Goal: Task Accomplishment & Management: Manage account settings

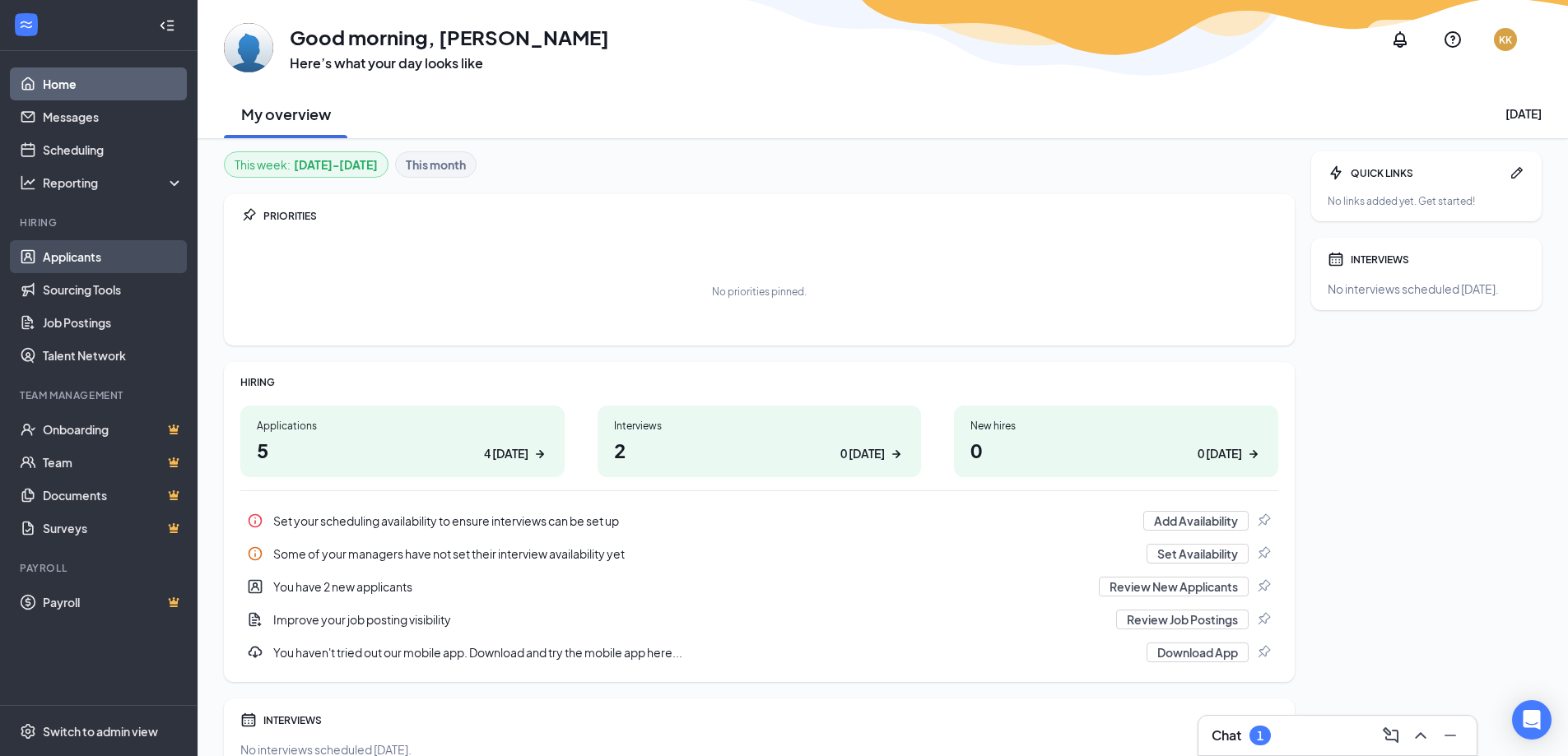
click at [48, 249] on link "Applicants" at bounding box center [113, 257] width 141 height 33
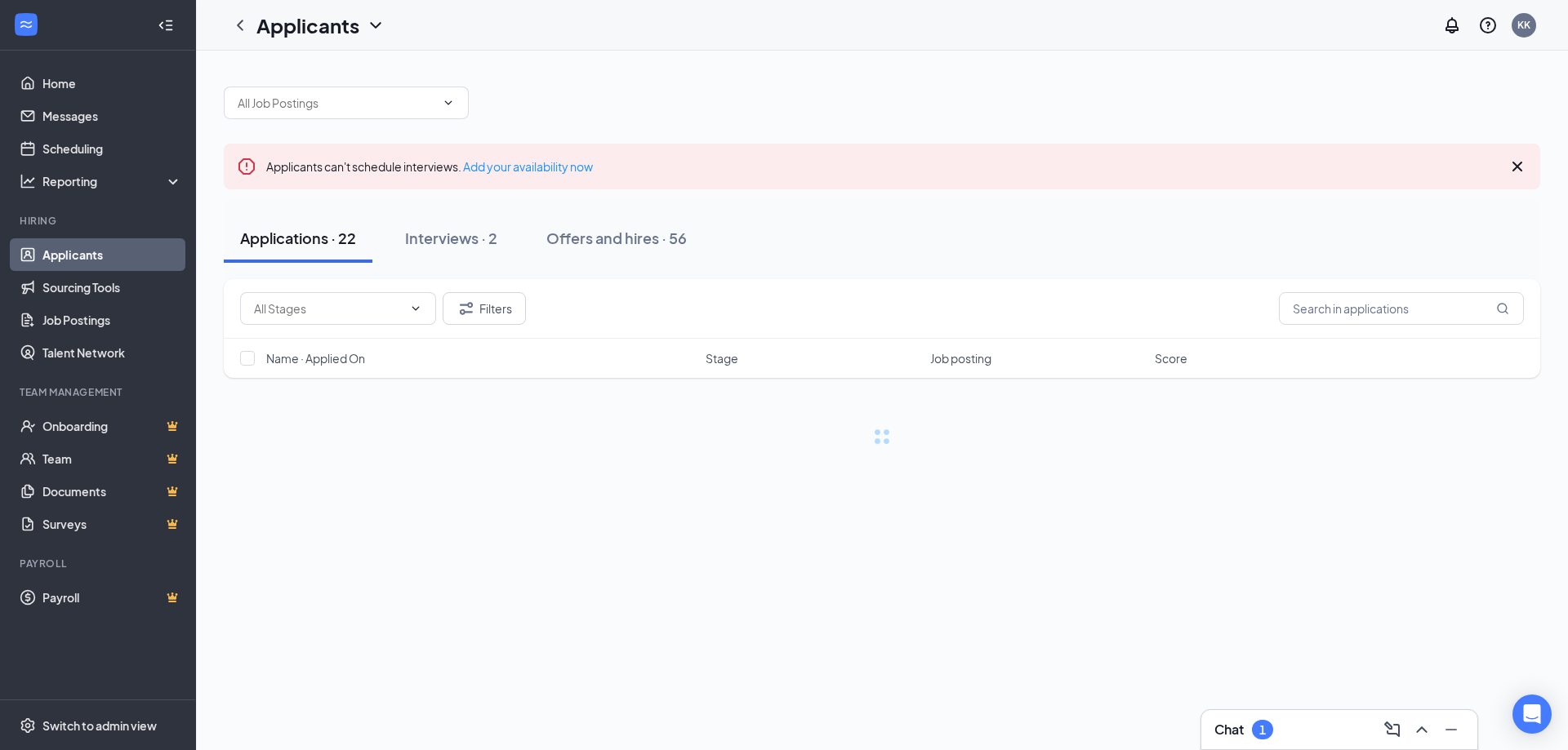
click at [1222, 732] on h3 "Chat" at bounding box center [1229, 729] width 30 height 18
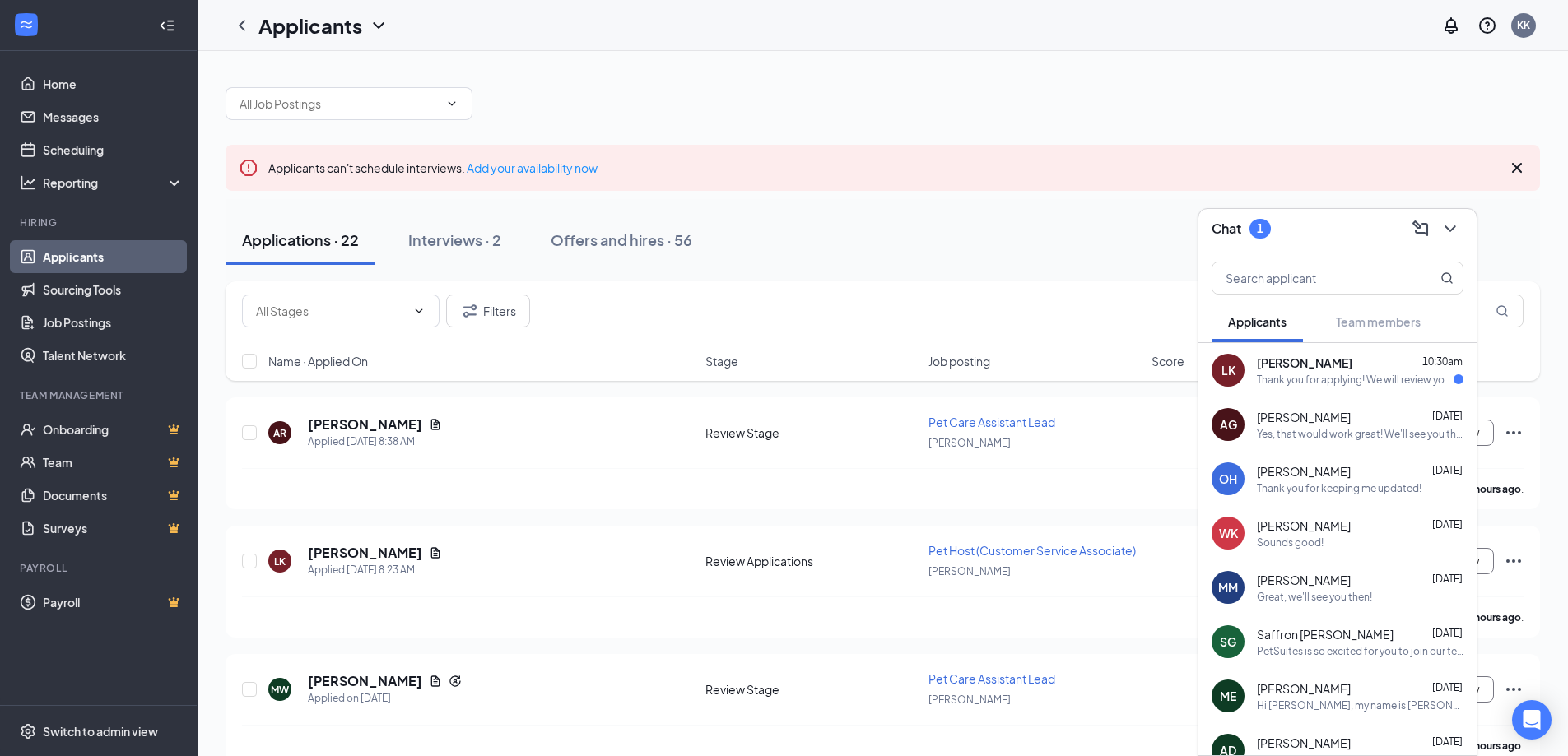
click at [1277, 378] on div "Thank you for applying! We will review your application and reach out if you ar…" at bounding box center [1355, 379] width 197 height 14
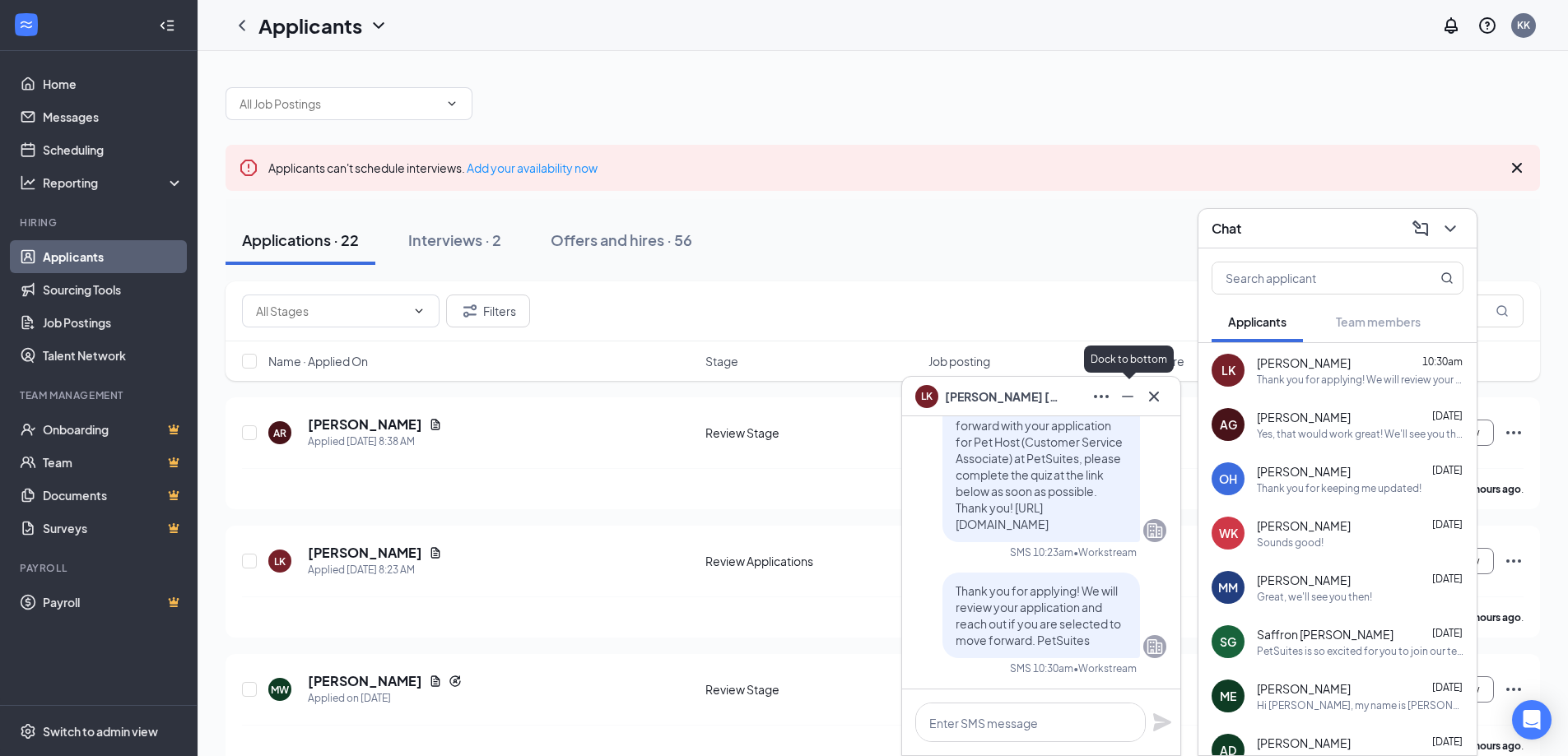
click at [1145, 396] on icon "Cross" at bounding box center [1155, 397] width 19 height 19
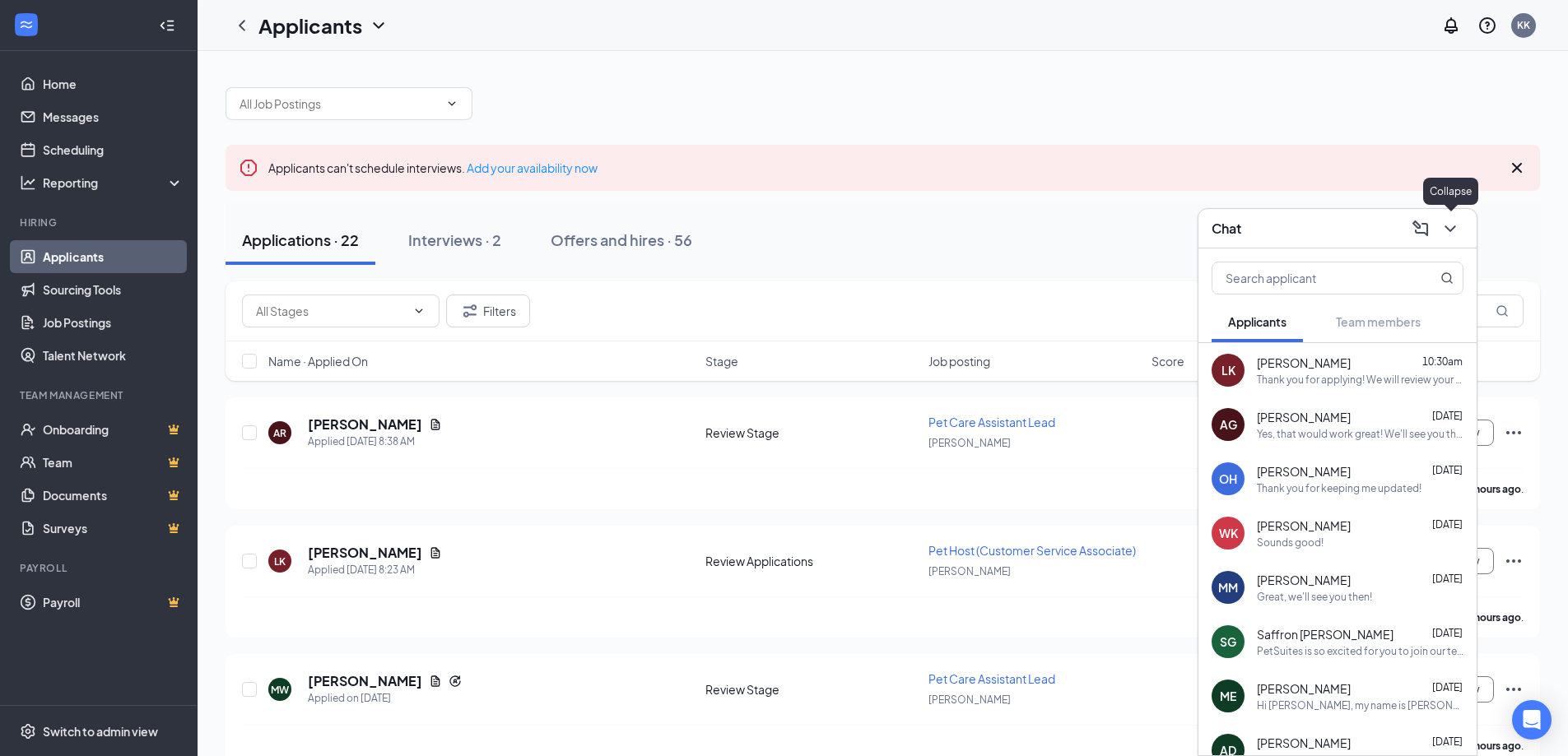
click at [1451, 231] on icon "ChevronDown" at bounding box center [1450, 228] width 11 height 7
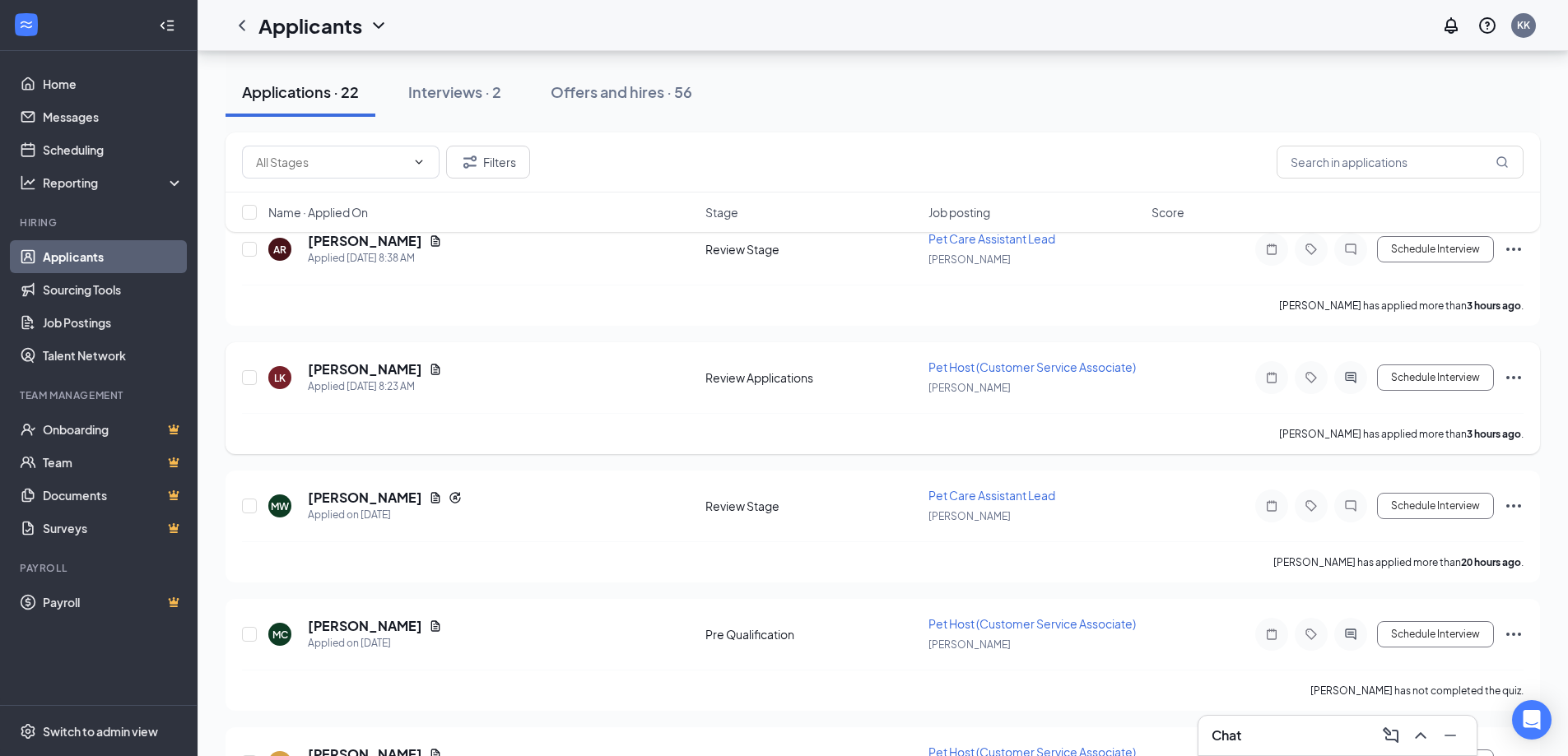
scroll to position [115, 0]
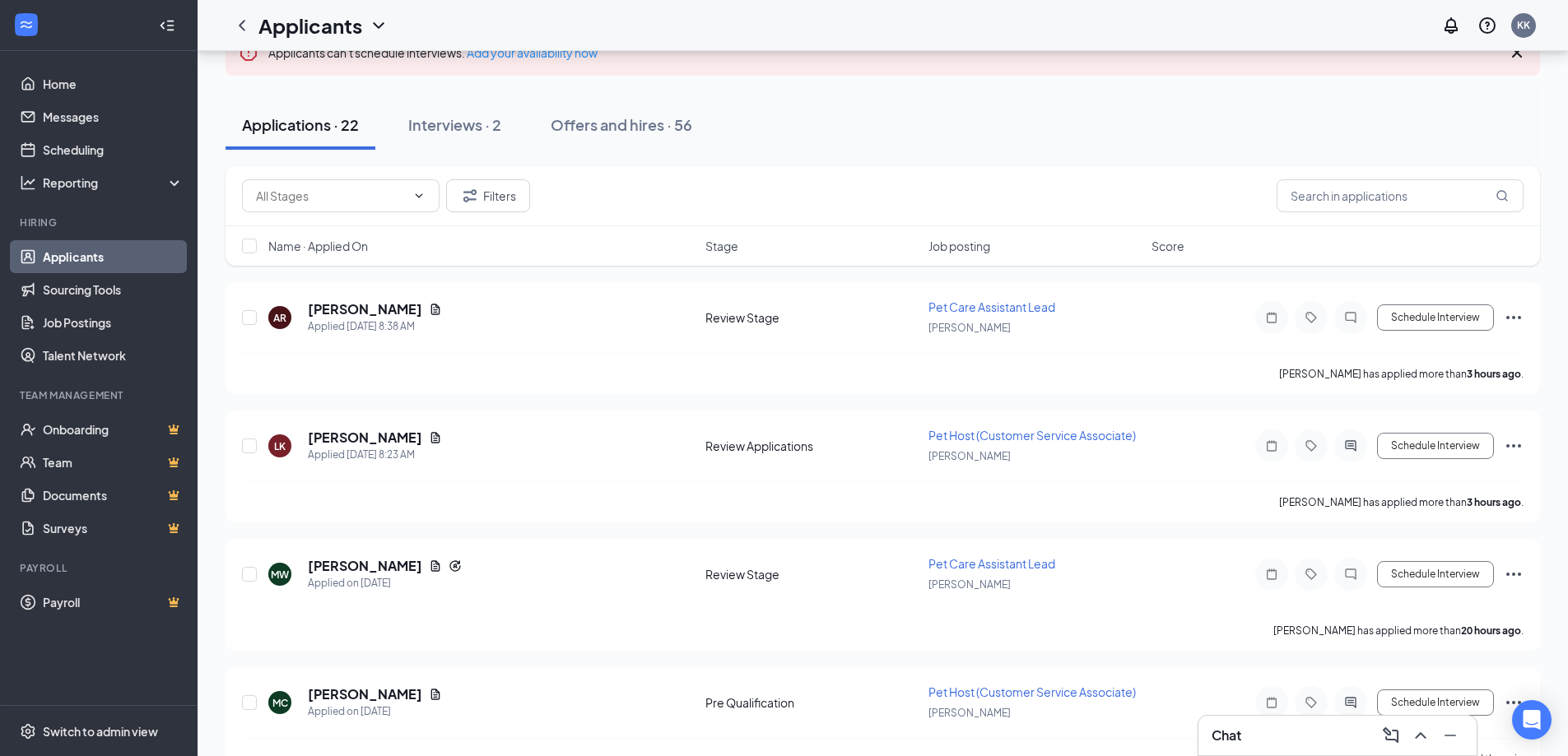
click at [432, 108] on button "Interviews · 2" at bounding box center [455, 125] width 126 height 49
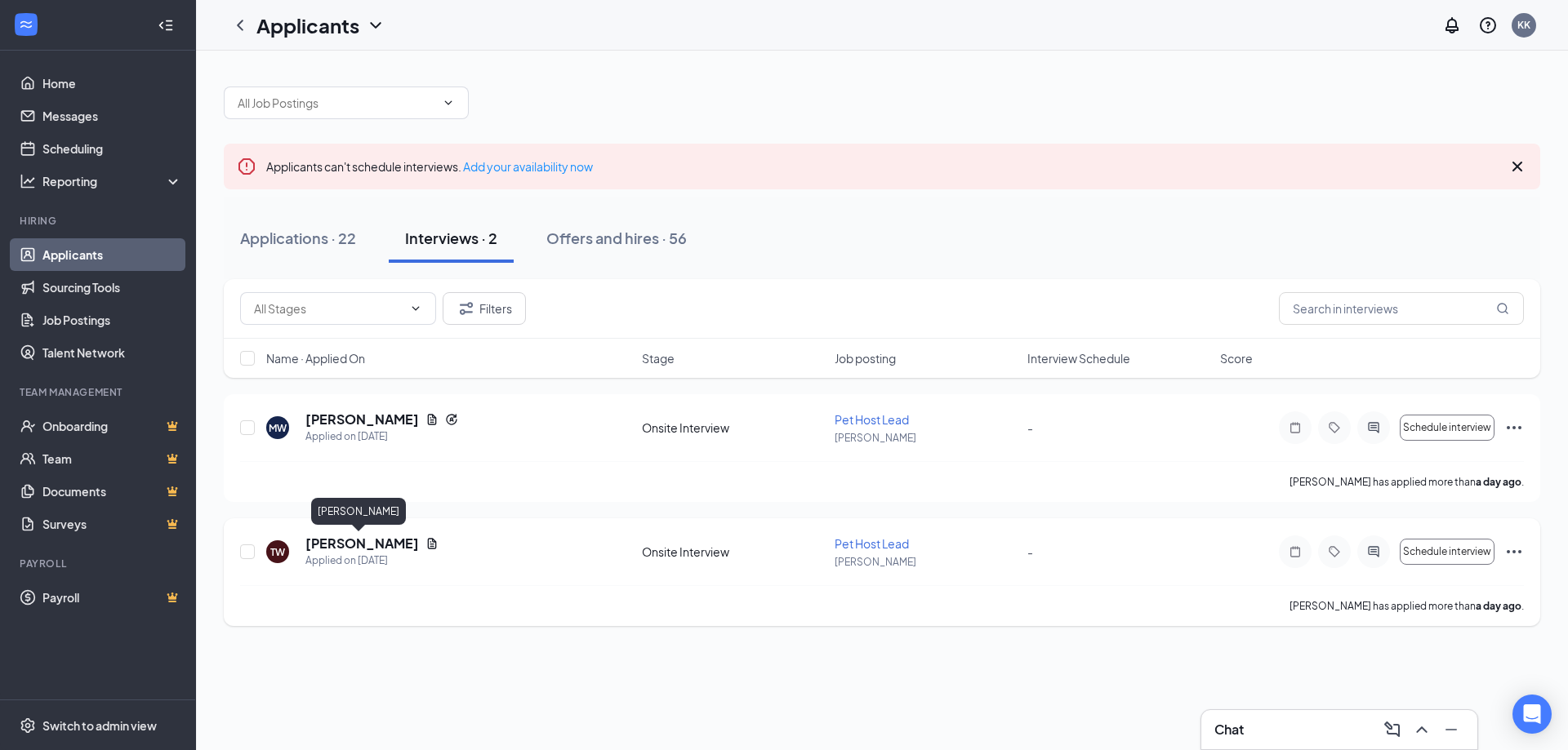
click at [337, 544] on h5 "[PERSON_NAME]" at bounding box center [362, 543] width 113 height 18
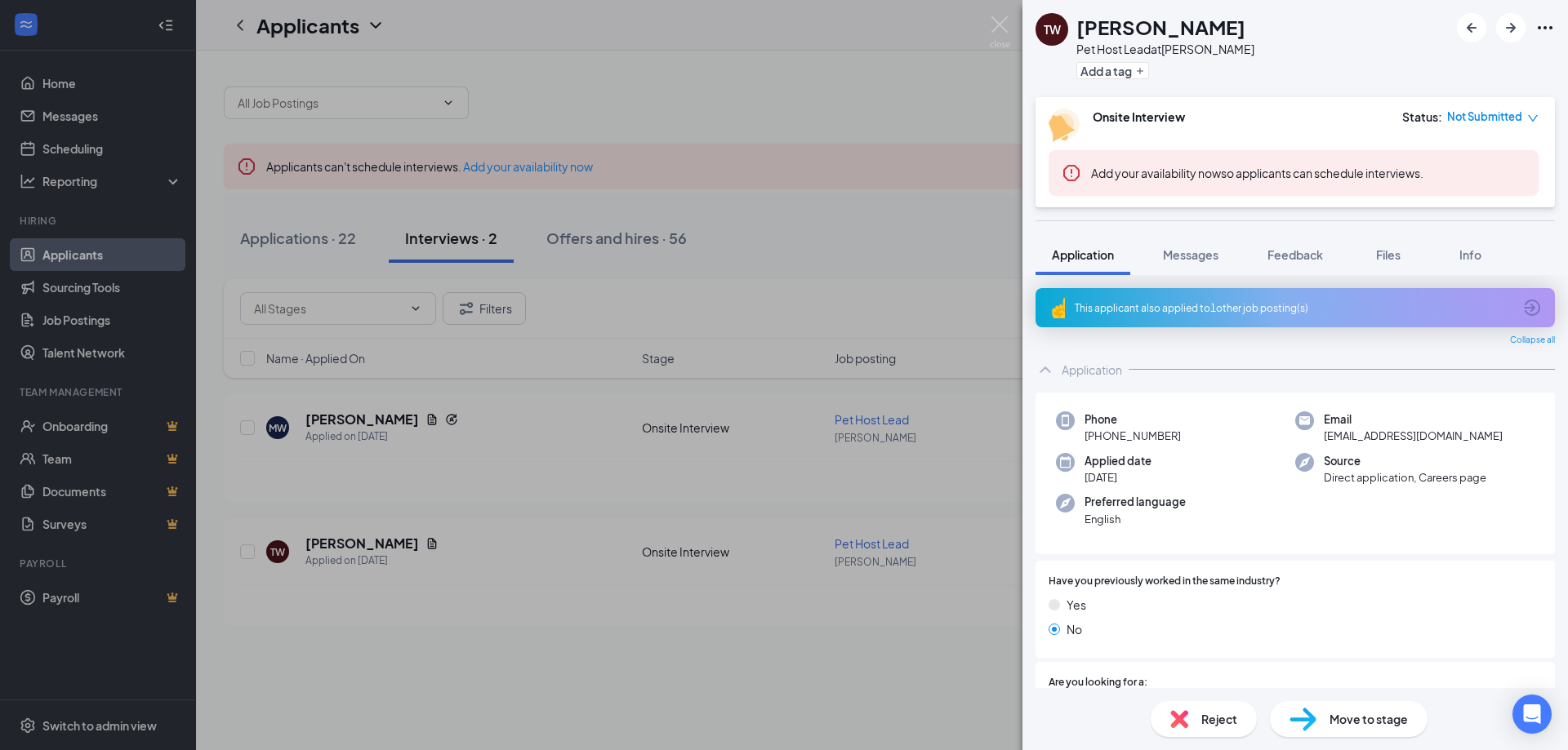
click at [1522, 304] on icon "ArrowCircle" at bounding box center [1532, 307] width 19 height 19
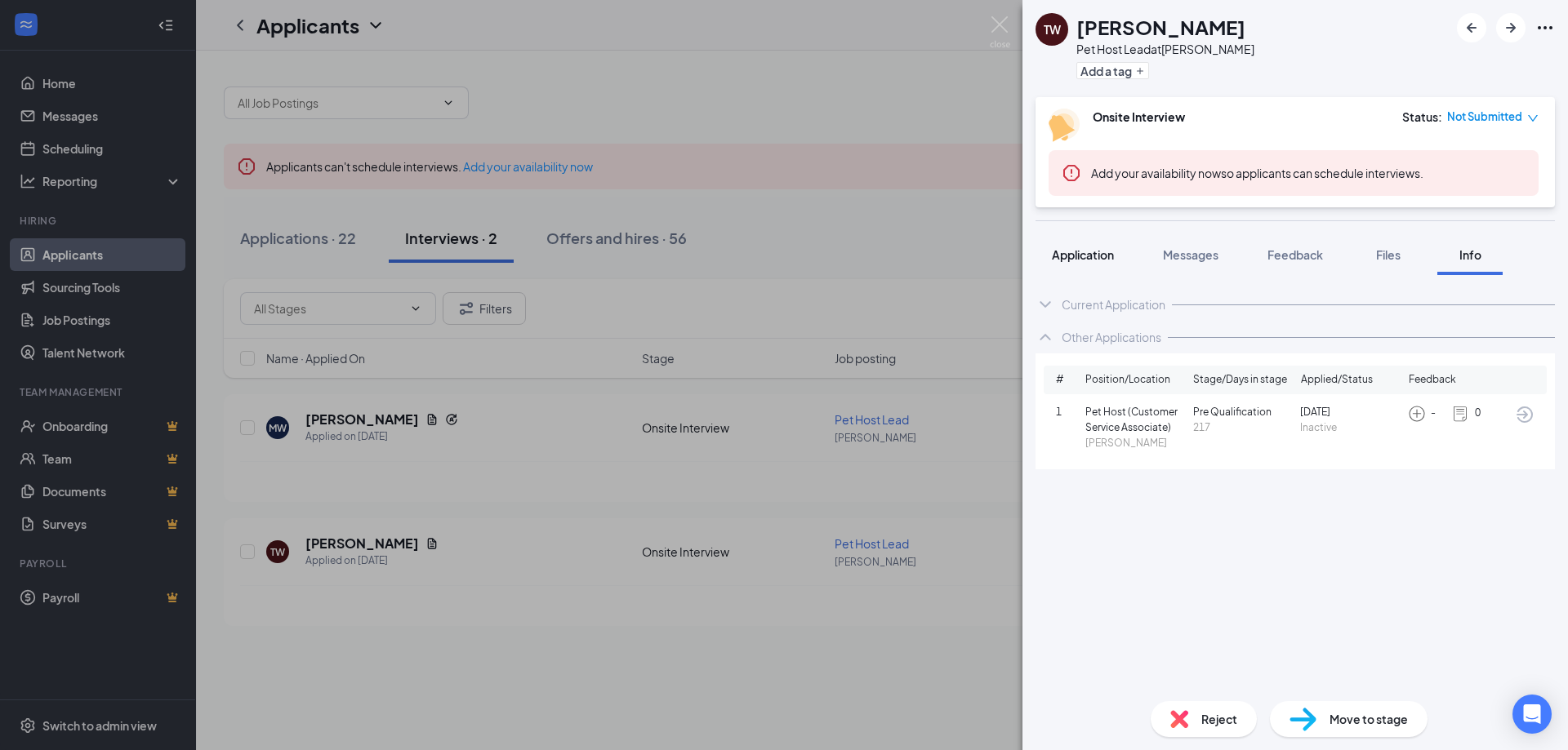
click at [1084, 258] on span "Application" at bounding box center [1083, 254] width 62 height 14
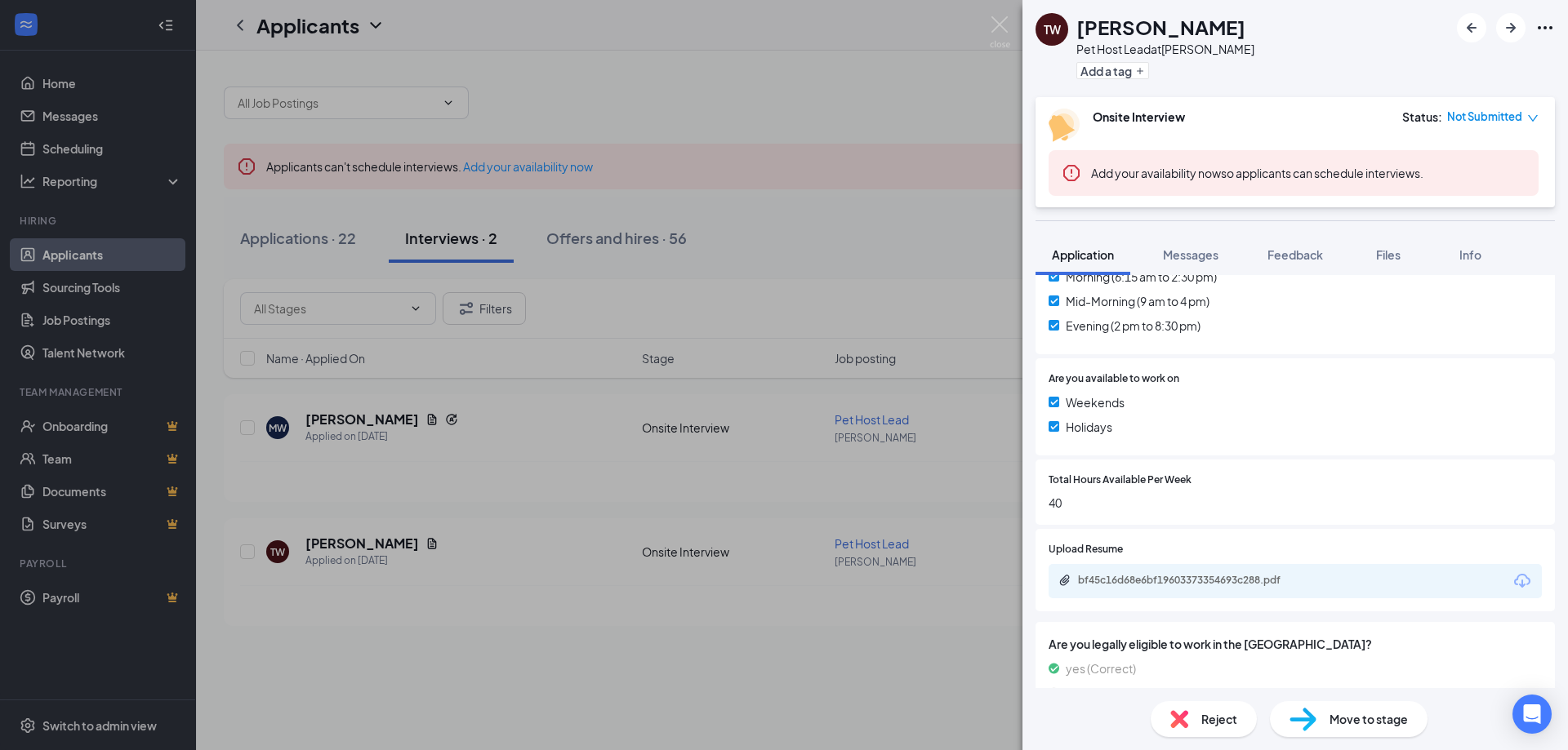
scroll to position [593, 0]
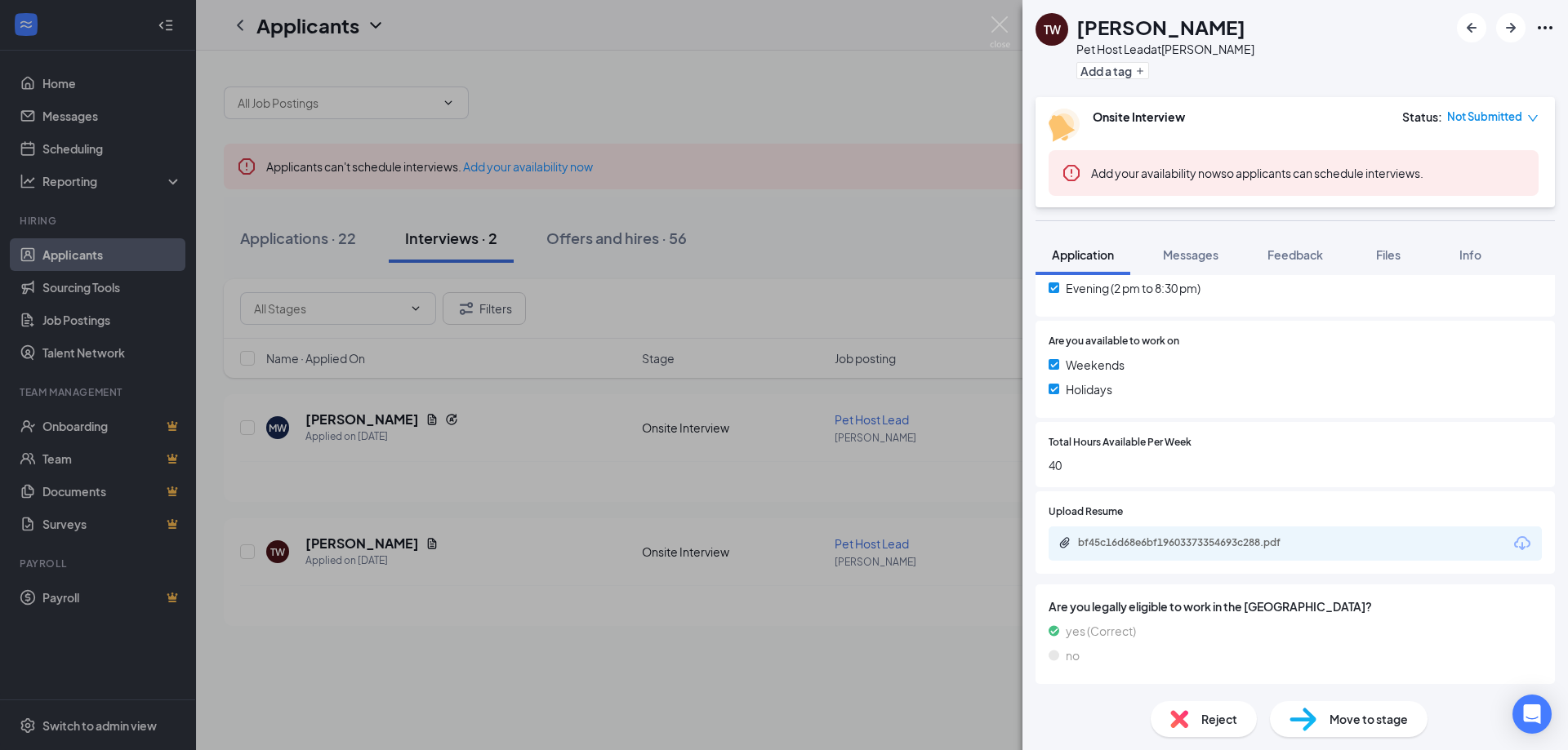
click at [1516, 545] on icon "Download" at bounding box center [1522, 543] width 16 height 13
click at [991, 28] on img at bounding box center [1000, 32] width 20 height 32
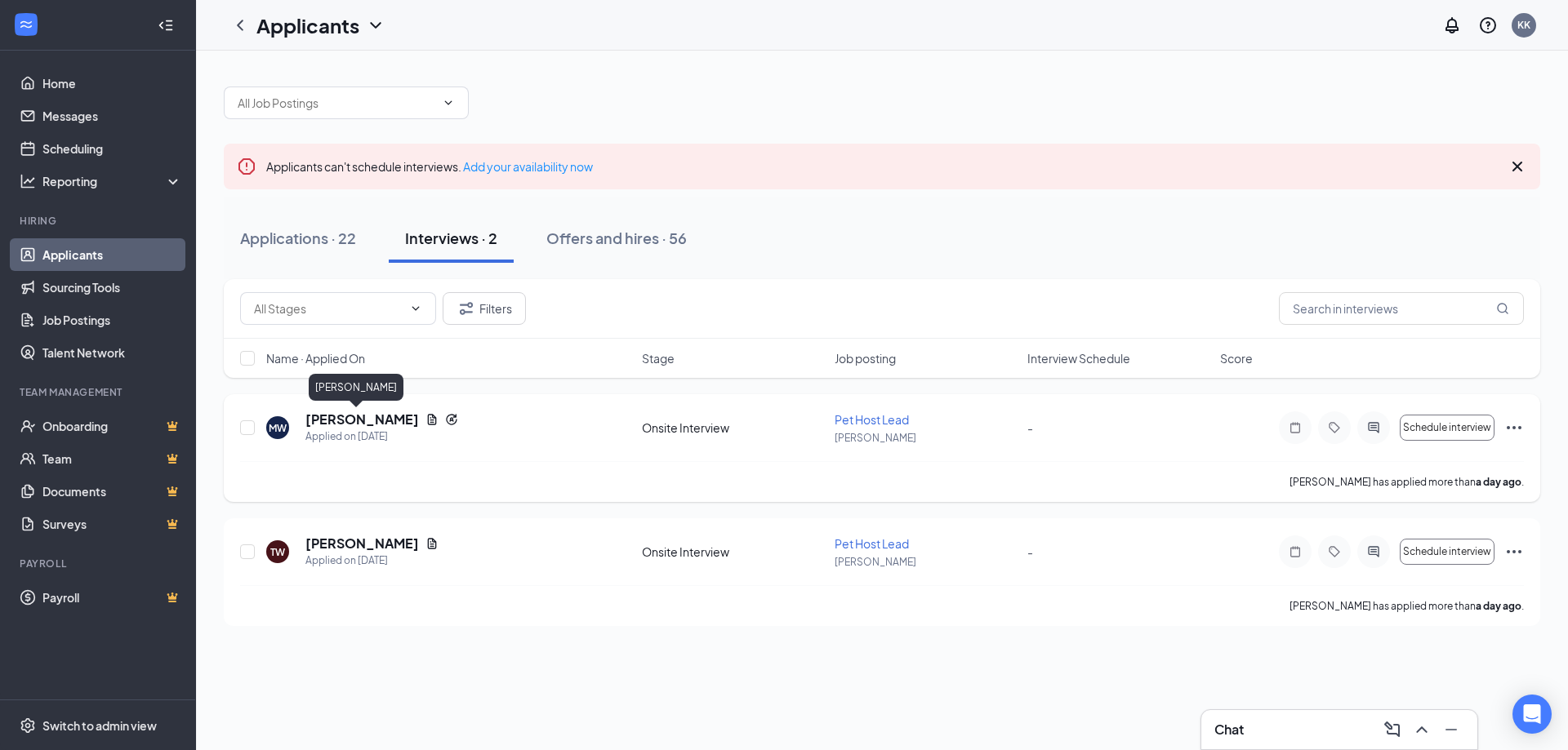
click at [345, 422] on h5 "[PERSON_NAME]" at bounding box center [362, 420] width 113 height 18
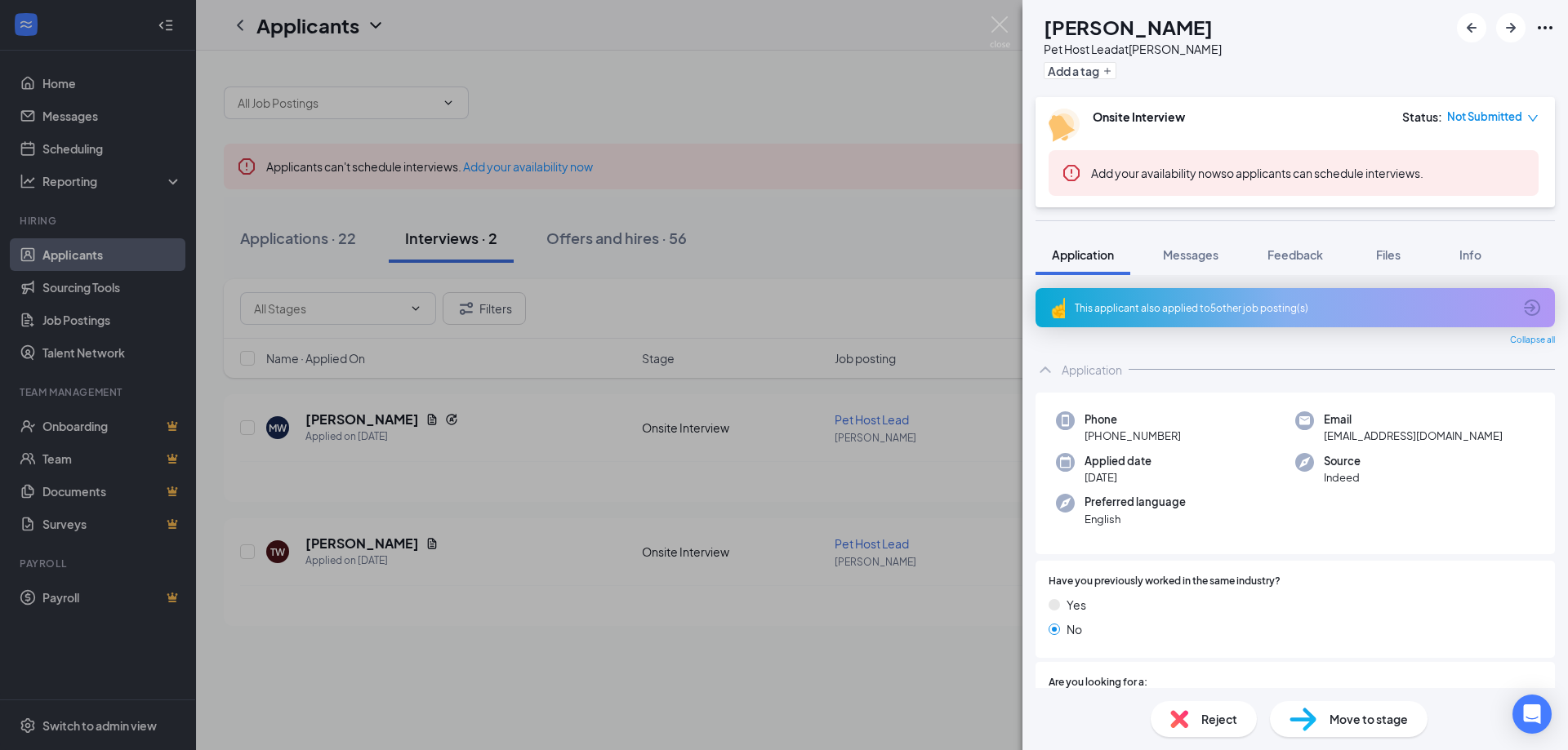
click at [1532, 302] on div "This applicant also applied to 5 other job posting(s)" at bounding box center [1296, 307] width 519 height 39
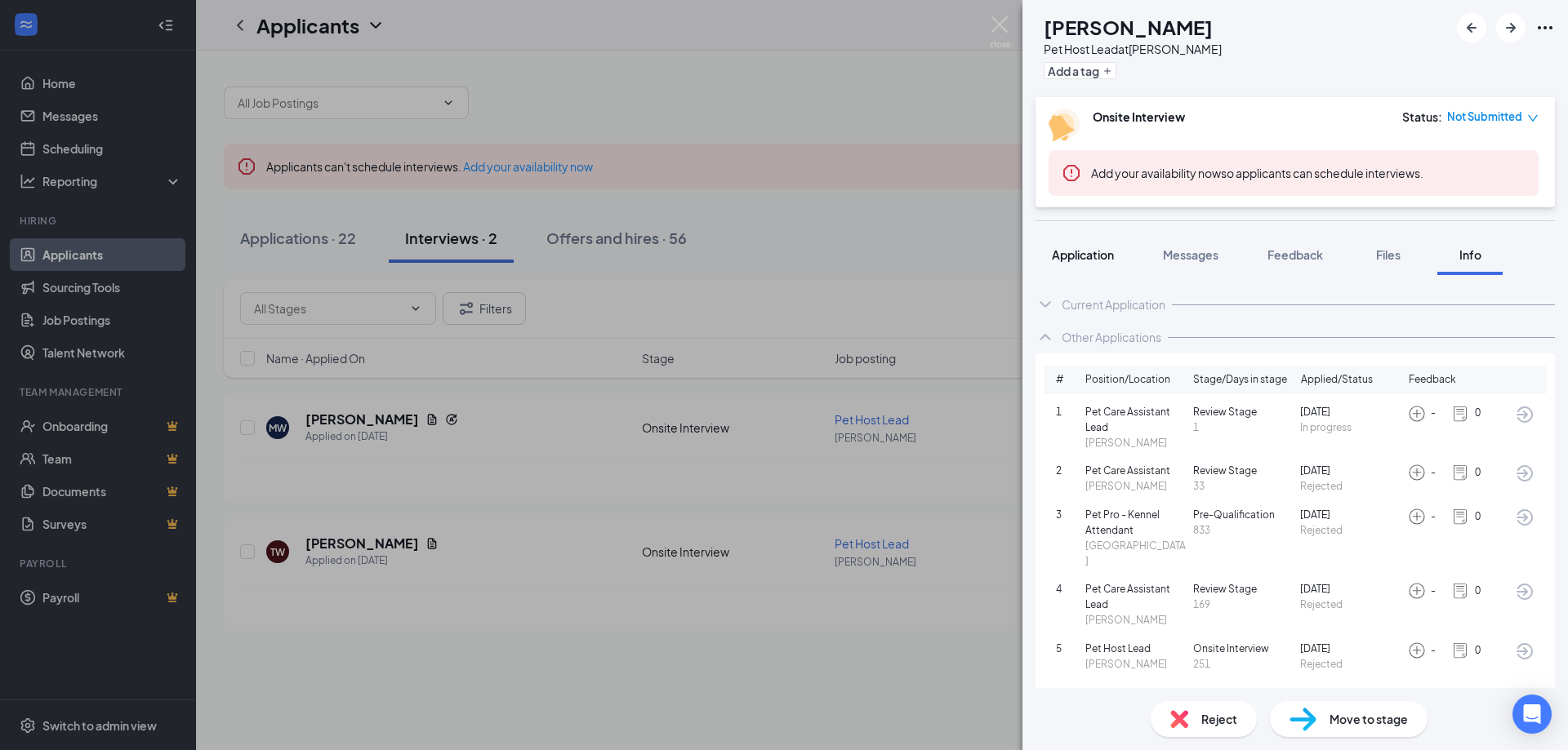
click at [1084, 253] on span "Application" at bounding box center [1083, 254] width 62 height 14
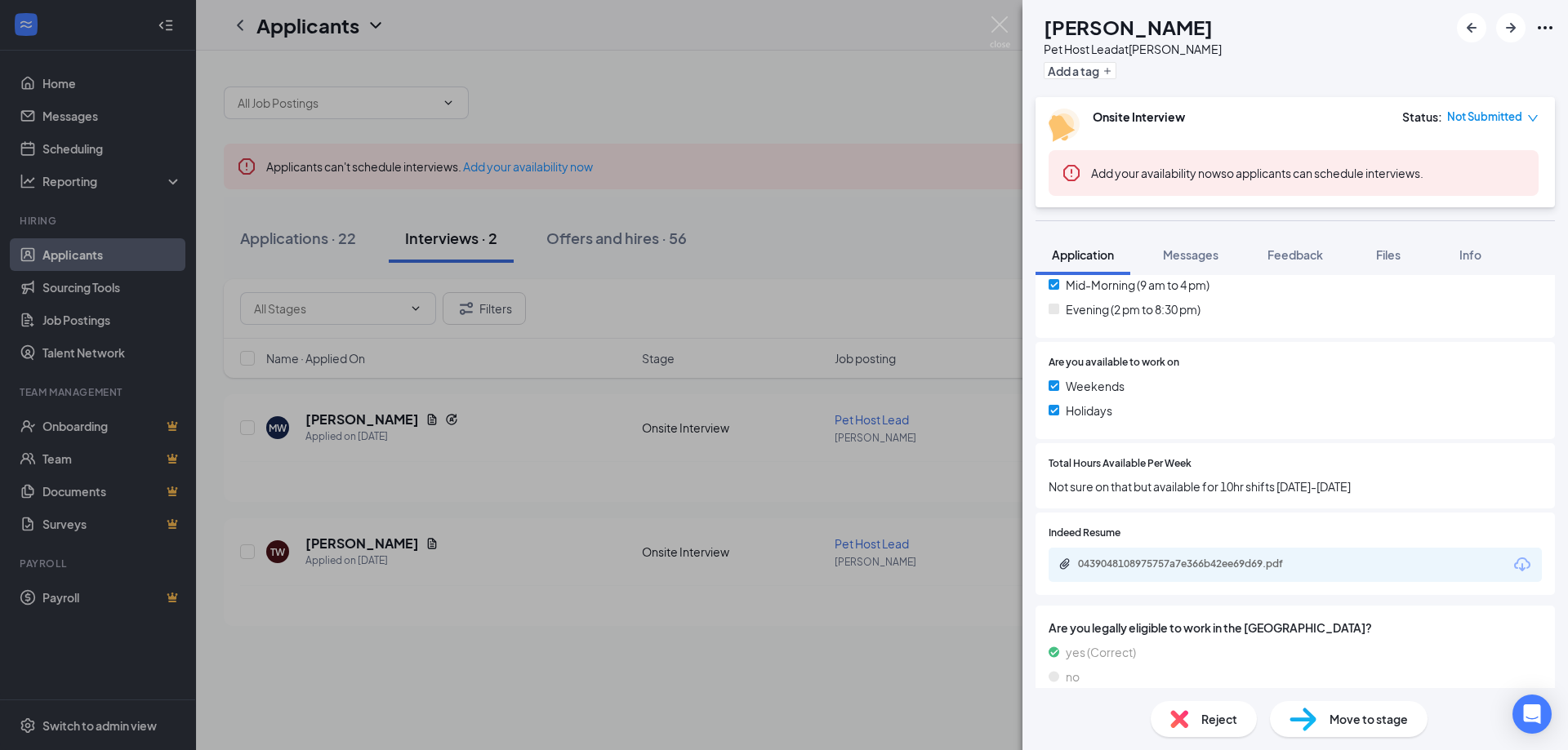
scroll to position [593, 0]
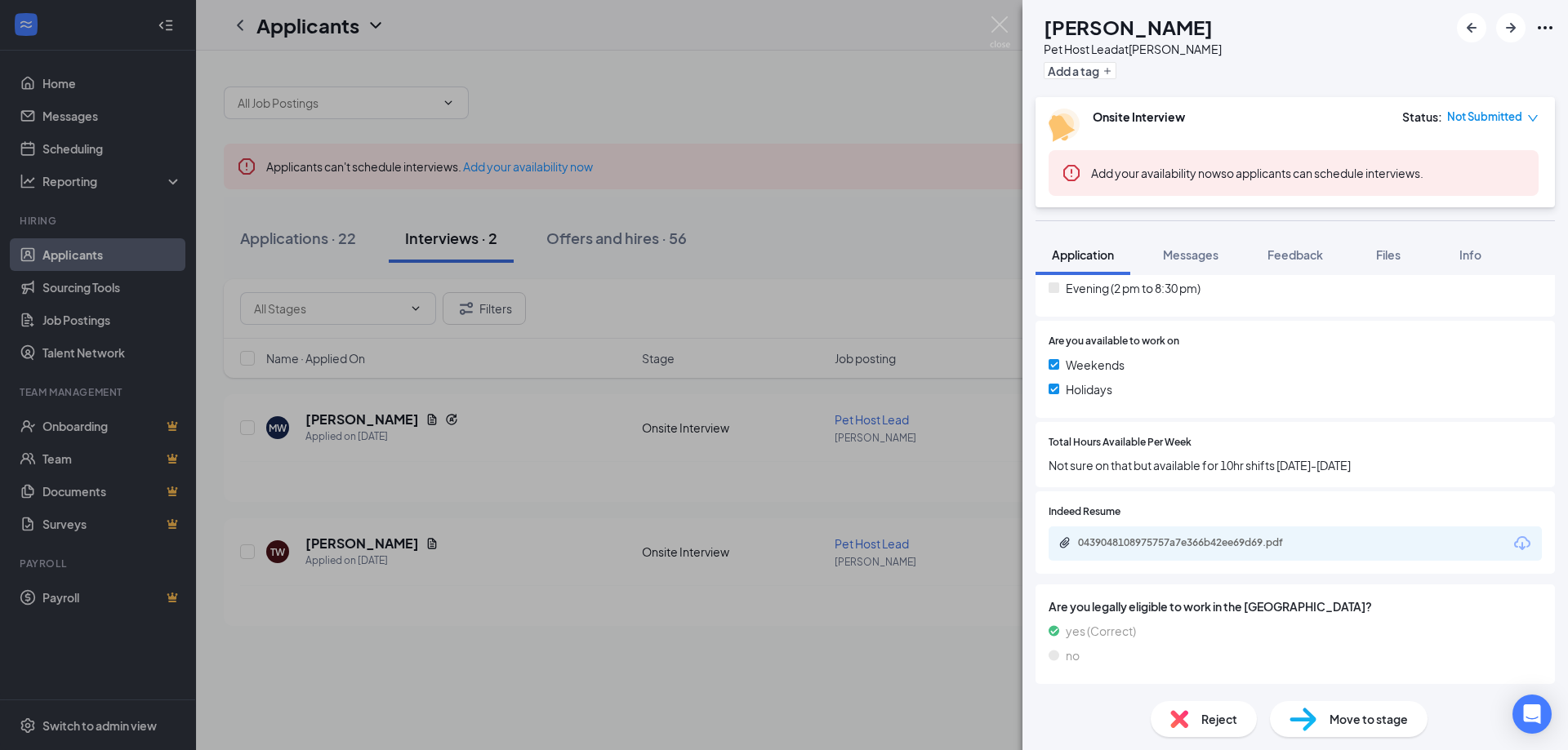
click at [1516, 541] on icon "Download" at bounding box center [1522, 543] width 16 height 13
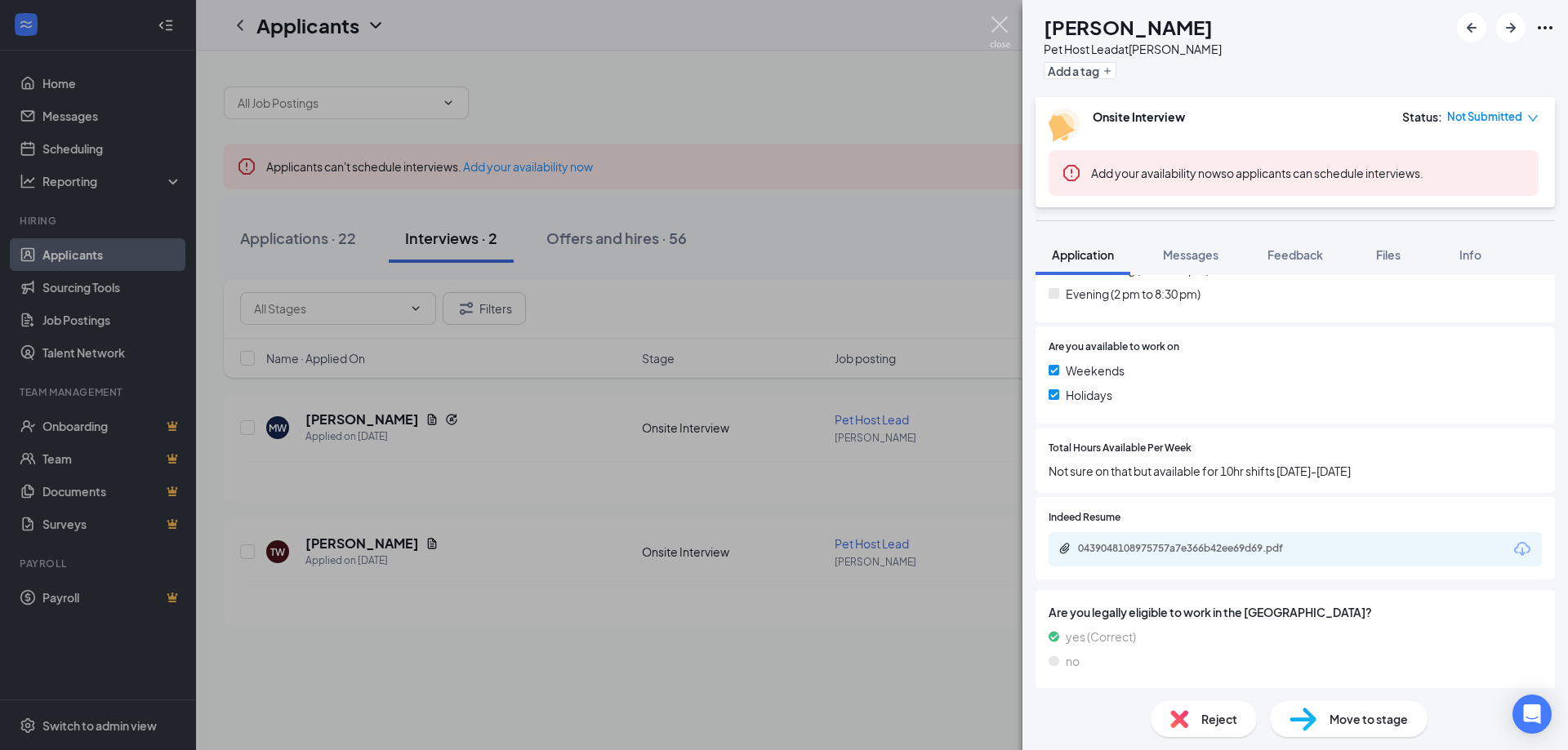
click at [996, 27] on img at bounding box center [1000, 32] width 20 height 32
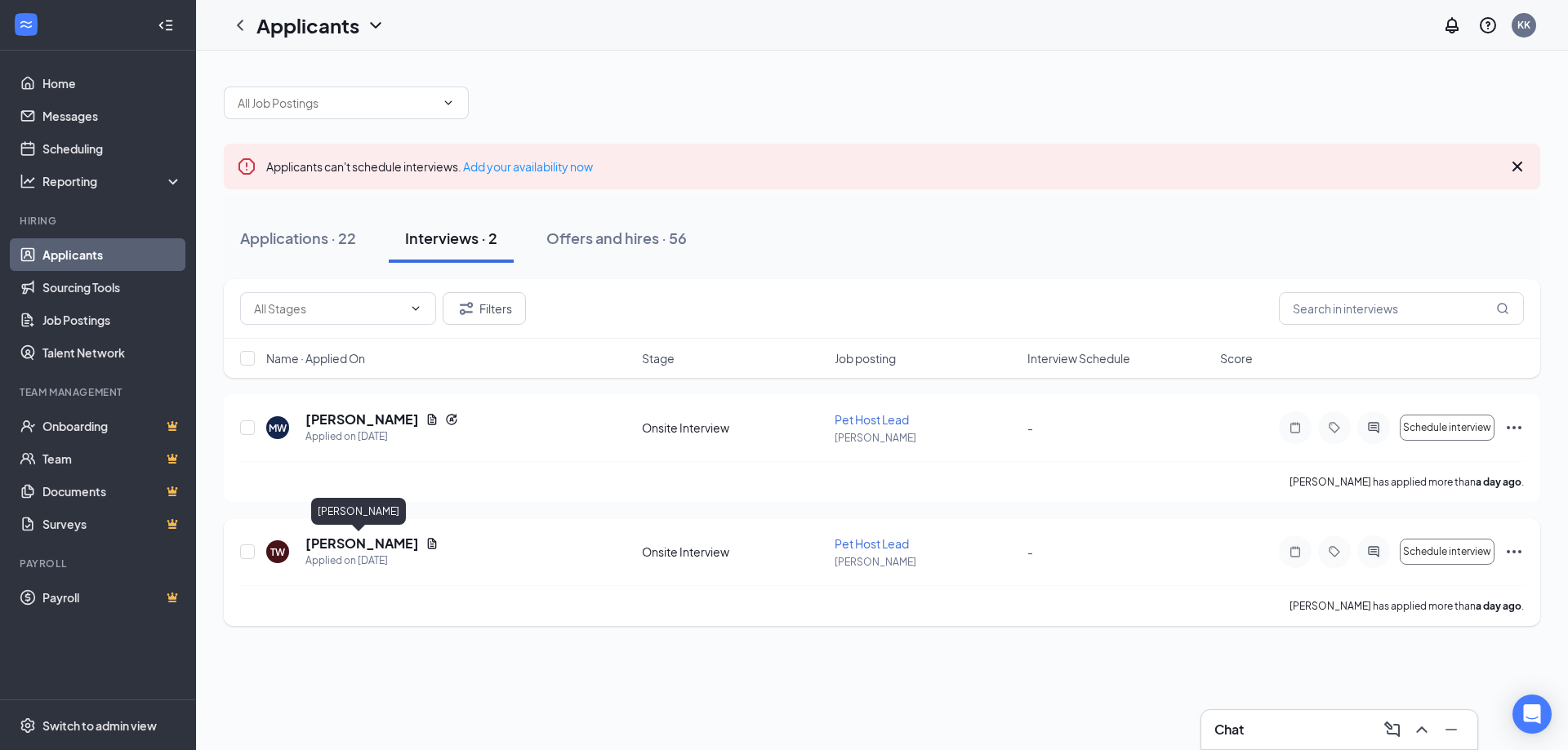
click at [362, 546] on h5 "[PERSON_NAME]" at bounding box center [362, 543] width 113 height 18
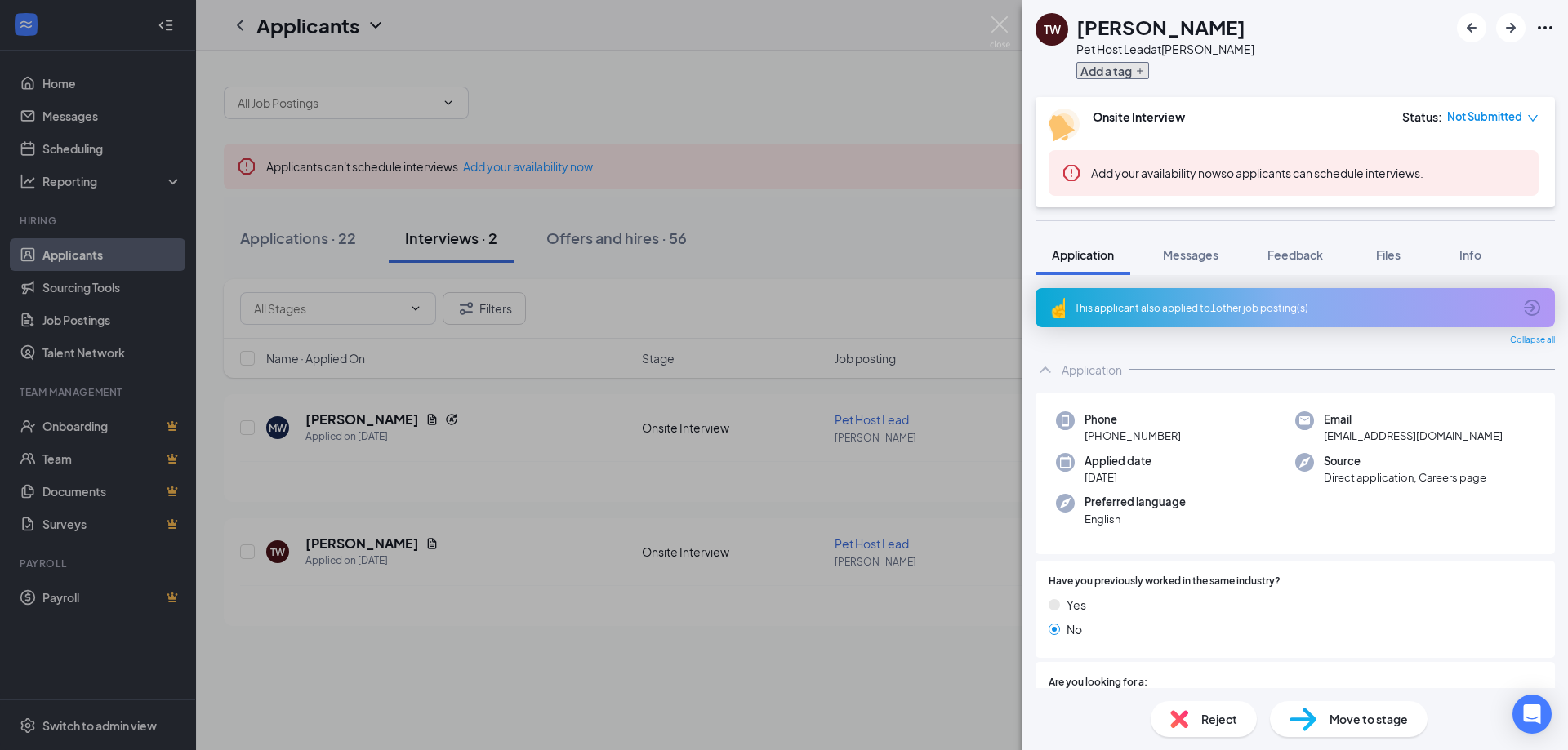
click at [1141, 72] on icon "Plus" at bounding box center [1140, 71] width 7 height 7
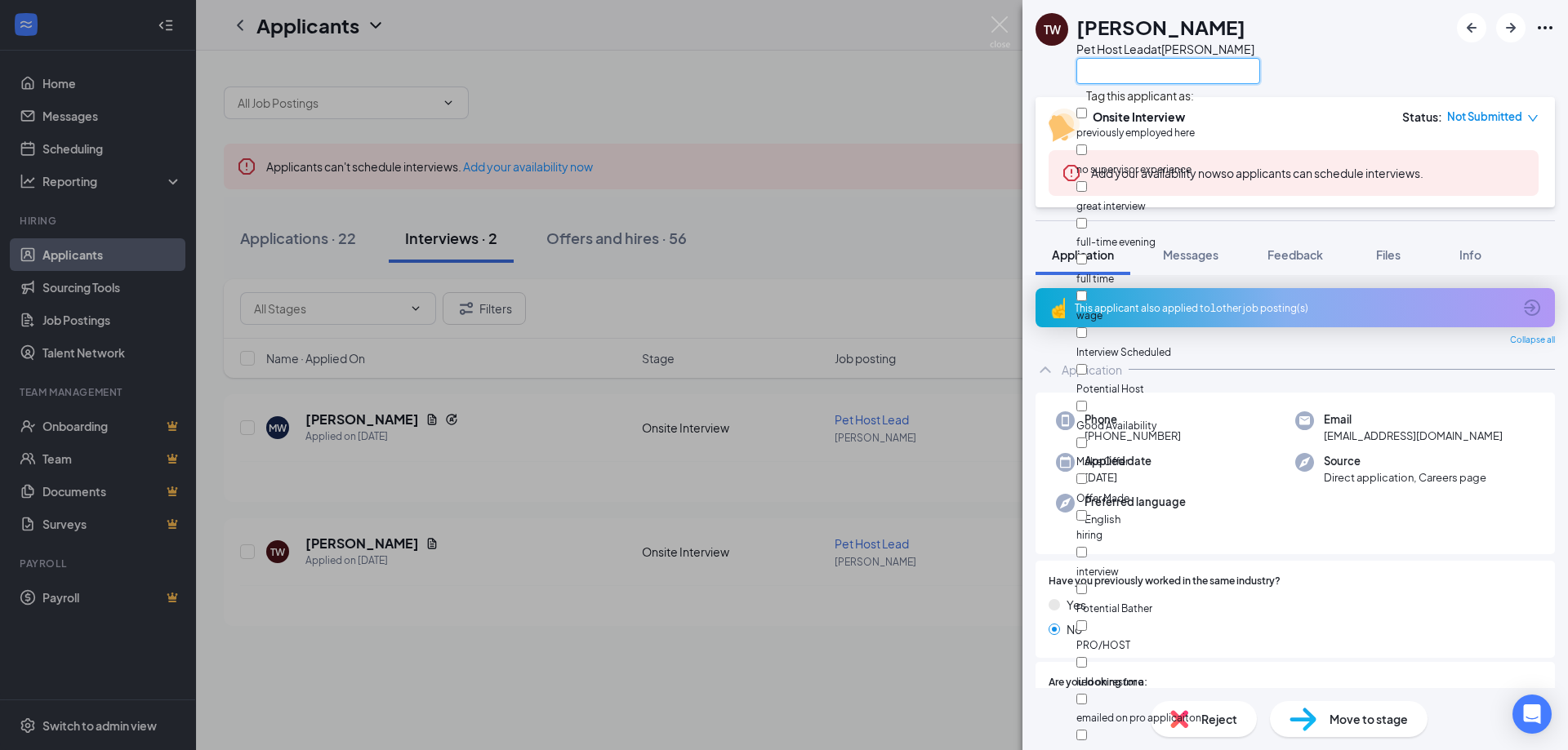
click at [1141, 69] on input "text" at bounding box center [1168, 71] width 184 height 26
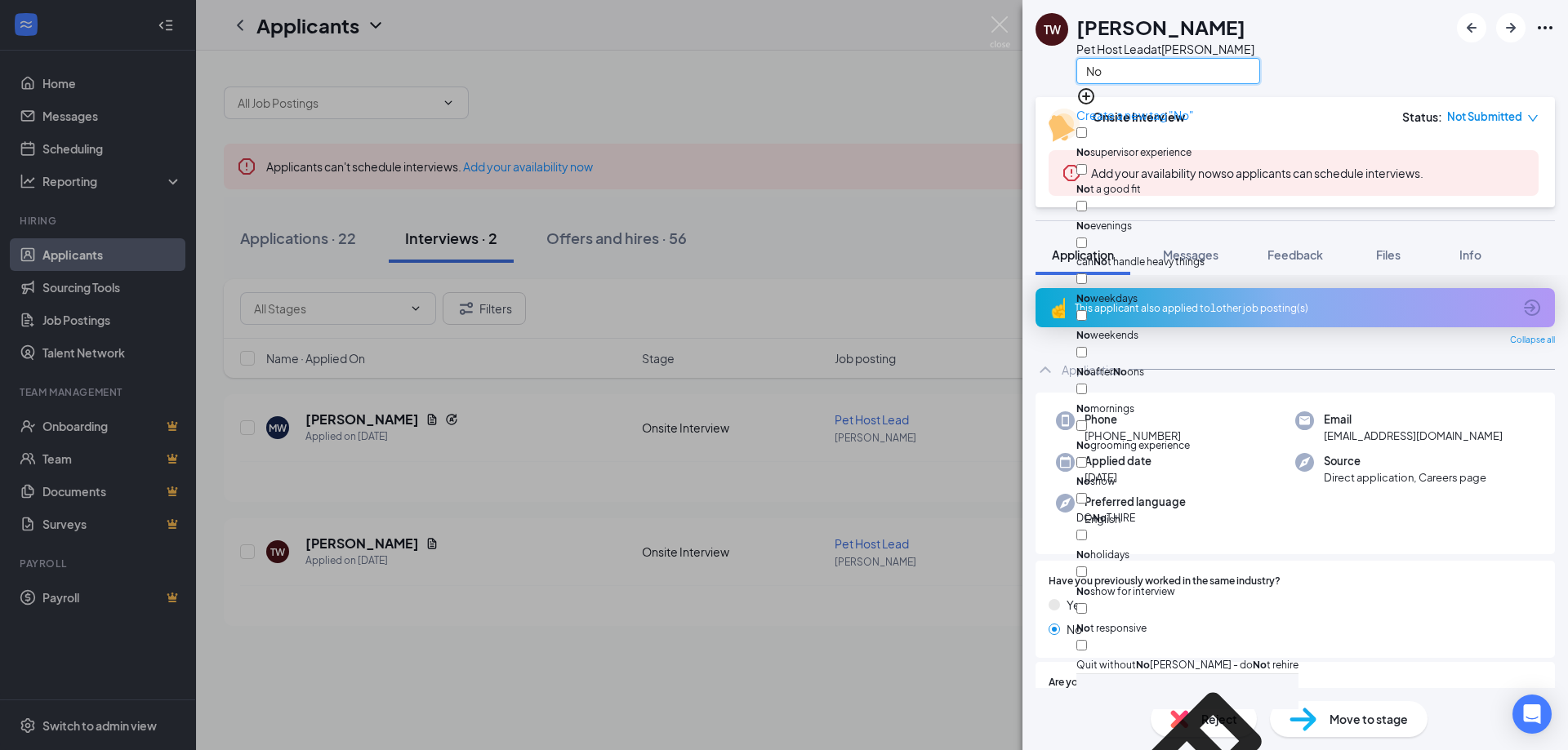
scroll to position [211, 0]
type input "No"
click at [1087, 493] on input "DO No T HIRE" at bounding box center [1081, 498] width 11 height 11
checkbox input "true"
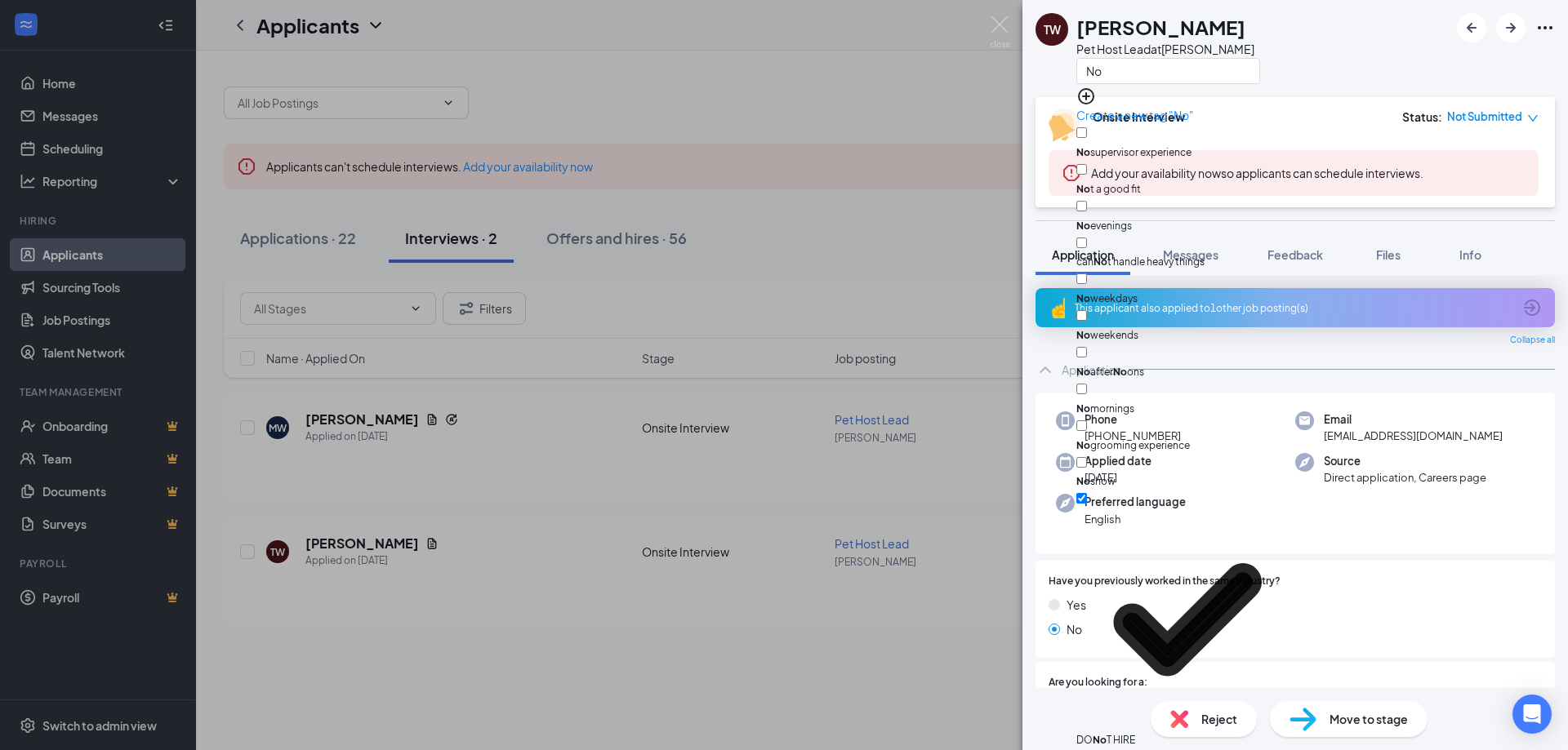
click at [1334, 56] on div "TW Taylor Wilcox Pet Host Lead at Blaine No" at bounding box center [1295, 48] width 545 height 97
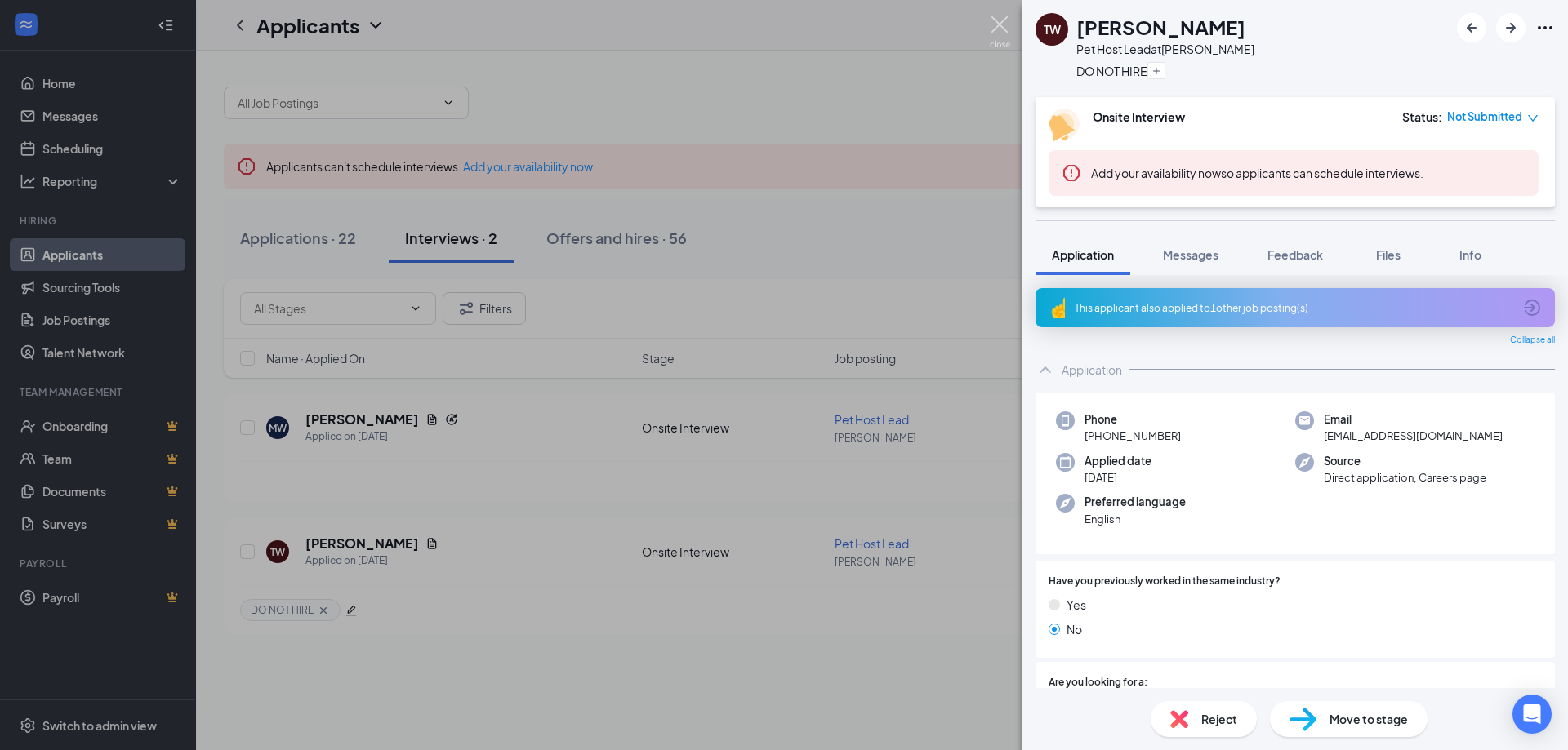
click at [1001, 23] on img at bounding box center [1000, 32] width 20 height 32
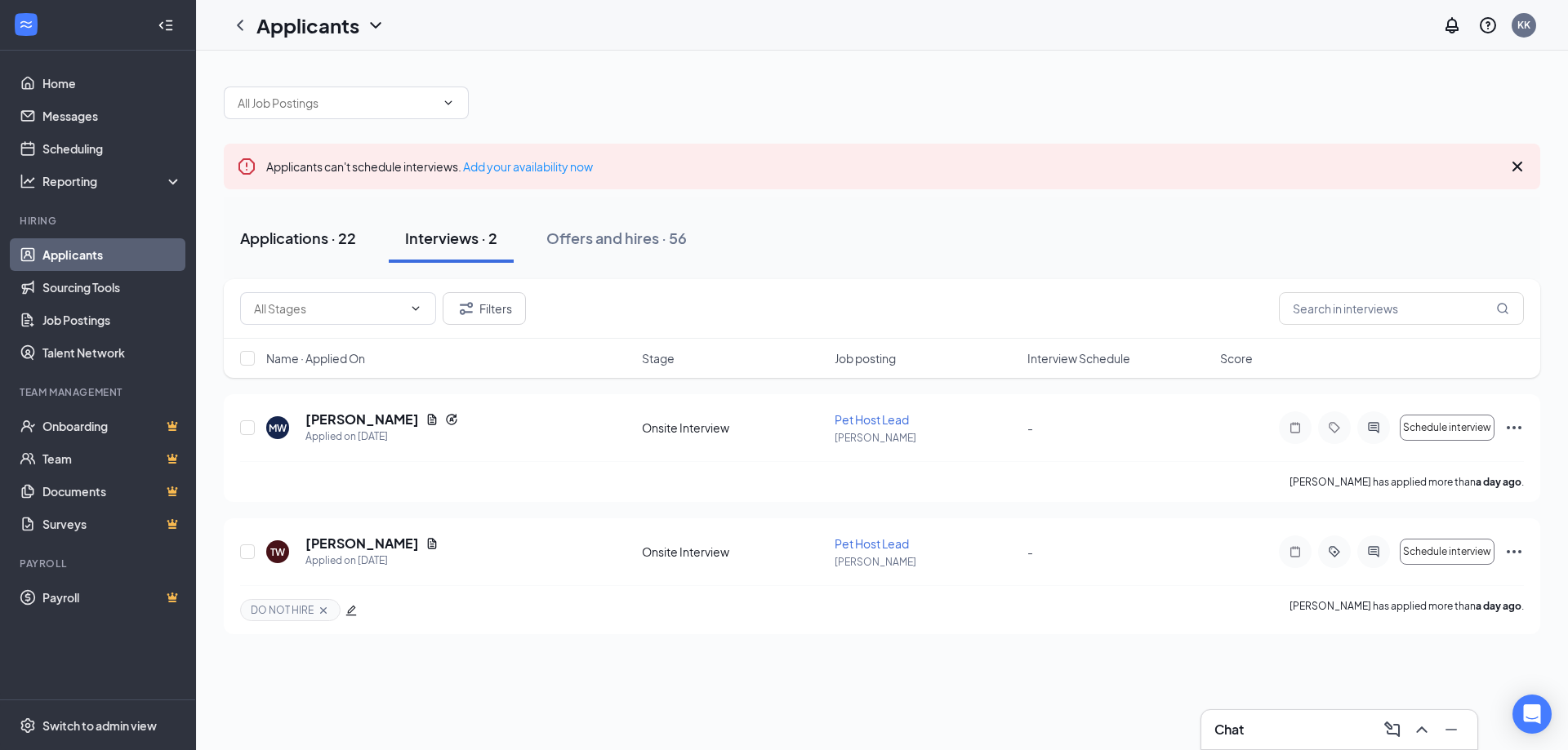
drag, startPoint x: 292, startPoint y: 246, endPoint x: 278, endPoint y: 248, distance: 14.1
click at [290, 249] on button "Applications · 22" at bounding box center [297, 238] width 149 height 49
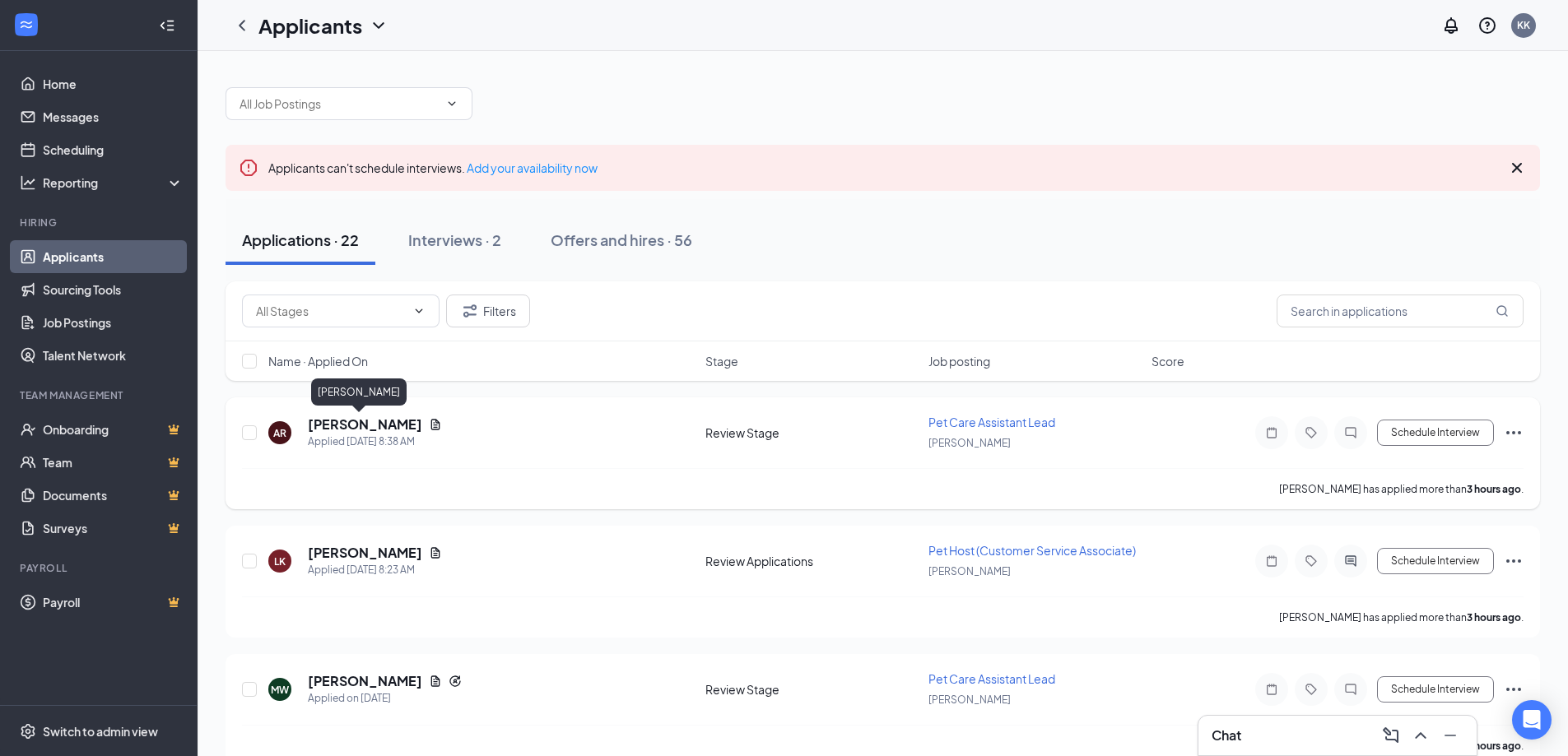
click at [334, 425] on h5 "[PERSON_NAME]" at bounding box center [365, 424] width 114 height 18
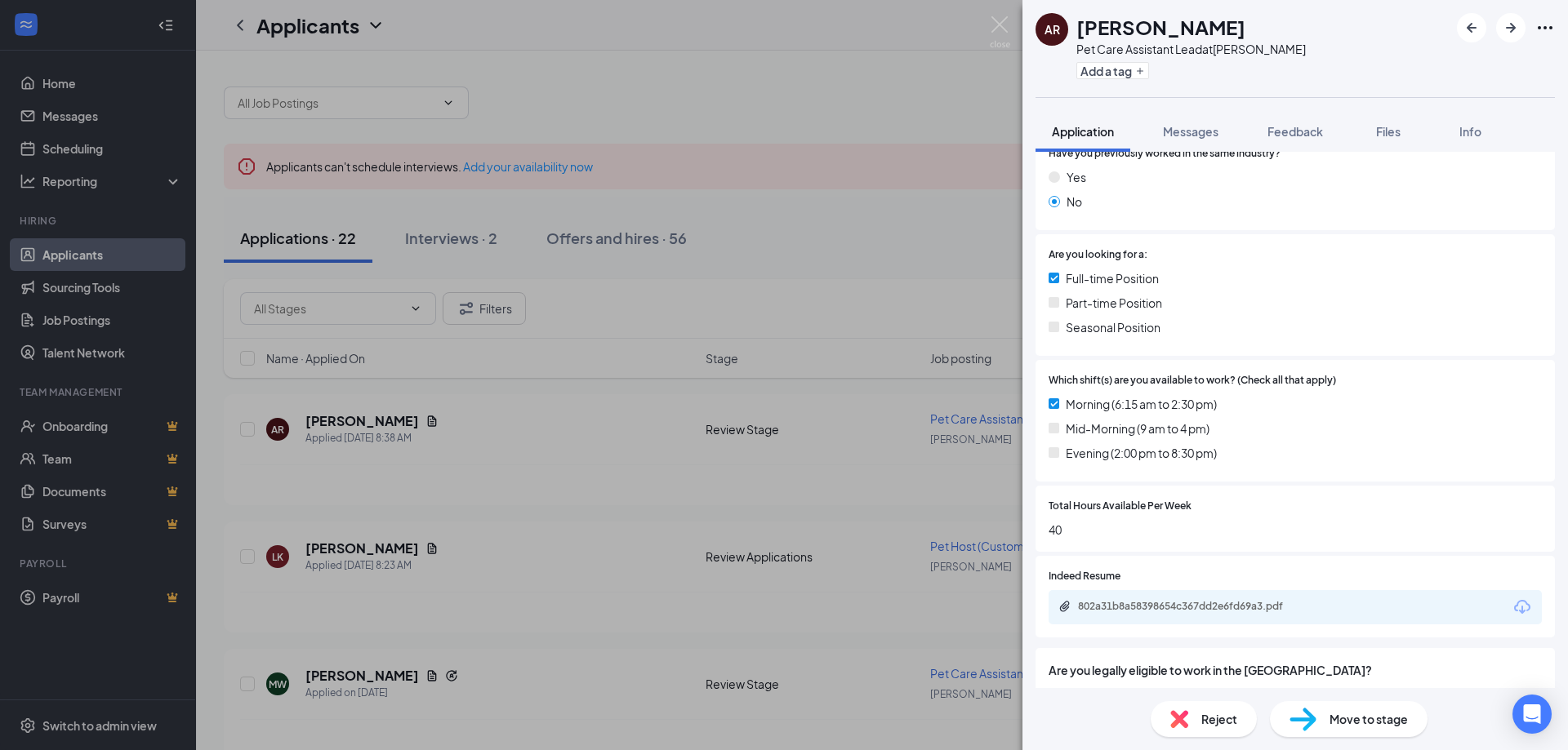
scroll to position [323, 0]
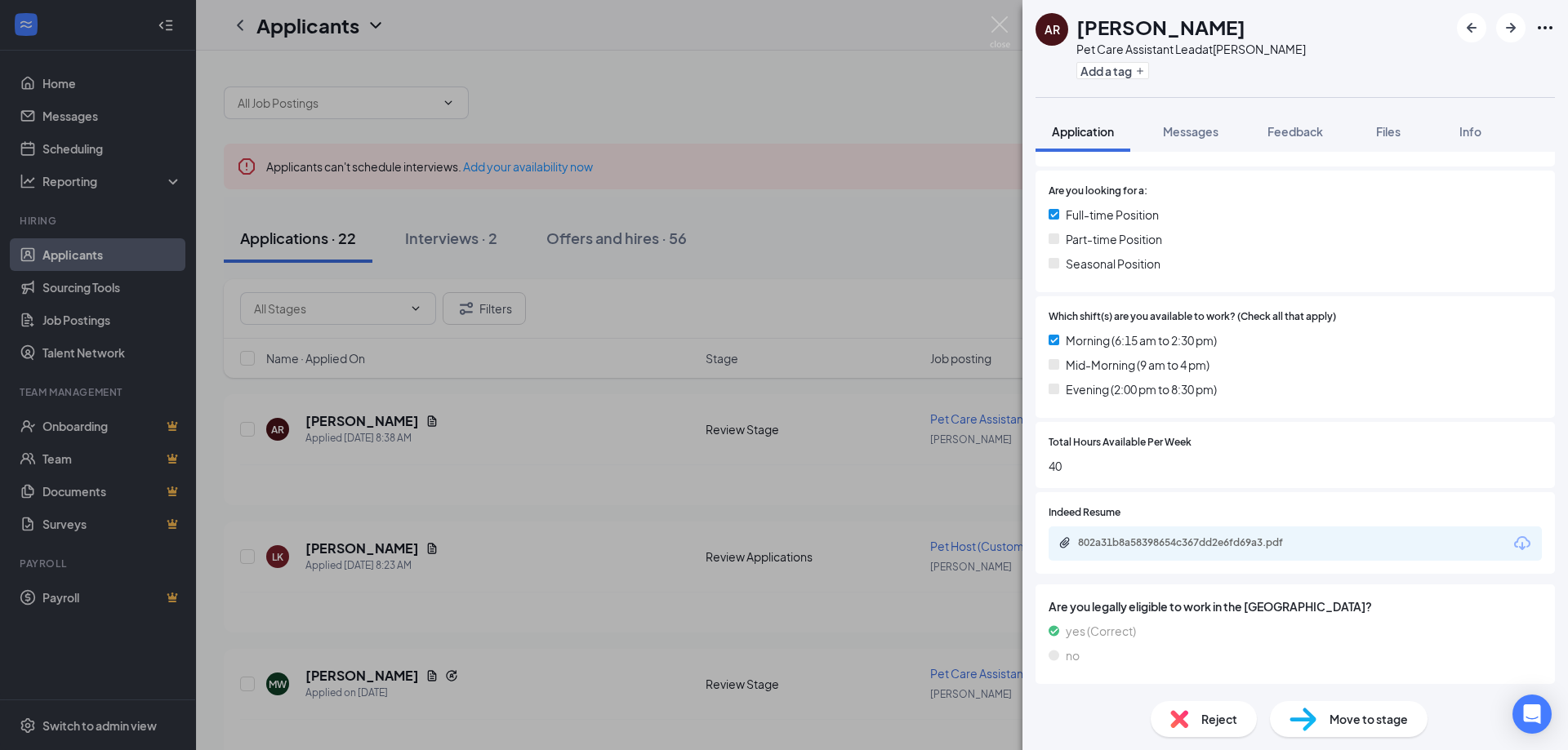
click at [1512, 543] on icon "Download" at bounding box center [1522, 543] width 19 height 19
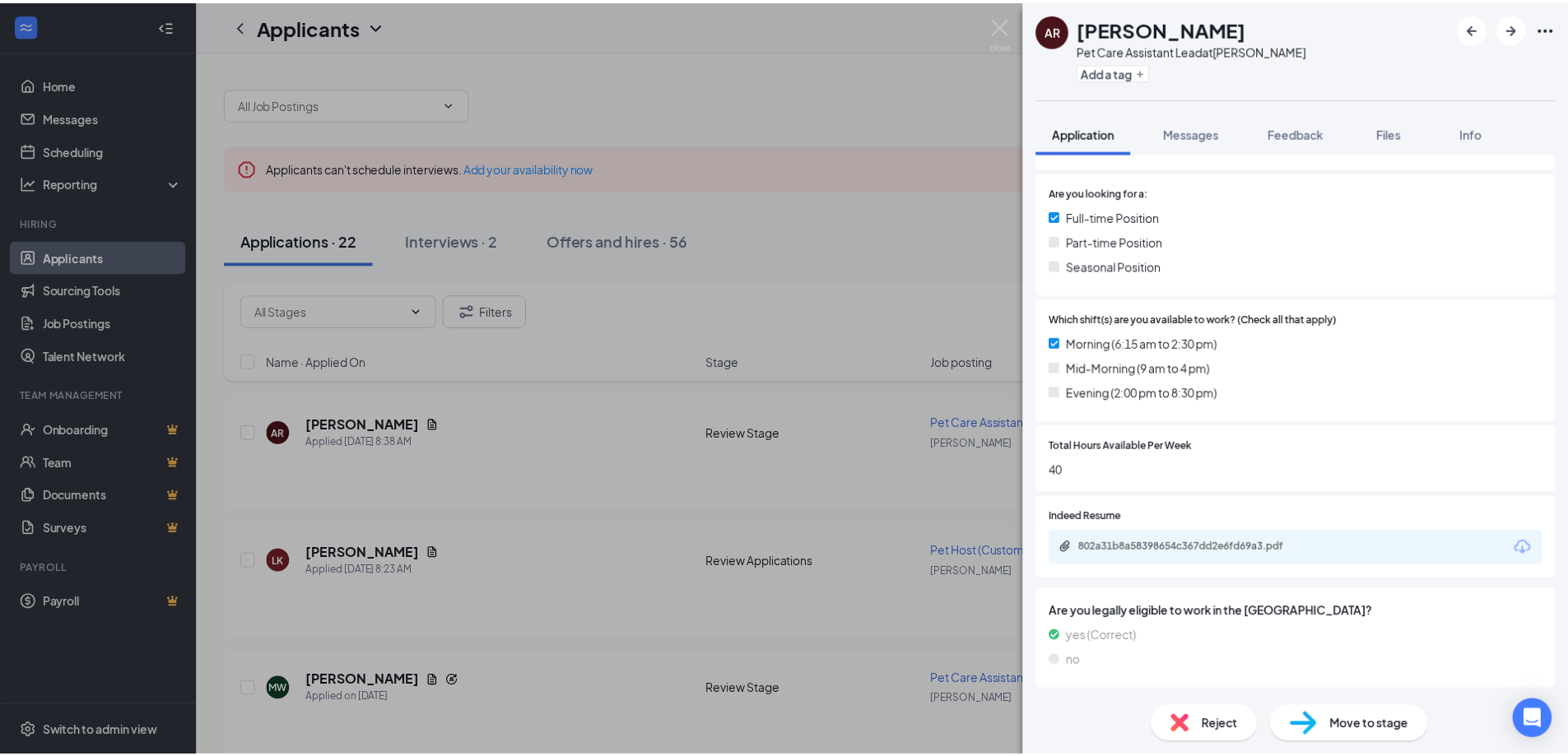
scroll to position [320, 0]
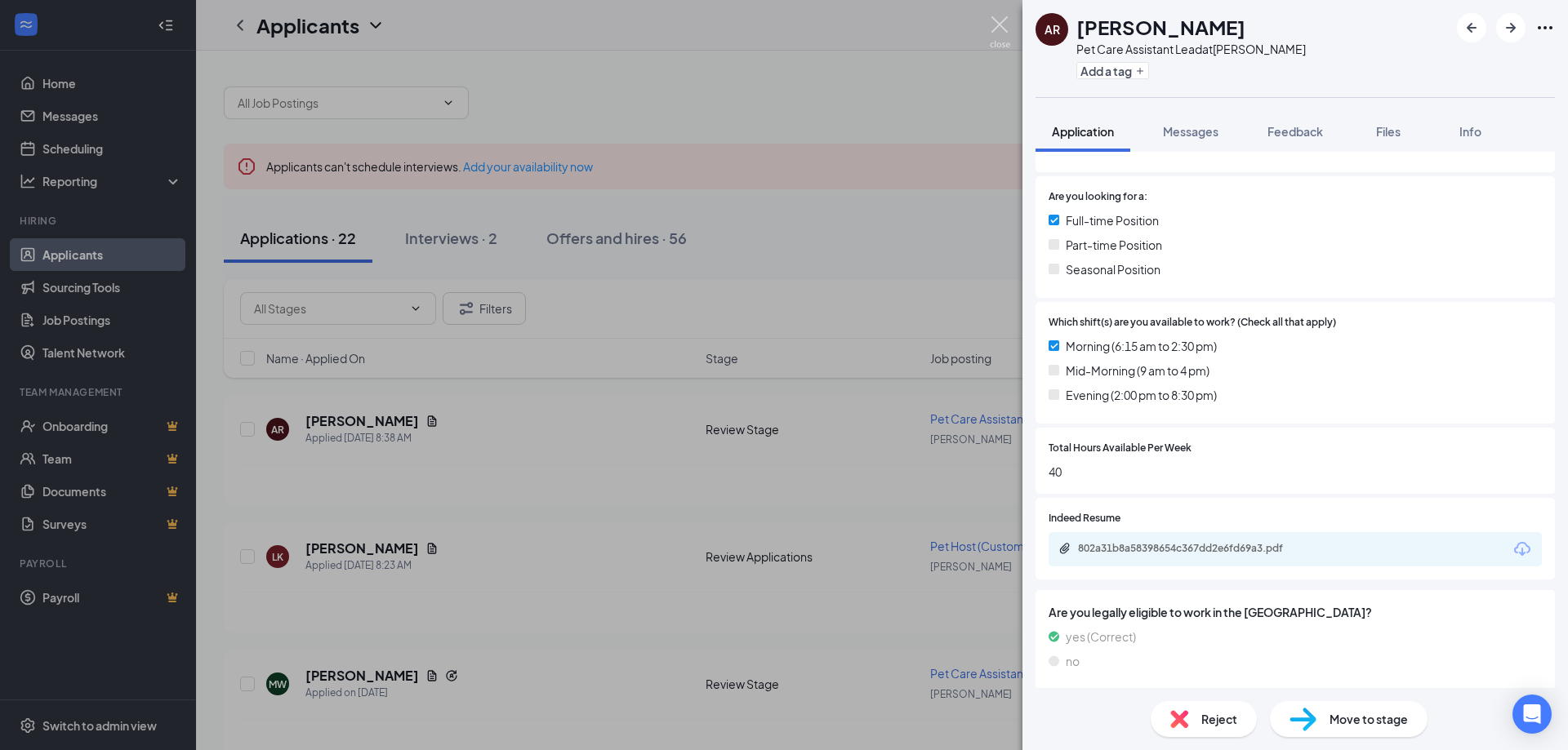
click at [996, 24] on img at bounding box center [1000, 32] width 20 height 32
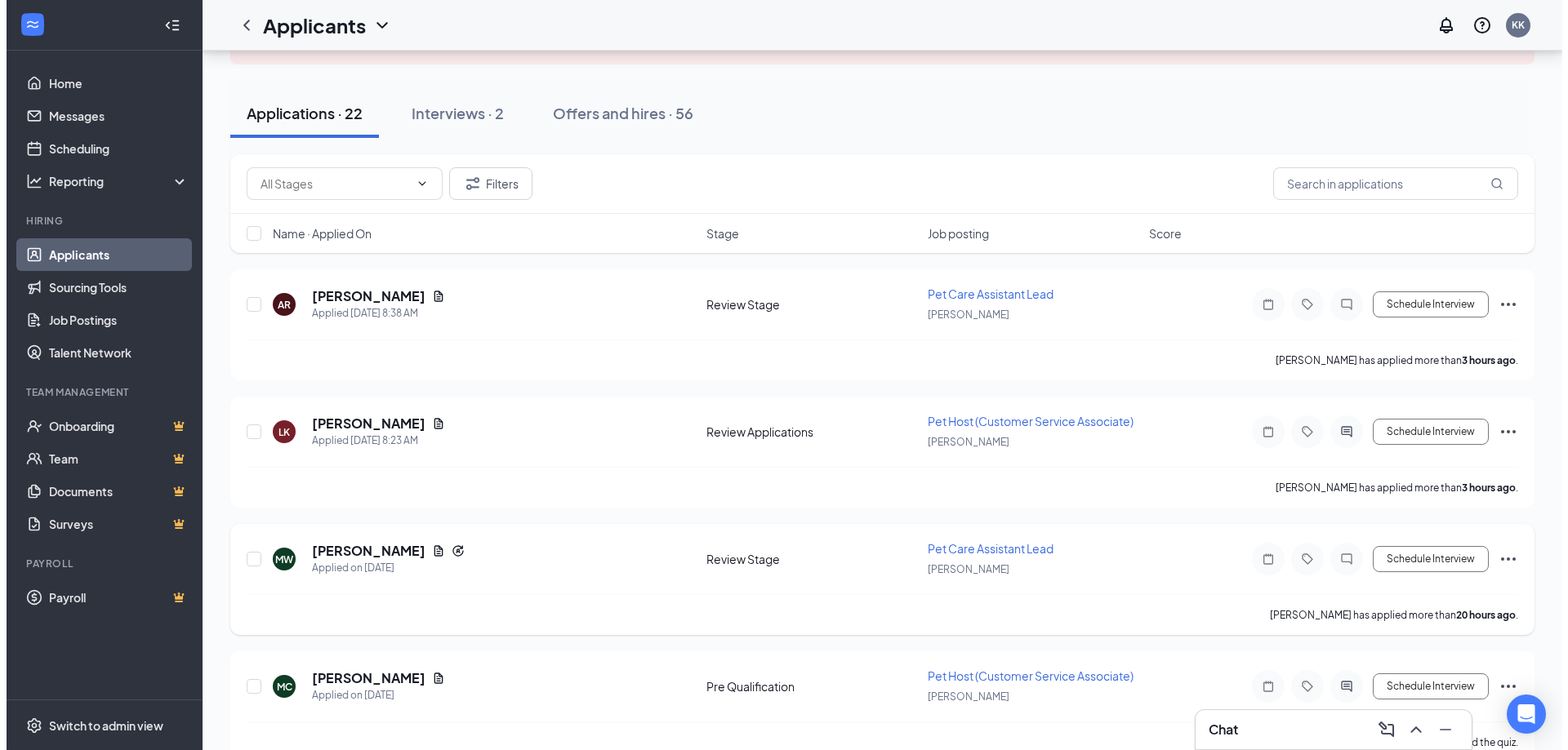
scroll to position [163, 0]
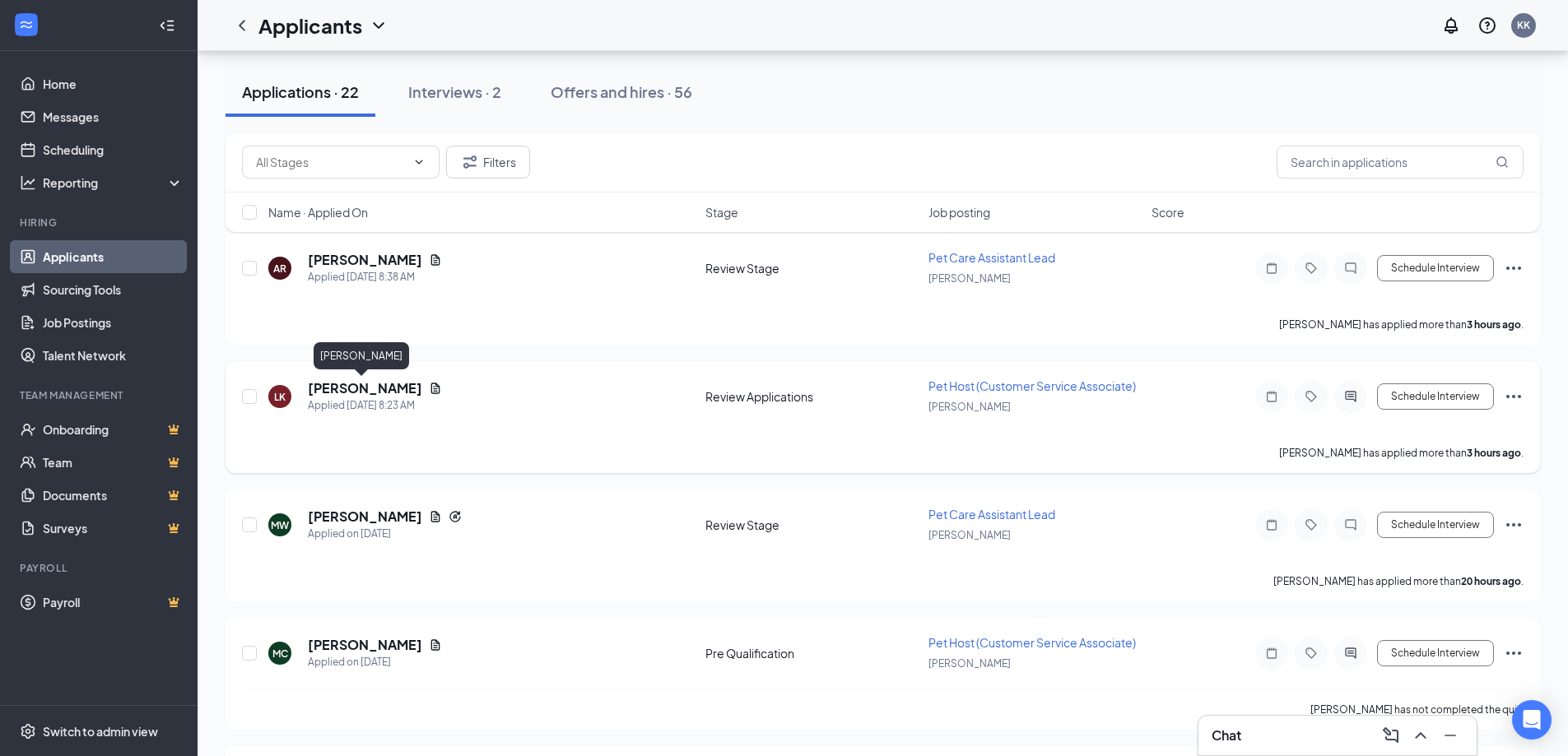
click at [337, 391] on h5 "[PERSON_NAME]" at bounding box center [365, 388] width 114 height 18
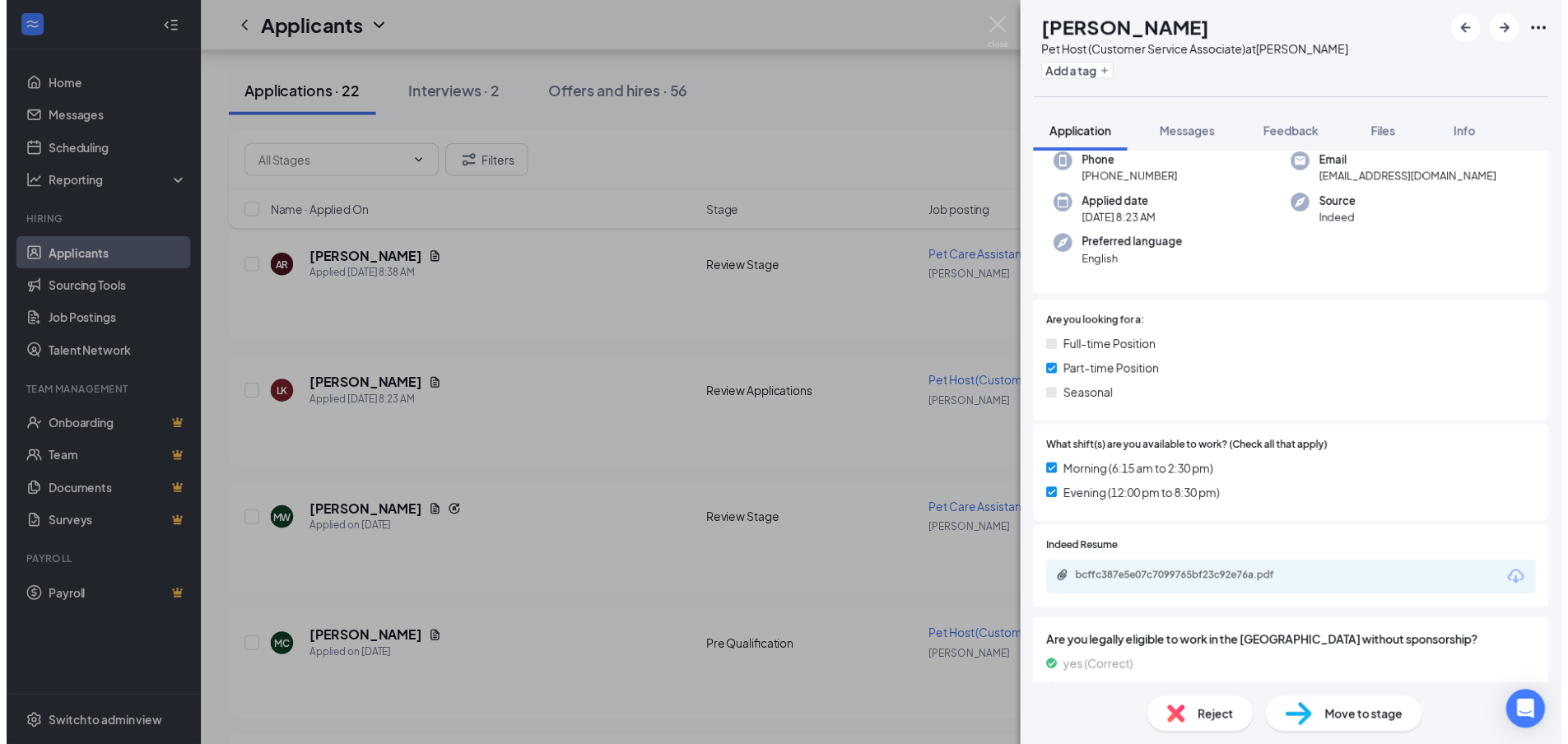
scroll to position [86, 0]
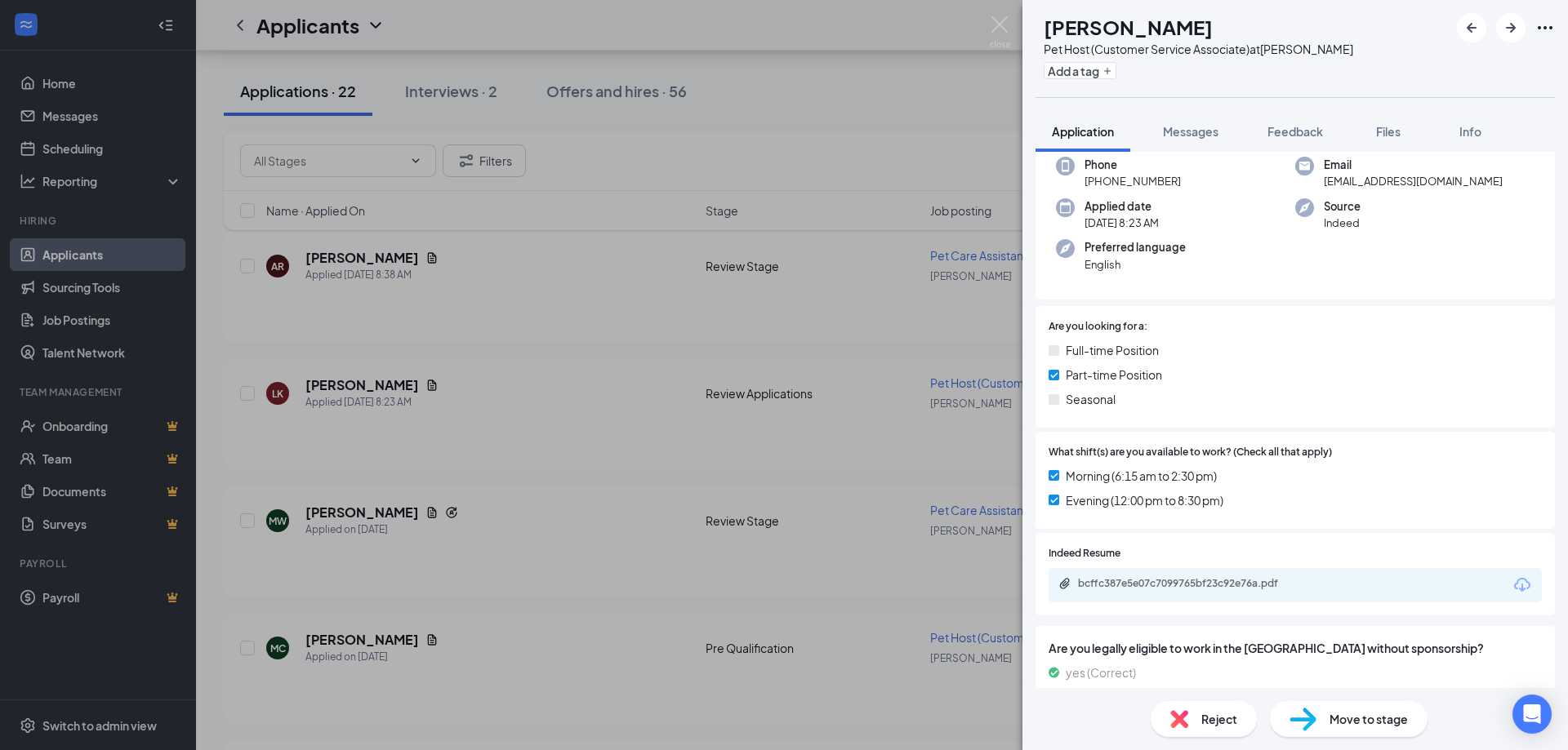
click at [1512, 582] on icon "Download" at bounding box center [1522, 585] width 19 height 19
click at [1000, 25] on img at bounding box center [1000, 32] width 20 height 32
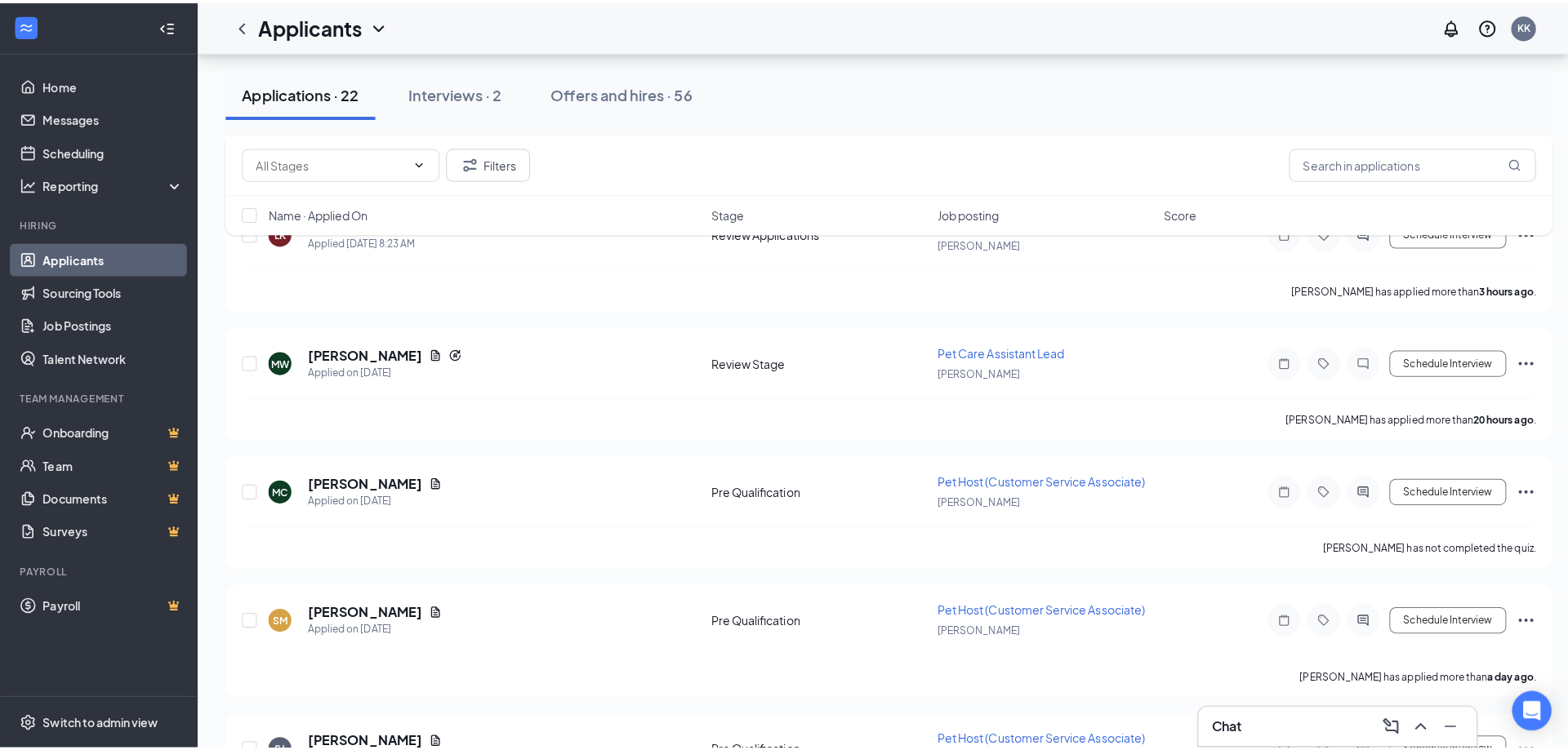
scroll to position [408, 0]
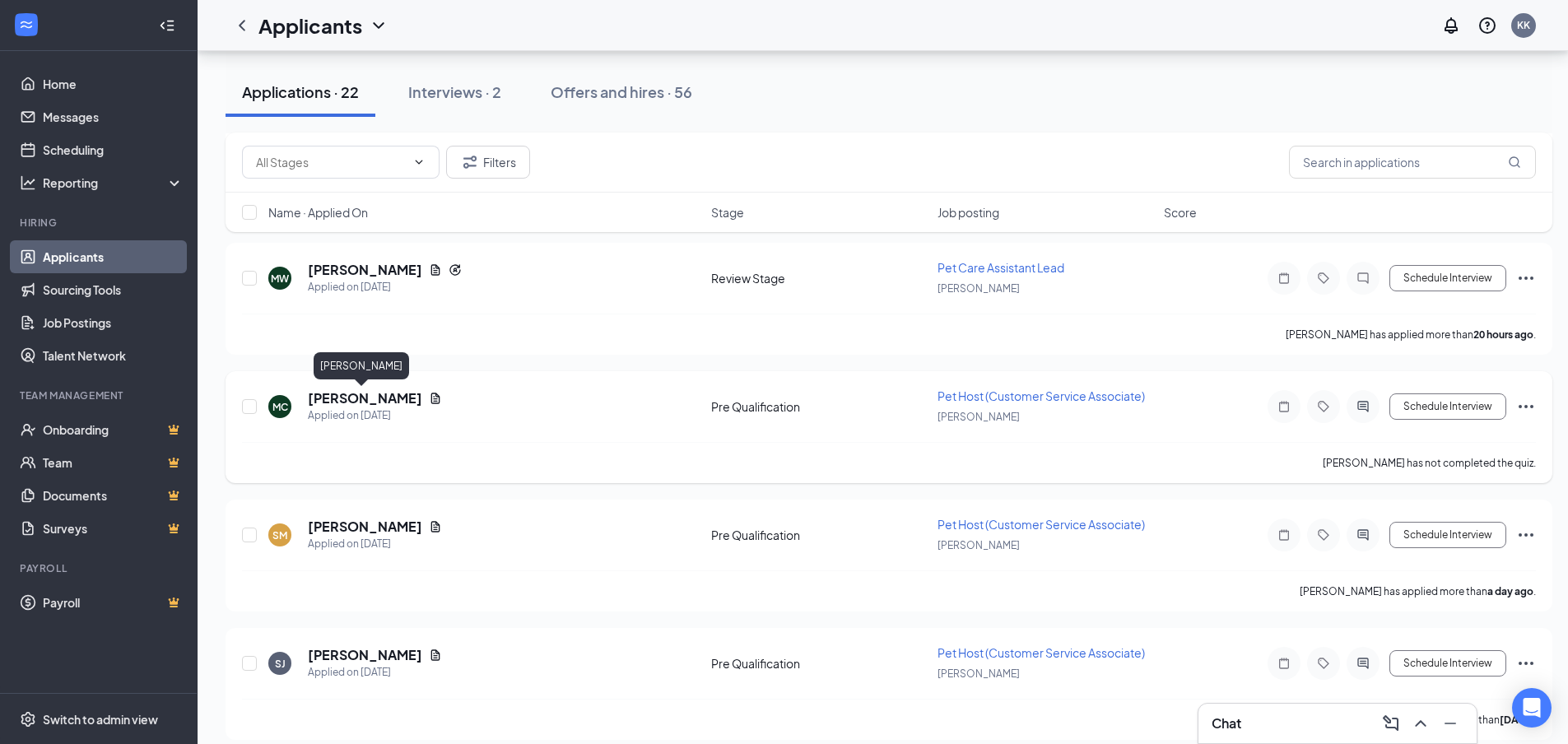
click at [354, 398] on h5 "Mindy Coates" at bounding box center [365, 398] width 114 height 18
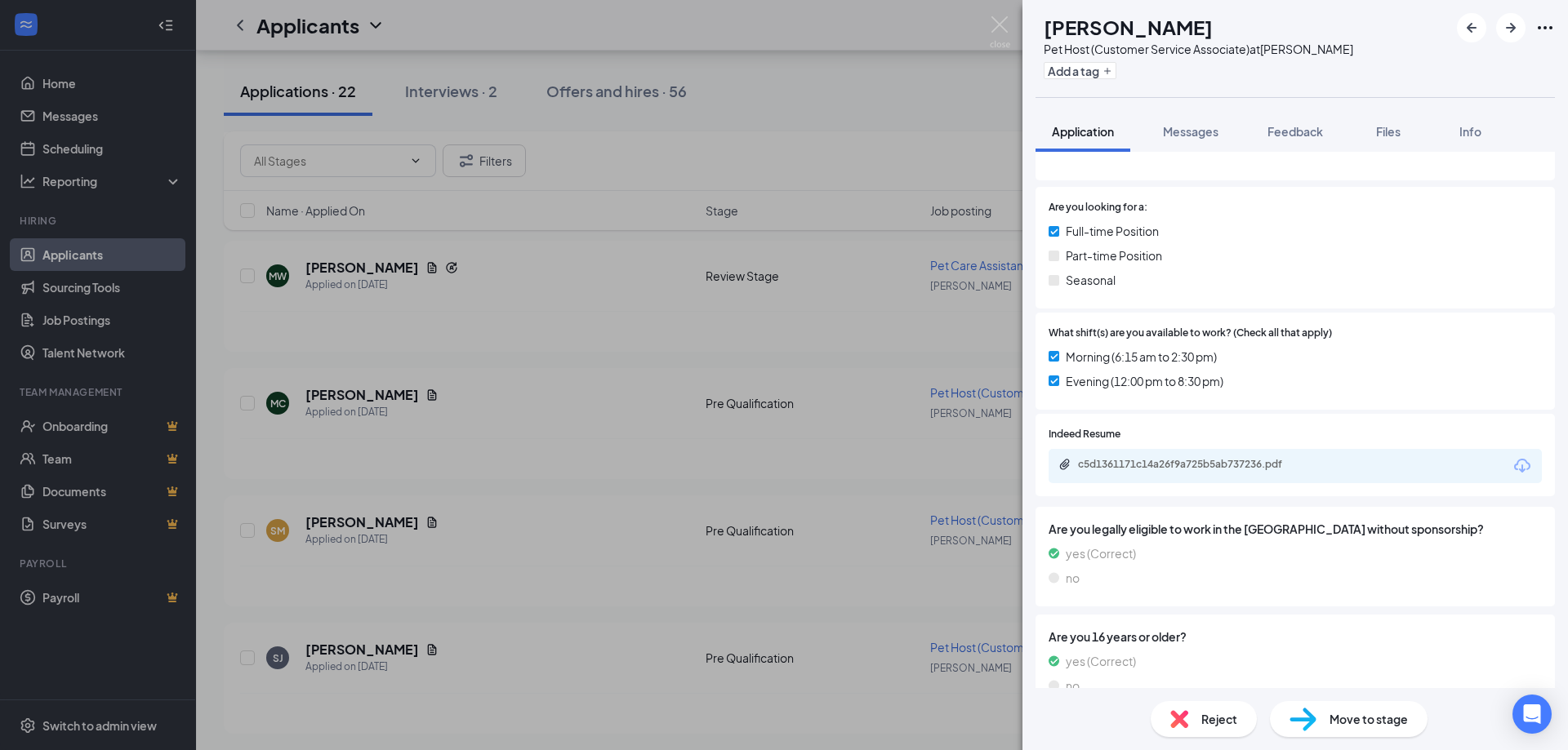
scroll to position [268, 0]
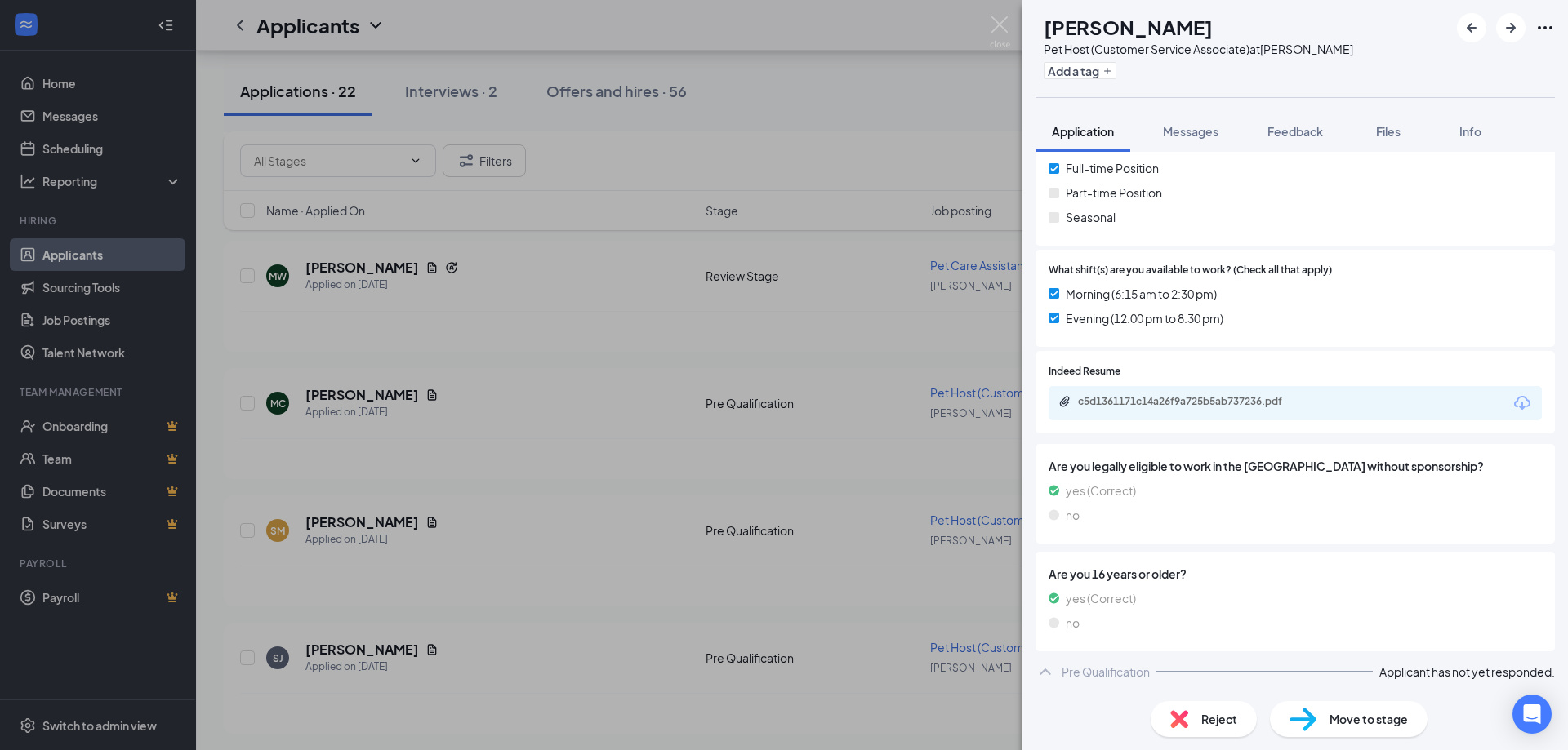
click at [1514, 406] on icon "Download" at bounding box center [1522, 402] width 16 height 13
click at [996, 13] on div "MC Mindy Coates Pet Host (Customer Service Associate) at Blaine Add a tag Appli…" at bounding box center [784, 375] width 1568 height 750
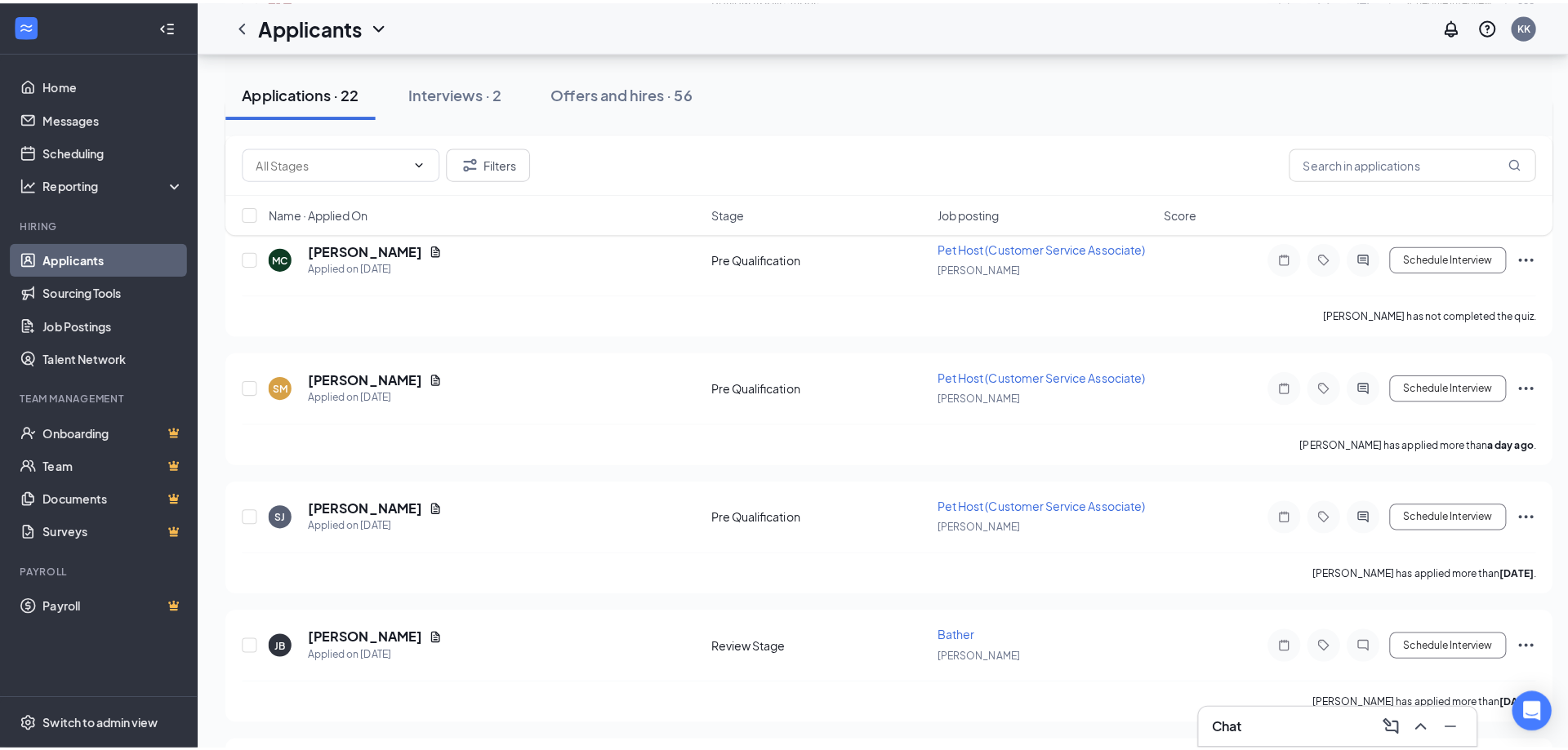
scroll to position [572, 0]
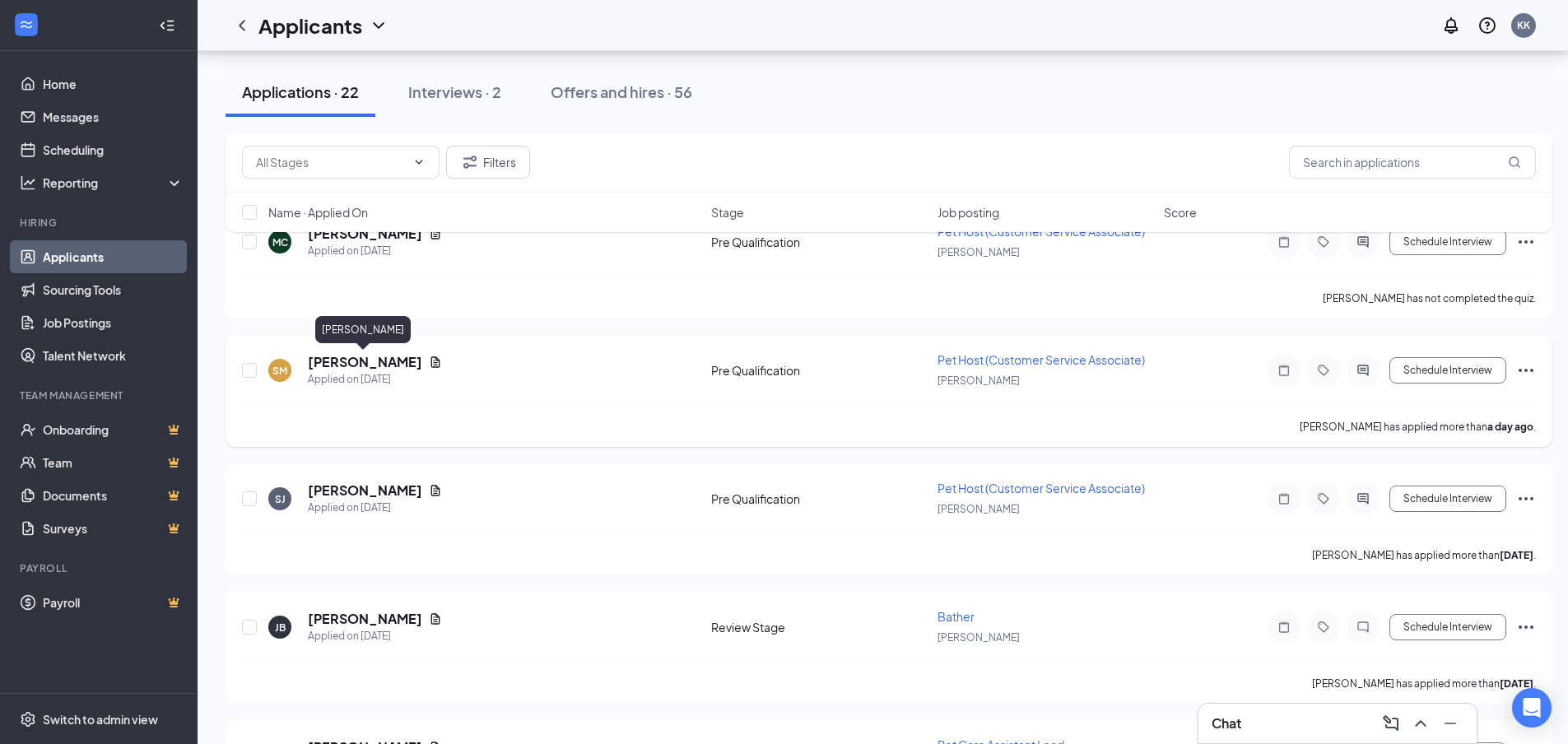
click at [362, 366] on h5 "Siyam mohamed" at bounding box center [365, 362] width 114 height 18
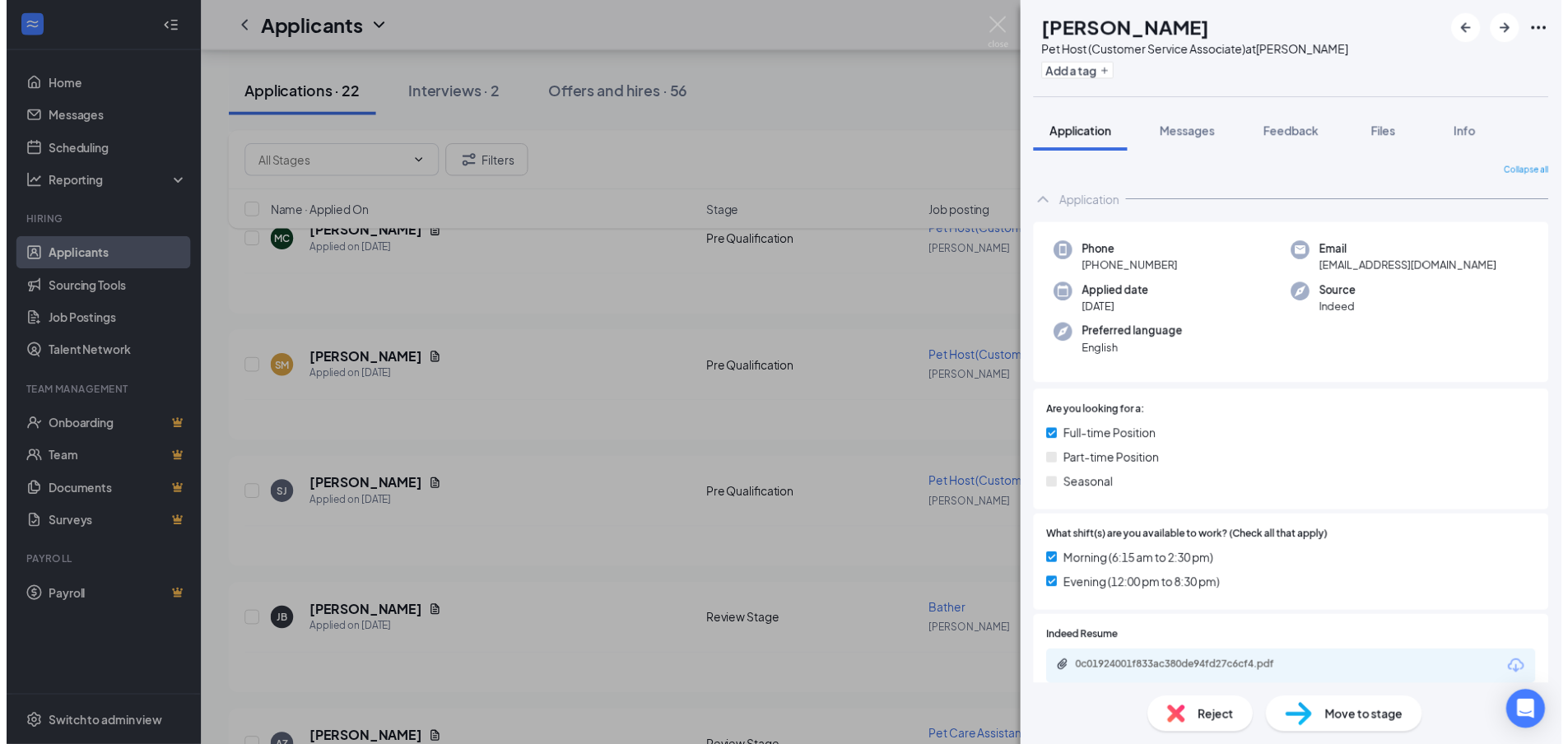
scroll to position [247, 0]
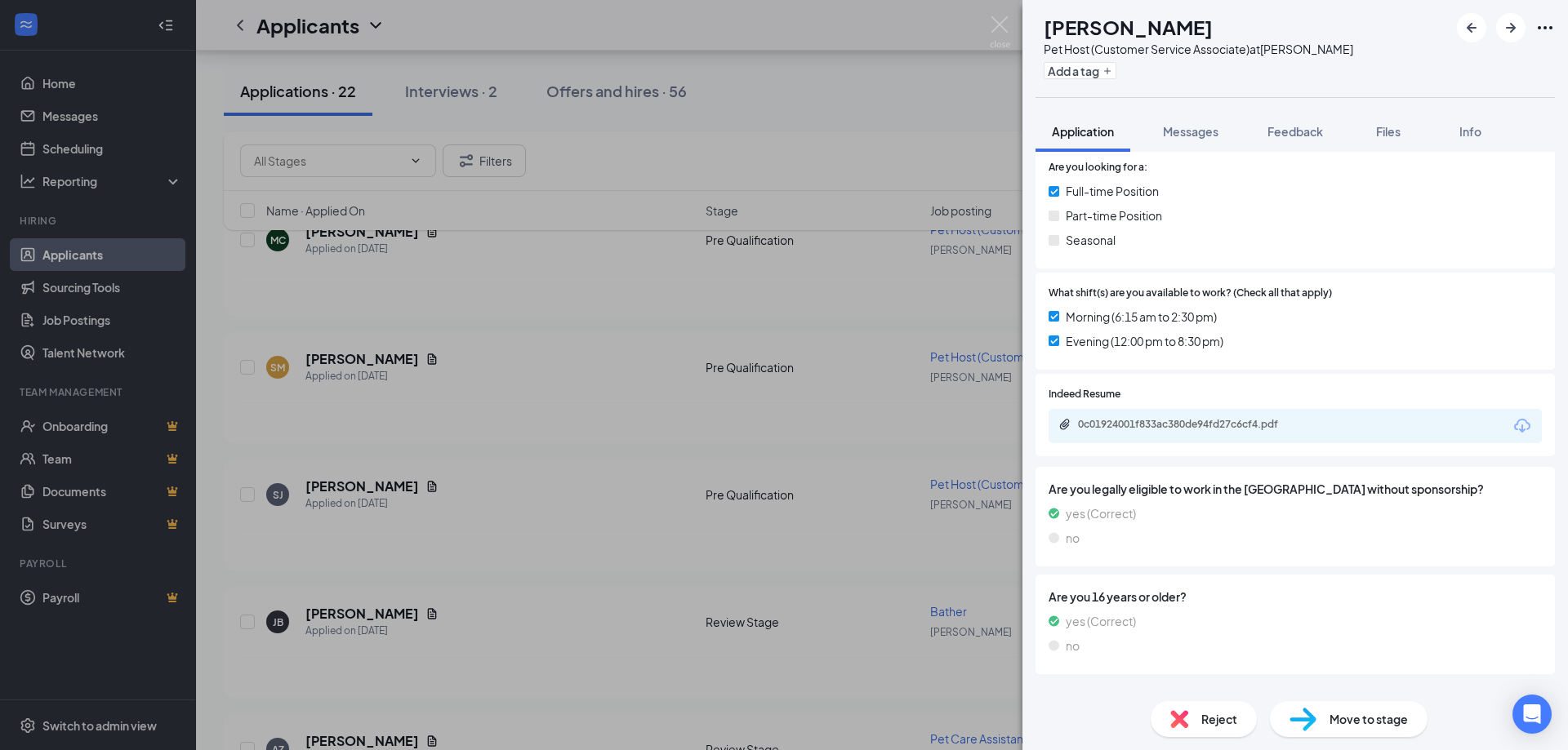
click at [1512, 418] on icon "Download" at bounding box center [1522, 426] width 19 height 19
click at [992, 25] on img at bounding box center [1000, 32] width 20 height 32
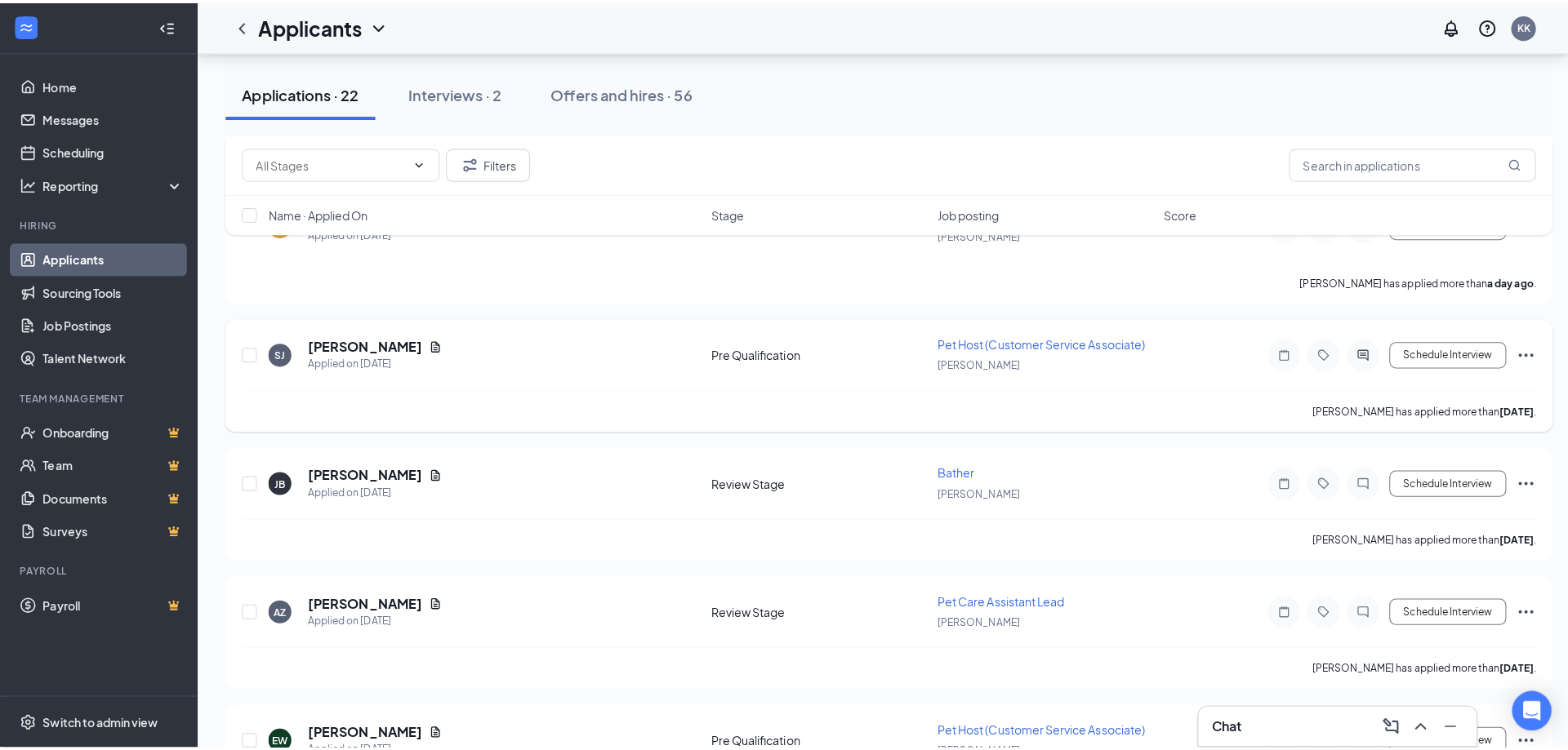
scroll to position [735, 0]
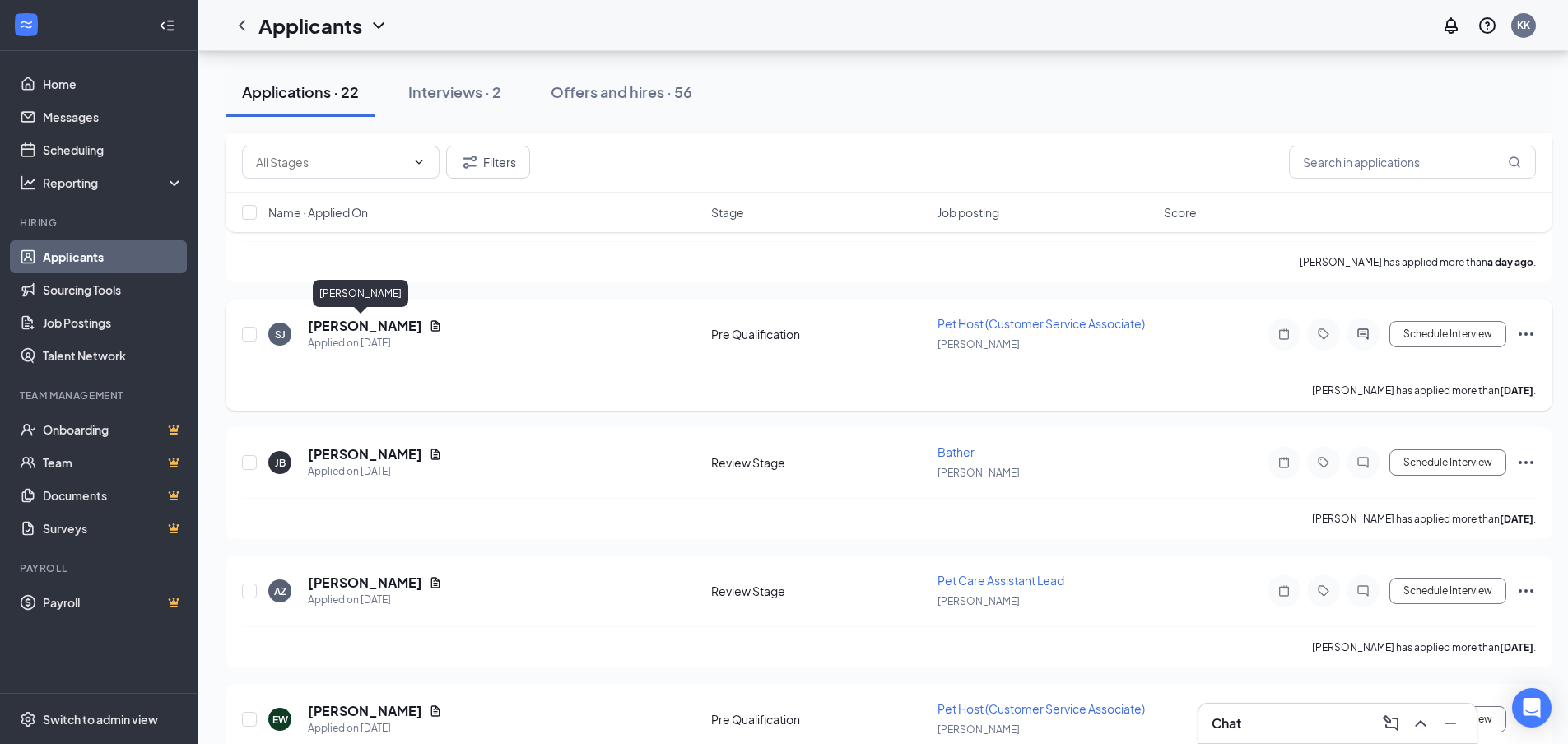
click at [353, 331] on h5 "[PERSON_NAME]" at bounding box center [365, 326] width 114 height 18
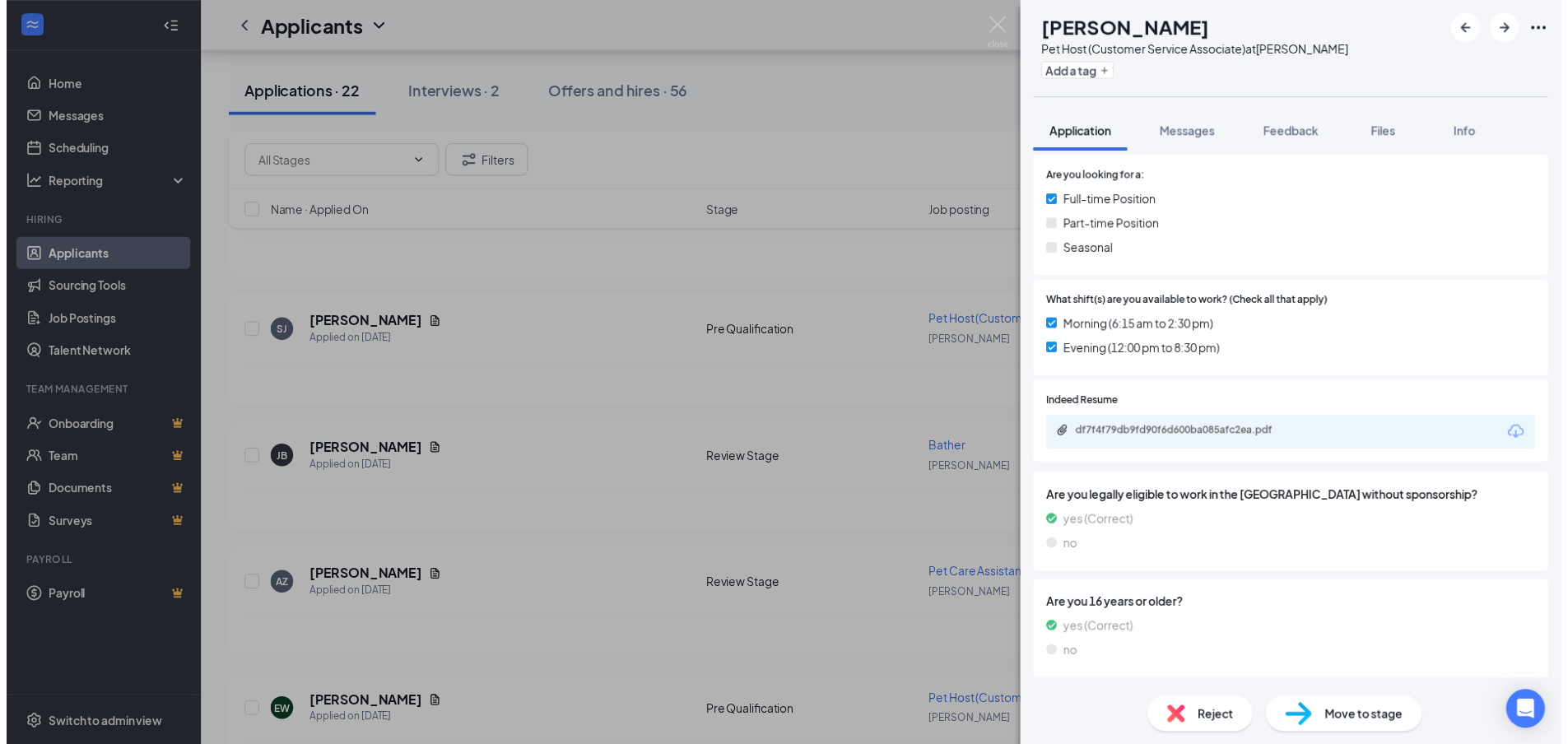
scroll to position [247, 0]
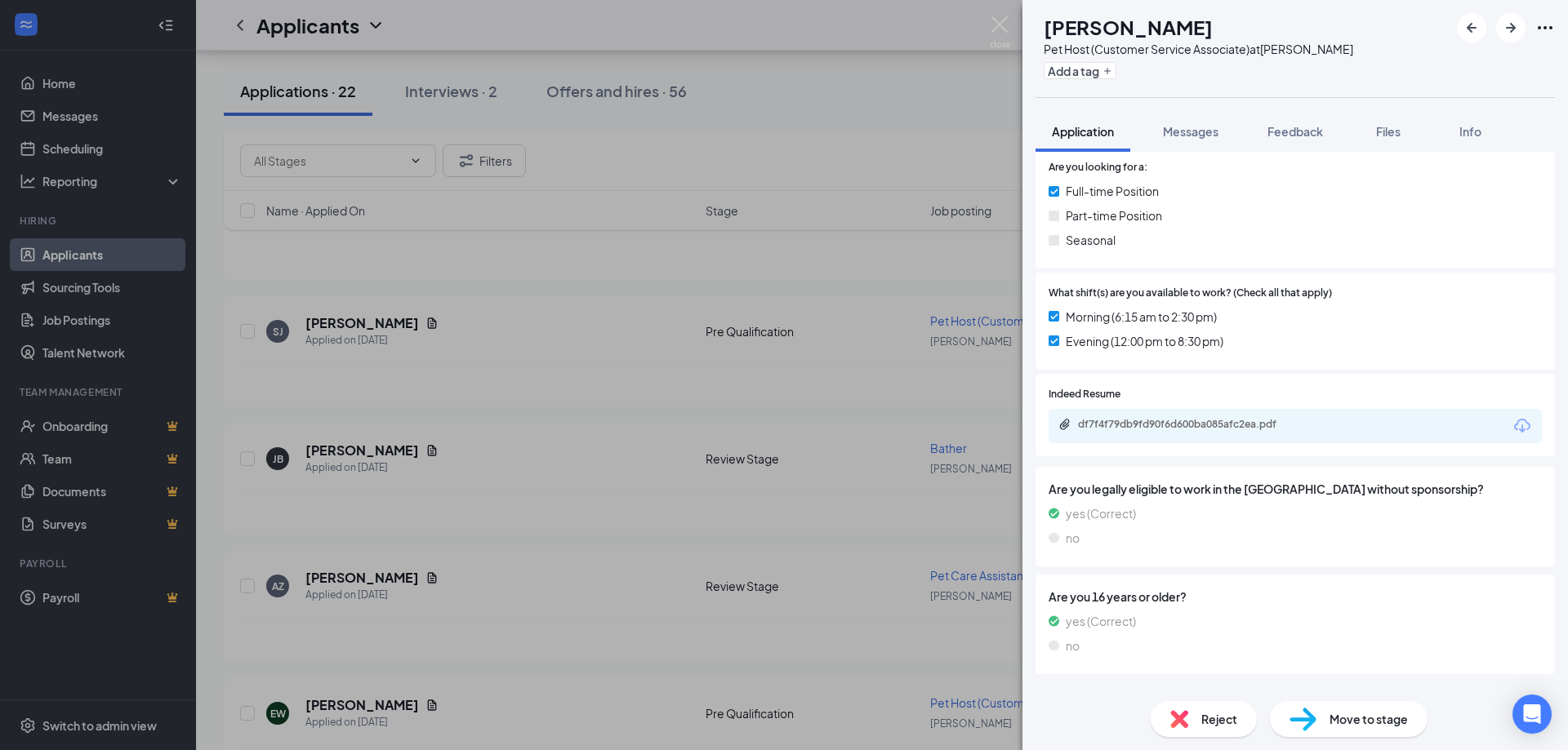
click at [1514, 425] on icon "Download" at bounding box center [1522, 425] width 16 height 13
click at [1005, 28] on img at bounding box center [1000, 32] width 20 height 32
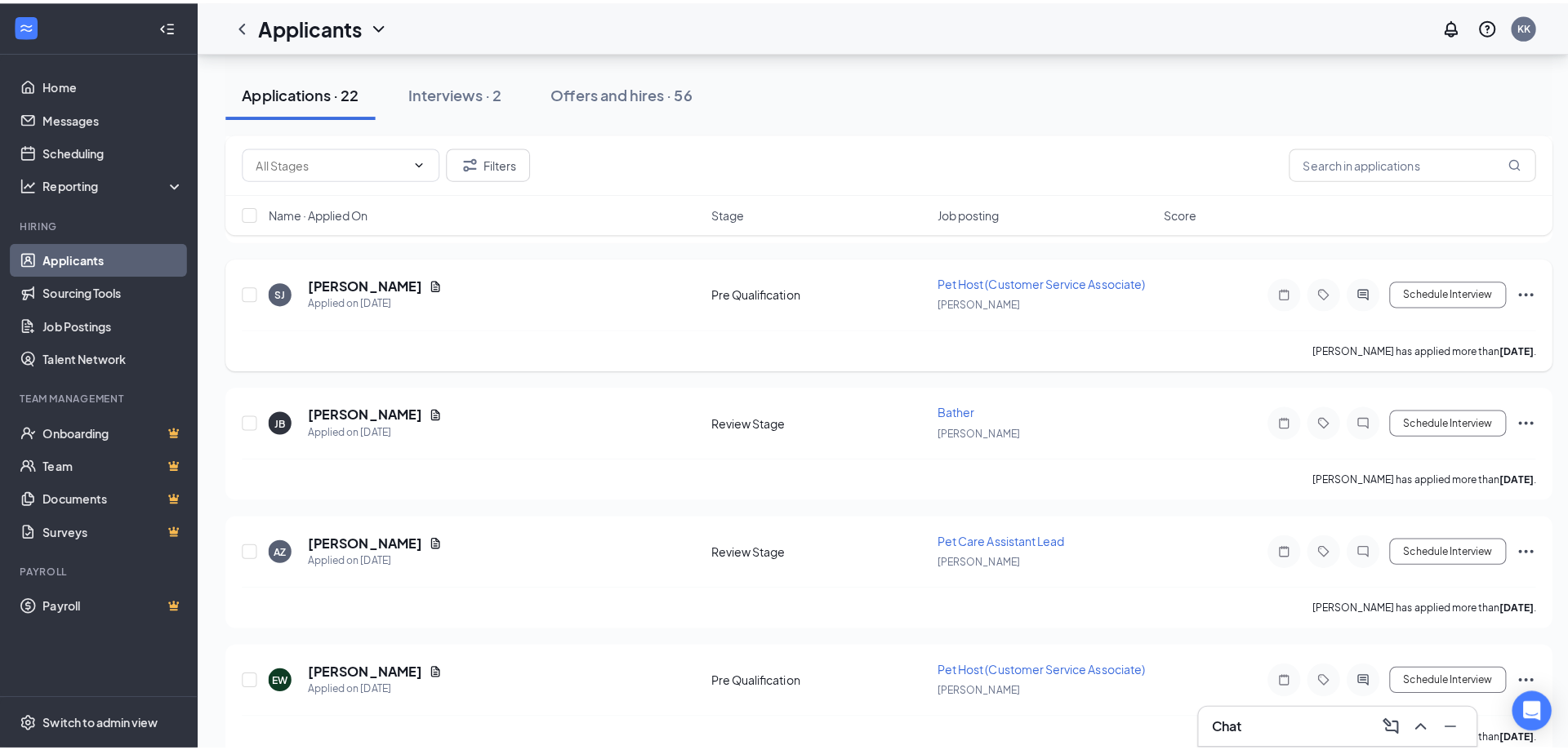
scroll to position [816, 0]
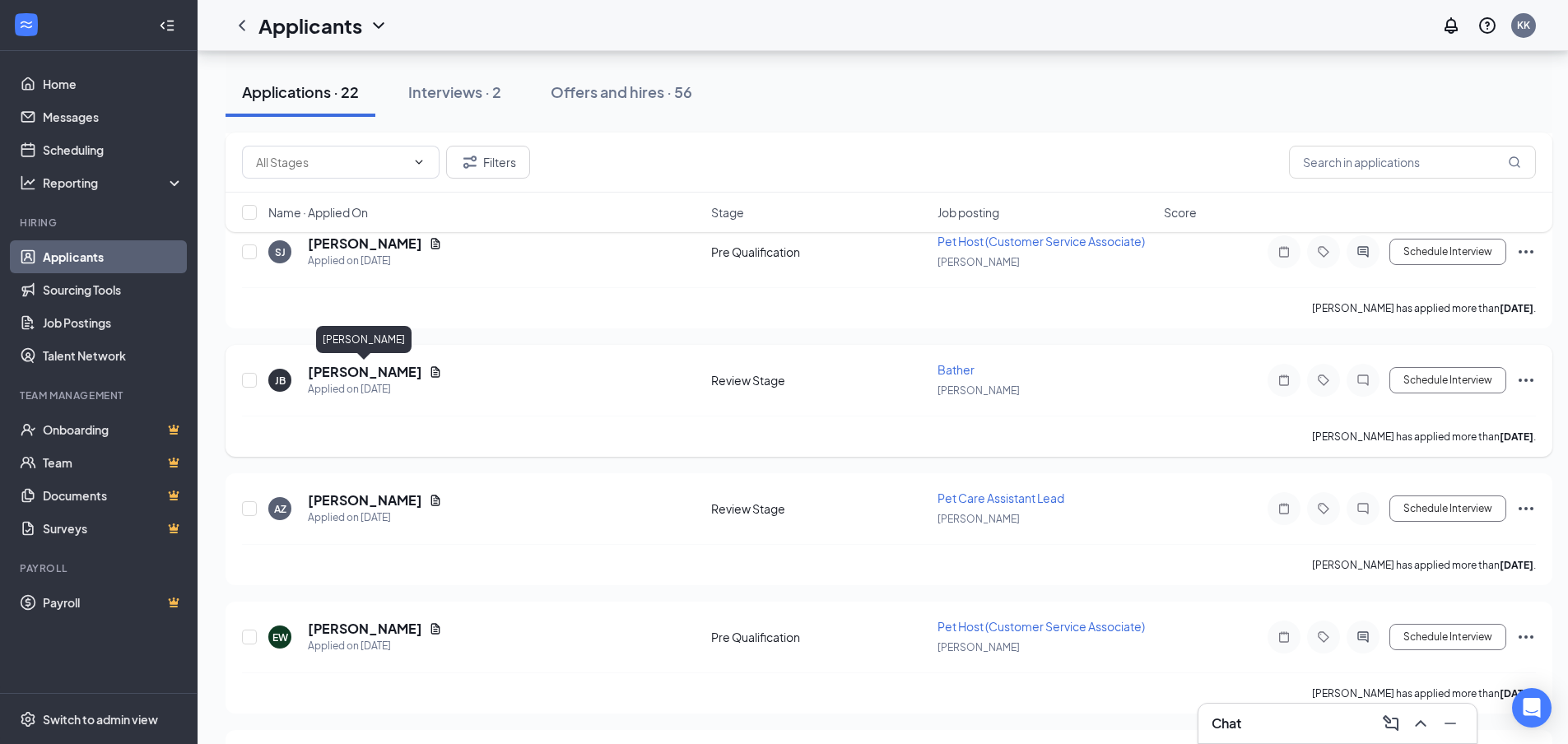
click at [376, 372] on h5 "Jody Bednarchuk" at bounding box center [365, 372] width 114 height 18
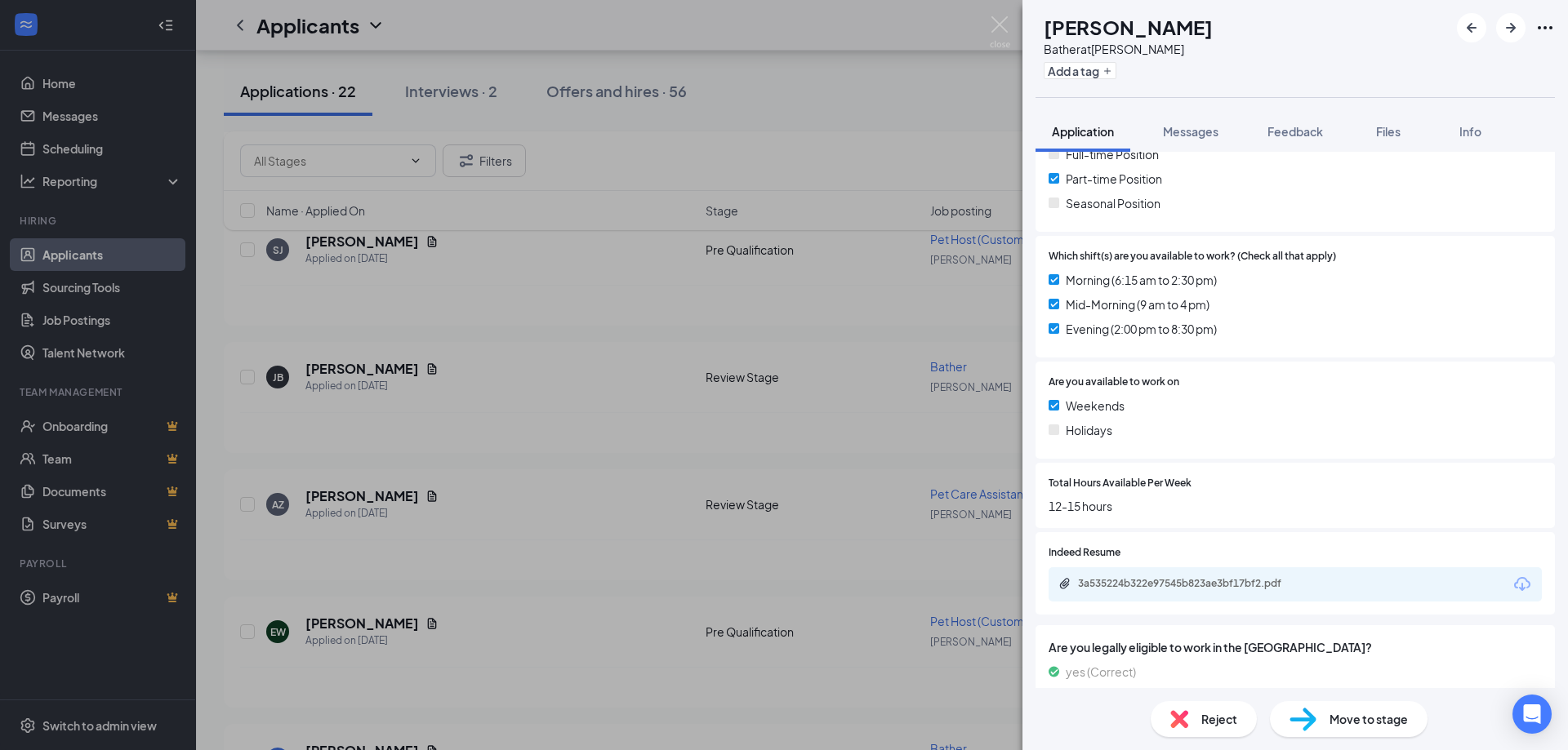
scroll to position [423, 0]
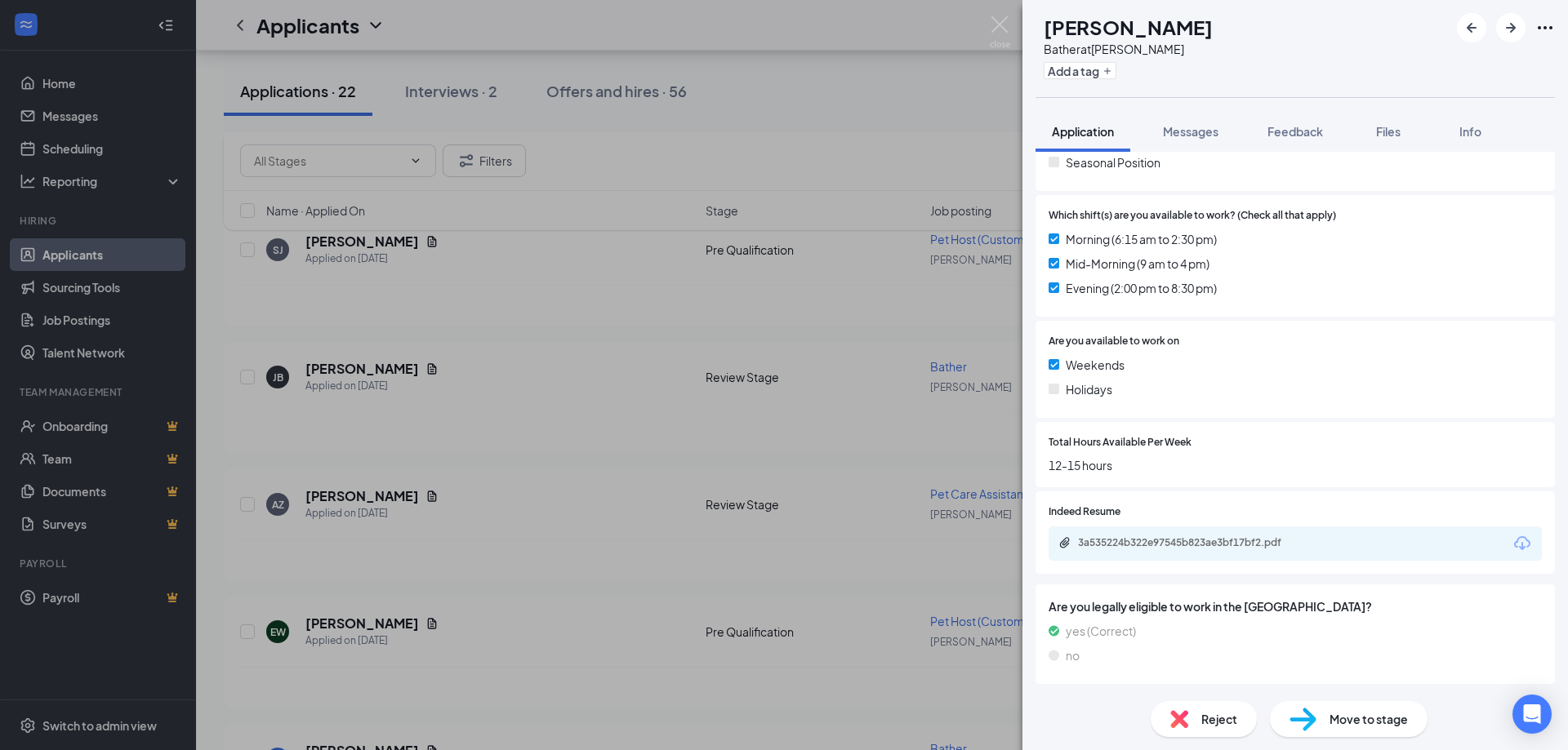
click at [1514, 541] on icon "Download" at bounding box center [1522, 543] width 16 height 13
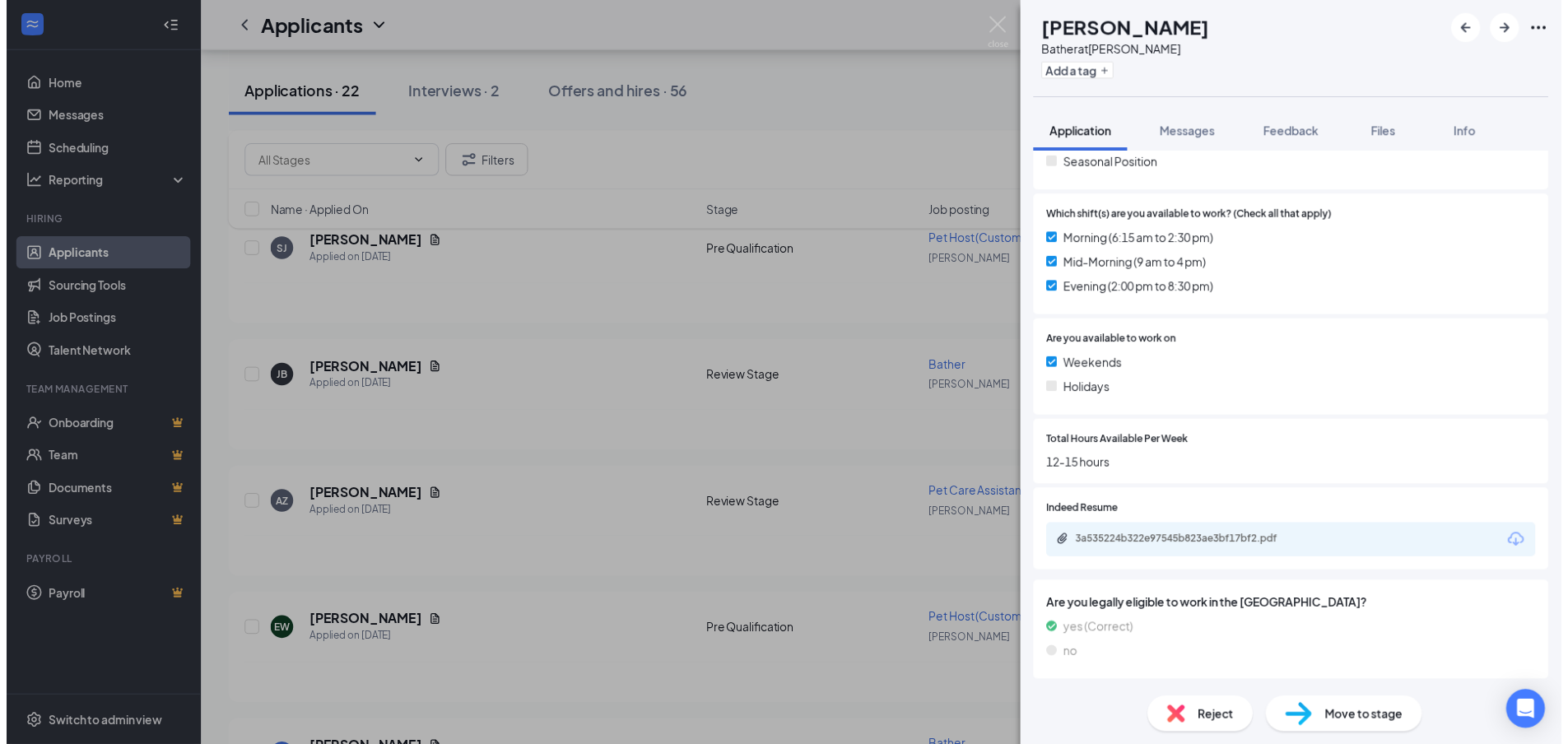
scroll to position [421, 0]
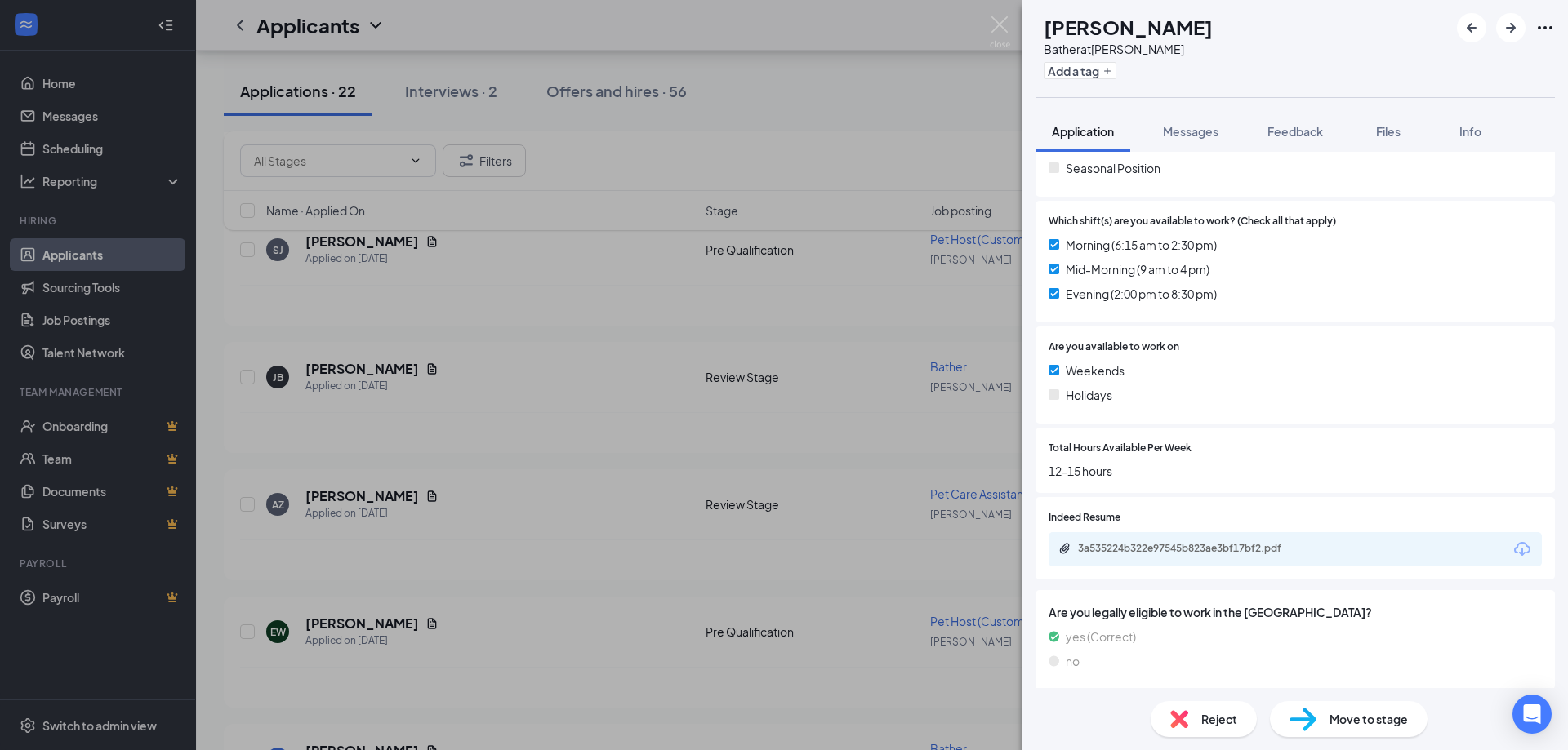
click at [1010, 25] on div "JB Jody Bednarchuk Bather at Blaine Add a tag Application Messages Feedback Fil…" at bounding box center [784, 375] width 1568 height 750
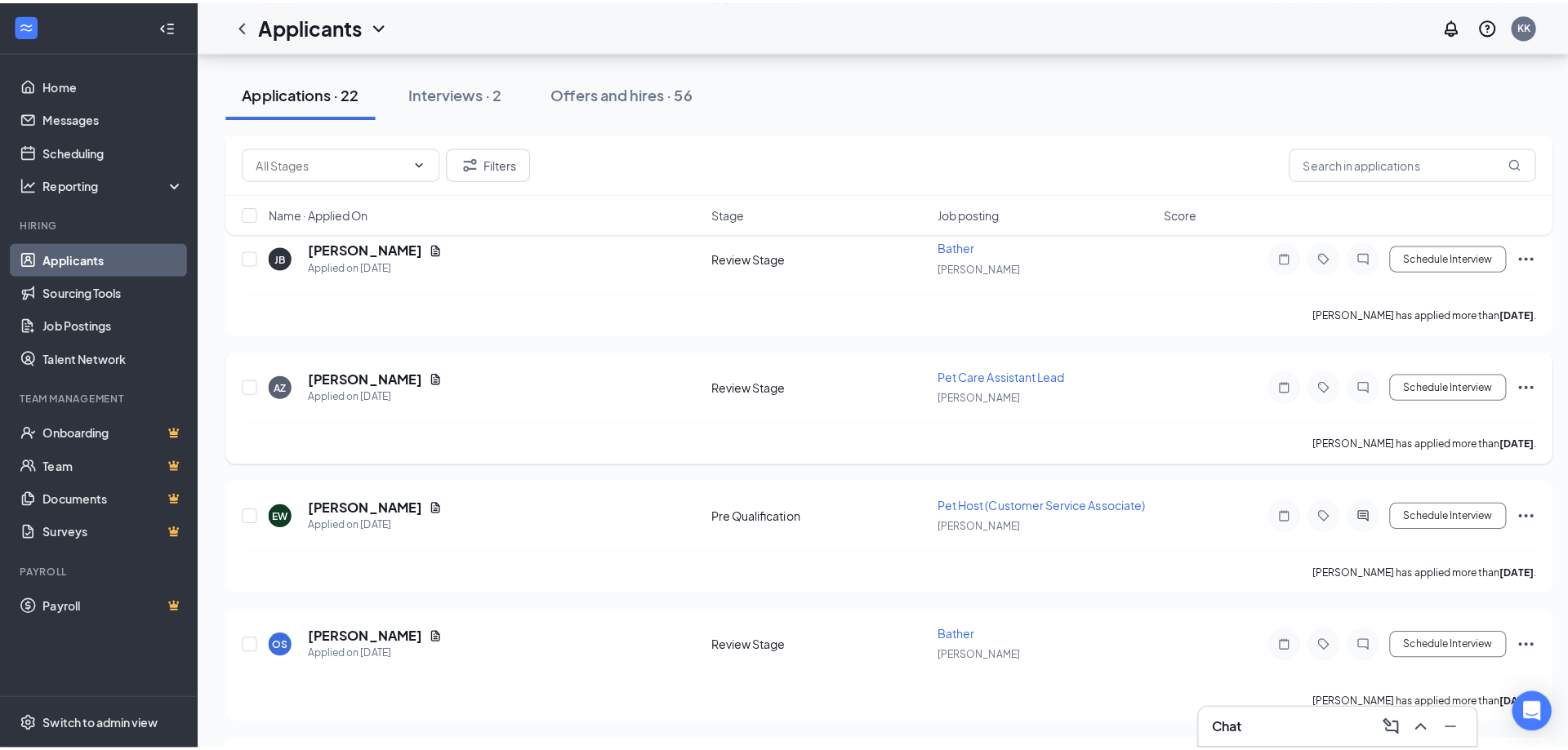
scroll to position [980, 0]
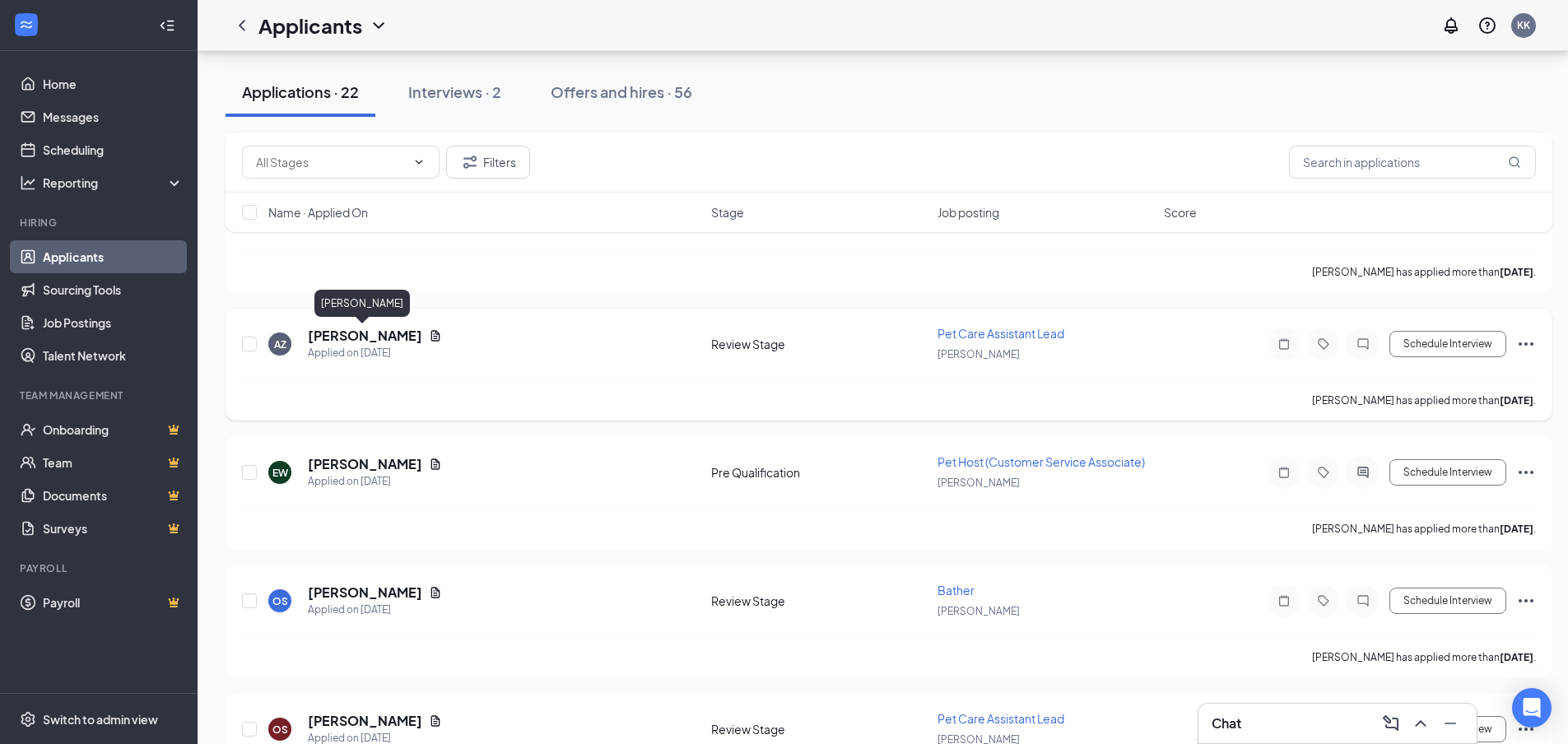
click at [365, 342] on h5 "Allison Zadach" at bounding box center [365, 335] width 114 height 18
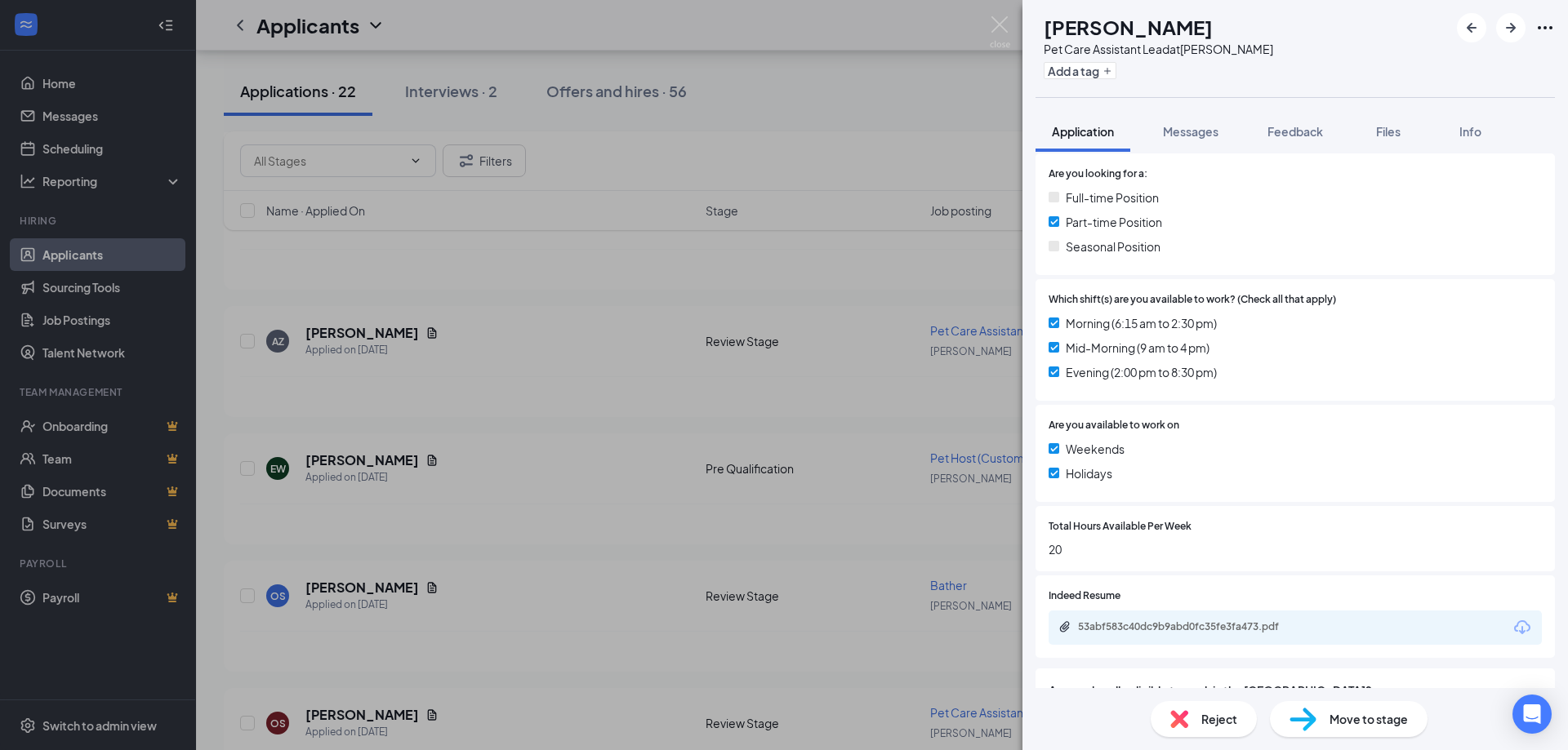
scroll to position [423, 0]
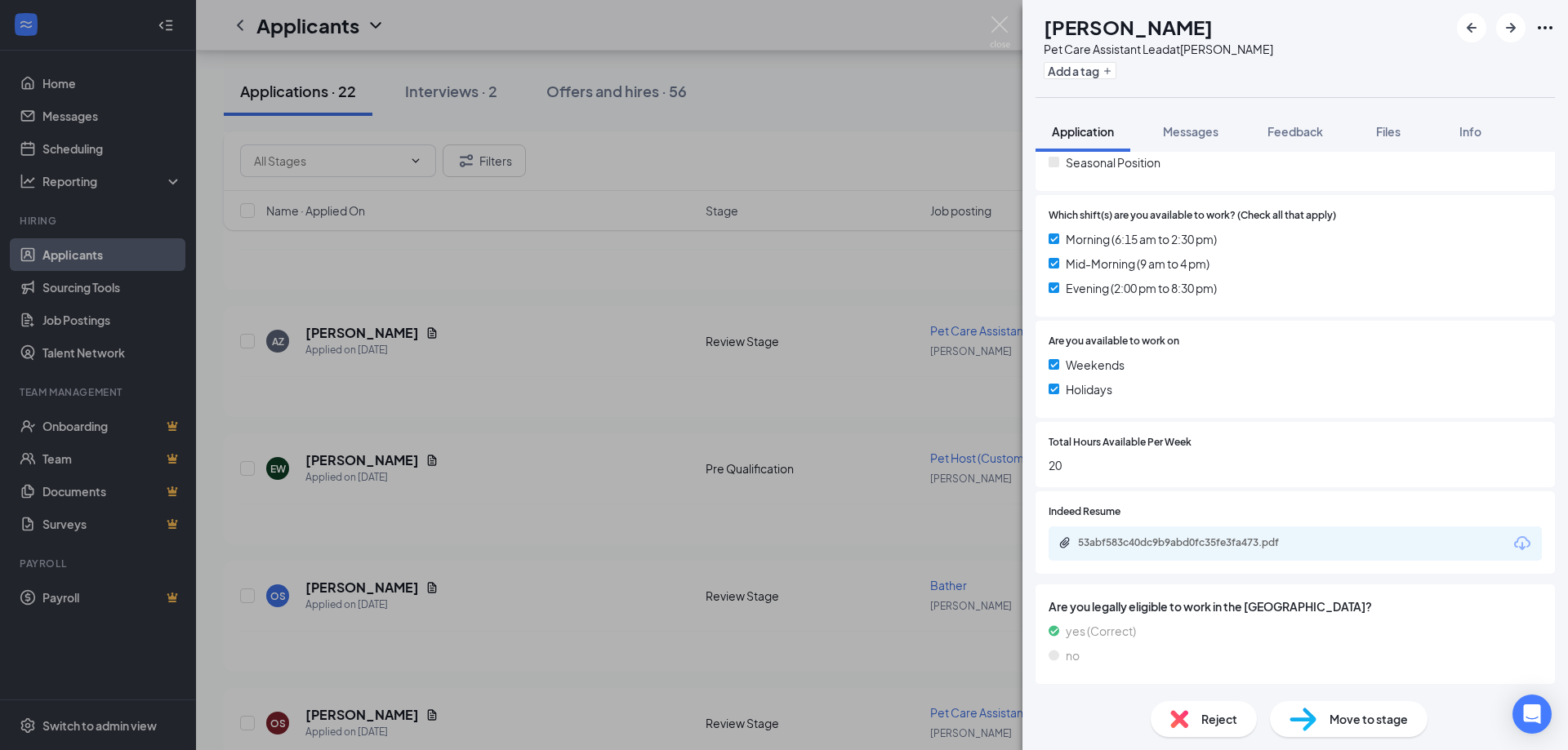
click at [1514, 544] on icon "Download" at bounding box center [1522, 543] width 19 height 19
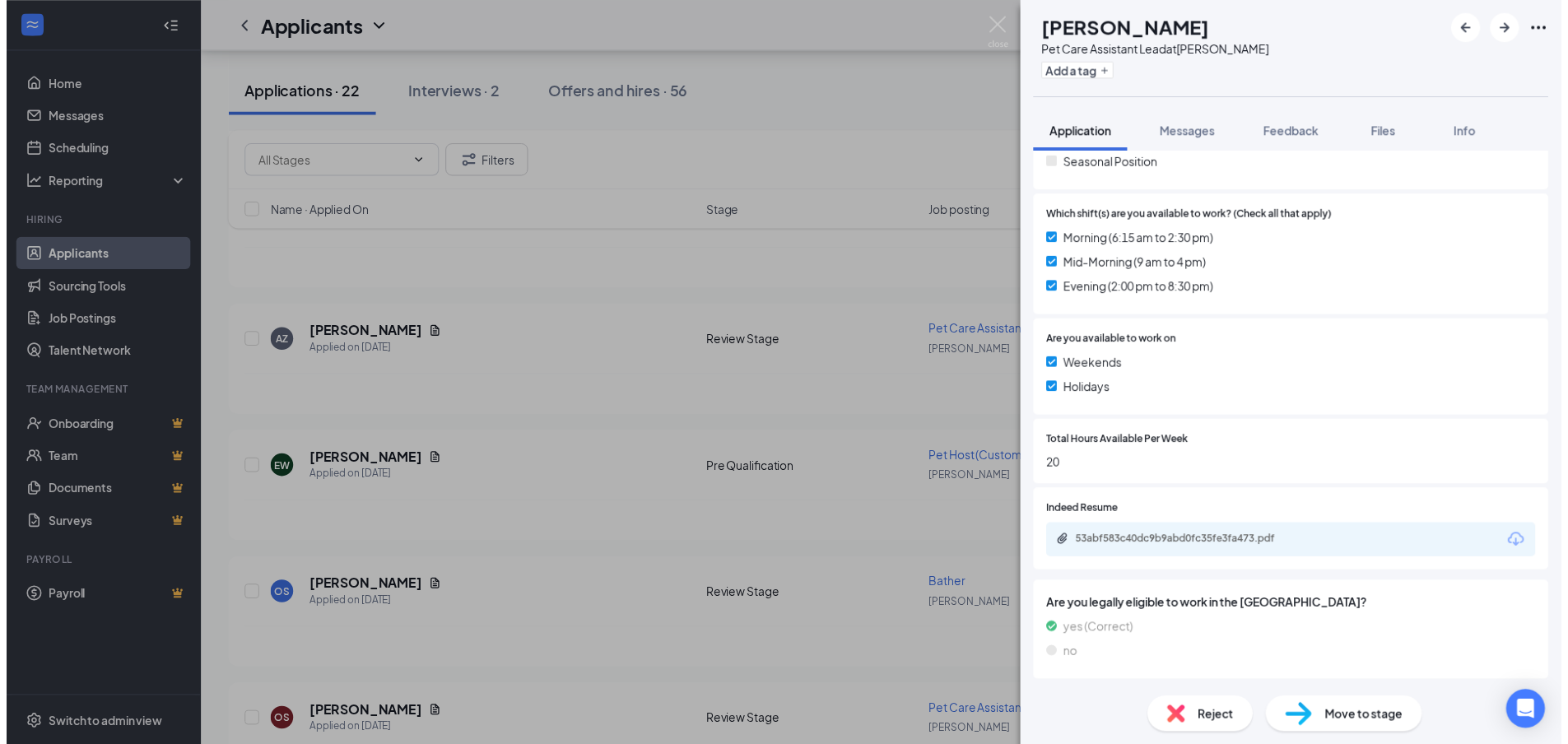
scroll to position [421, 0]
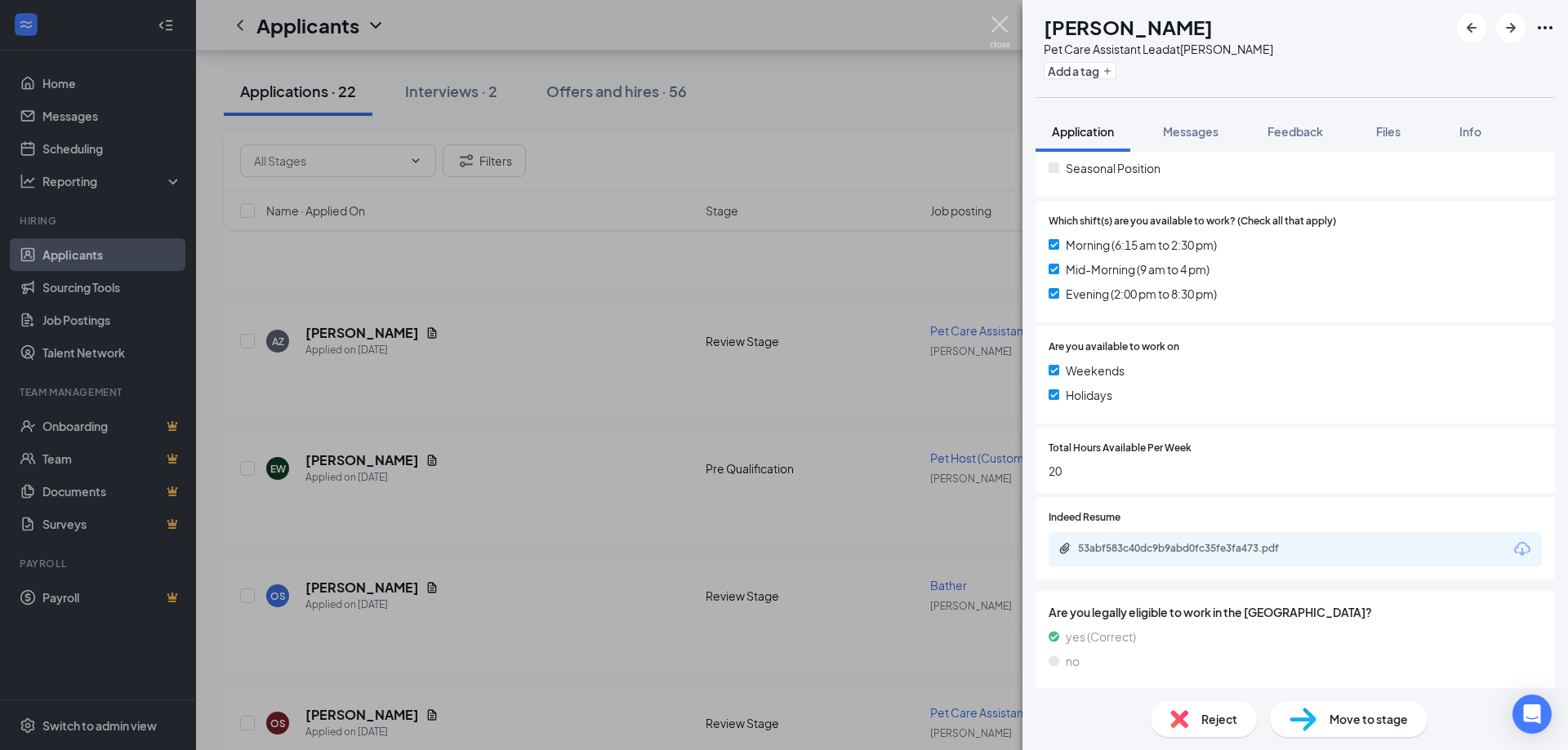
click at [1003, 23] on img at bounding box center [1000, 32] width 20 height 32
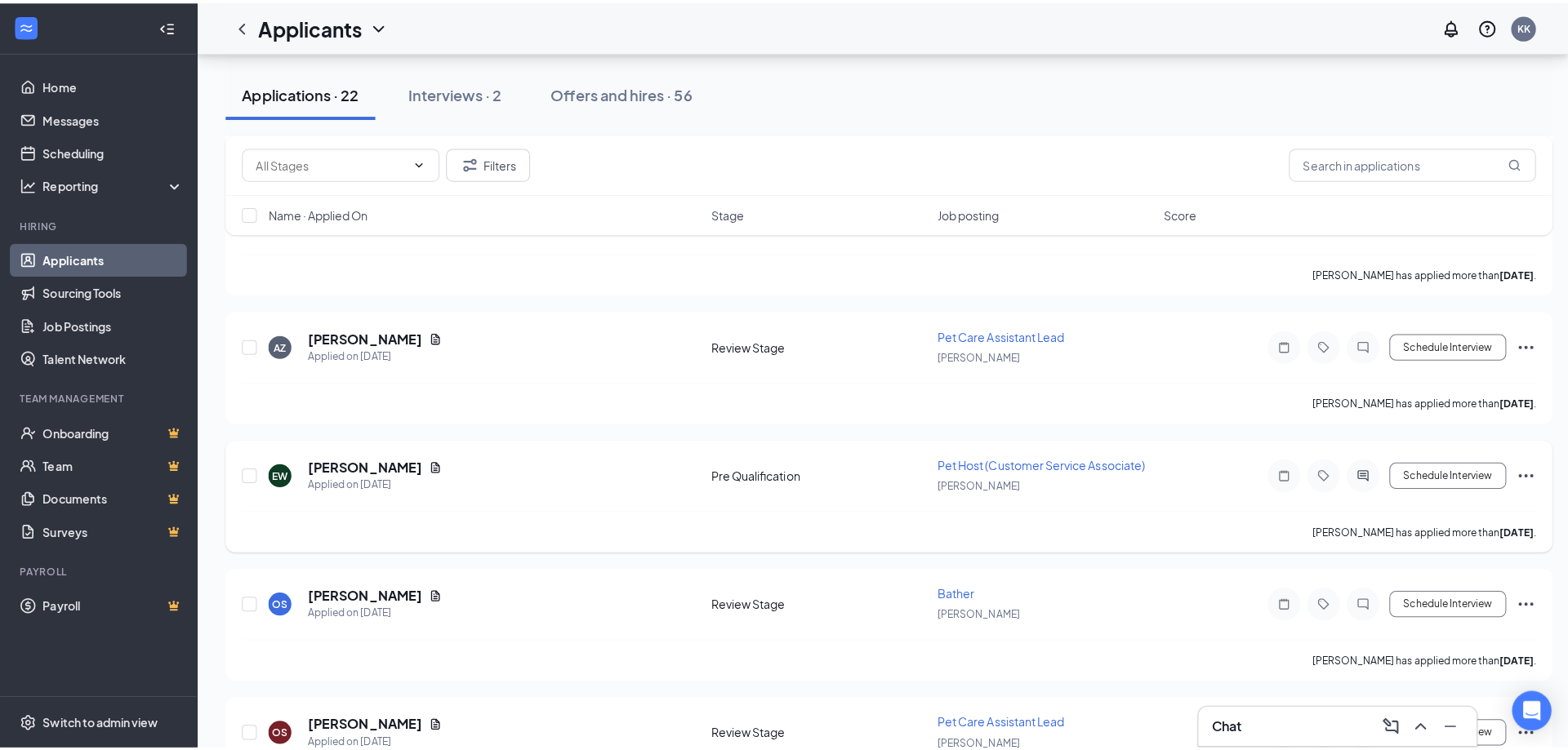
scroll to position [1061, 0]
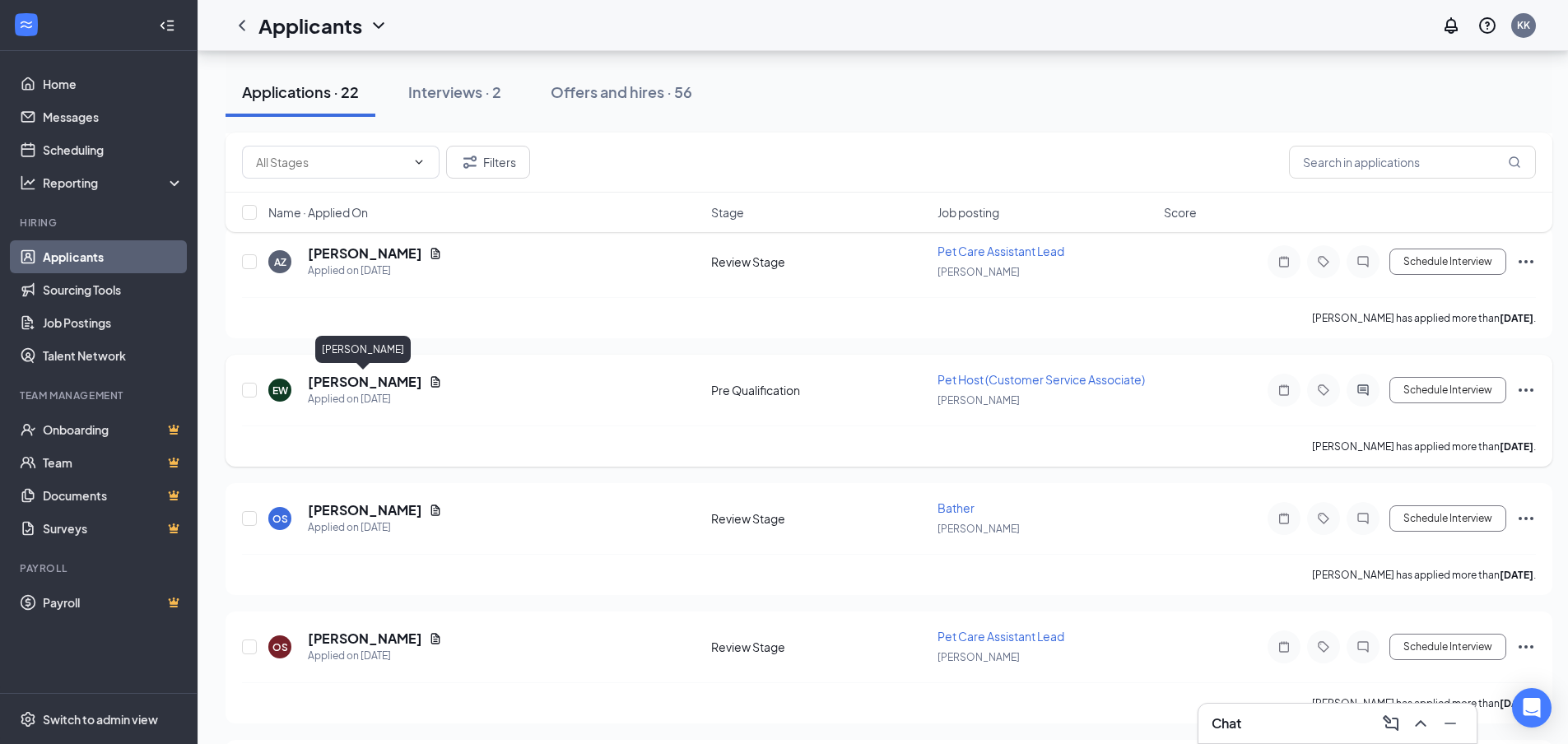
click at [356, 382] on h5 "[PERSON_NAME]" at bounding box center [365, 382] width 114 height 18
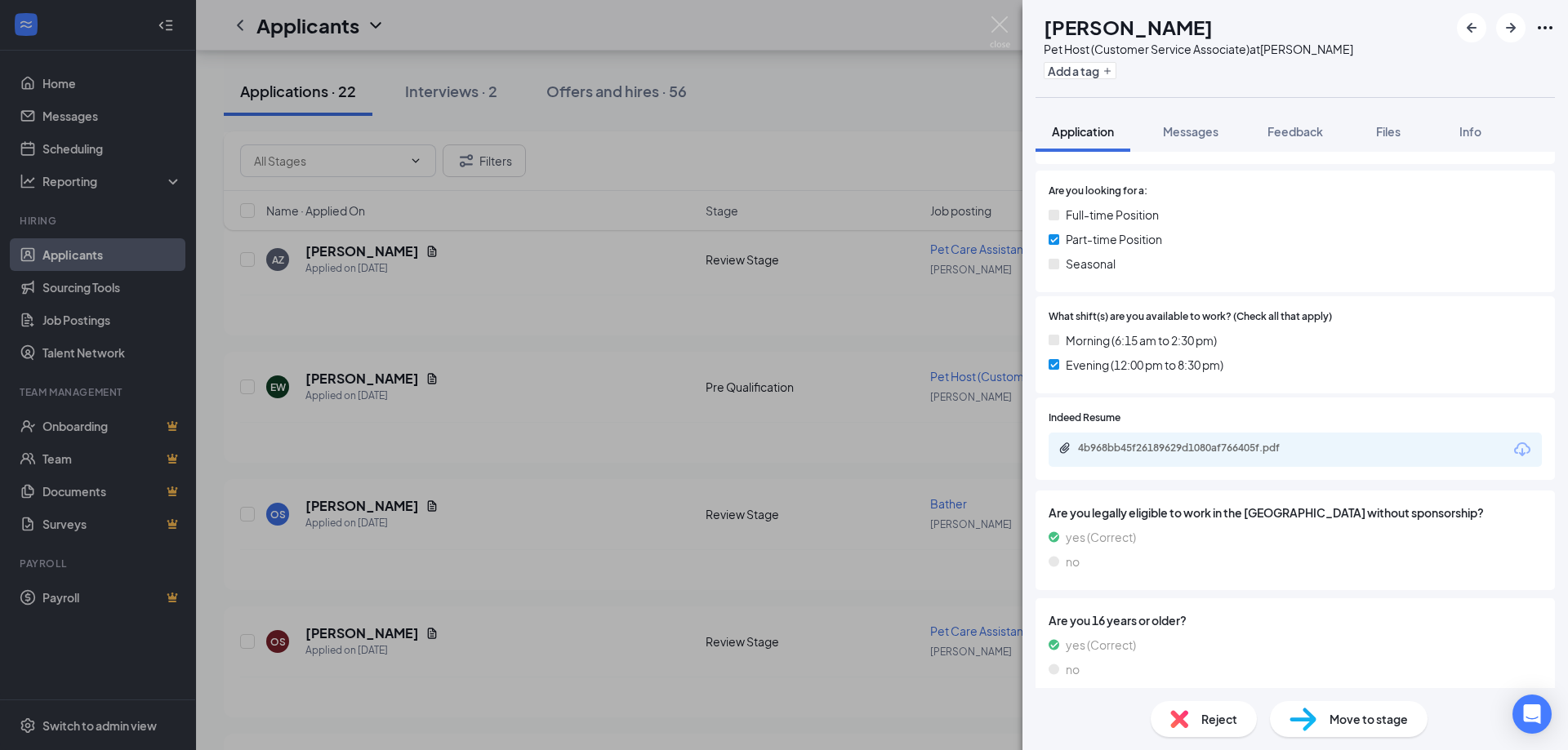
scroll to position [215, 0]
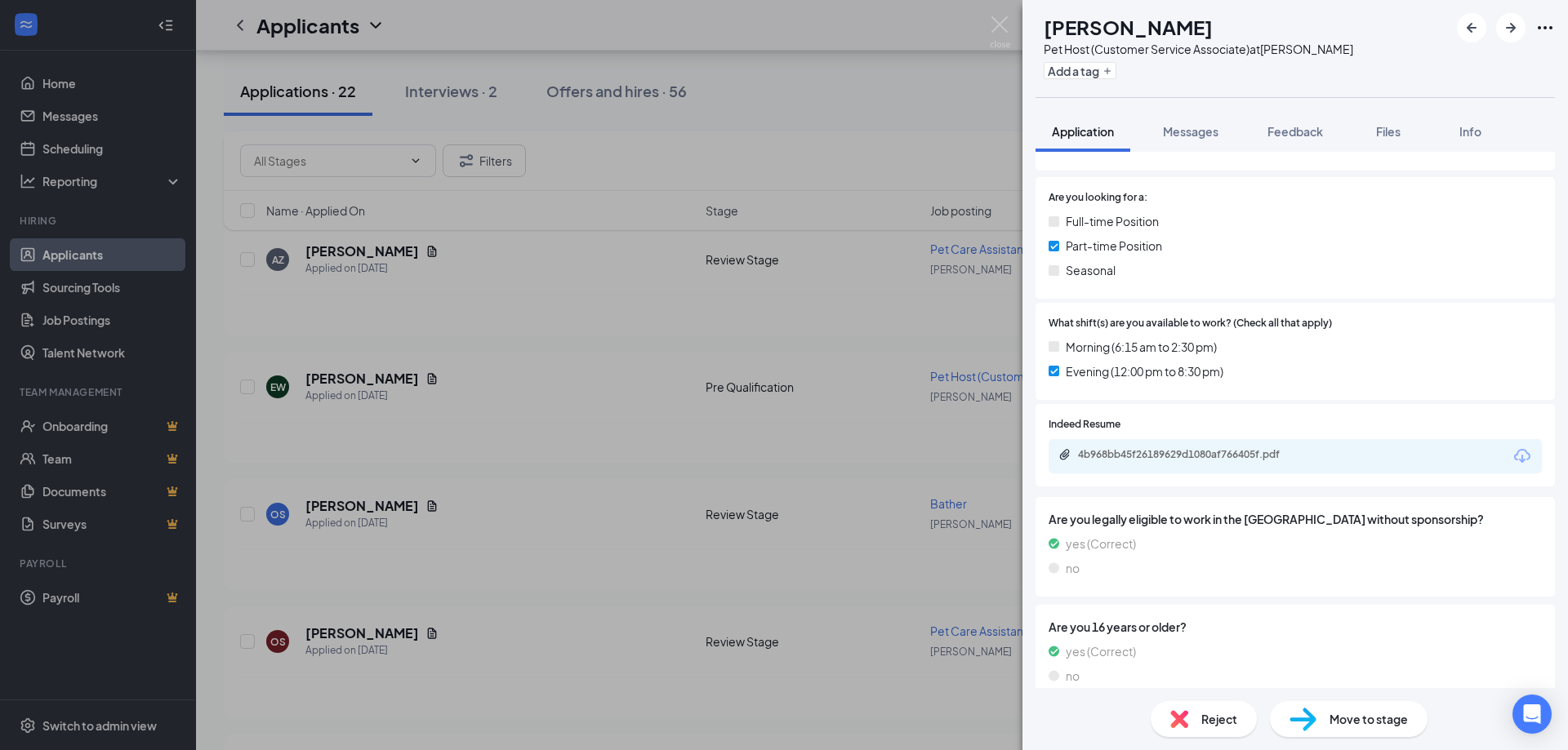
click at [1519, 456] on icon "Download" at bounding box center [1522, 456] width 19 height 19
click at [996, 25] on img at bounding box center [1000, 32] width 20 height 32
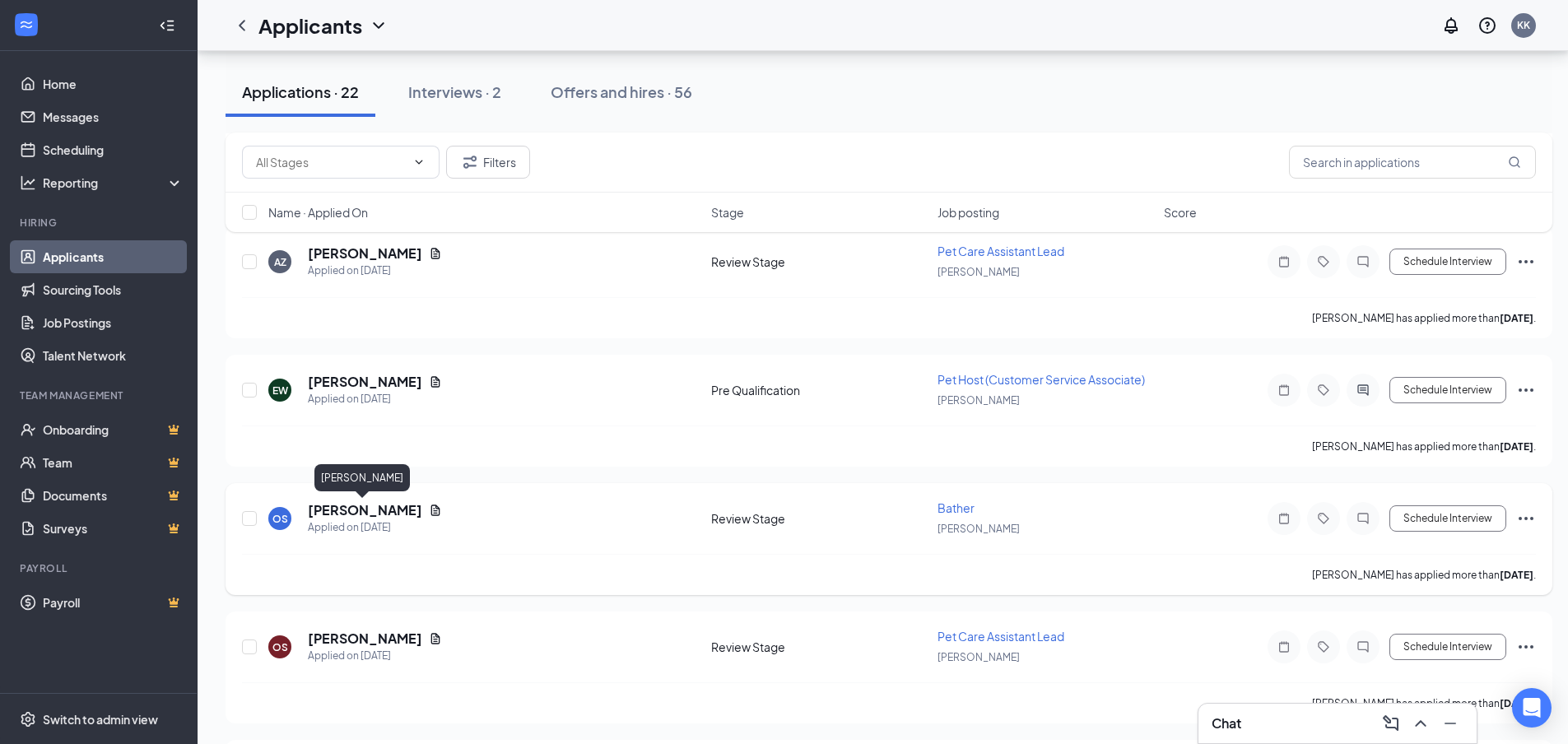
click at [359, 506] on h5 "Olivya Shroyer" at bounding box center [365, 510] width 114 height 18
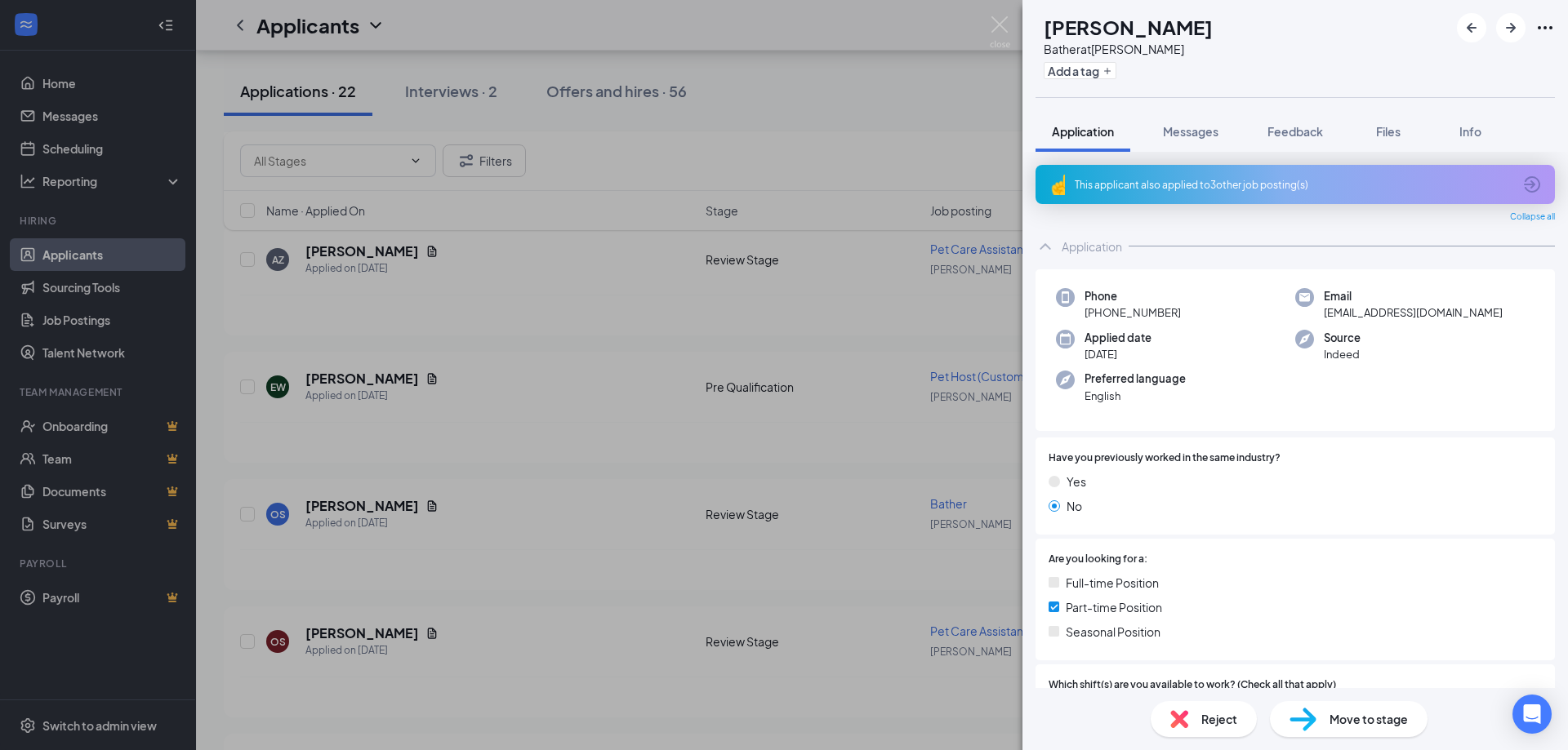
click at [1528, 185] on icon "ArrowCircle" at bounding box center [1532, 184] width 19 height 19
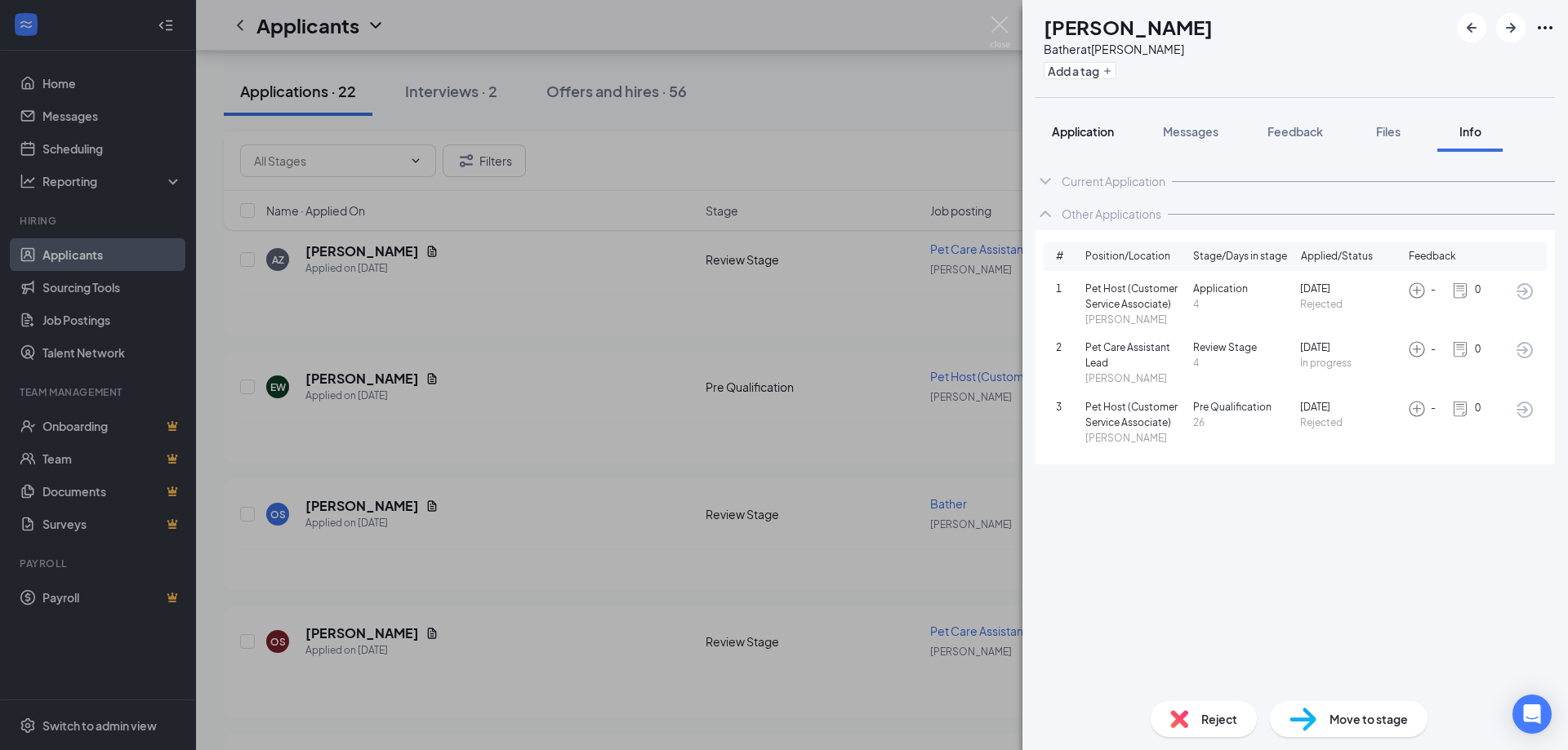
click at [1095, 131] on span "Application" at bounding box center [1083, 131] width 62 height 14
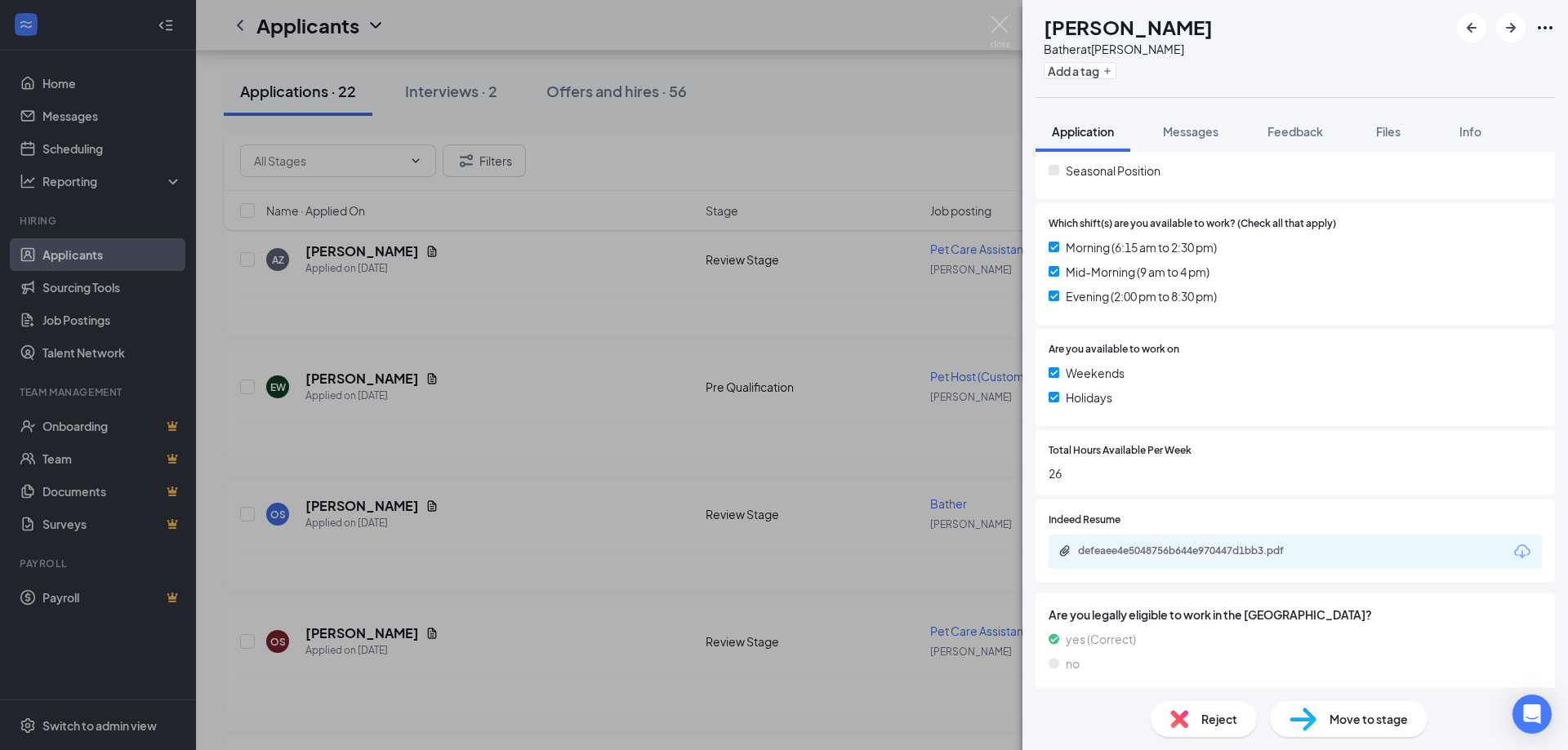
scroll to position [469, 0]
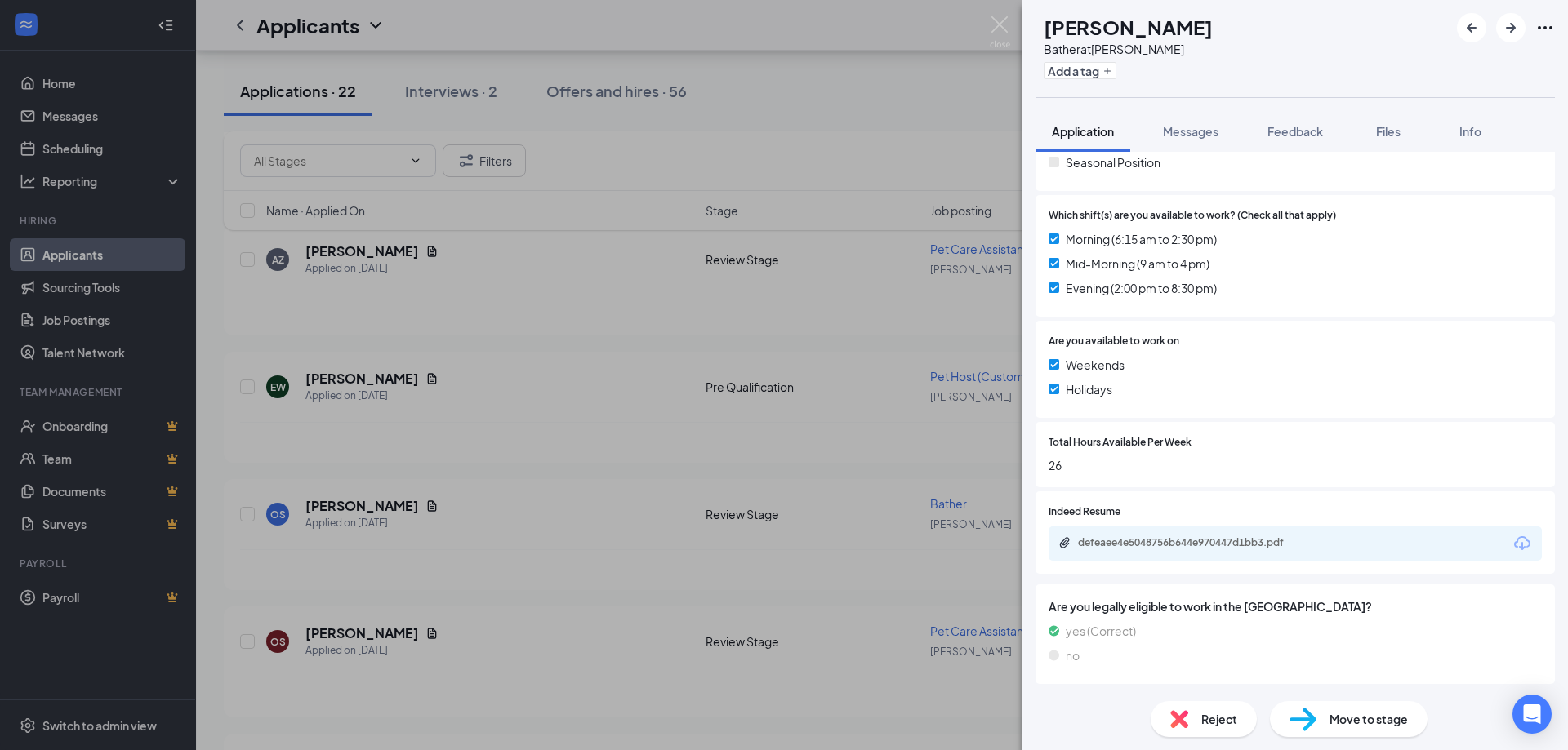
click at [1512, 538] on icon "Download" at bounding box center [1522, 543] width 19 height 19
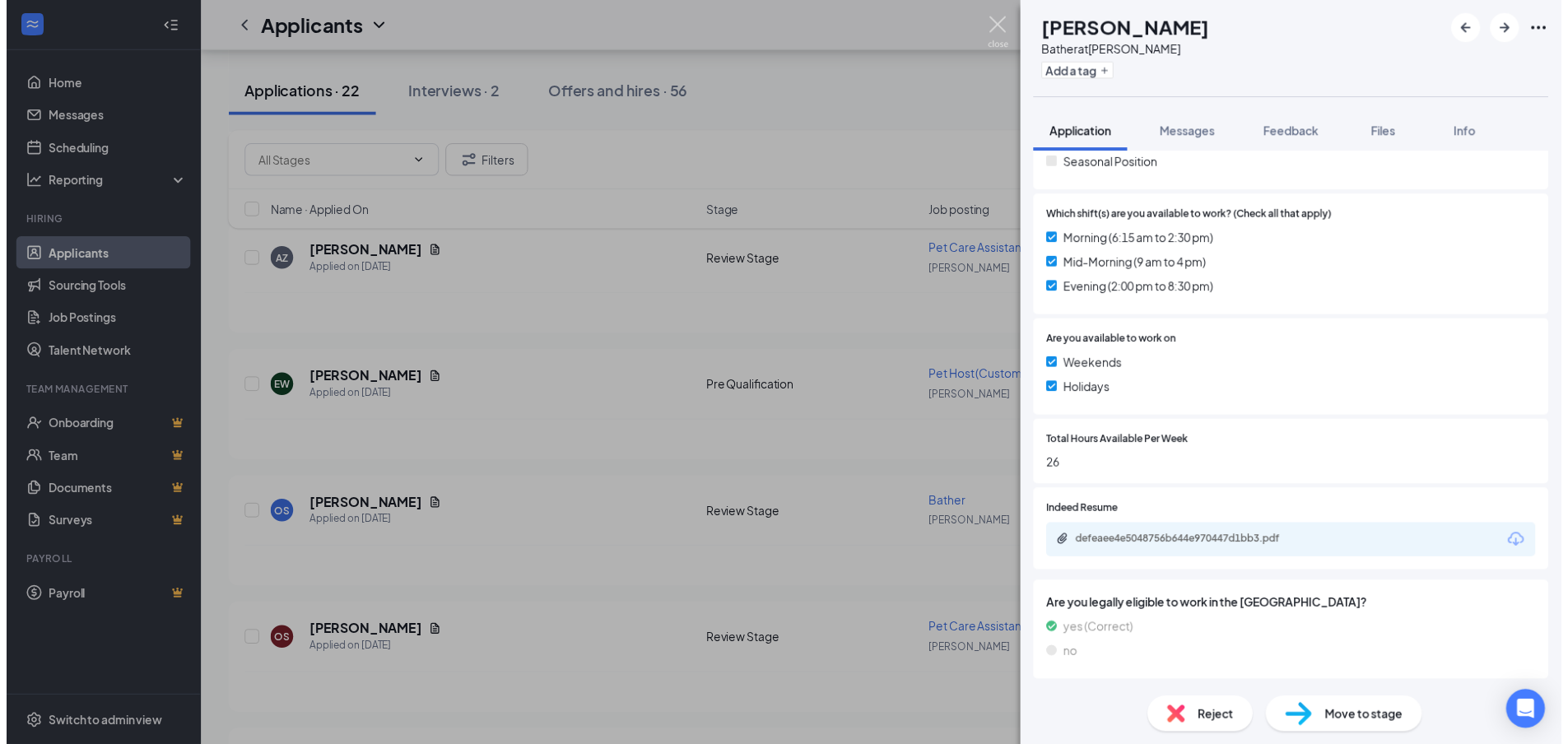
scroll to position [468, 0]
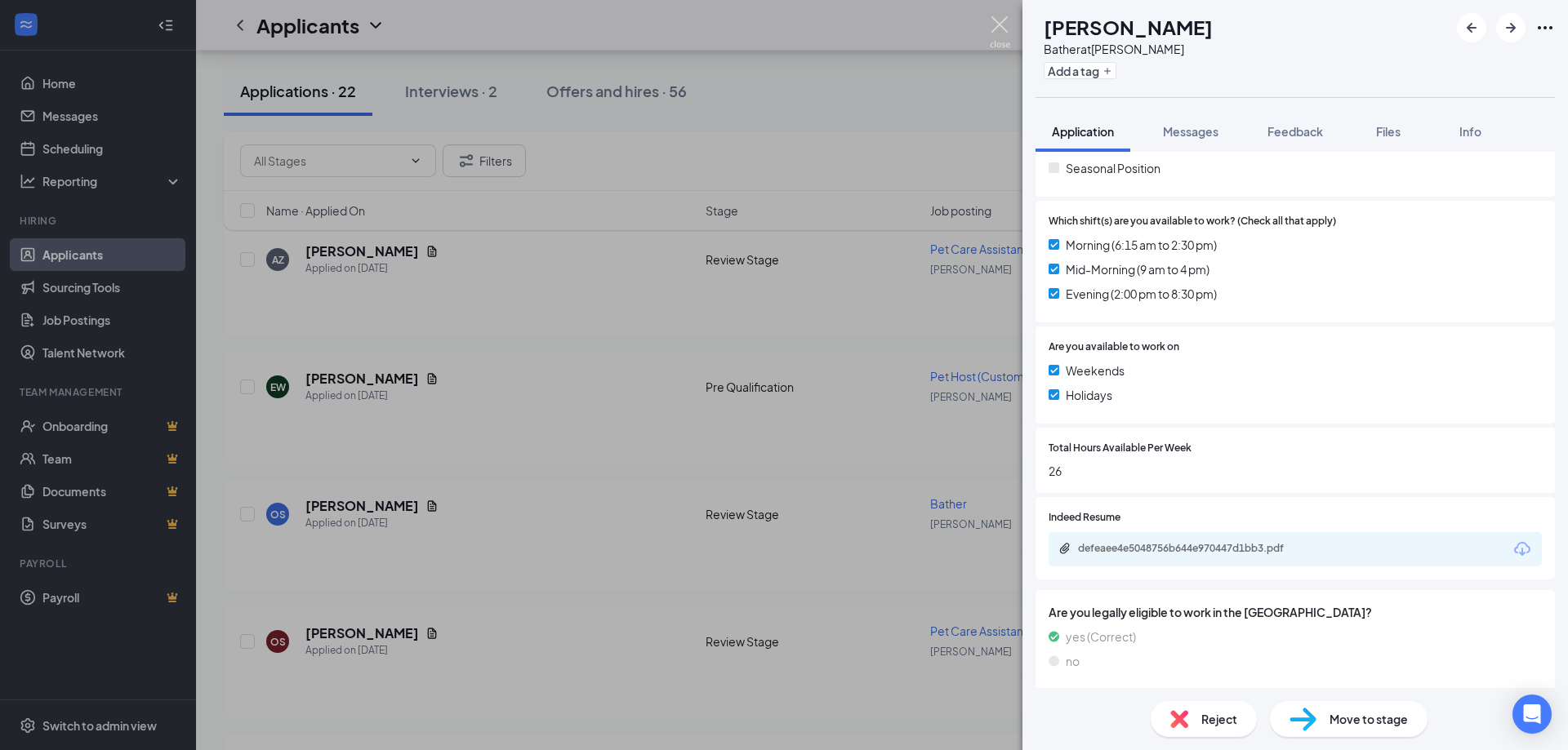
click at [1004, 20] on img at bounding box center [1000, 32] width 20 height 32
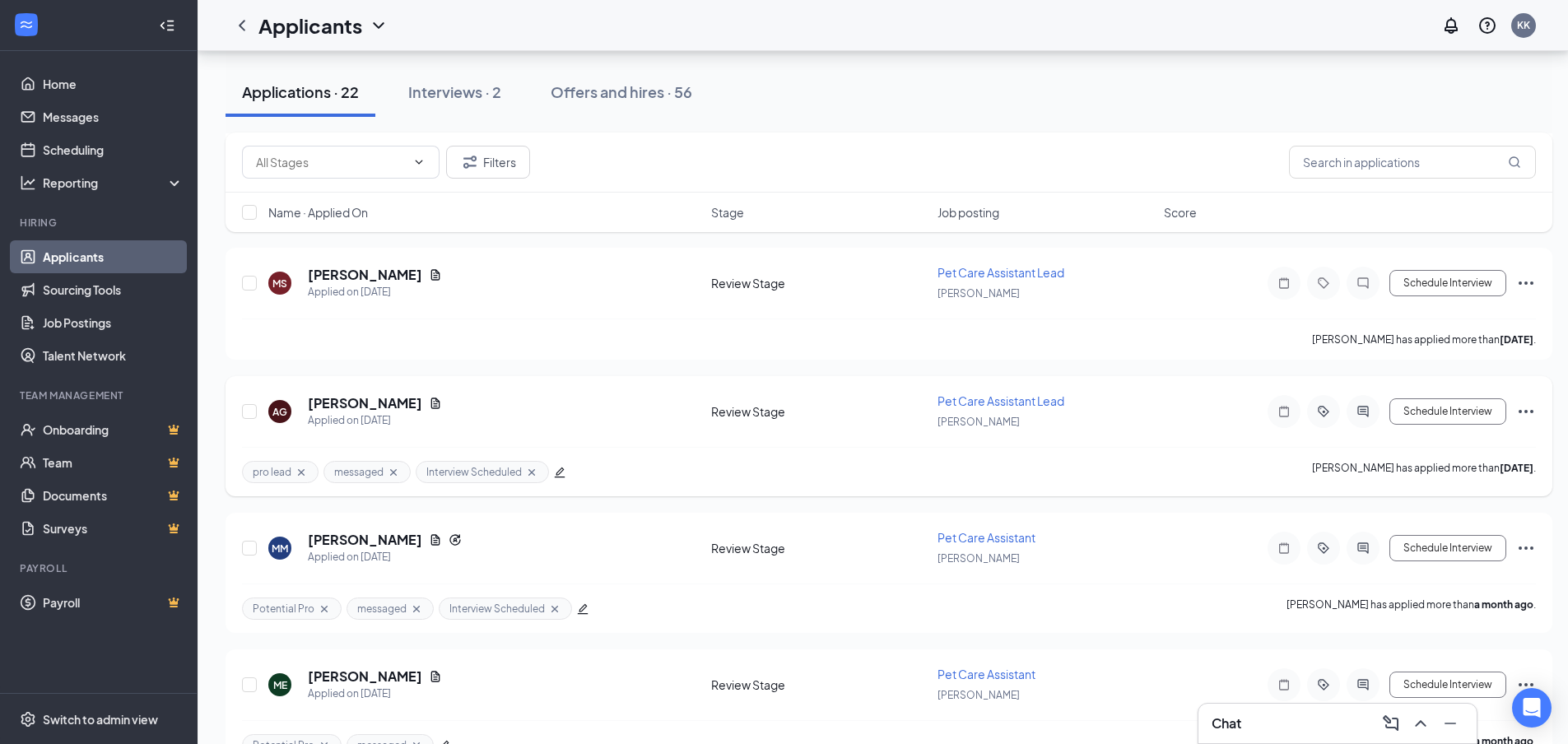
scroll to position [2515, 0]
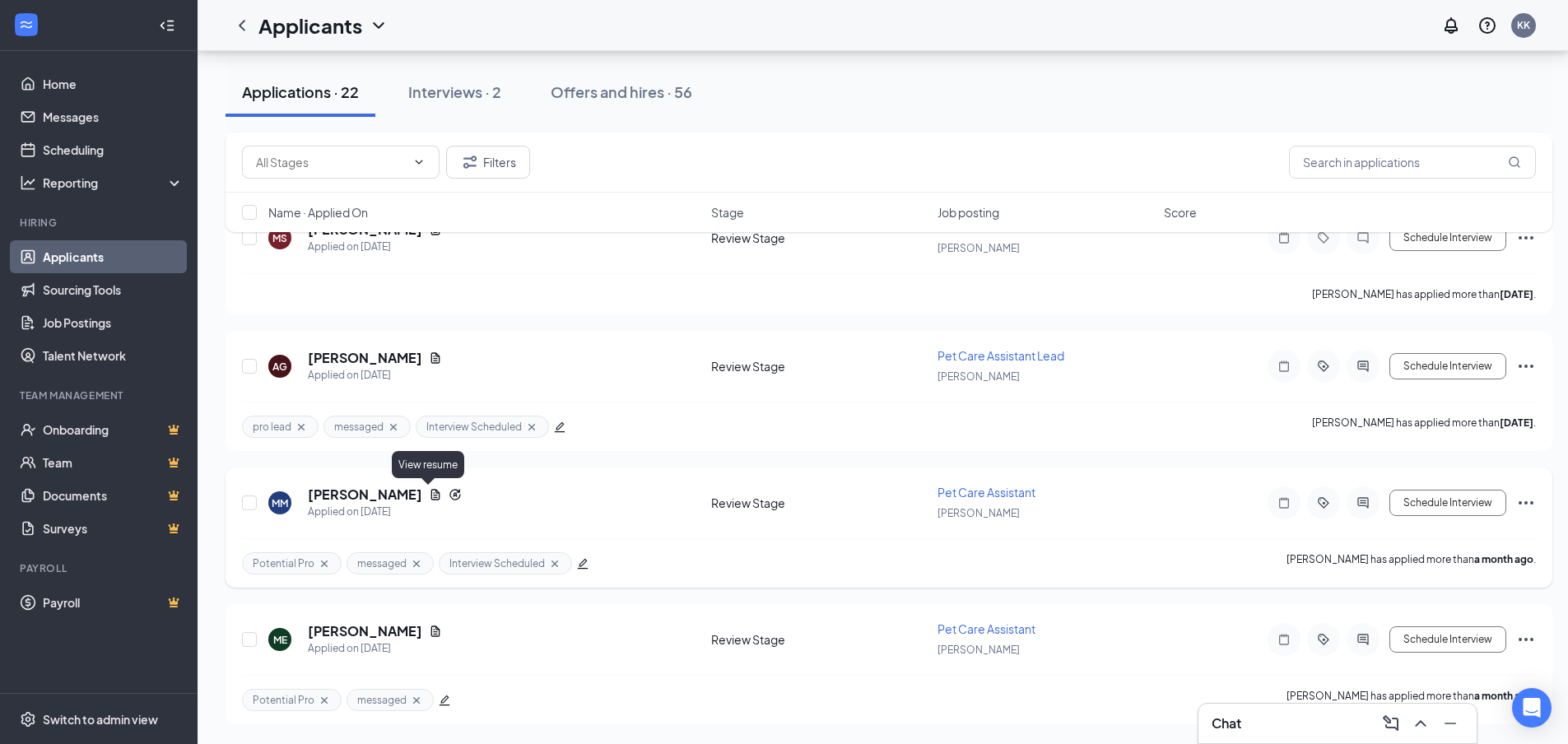
click at [429, 489] on icon "Document" at bounding box center [436, 495] width 14 height 14
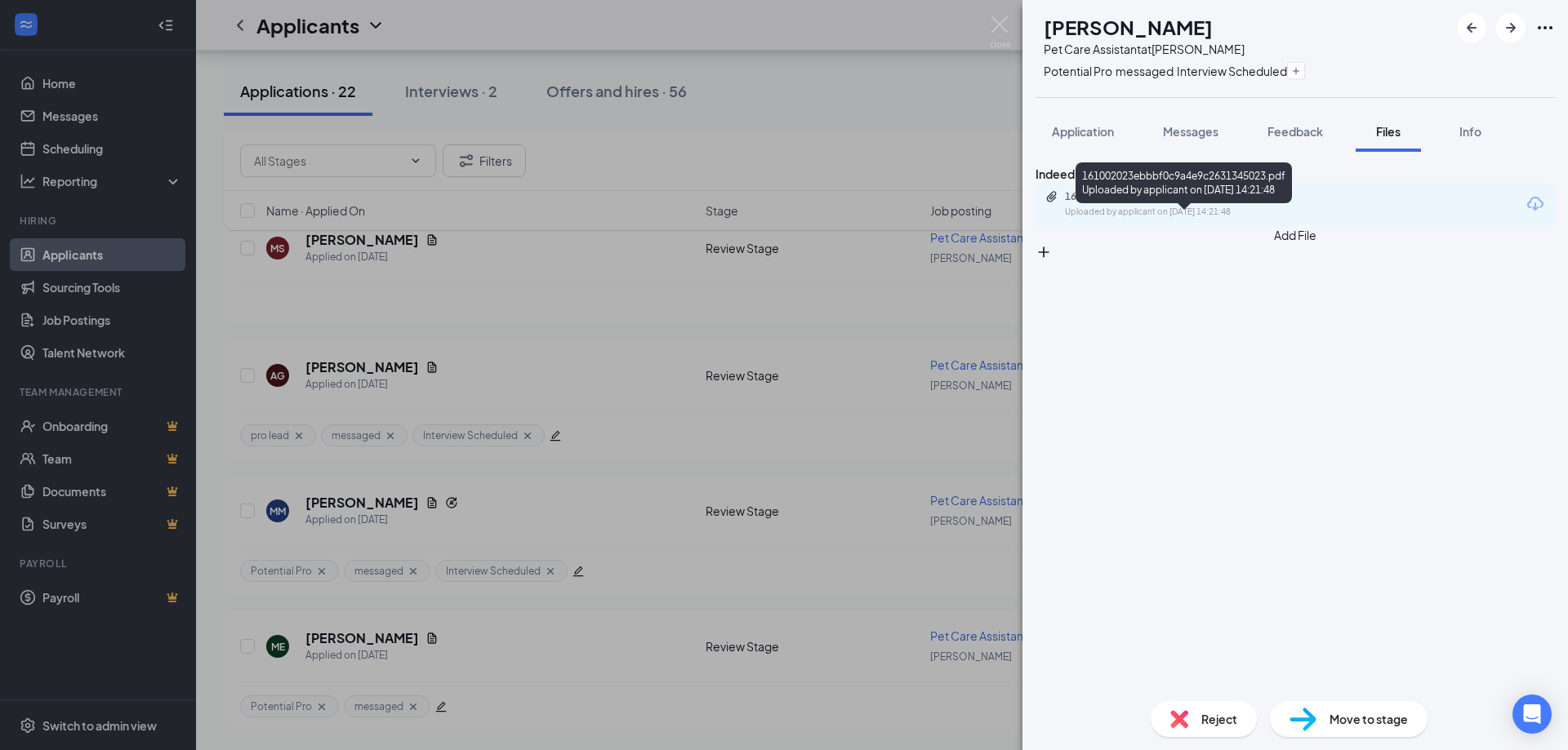
click at [1260, 203] on div "161002023ebbbf0c9a4e9c2631345023.pdf" at bounding box center [1179, 197] width 229 height 13
click at [996, 18] on img at bounding box center [1000, 32] width 20 height 32
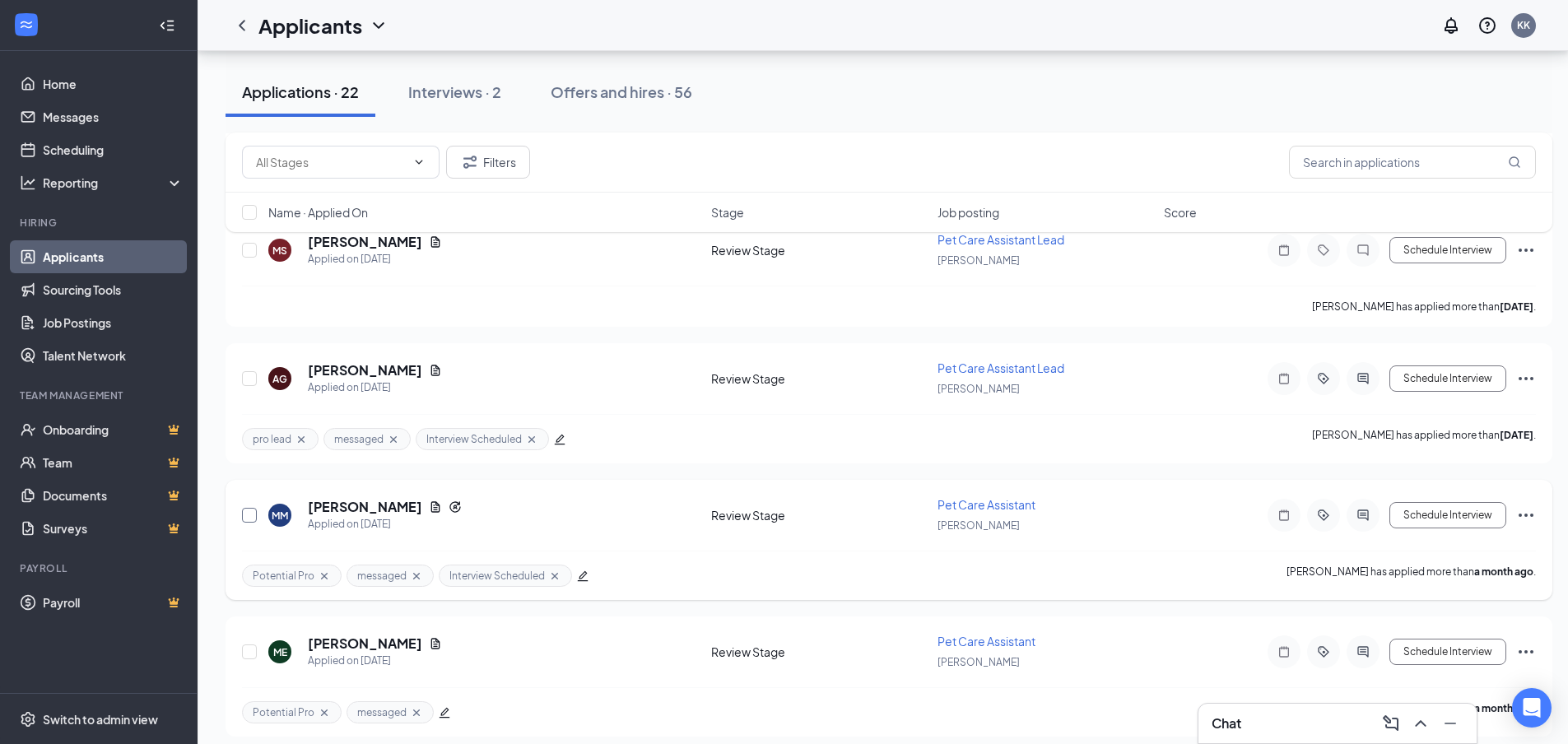
click at [250, 516] on input "checkbox" at bounding box center [249, 515] width 14 height 14
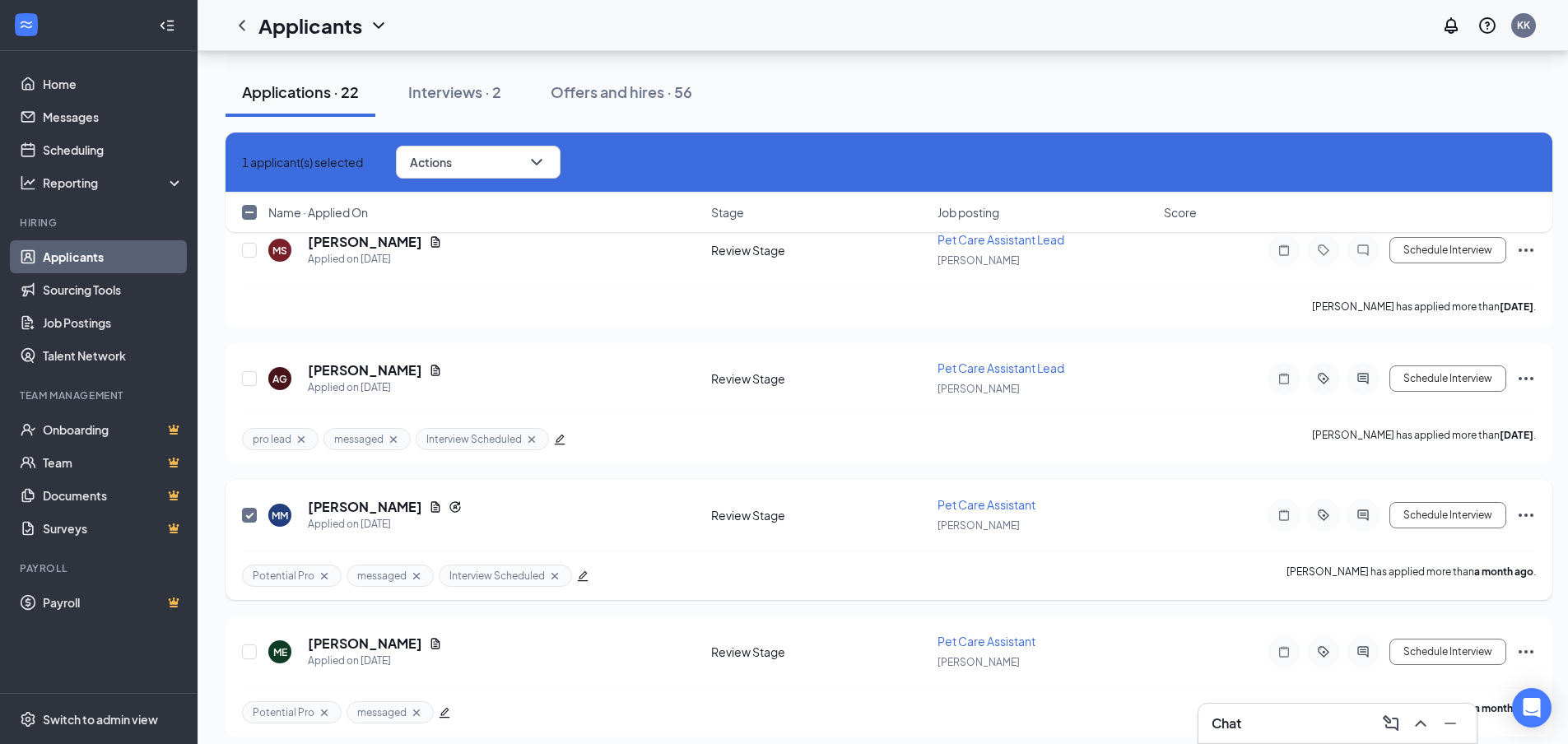
click at [1535, 515] on icon "Ellipses" at bounding box center [1526, 515] width 19 height 19
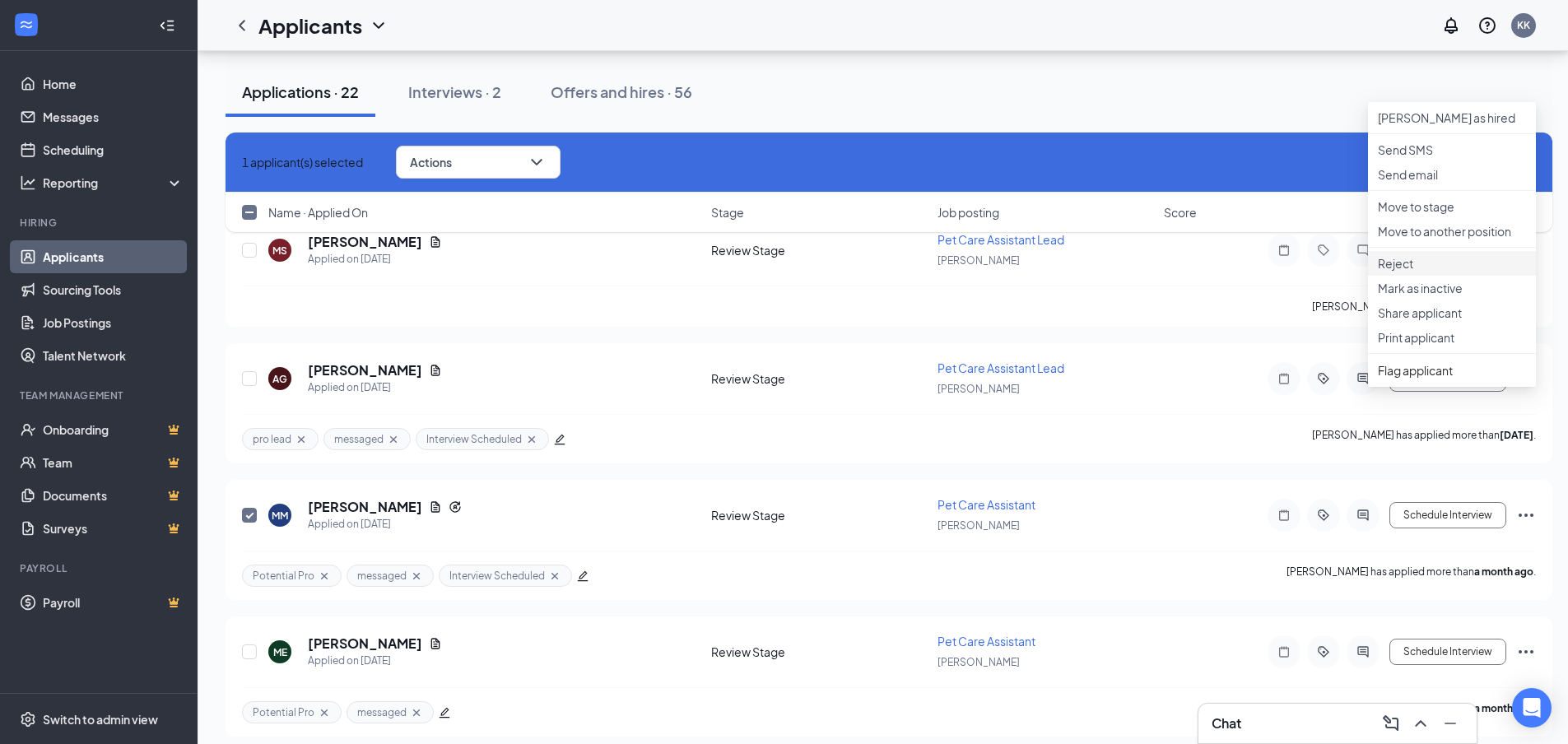
click at [1414, 272] on p "Reject" at bounding box center [1452, 263] width 148 height 16
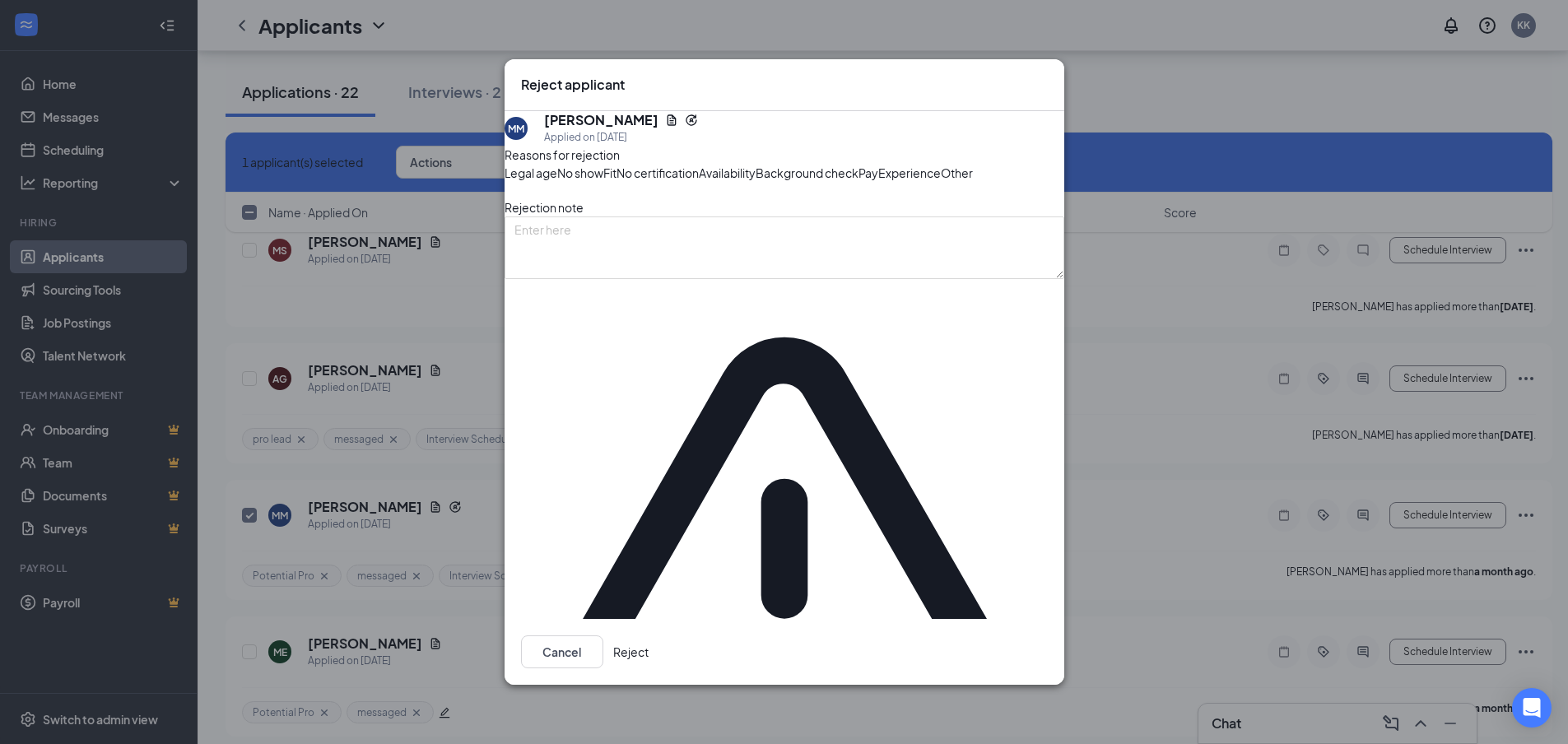
click at [941, 182] on span "Other" at bounding box center [956, 173] width 32 height 18
click at [649, 636] on button "Reject" at bounding box center [631, 652] width 36 height 33
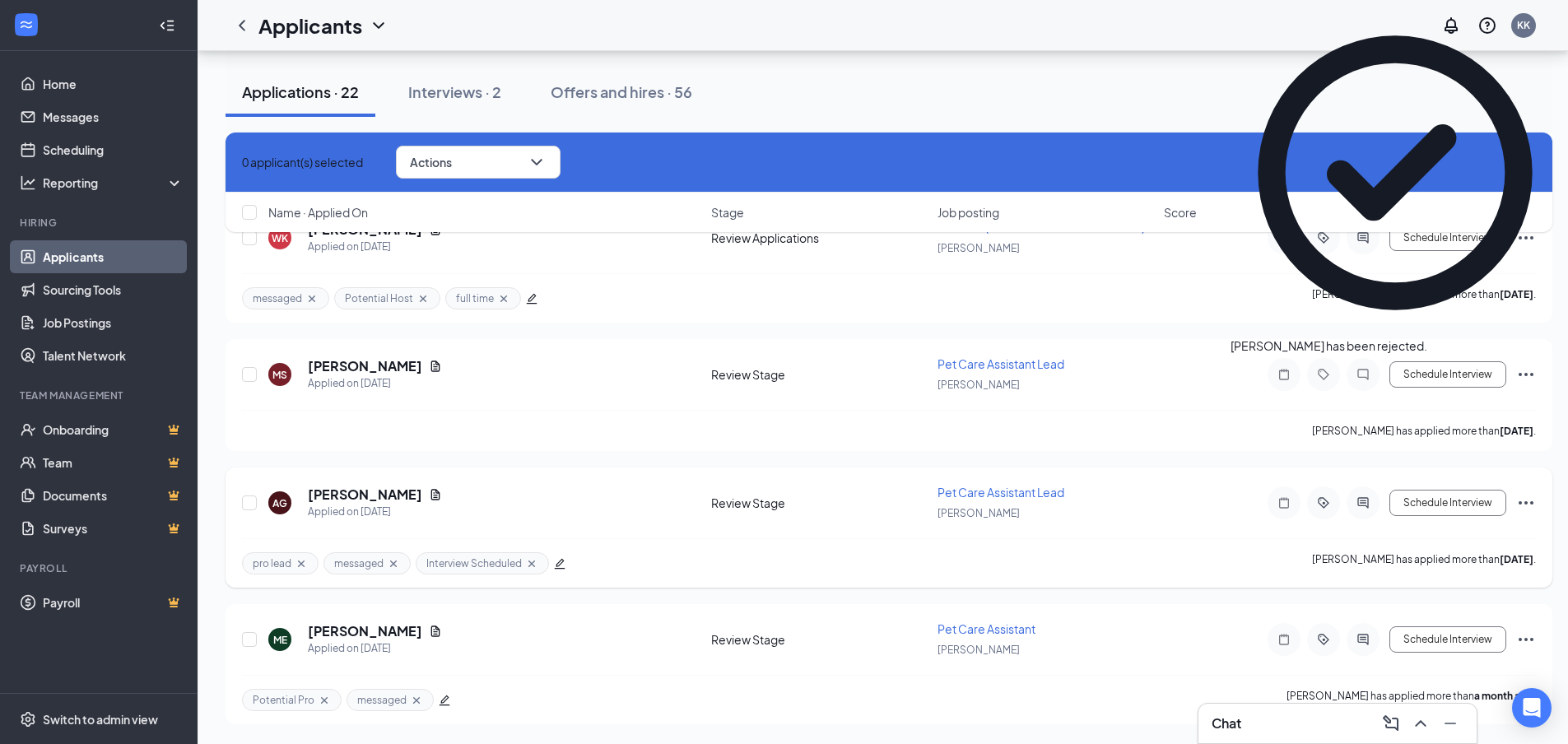
scroll to position [2379, 0]
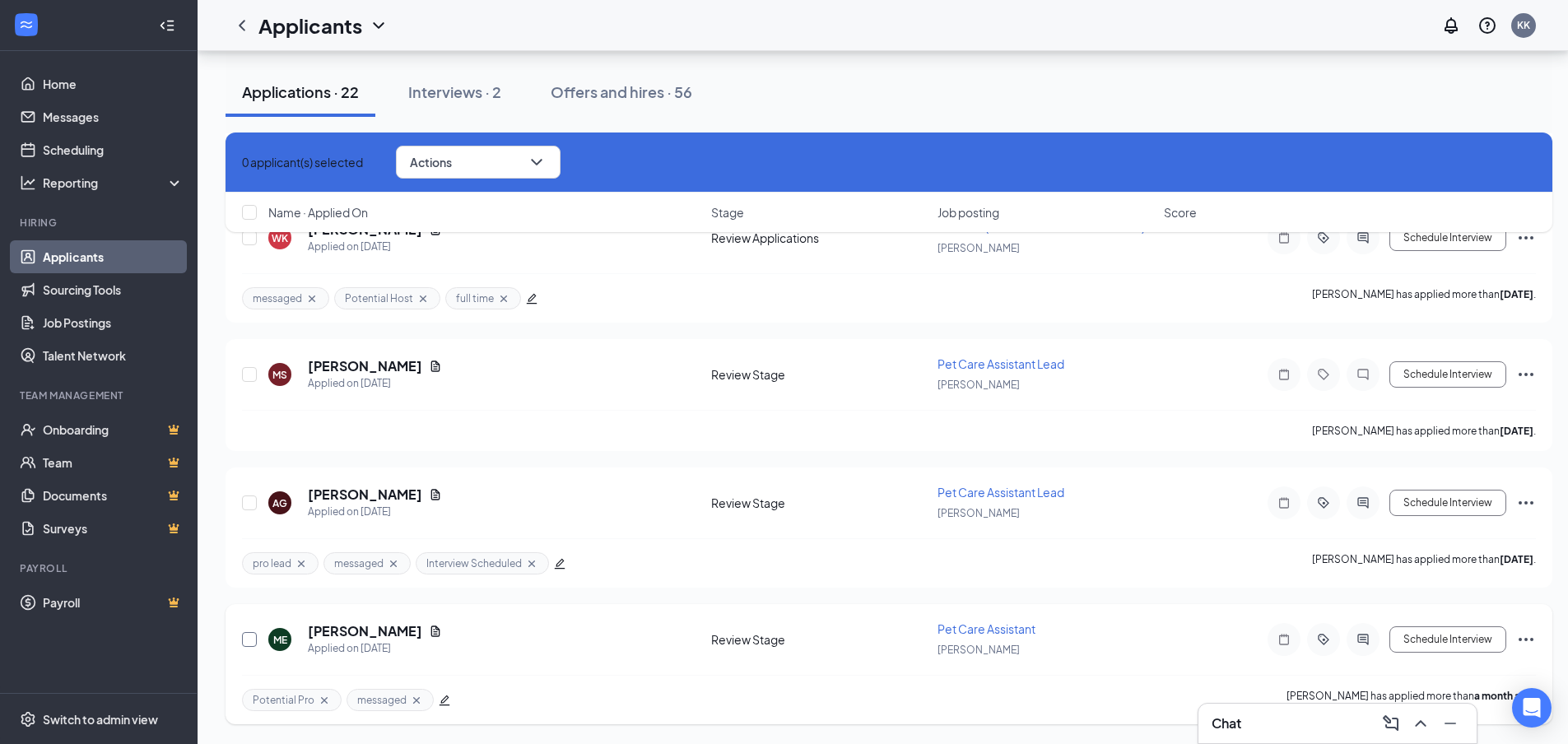
click at [245, 644] on input "checkbox" at bounding box center [249, 639] width 14 height 14
click at [1540, 636] on div "ME Madisen Erickson Applied on Jul 18 Review Stage Pet Care Assistant Blaine Sc…" at bounding box center [889, 664] width 1327 height 120
click at [1528, 643] on icon "Ellipses" at bounding box center [1526, 640] width 19 height 19
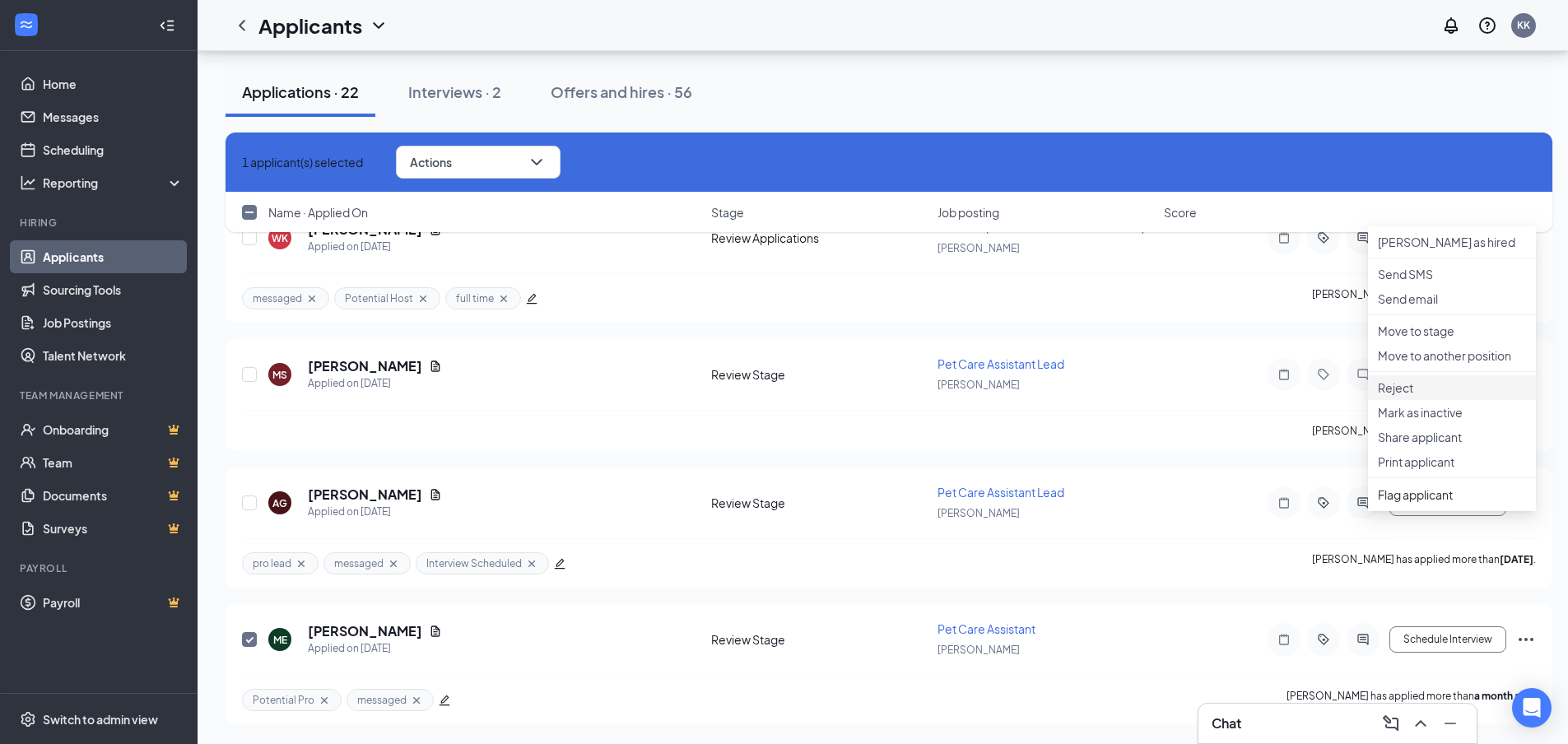
click at [1440, 396] on p "Reject" at bounding box center [1452, 387] width 148 height 16
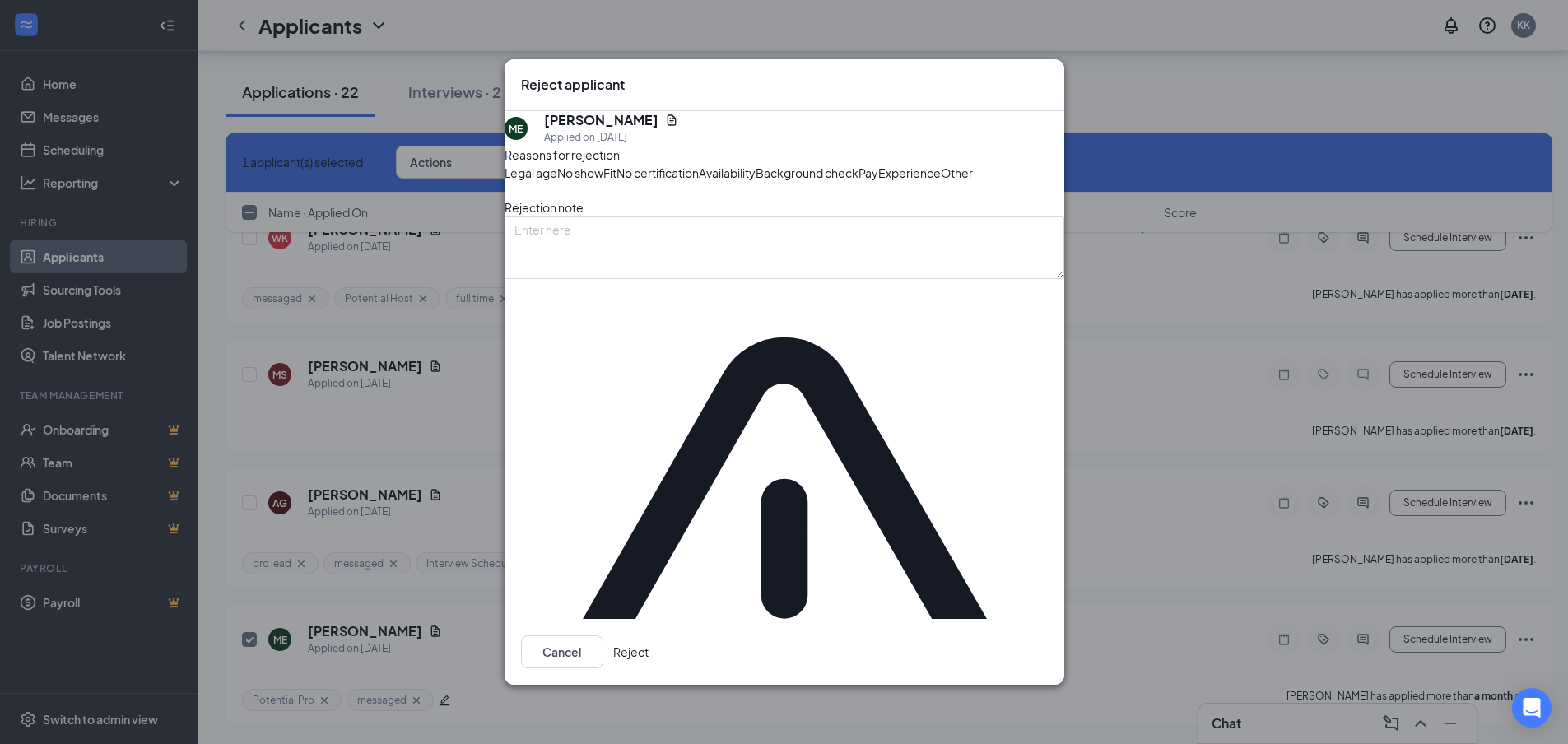
click at [941, 182] on span "Other" at bounding box center [956, 173] width 32 height 18
click at [649, 636] on button "Reject" at bounding box center [631, 652] width 36 height 33
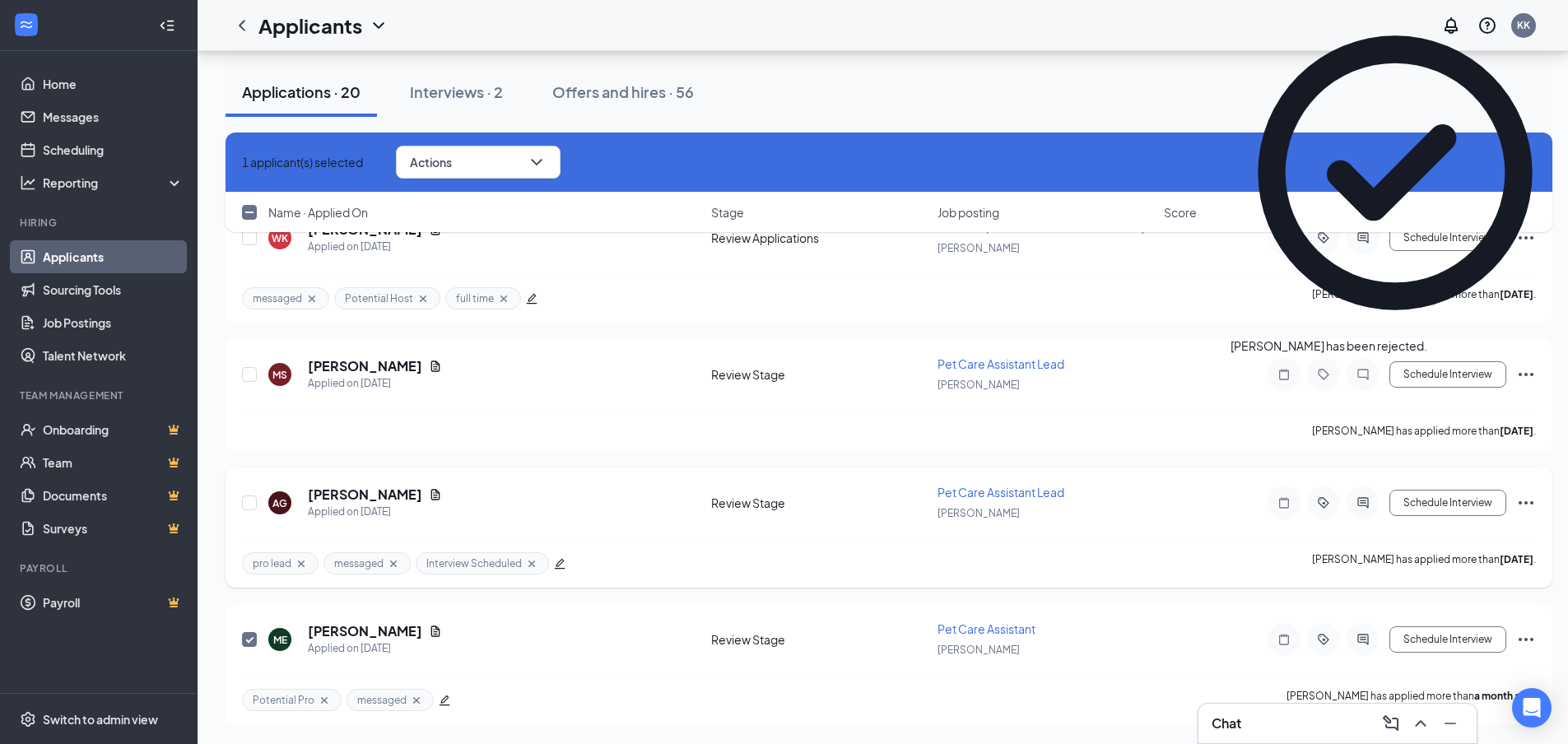
checkbox input "false"
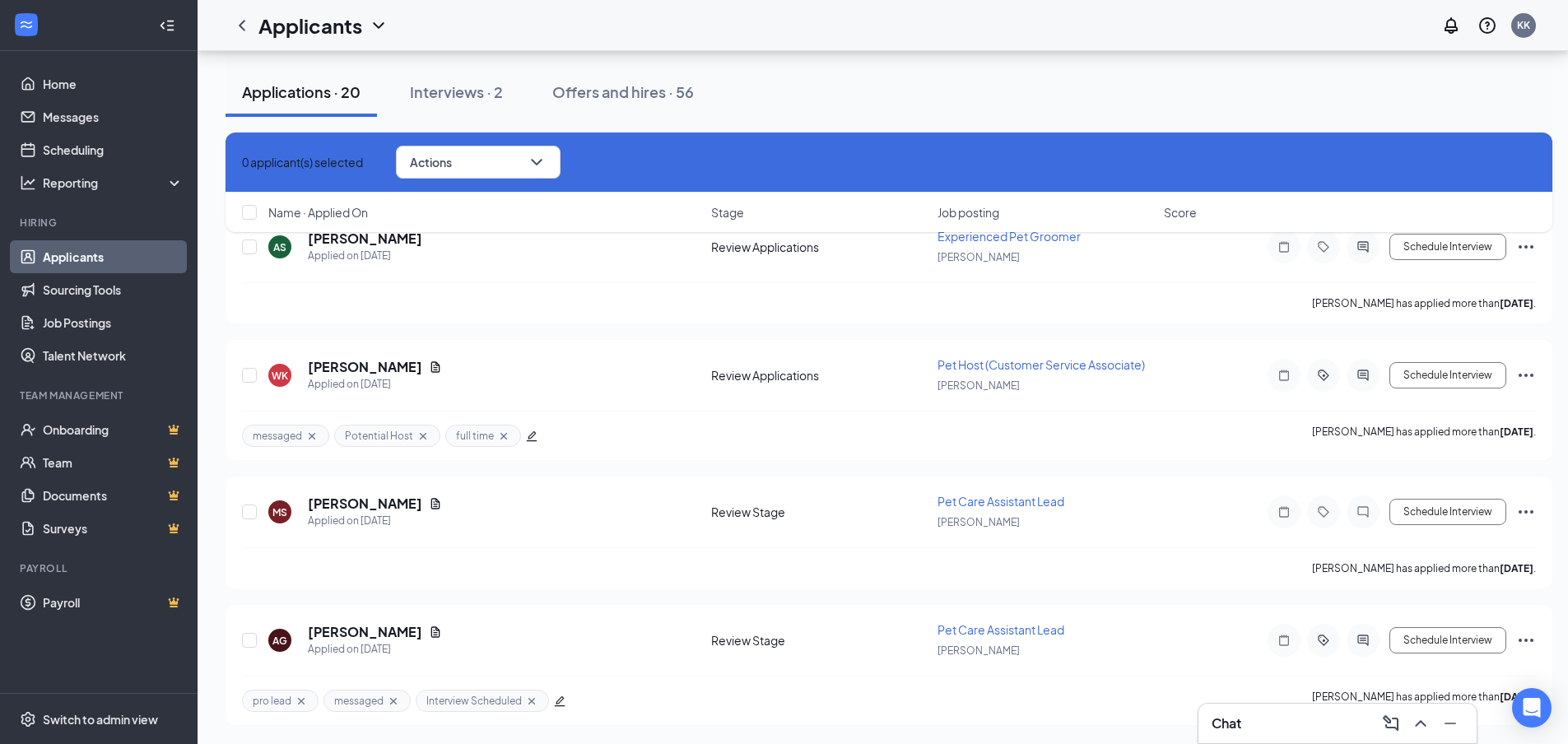
scroll to position [4827, 0]
click at [325, 500] on h5 "Michael Sadler" at bounding box center [365, 502] width 114 height 18
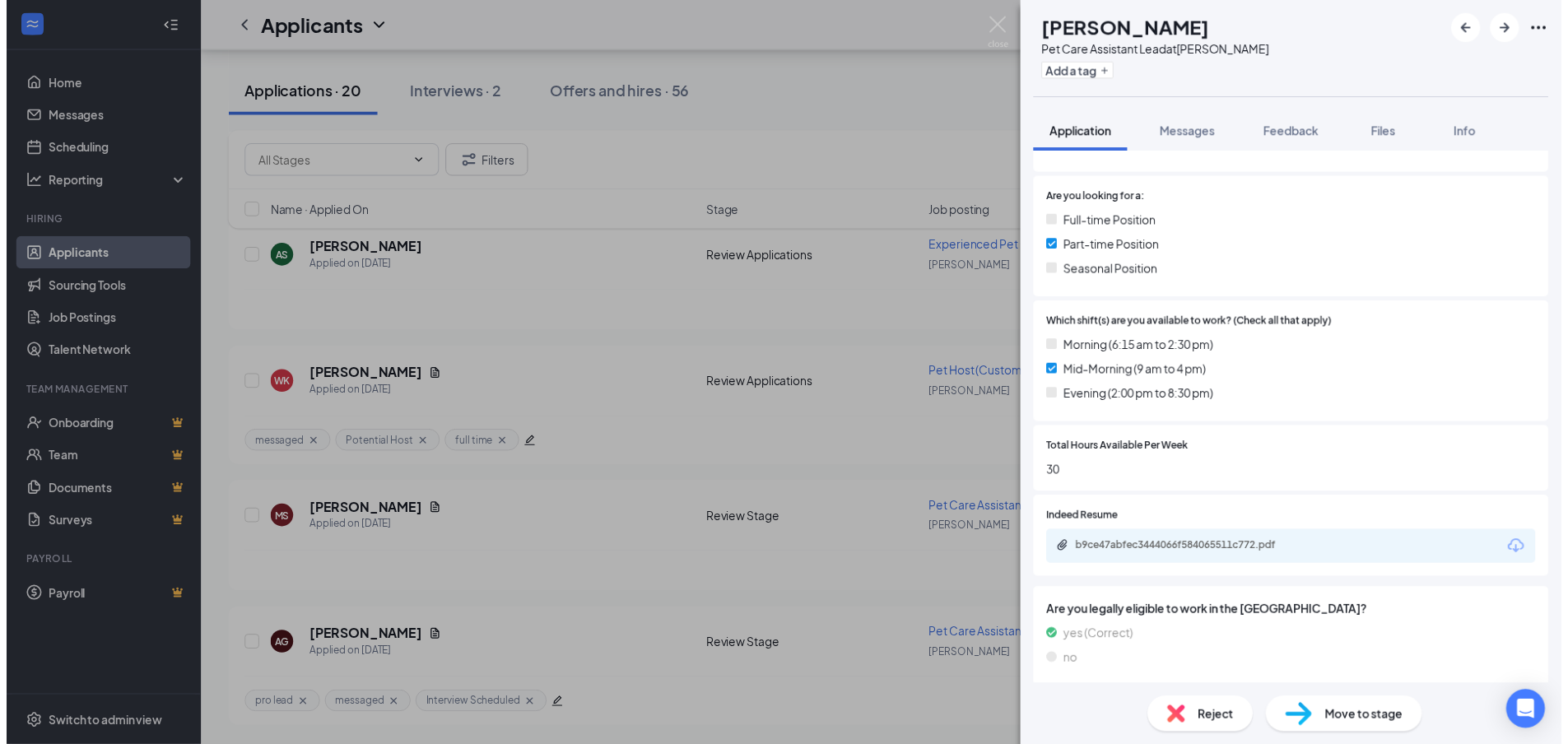
scroll to position [320, 0]
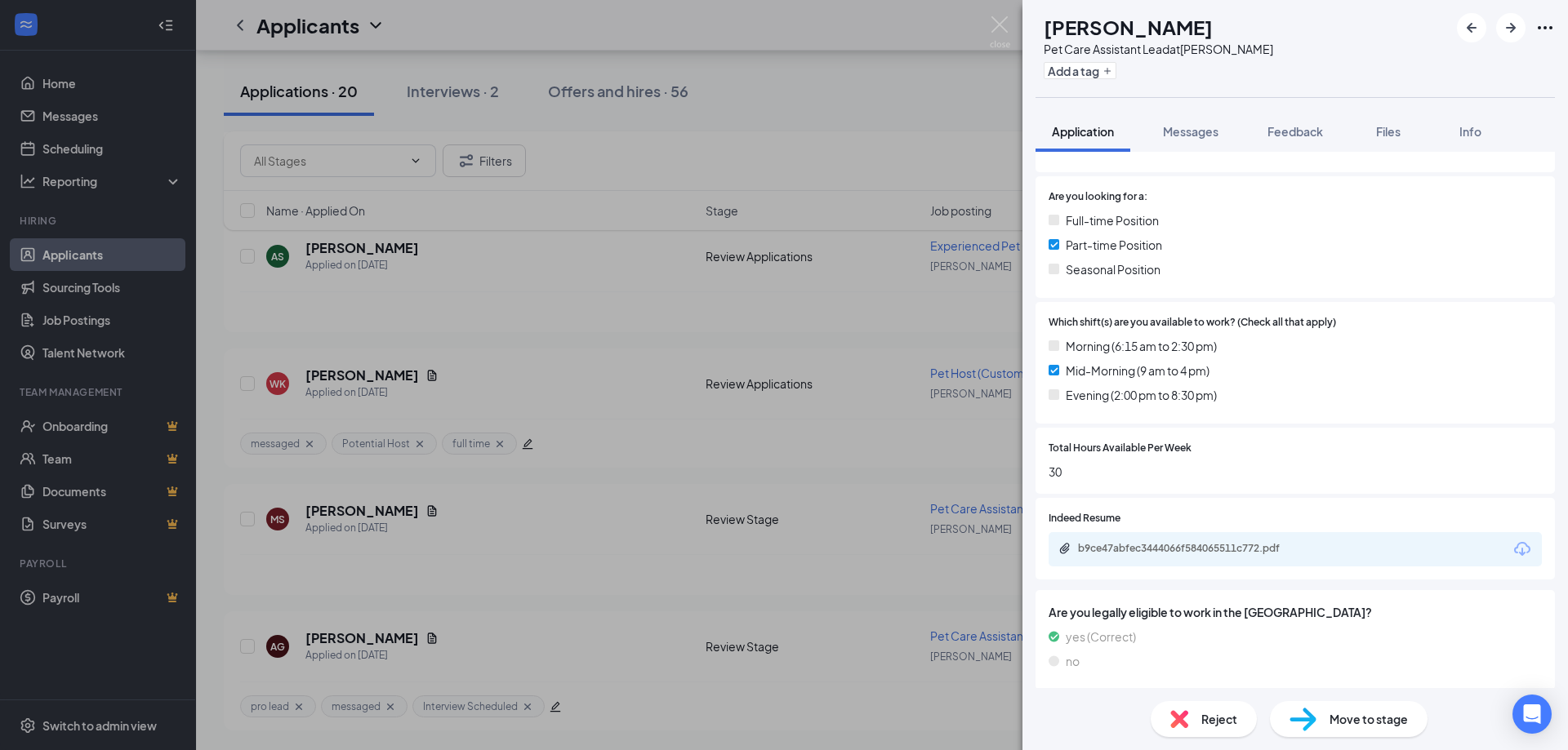
click at [1516, 545] on icon "Download" at bounding box center [1522, 549] width 19 height 19
click at [1003, 24] on img at bounding box center [1000, 32] width 20 height 32
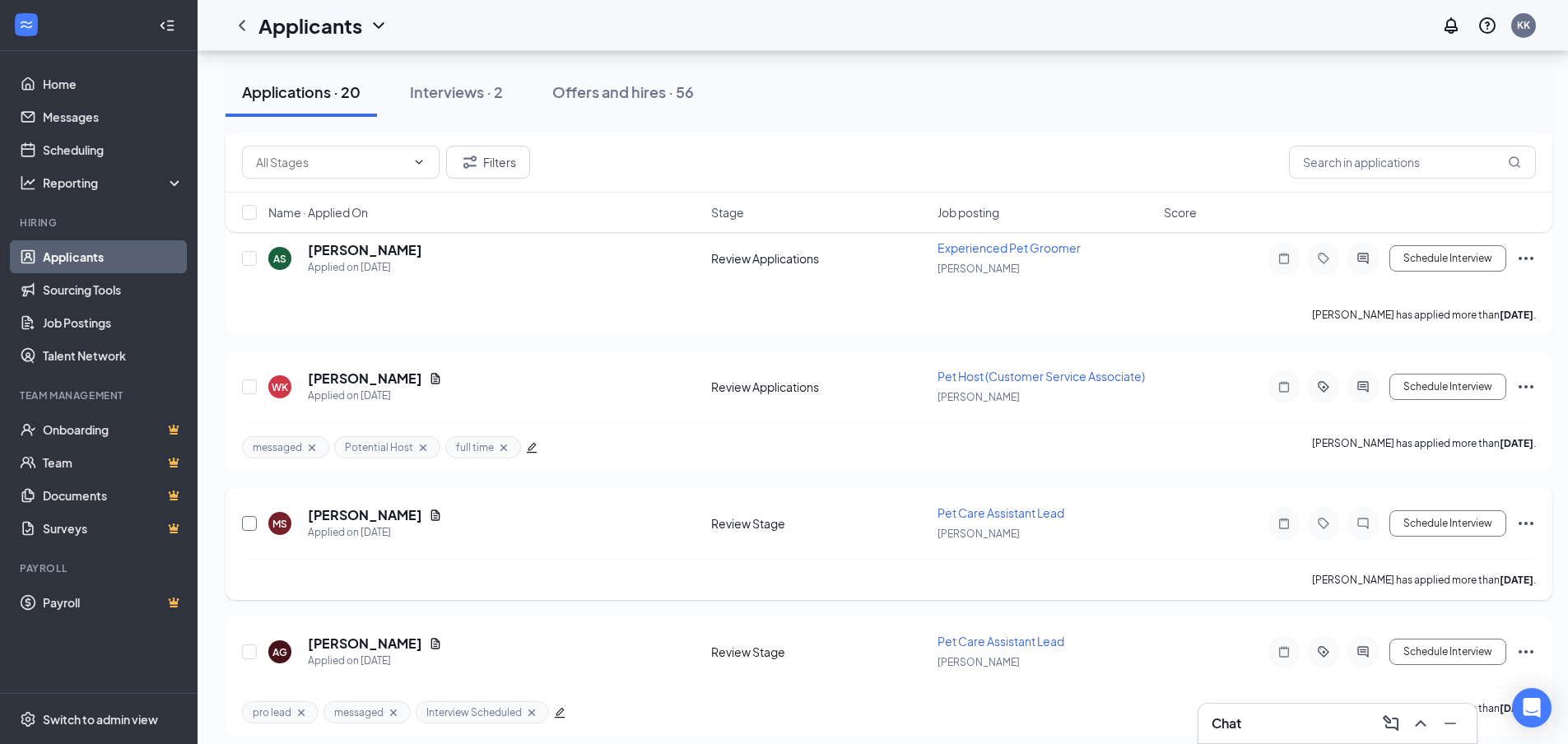
click at [253, 523] on input "checkbox" at bounding box center [249, 523] width 14 height 14
checkbox input "true"
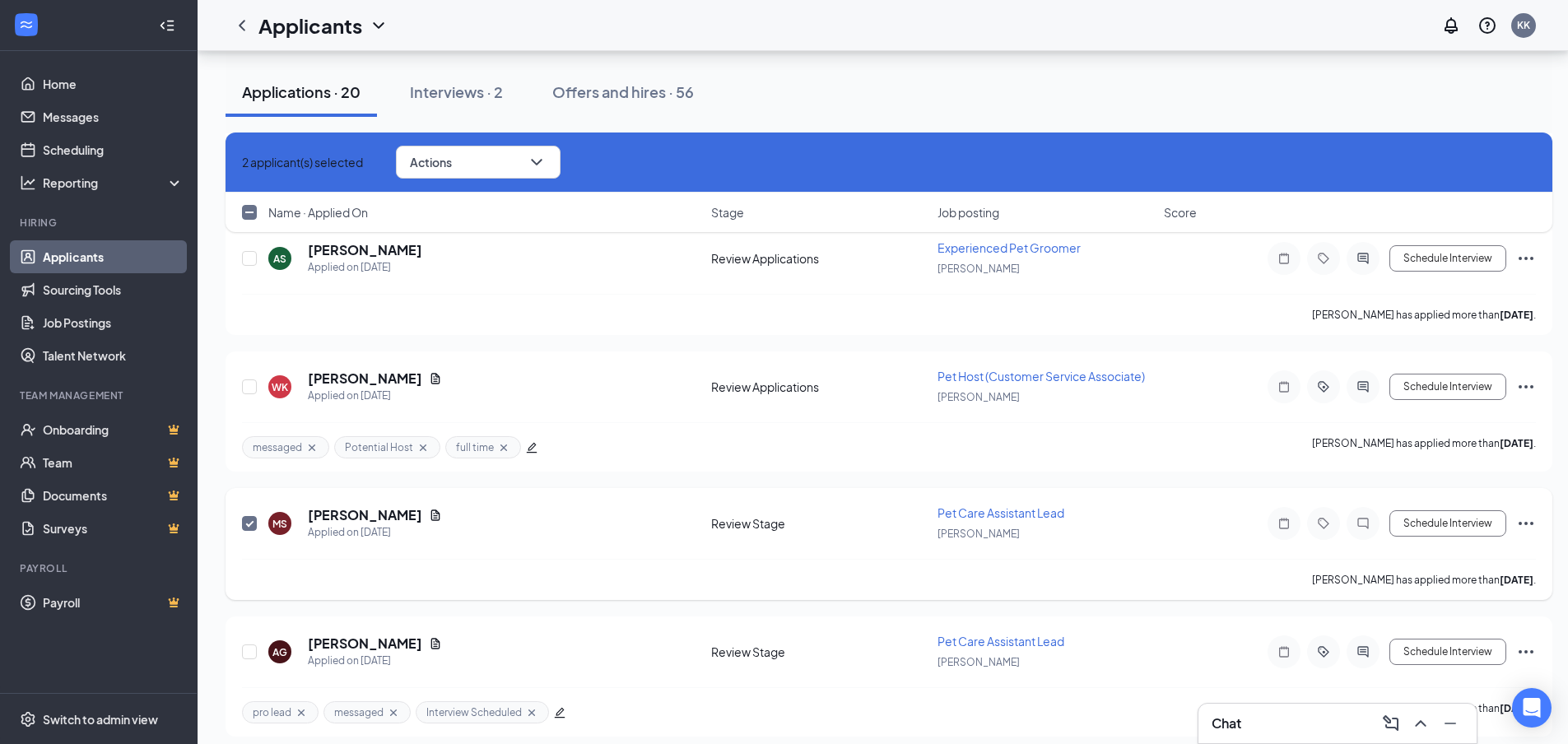
click at [1527, 521] on icon "Ellipses" at bounding box center [1526, 524] width 19 height 19
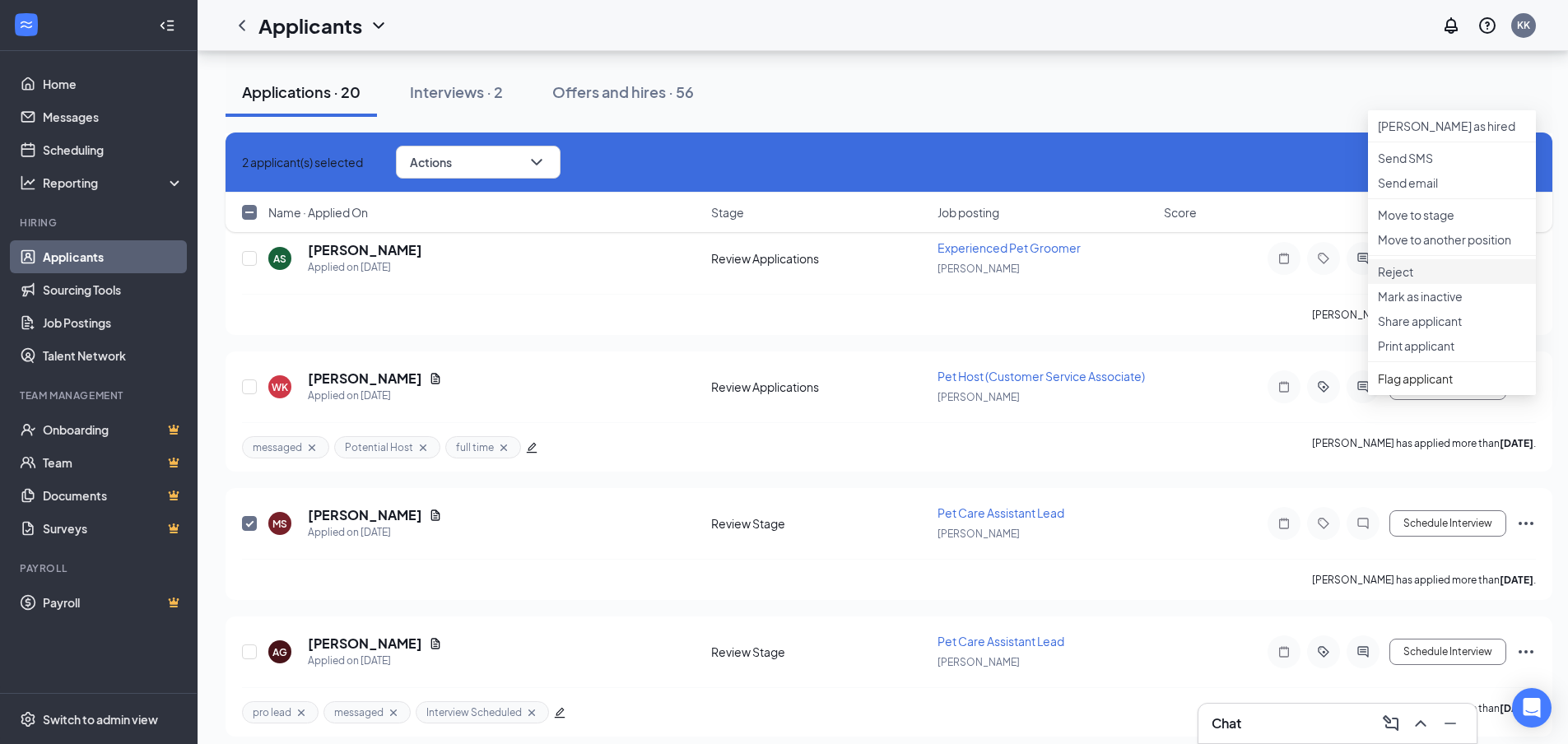
click at [1411, 280] on p "Reject" at bounding box center [1452, 272] width 148 height 16
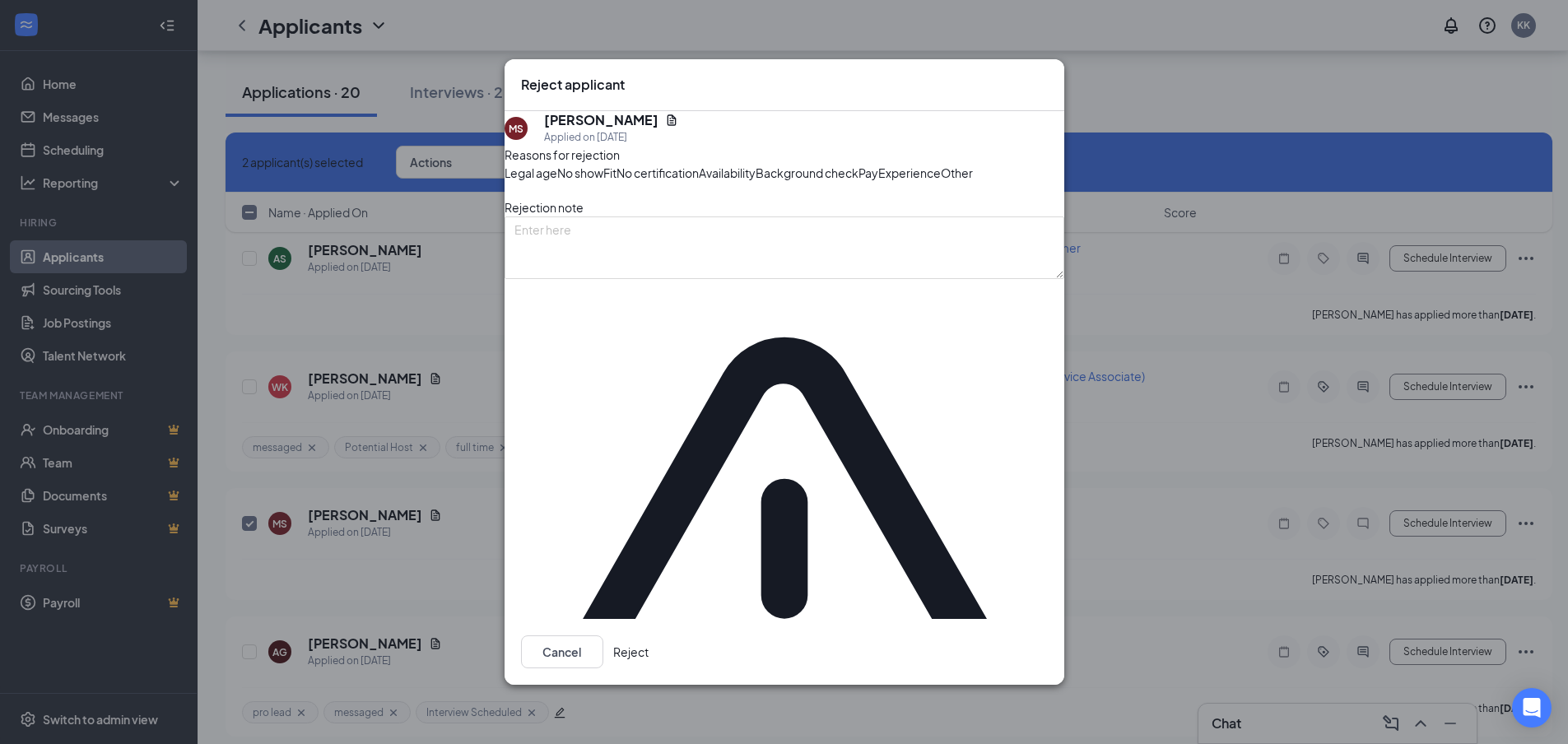
click at [941, 182] on span "Other" at bounding box center [956, 173] width 32 height 18
click at [649, 636] on button "Reject" at bounding box center [631, 652] width 36 height 33
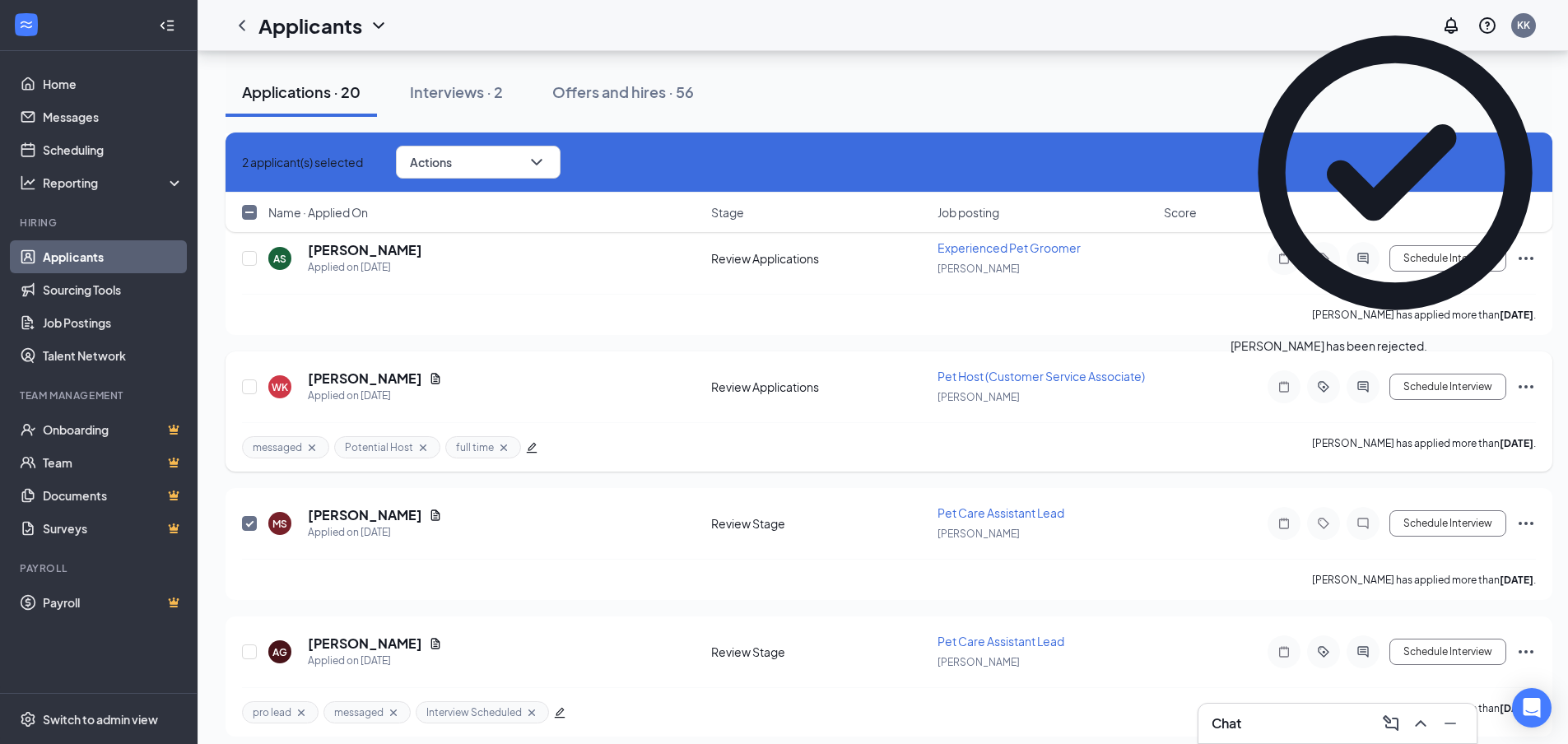
checkbox input "false"
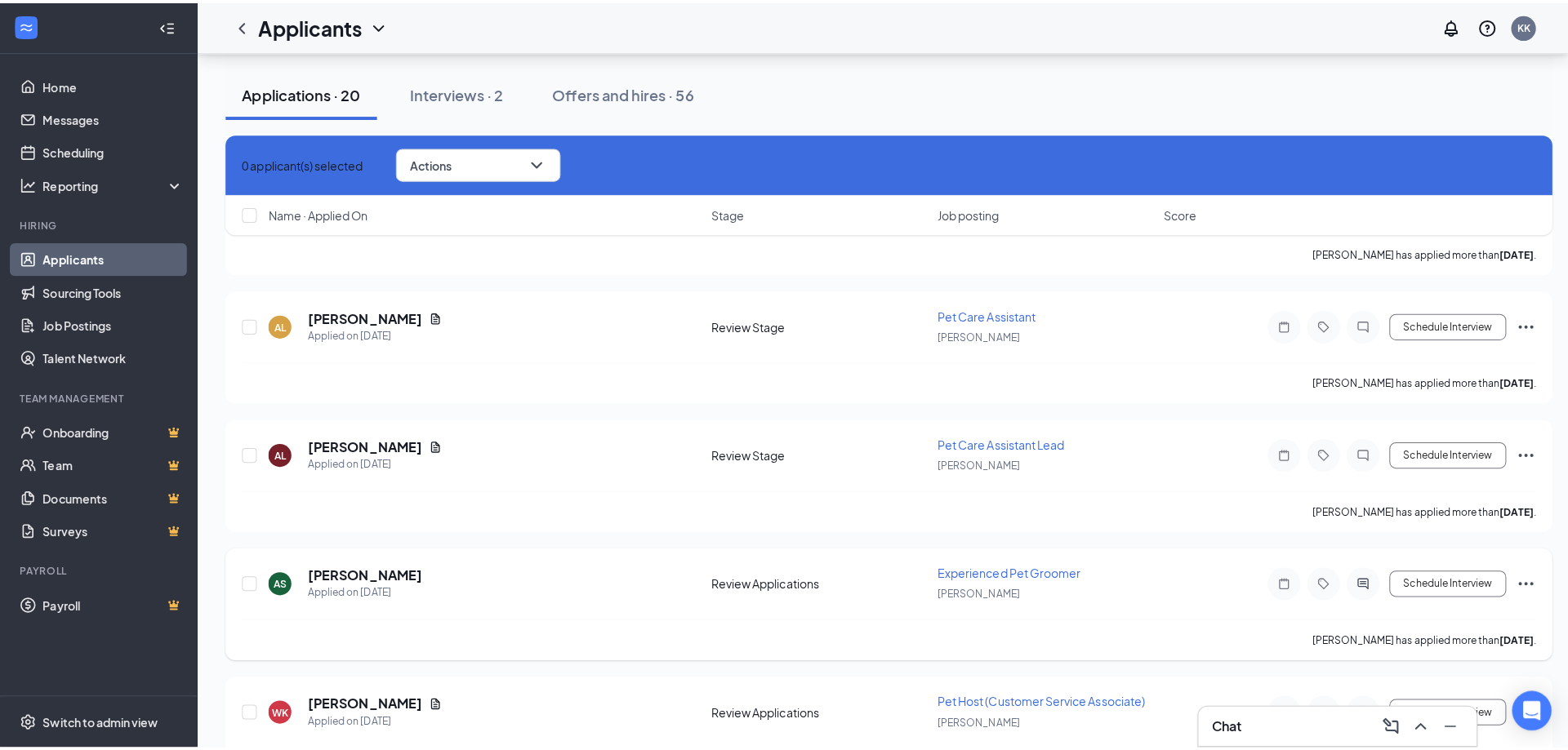
scroll to position [4286, 0]
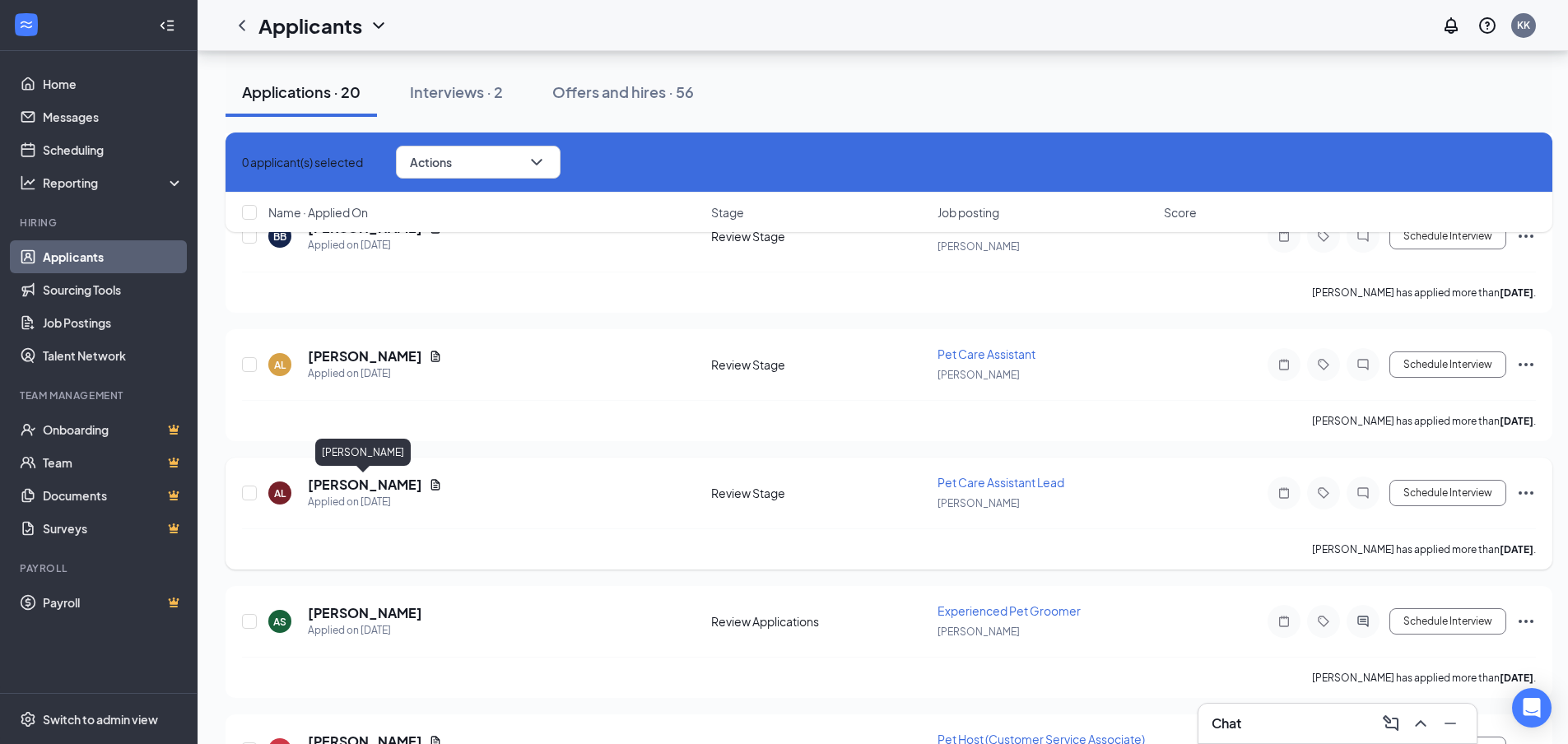
click at [337, 487] on h5 "Alani Lundquist" at bounding box center [365, 485] width 114 height 18
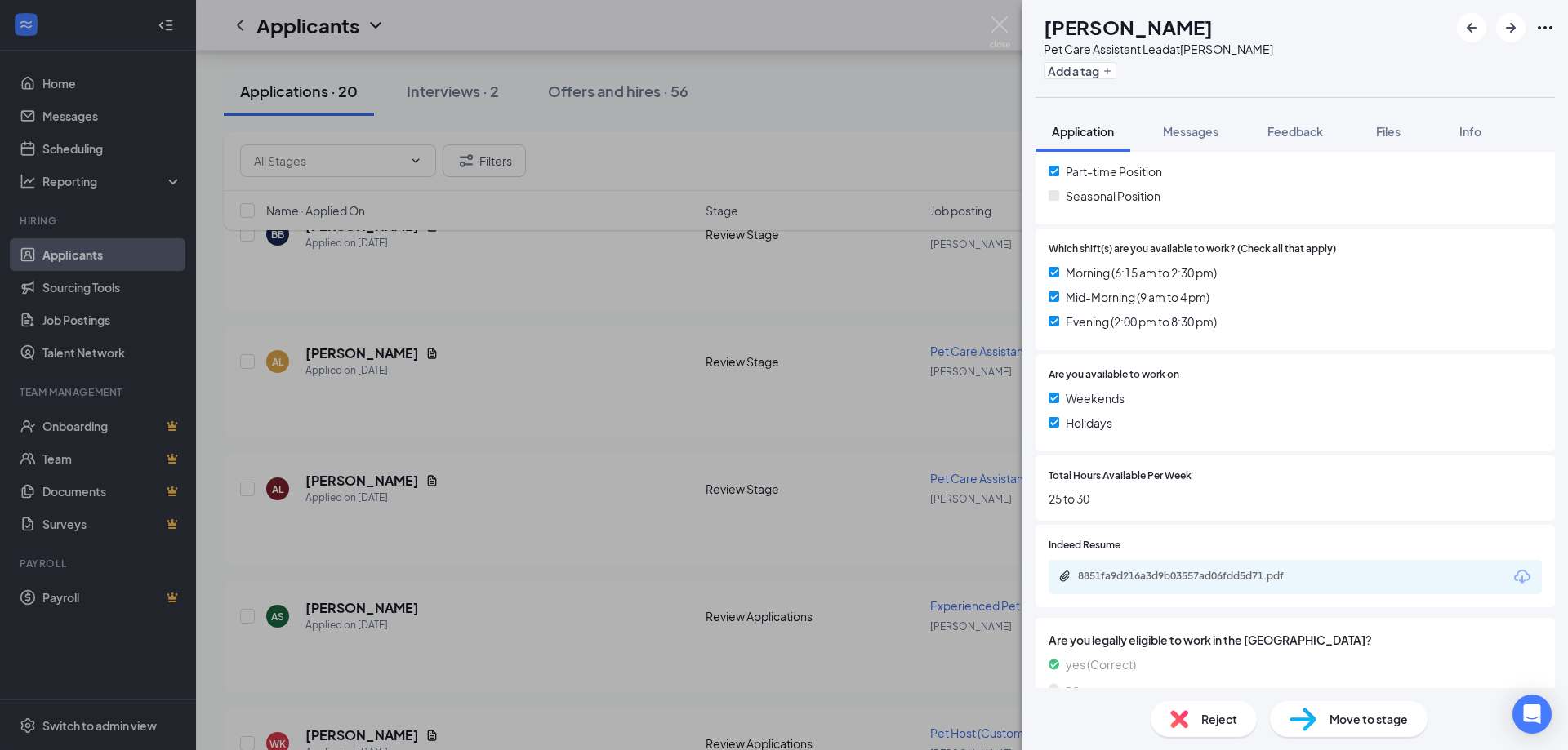
scroll to position [469, 0]
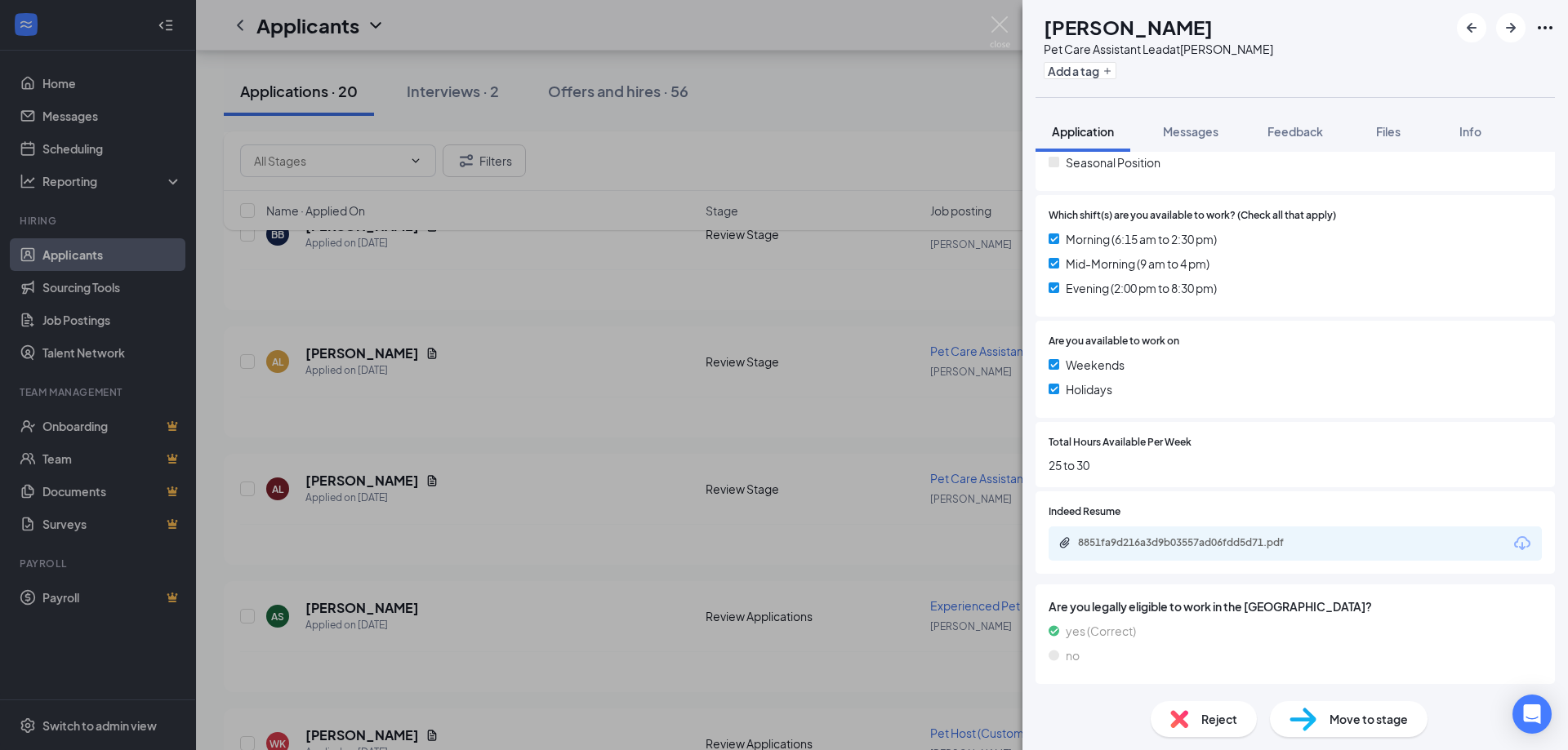
click at [1512, 540] on icon "Download" at bounding box center [1522, 543] width 19 height 19
click at [999, 25] on img at bounding box center [1000, 32] width 20 height 32
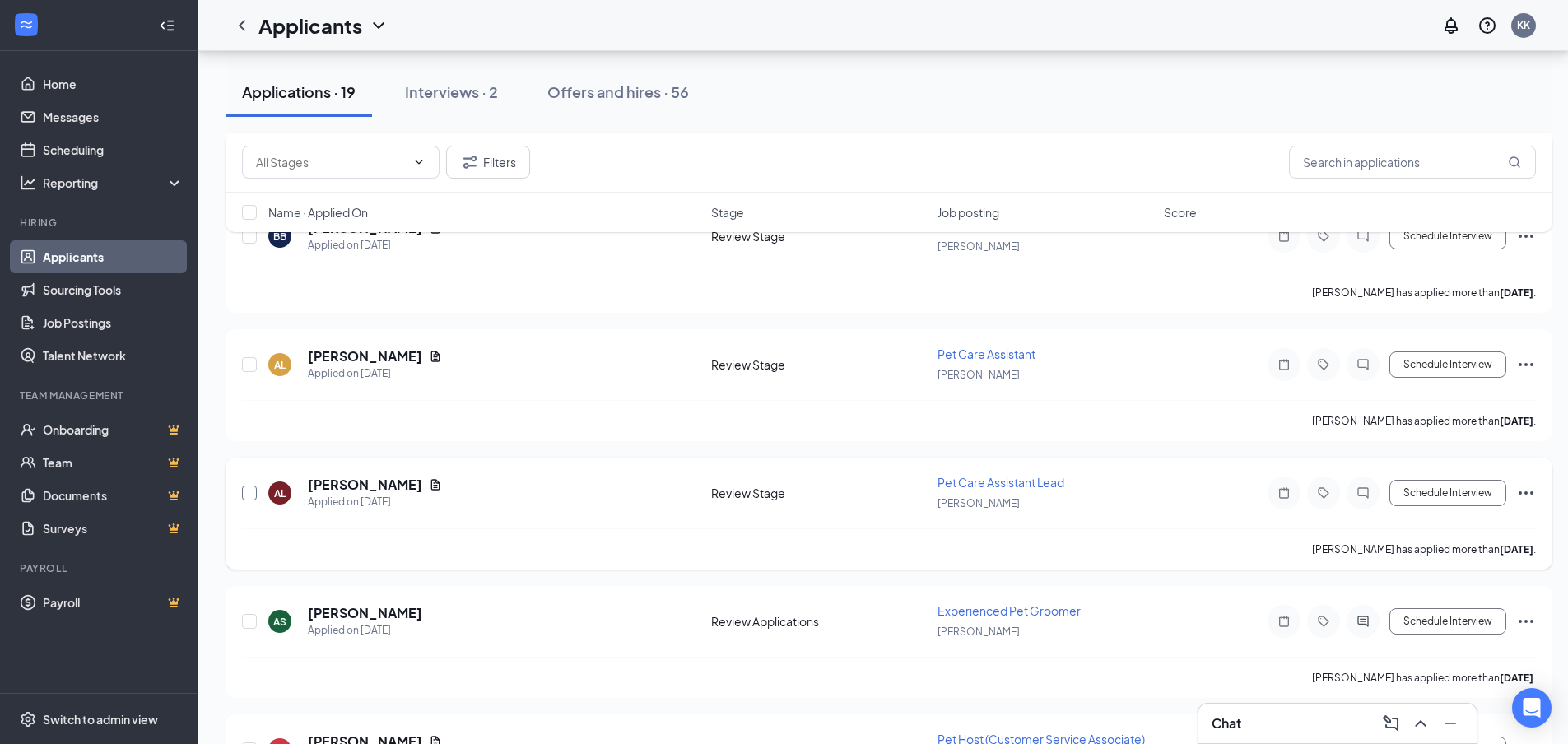
click at [244, 493] on input "checkbox" at bounding box center [249, 493] width 14 height 14
checkbox input "true"
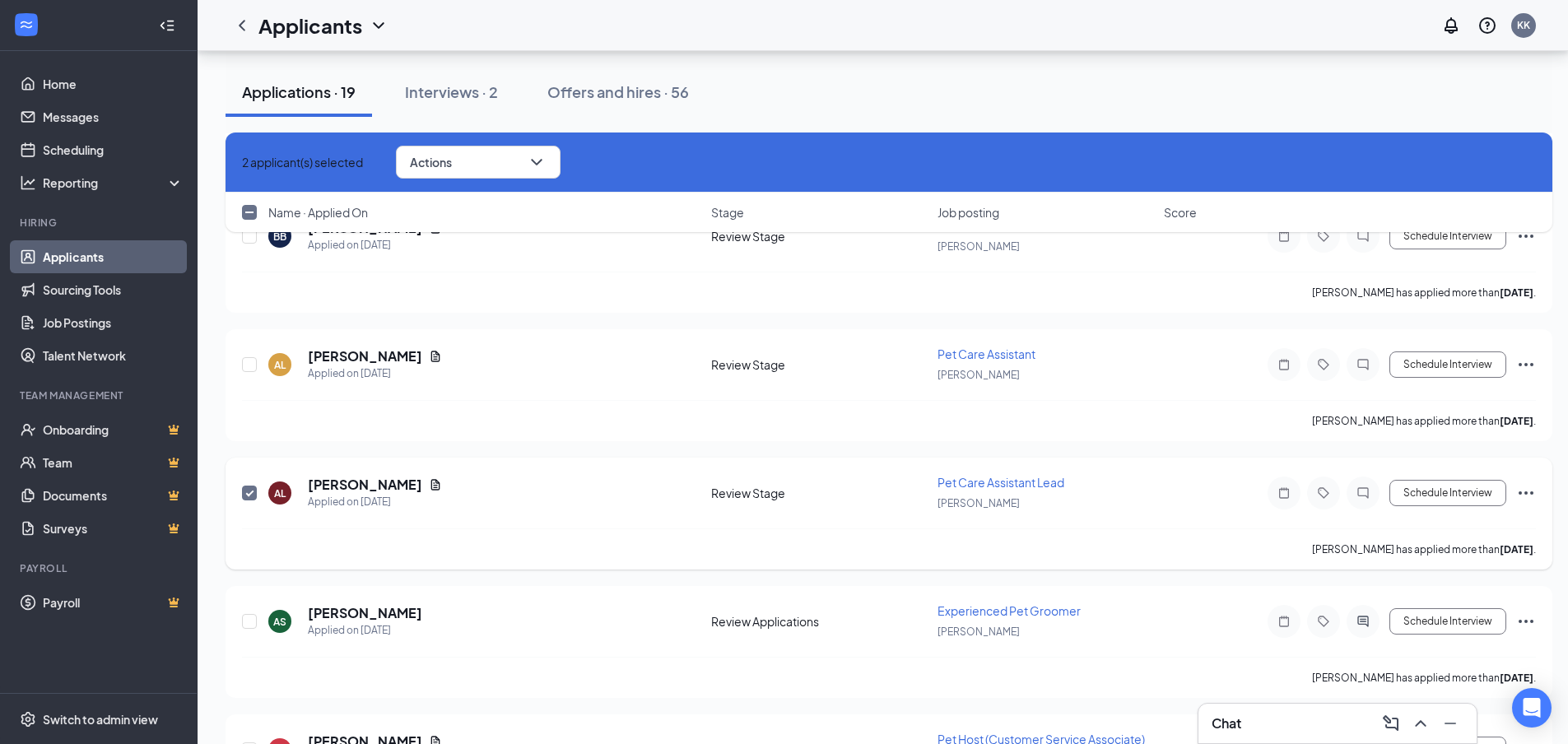
click at [1528, 500] on icon "Ellipses" at bounding box center [1526, 493] width 19 height 19
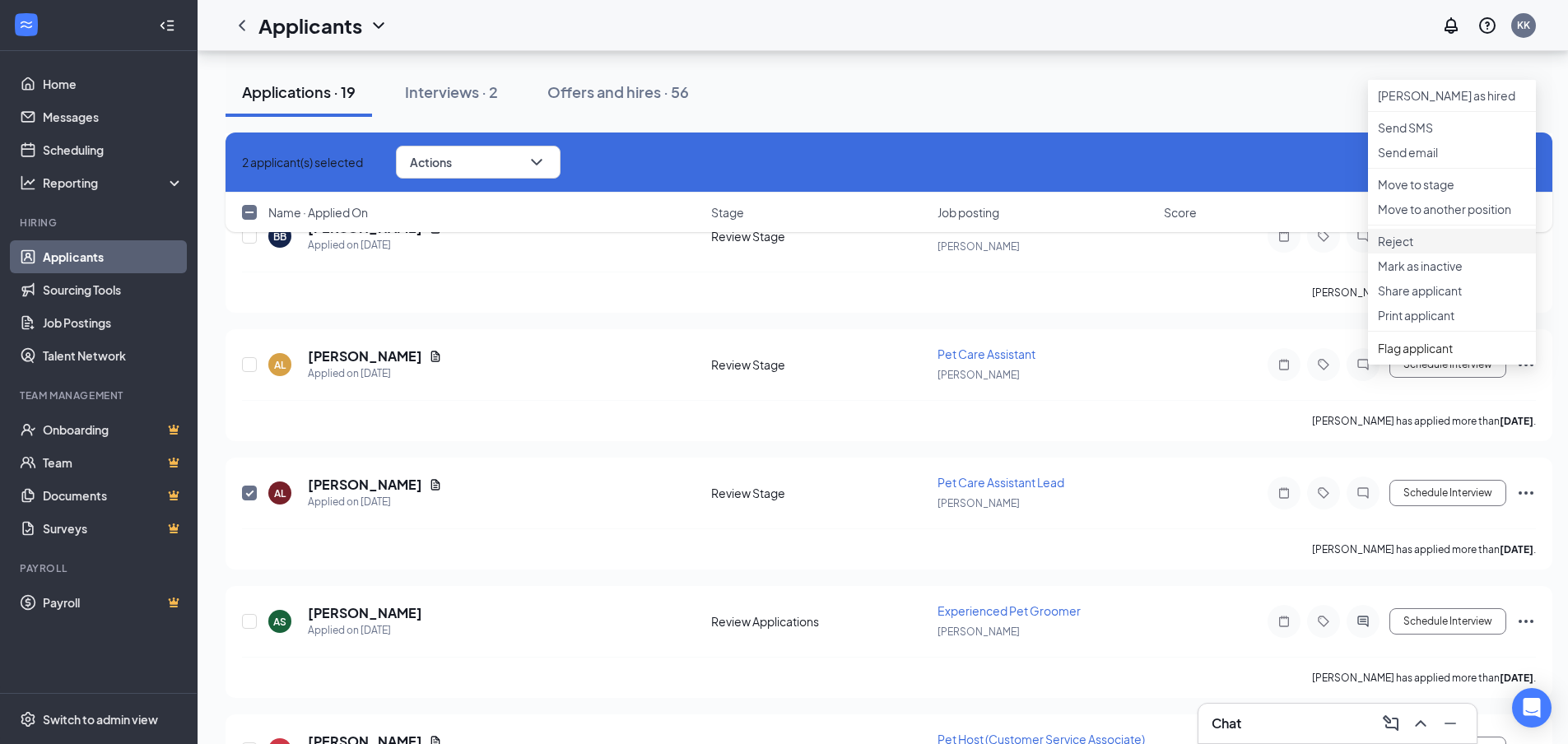
click at [1416, 249] on p "Reject" at bounding box center [1452, 241] width 148 height 16
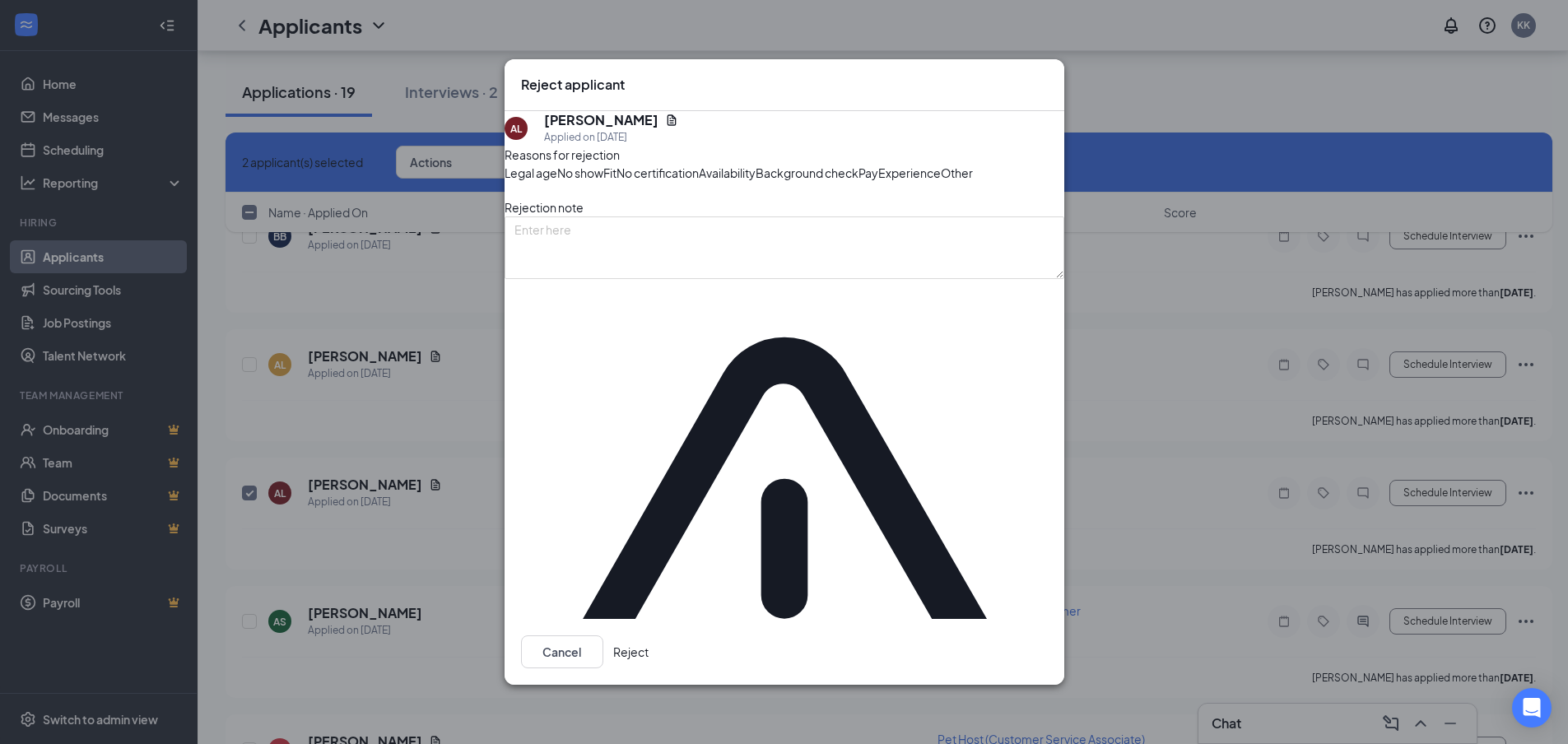
click at [941, 182] on span "Other" at bounding box center [956, 173] width 32 height 18
click at [649, 636] on button "Reject" at bounding box center [631, 652] width 36 height 33
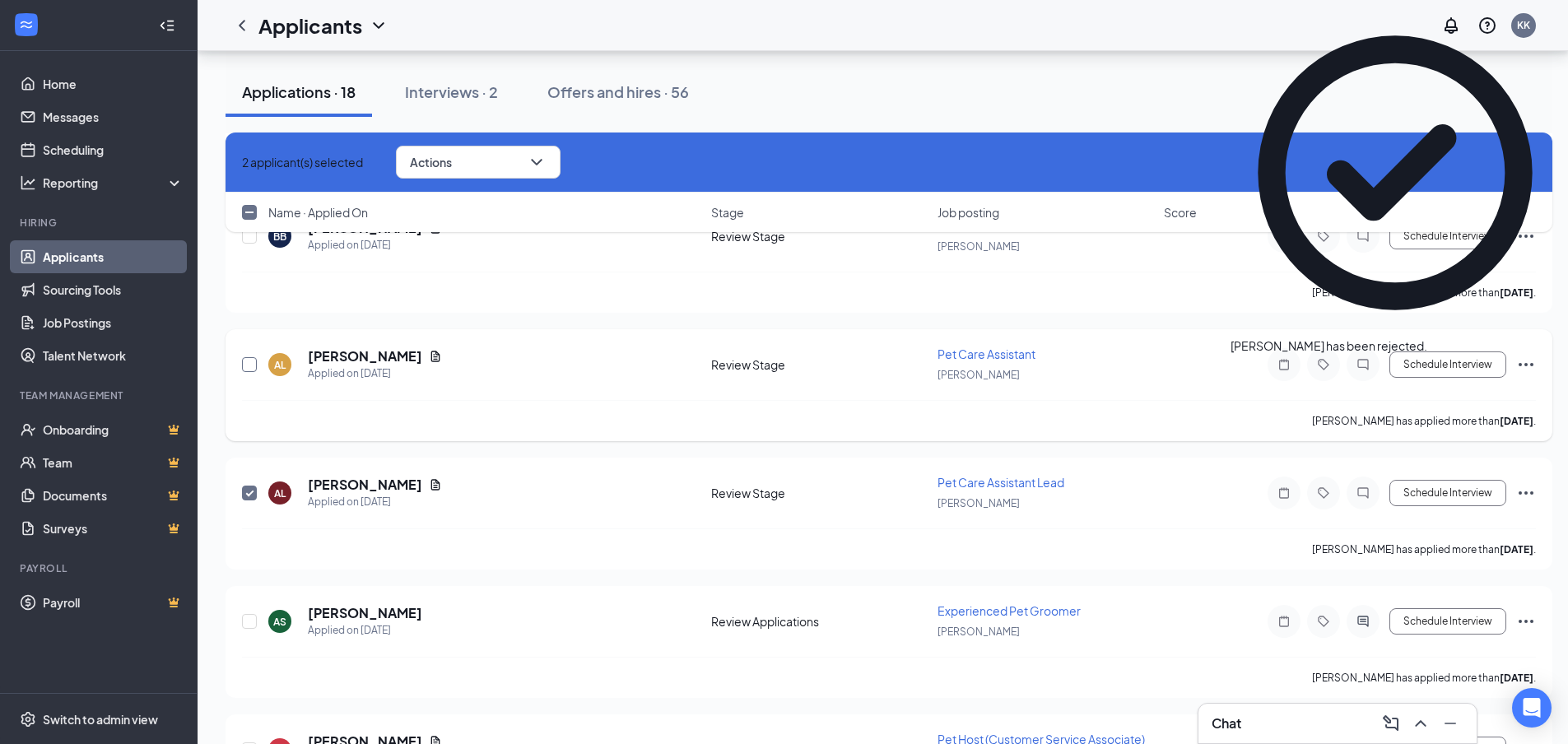
checkbox input "false"
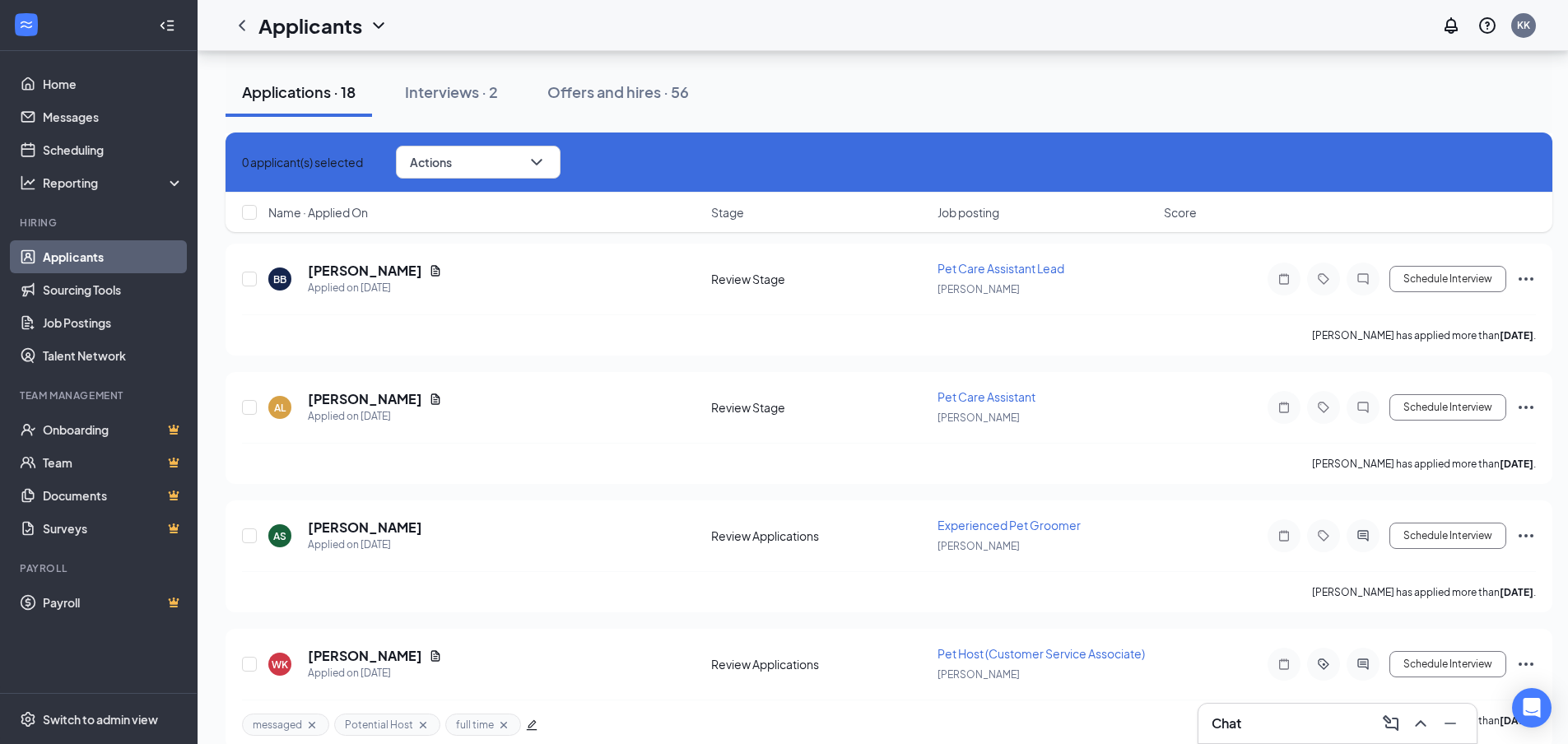
scroll to position [4149, 0]
click at [249, 411] on input "checkbox" at bounding box center [249, 411] width 14 height 14
checkbox input "true"
click at [1525, 413] on icon "Ellipses" at bounding box center [1526, 411] width 19 height 19
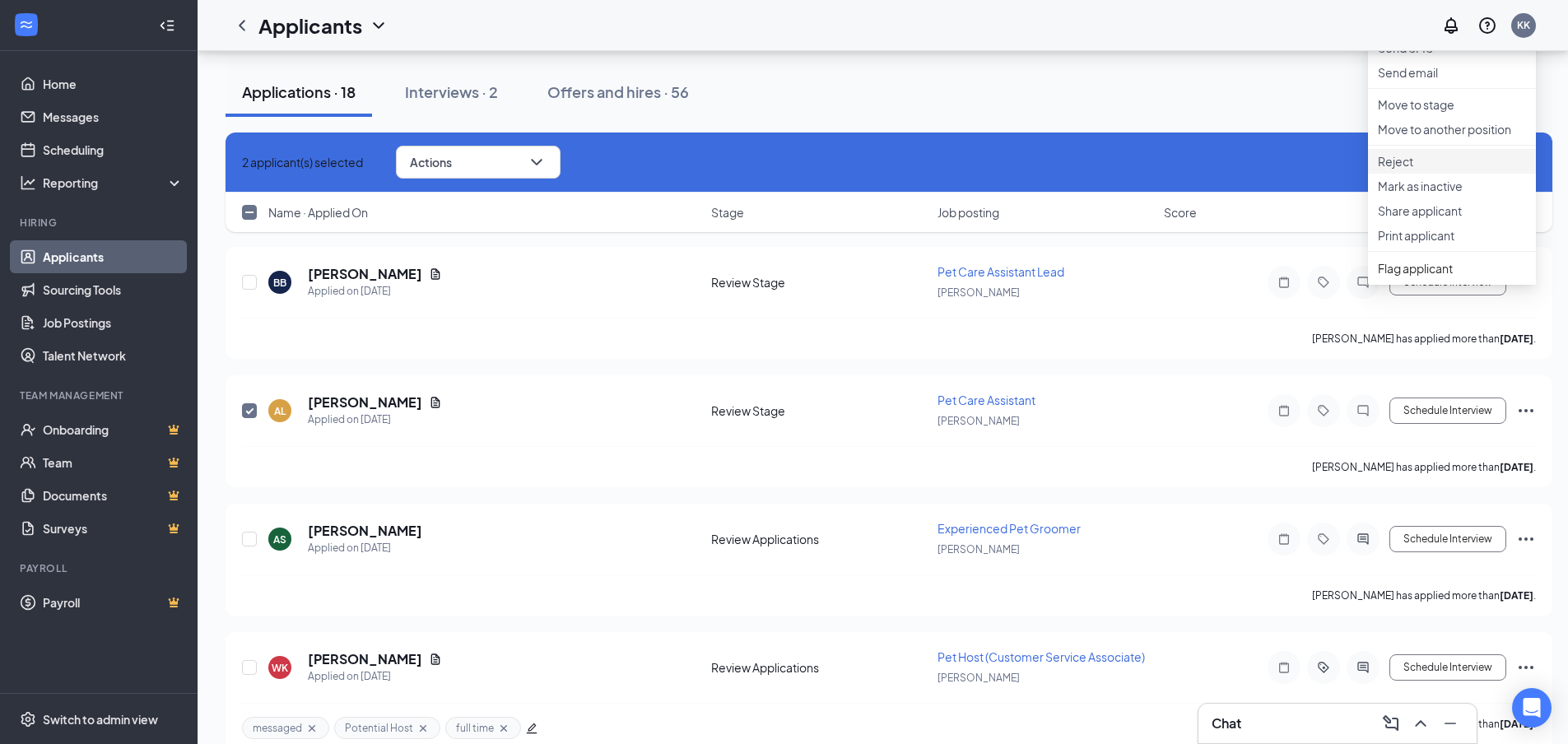
click at [1418, 170] on p "Reject" at bounding box center [1452, 161] width 148 height 16
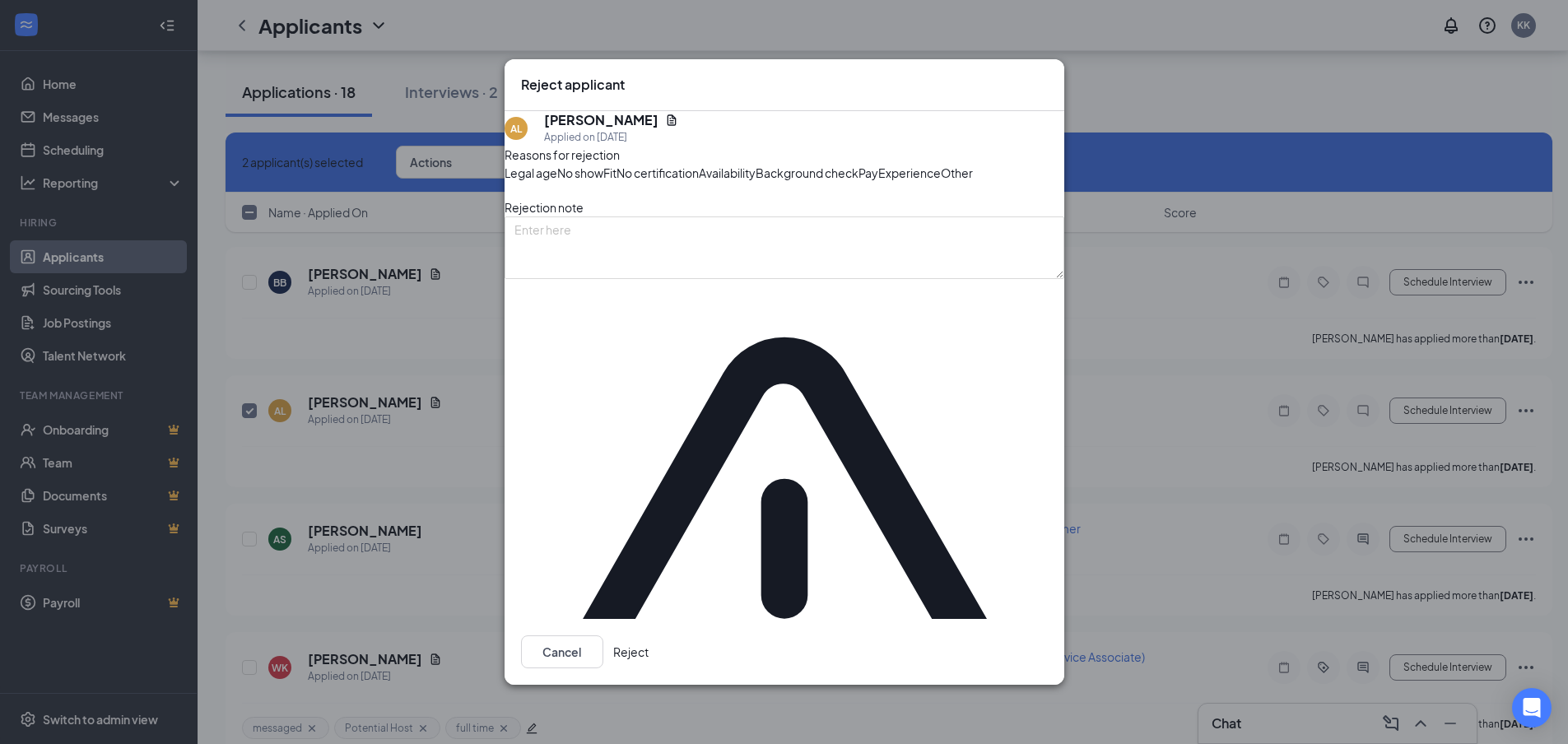
click at [941, 182] on span "Other" at bounding box center [956, 173] width 32 height 18
click at [649, 636] on button "Reject" at bounding box center [631, 652] width 36 height 33
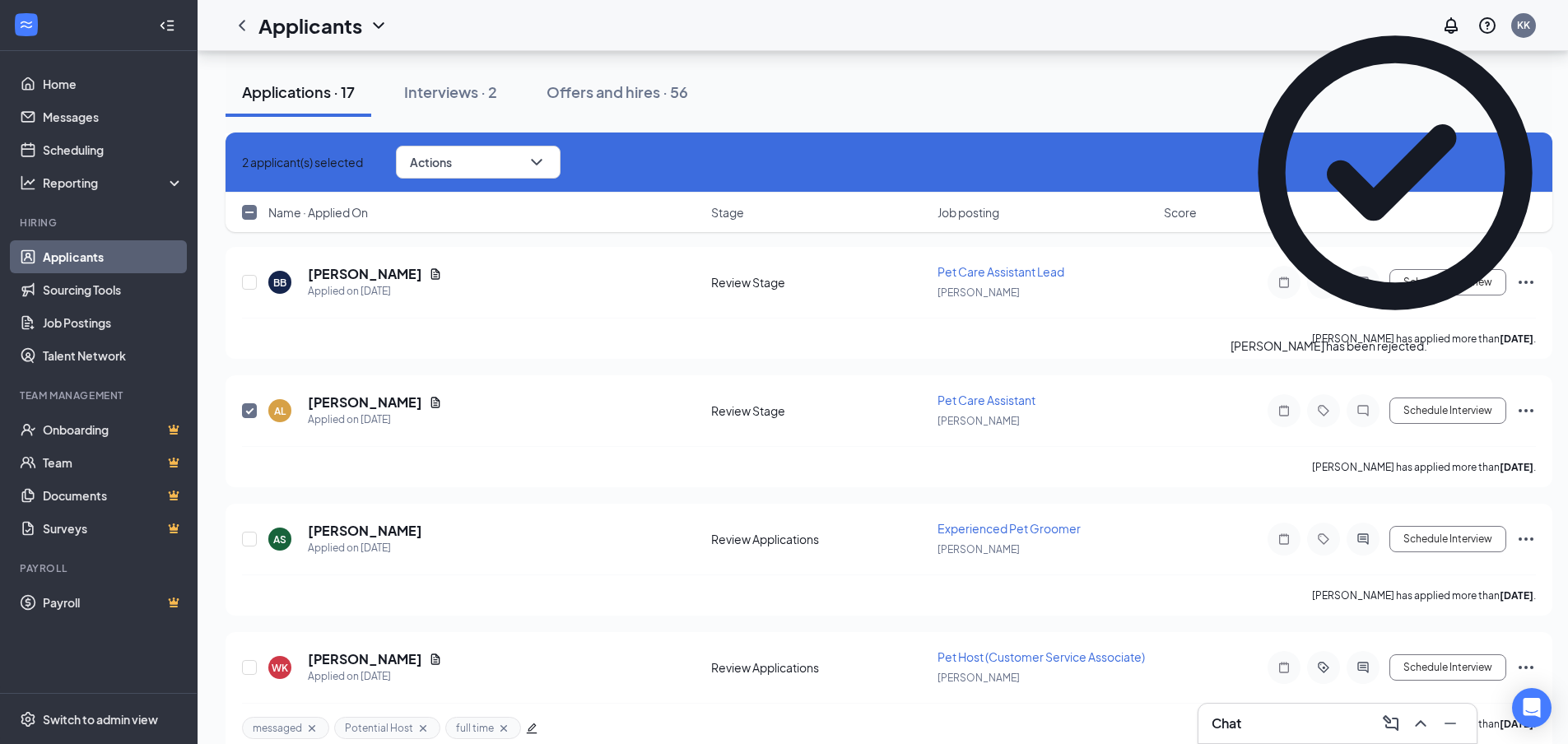
checkbox input "false"
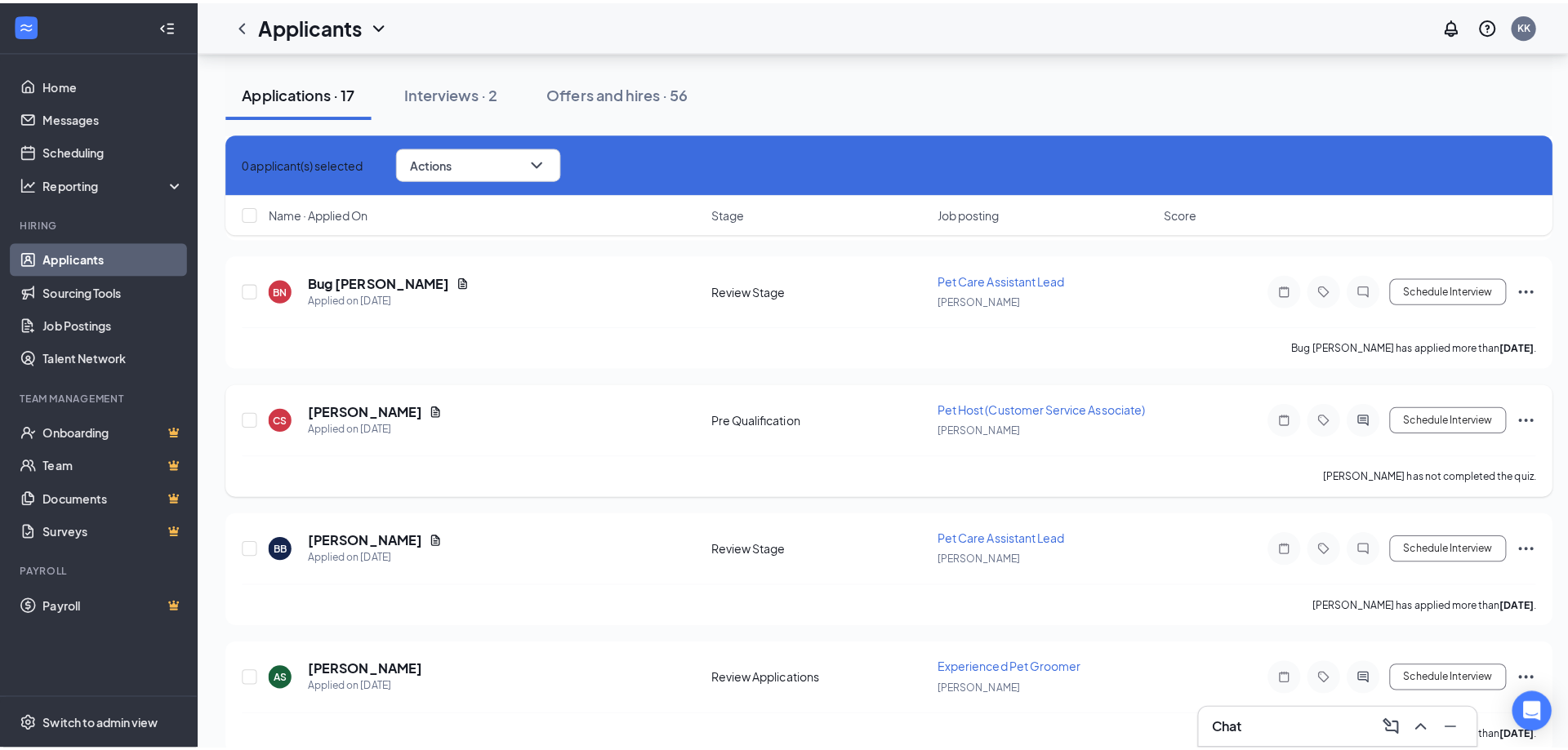
scroll to position [3695, 0]
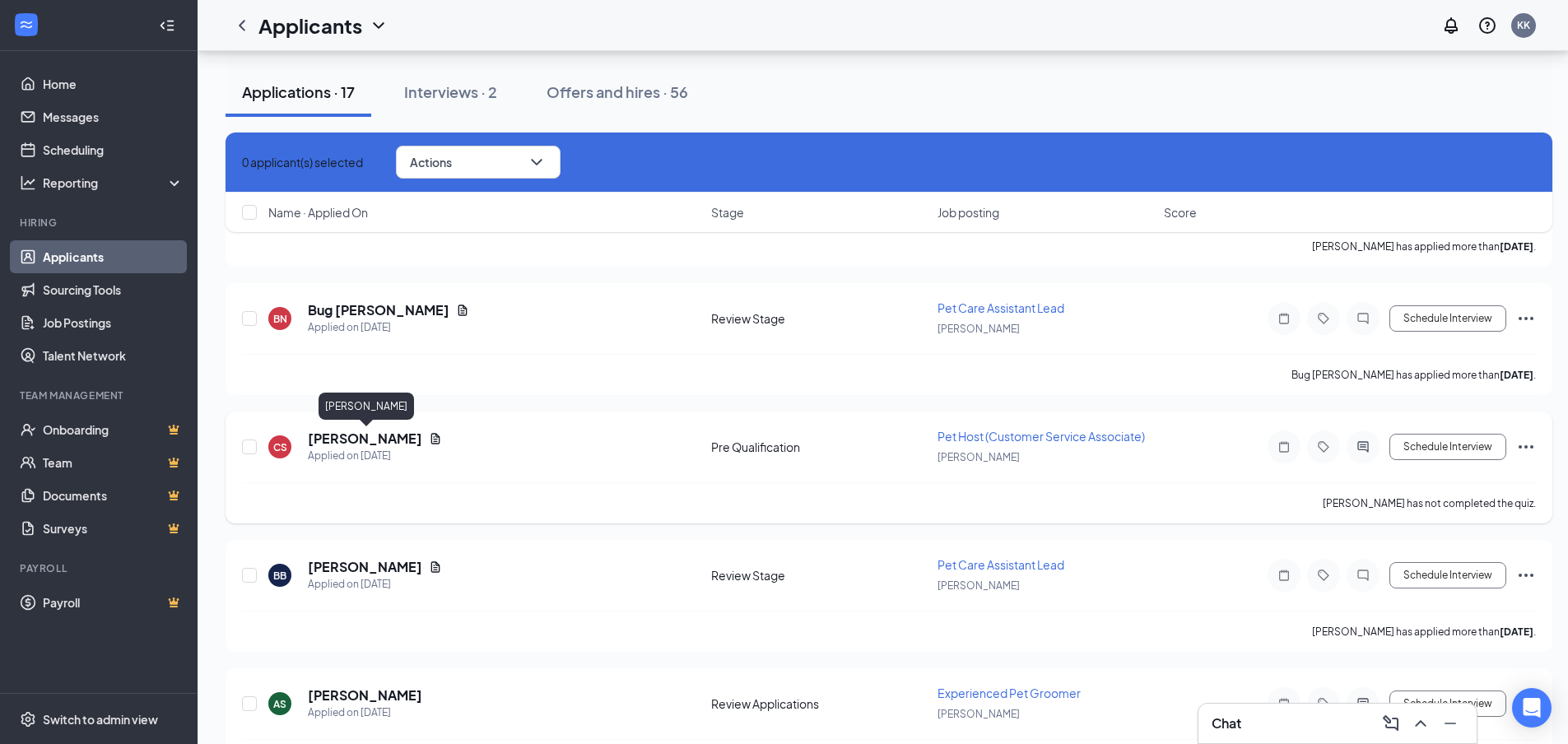
click at [370, 438] on h5 "CHELSEY SWANSON" at bounding box center [365, 439] width 114 height 18
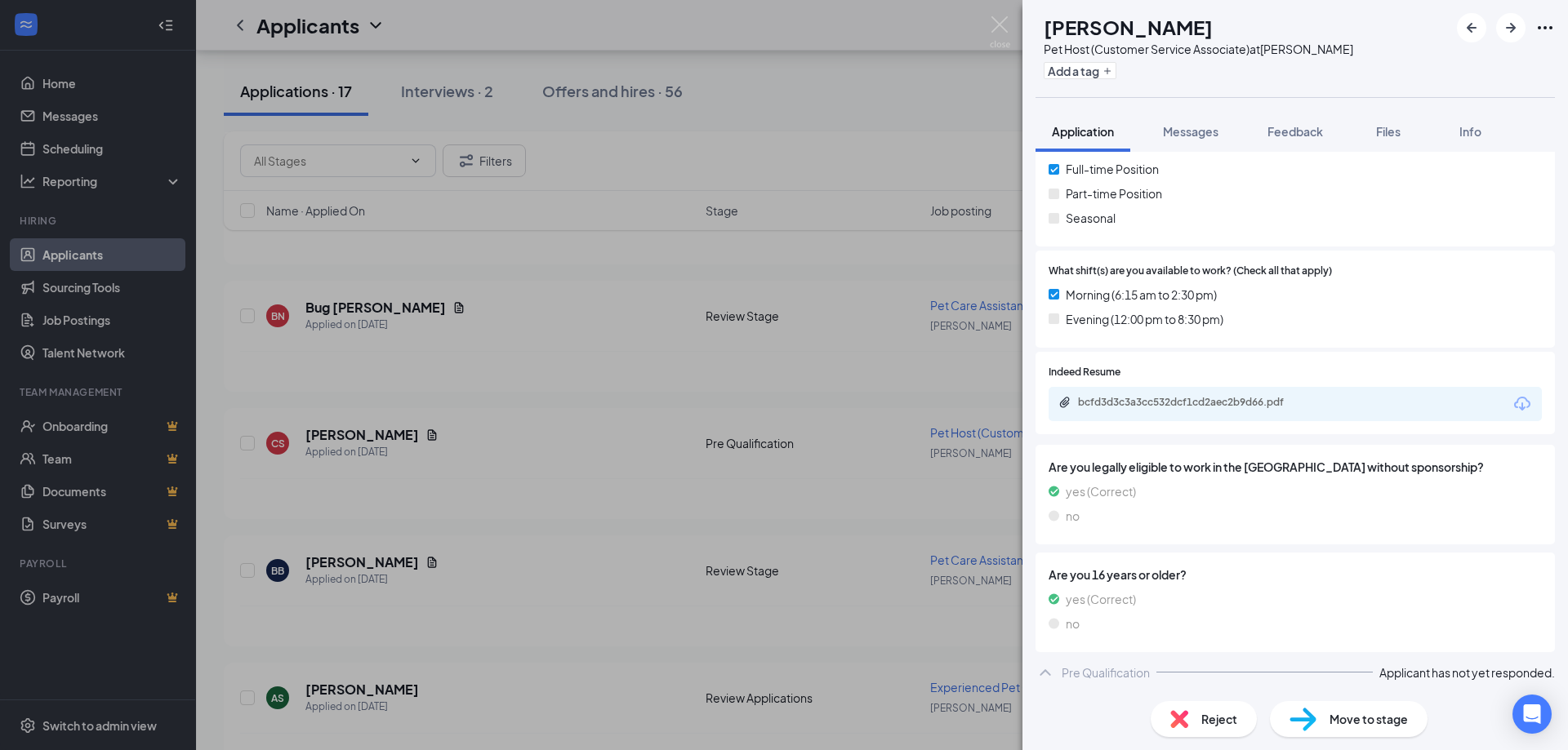
scroll to position [268, 0]
click at [1512, 400] on icon "Download" at bounding box center [1522, 403] width 19 height 19
click at [995, 29] on img at bounding box center [1000, 32] width 20 height 32
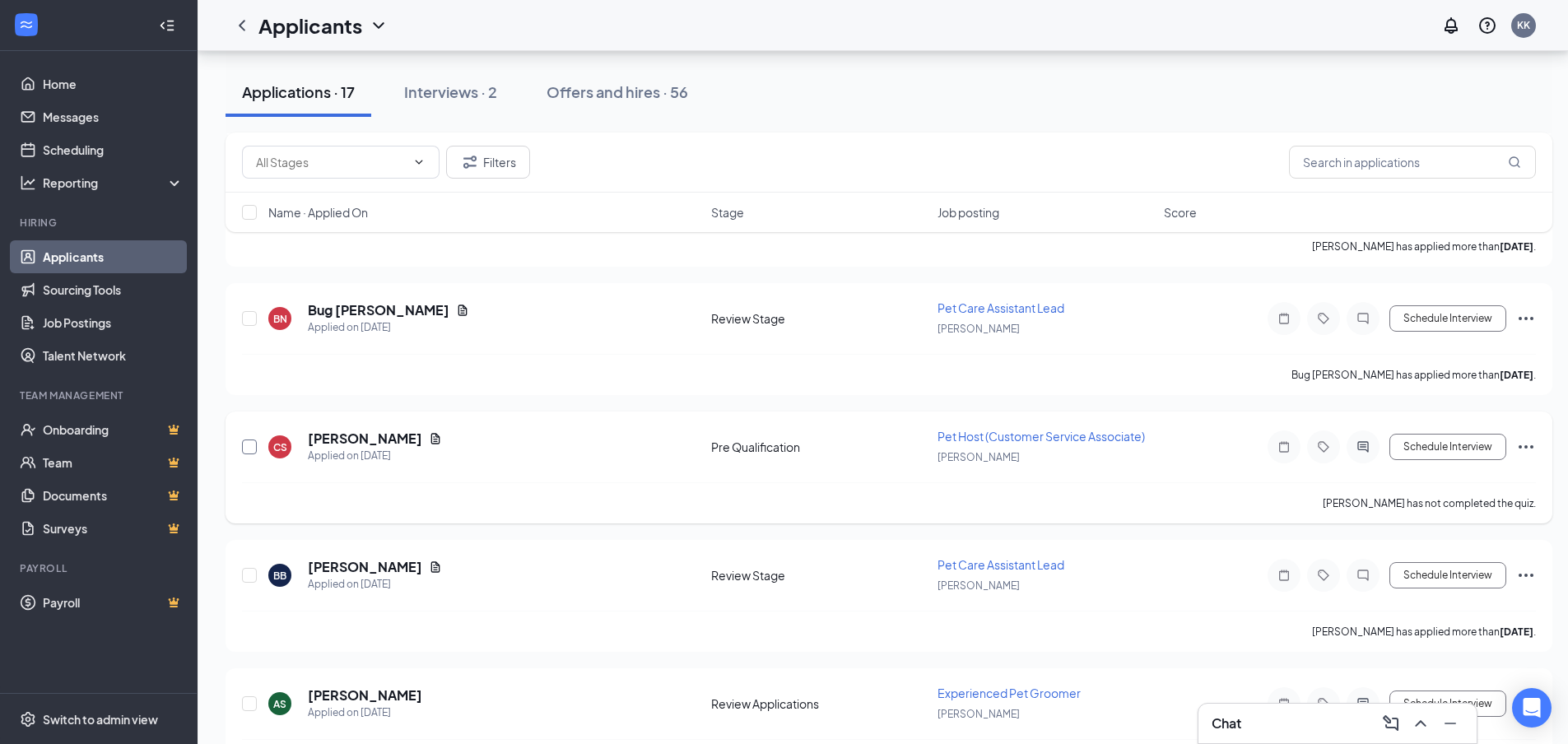
click at [253, 447] on input "checkbox" at bounding box center [249, 446] width 14 height 14
checkbox input "true"
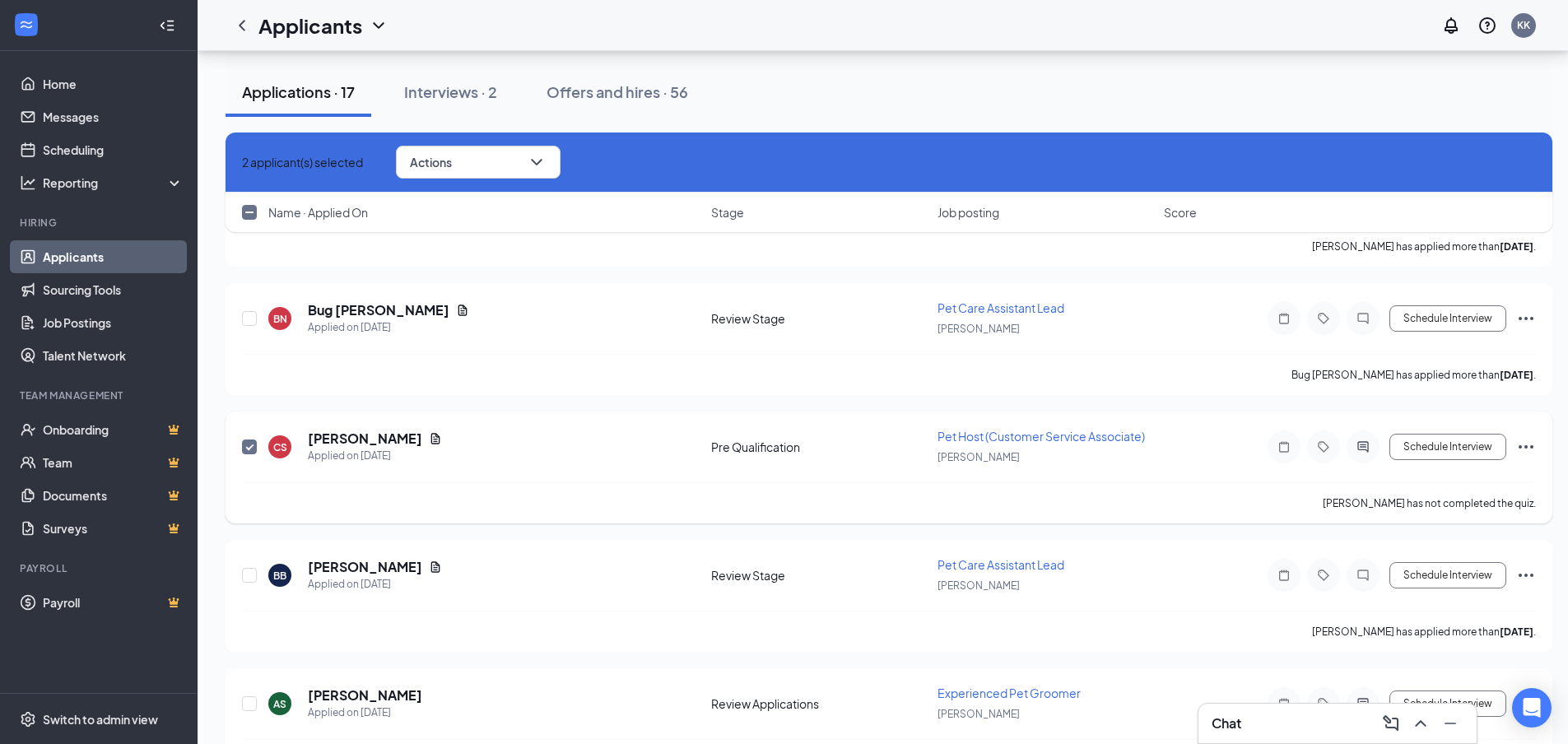
click at [1536, 449] on div "CS CHELSEY SWANSON Applied on Aug 21 Pre Qualification Pet Host (Customer Servi…" at bounding box center [889, 468] width 1327 height 112
click at [1524, 448] on icon "Ellipses" at bounding box center [1526, 447] width 19 height 19
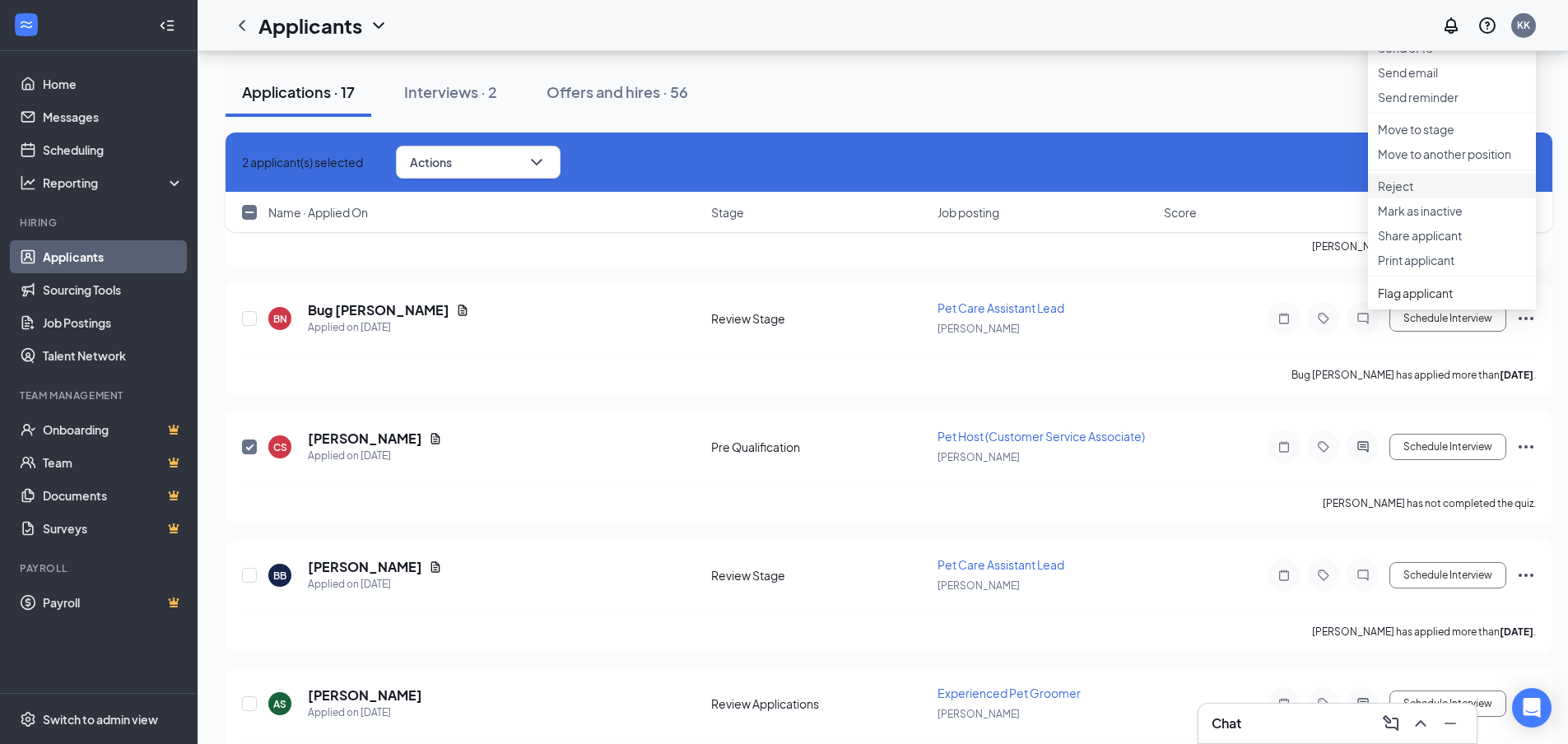
click at [1389, 194] on p "Reject" at bounding box center [1452, 186] width 148 height 16
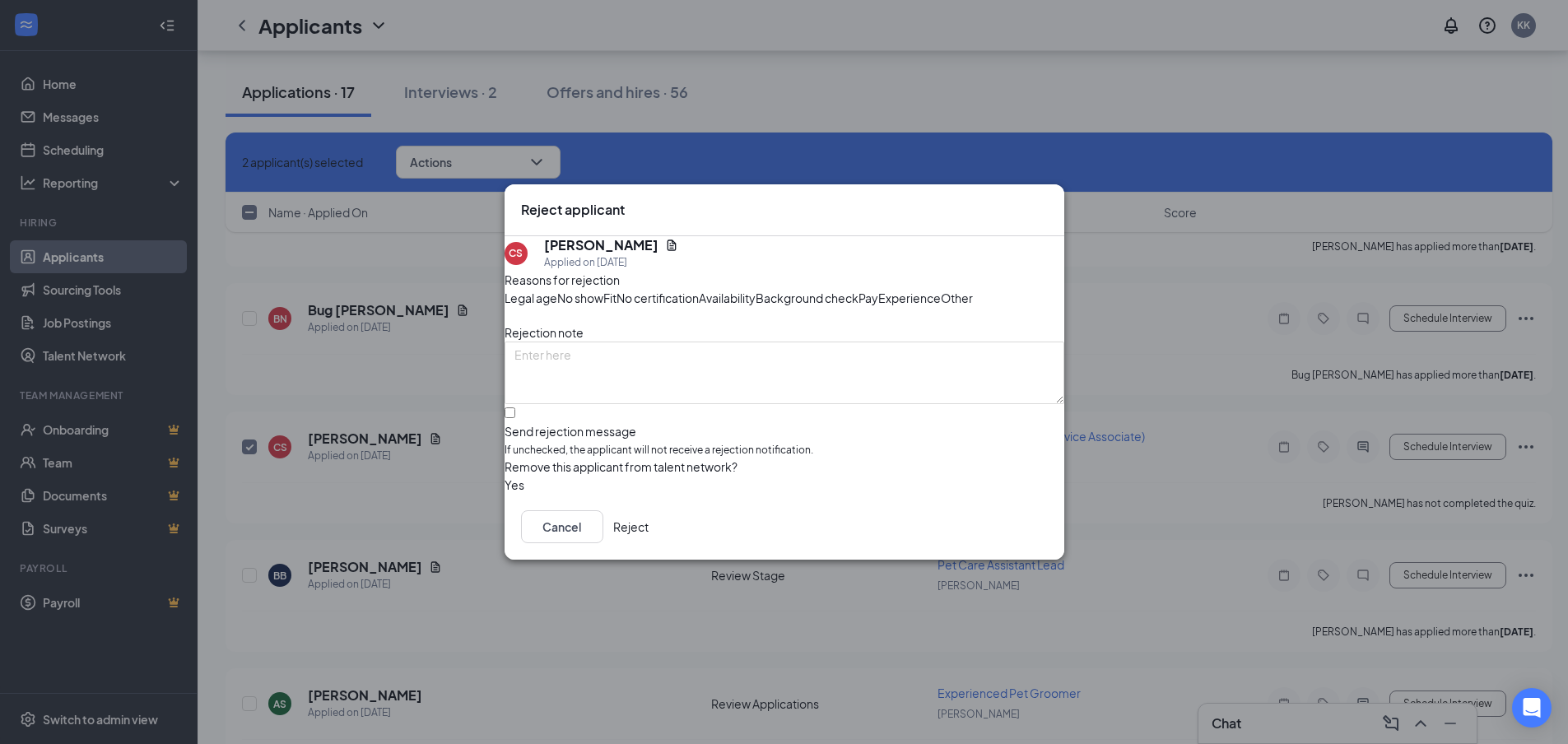
click at [941, 307] on span "Other" at bounding box center [956, 298] width 32 height 18
click at [515, 418] on input "Send rejection message If unchecked, the applicant will not receive a rejection…" at bounding box center [509, 413] width 11 height 11
checkbox input "true"
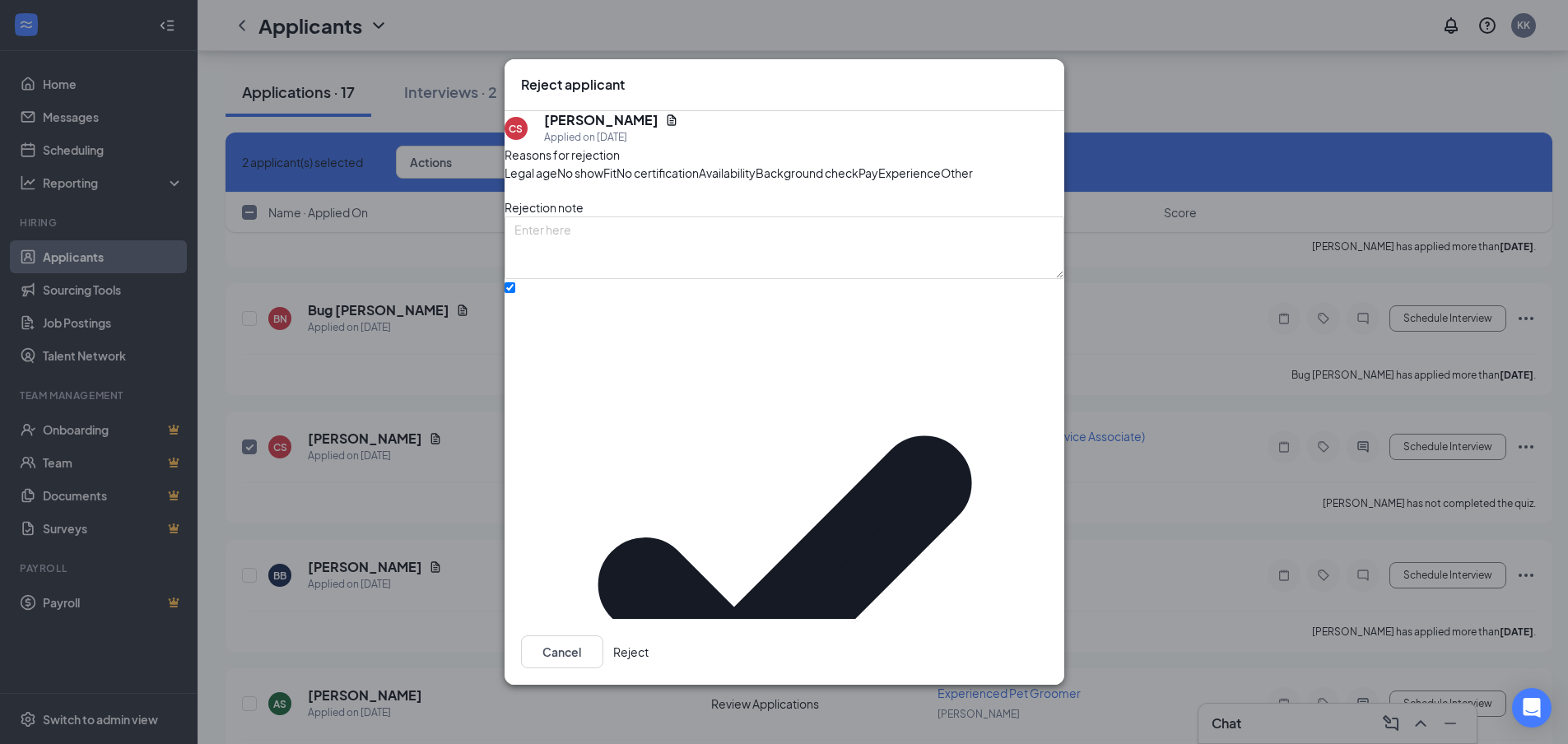
click at [649, 644] on button "Reject" at bounding box center [631, 652] width 36 height 33
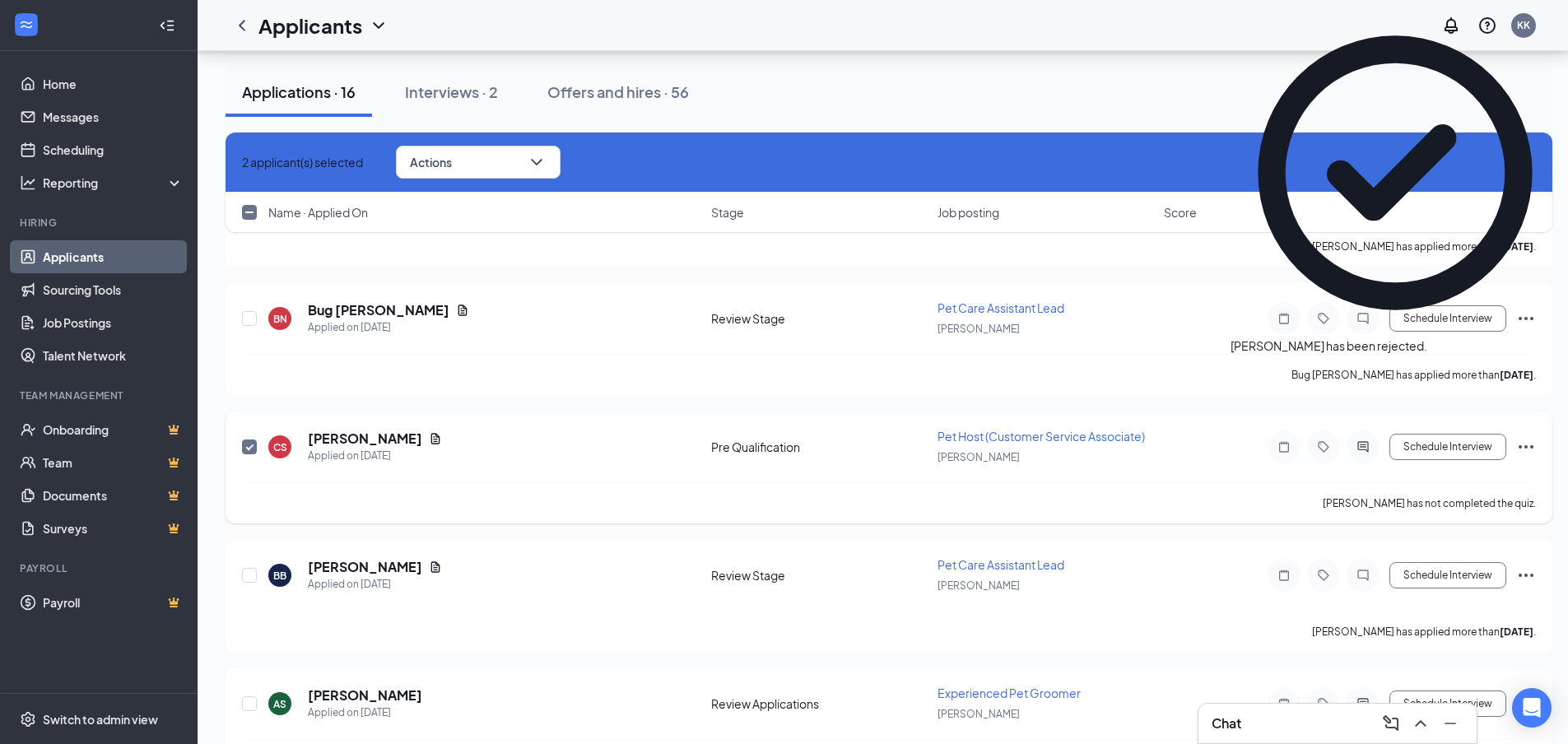
checkbox input "false"
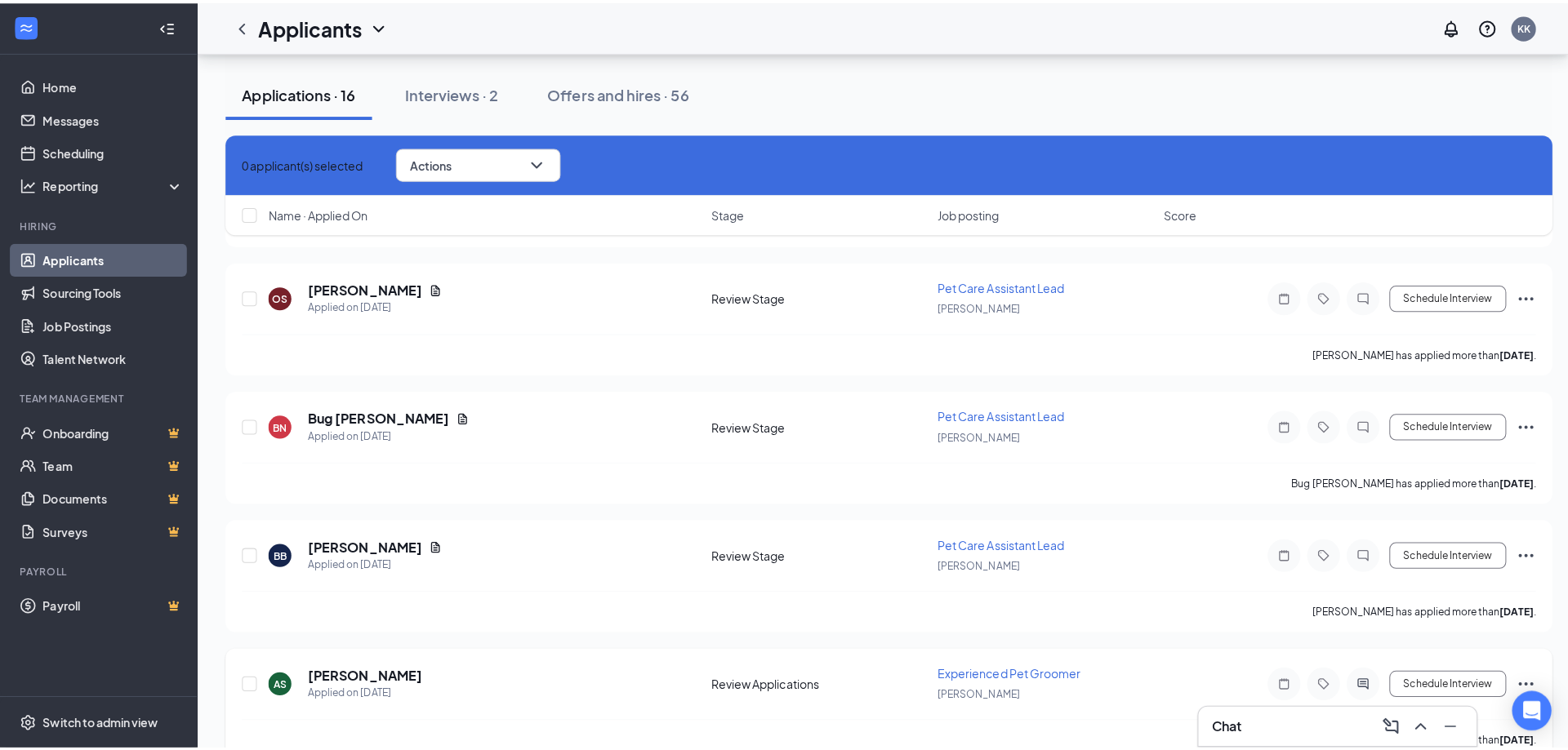
scroll to position [3450, 0]
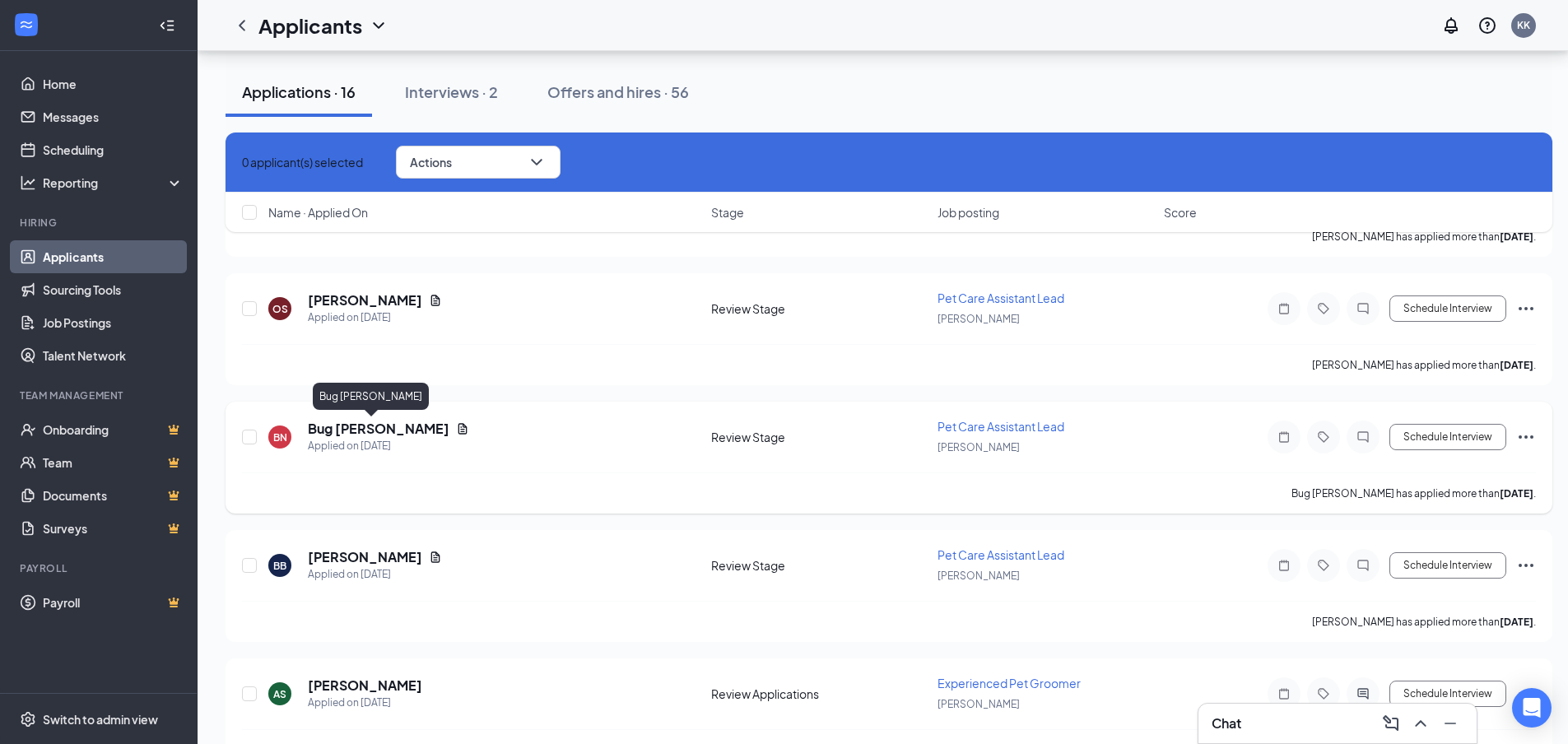
click at [328, 432] on h5 "Bug Narragon" at bounding box center [379, 429] width 142 height 18
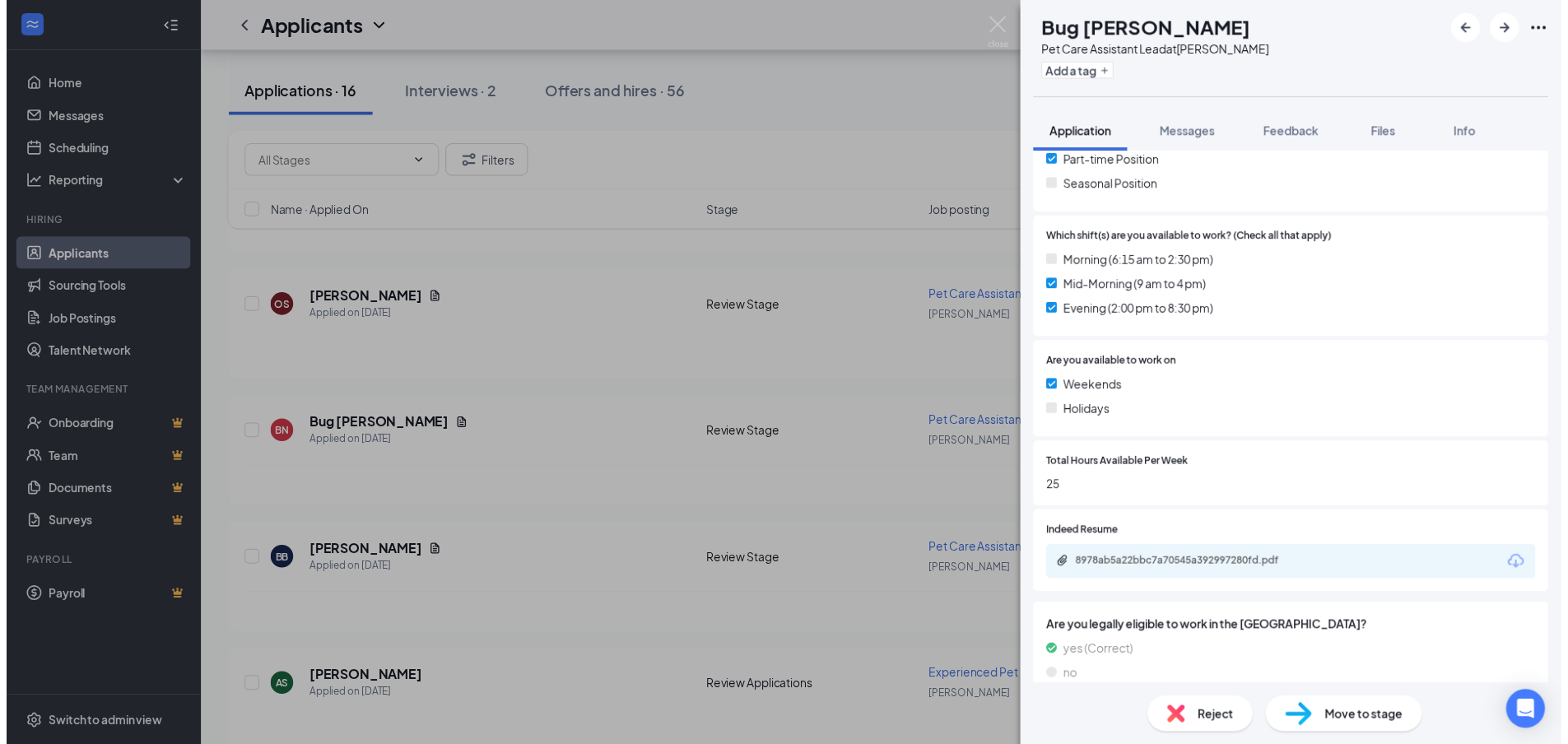
scroll to position [473, 0]
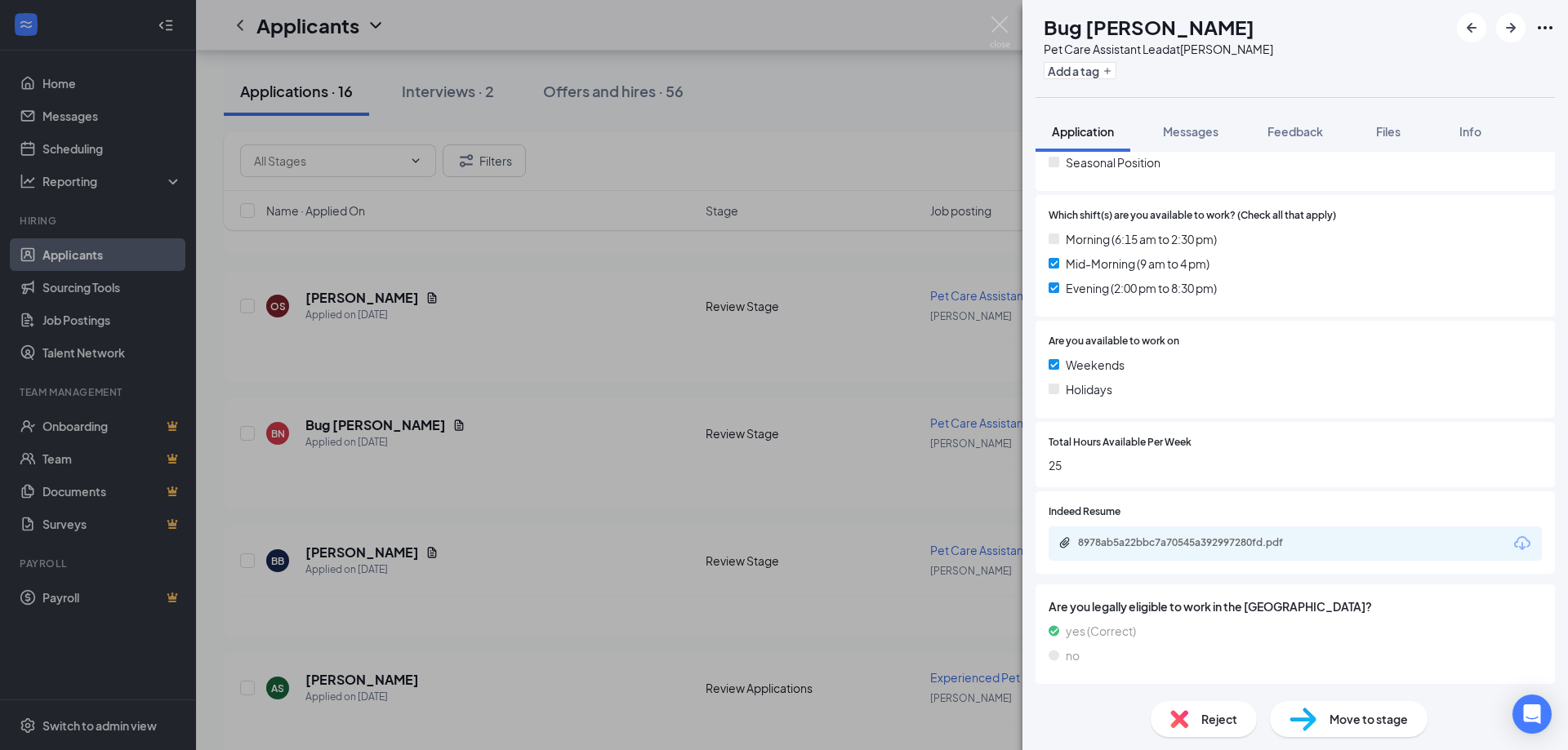
click at [1512, 536] on icon "Download" at bounding box center [1522, 543] width 19 height 19
click at [1002, 19] on img at bounding box center [1000, 32] width 20 height 32
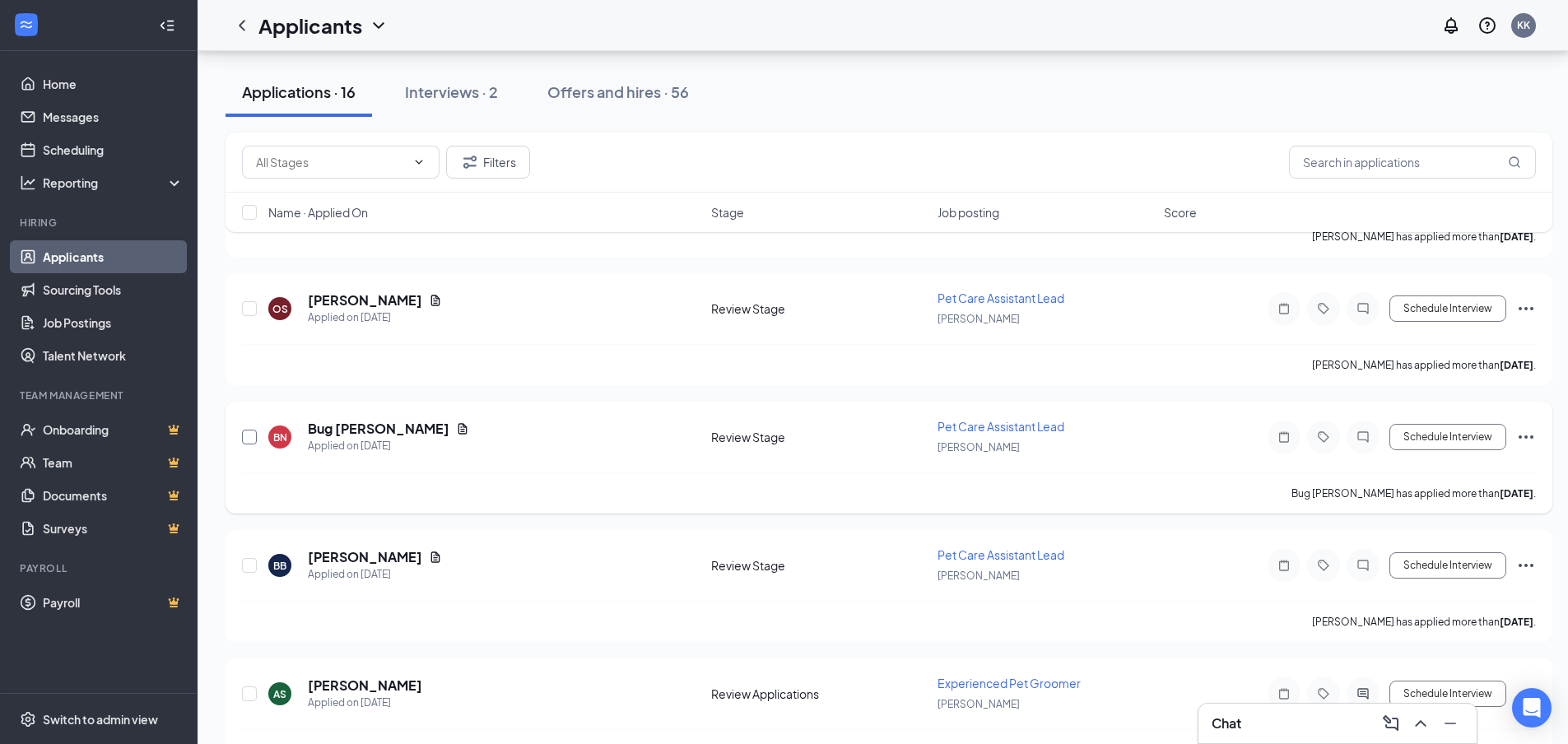
click at [248, 439] on input "checkbox" at bounding box center [249, 437] width 14 height 14
checkbox input "true"
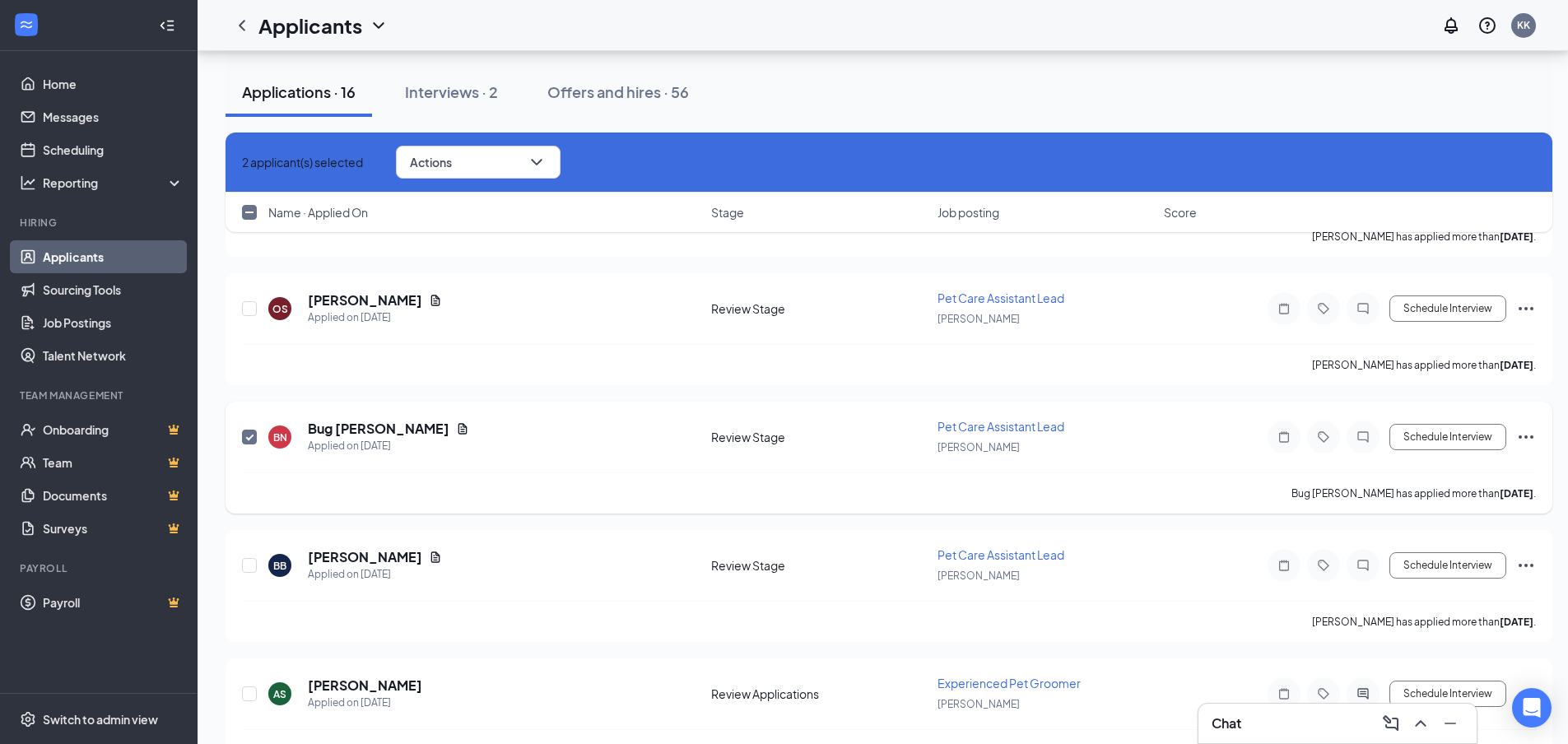
click at [1524, 432] on icon "Ellipses" at bounding box center [1526, 437] width 19 height 19
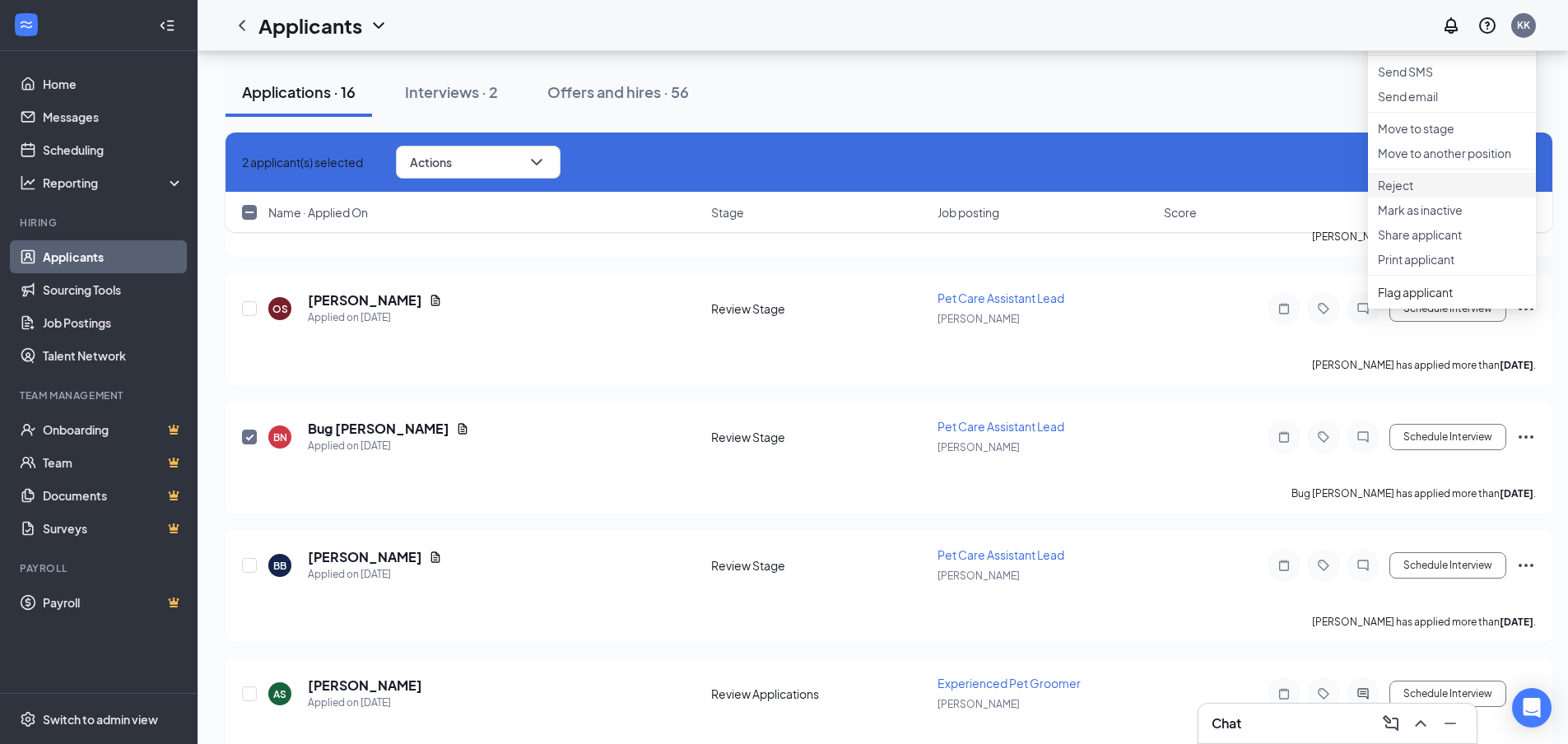
click at [1427, 193] on p "Reject" at bounding box center [1452, 185] width 148 height 16
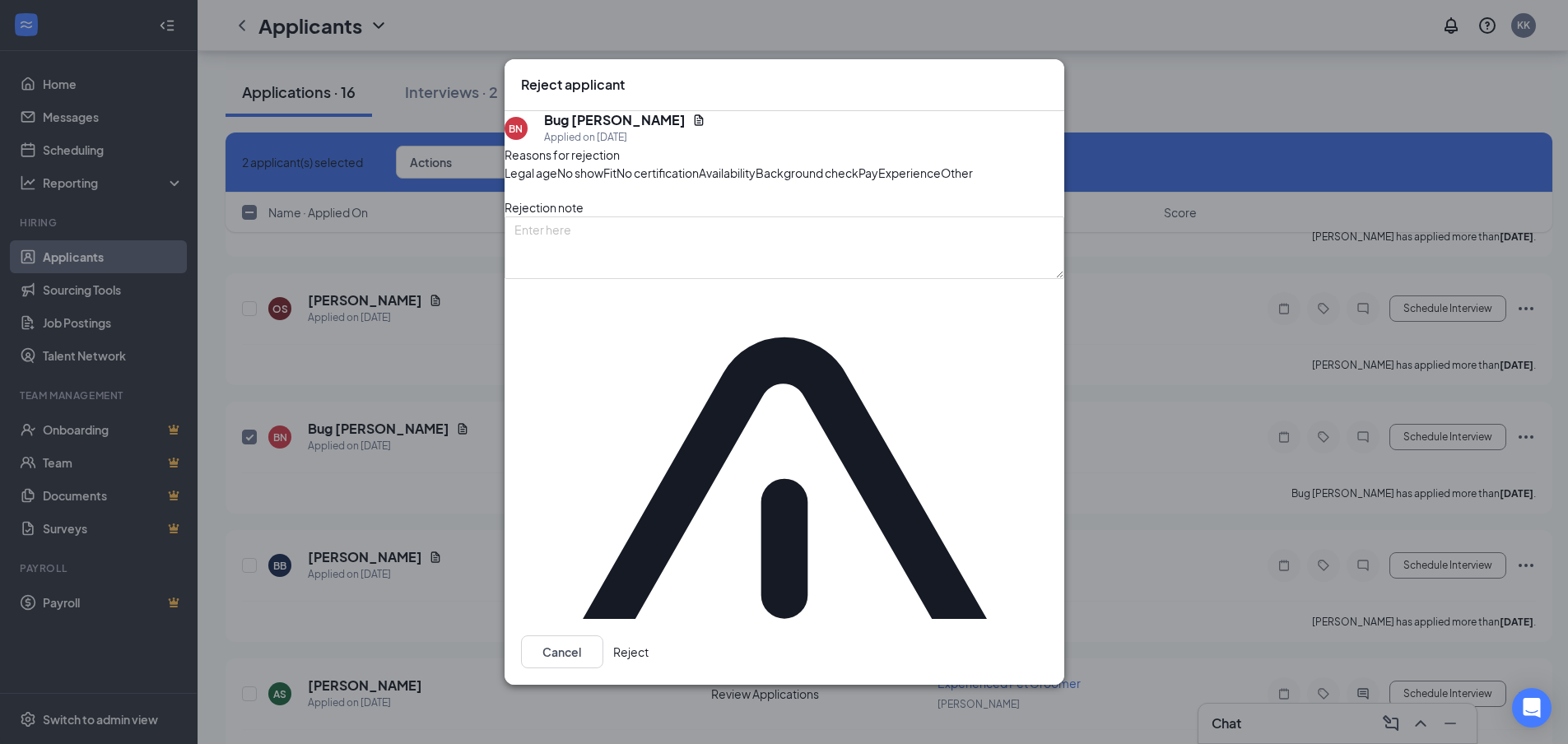
click at [941, 182] on span "Other" at bounding box center [956, 173] width 32 height 18
click at [649, 636] on button "Reject" at bounding box center [631, 652] width 36 height 33
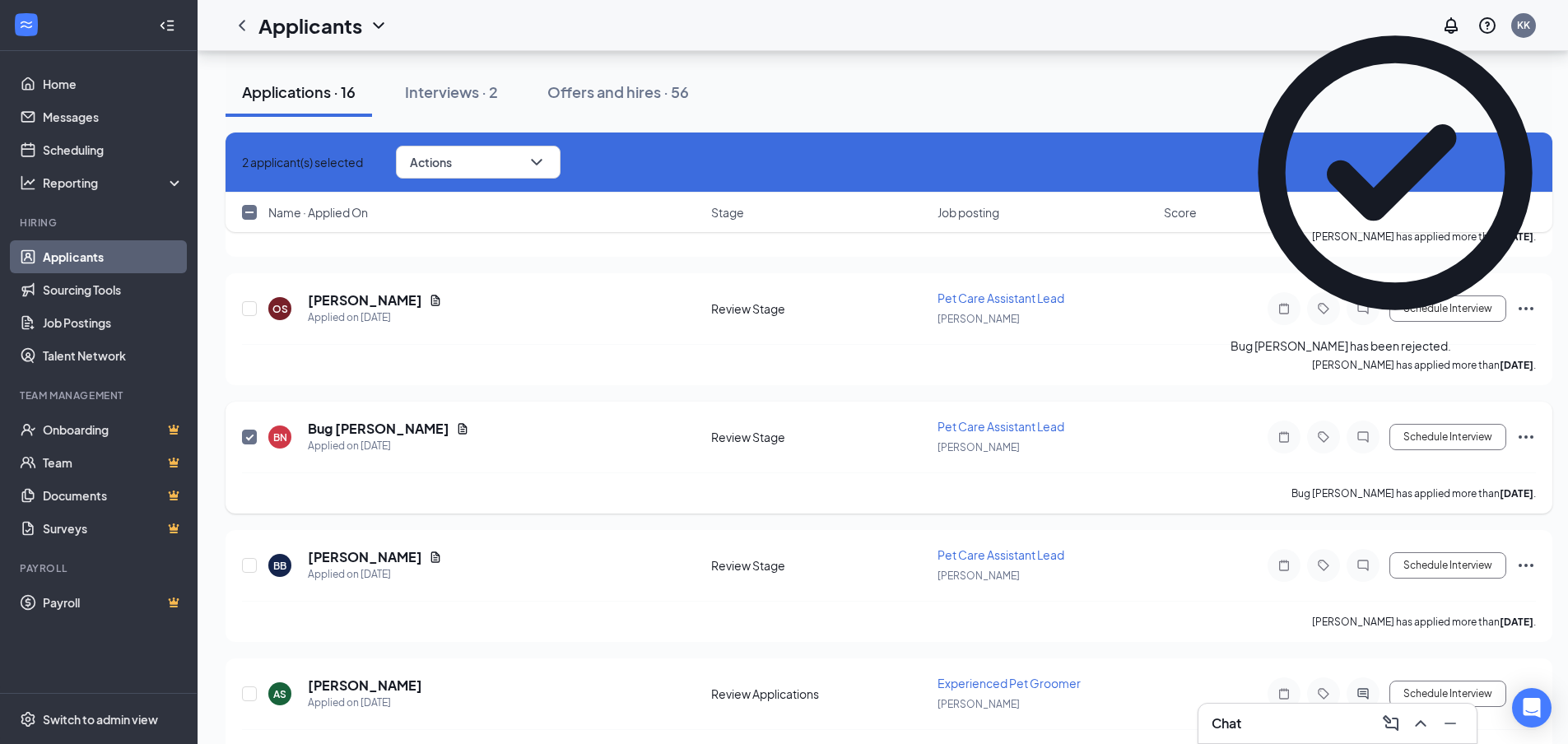
checkbox input "false"
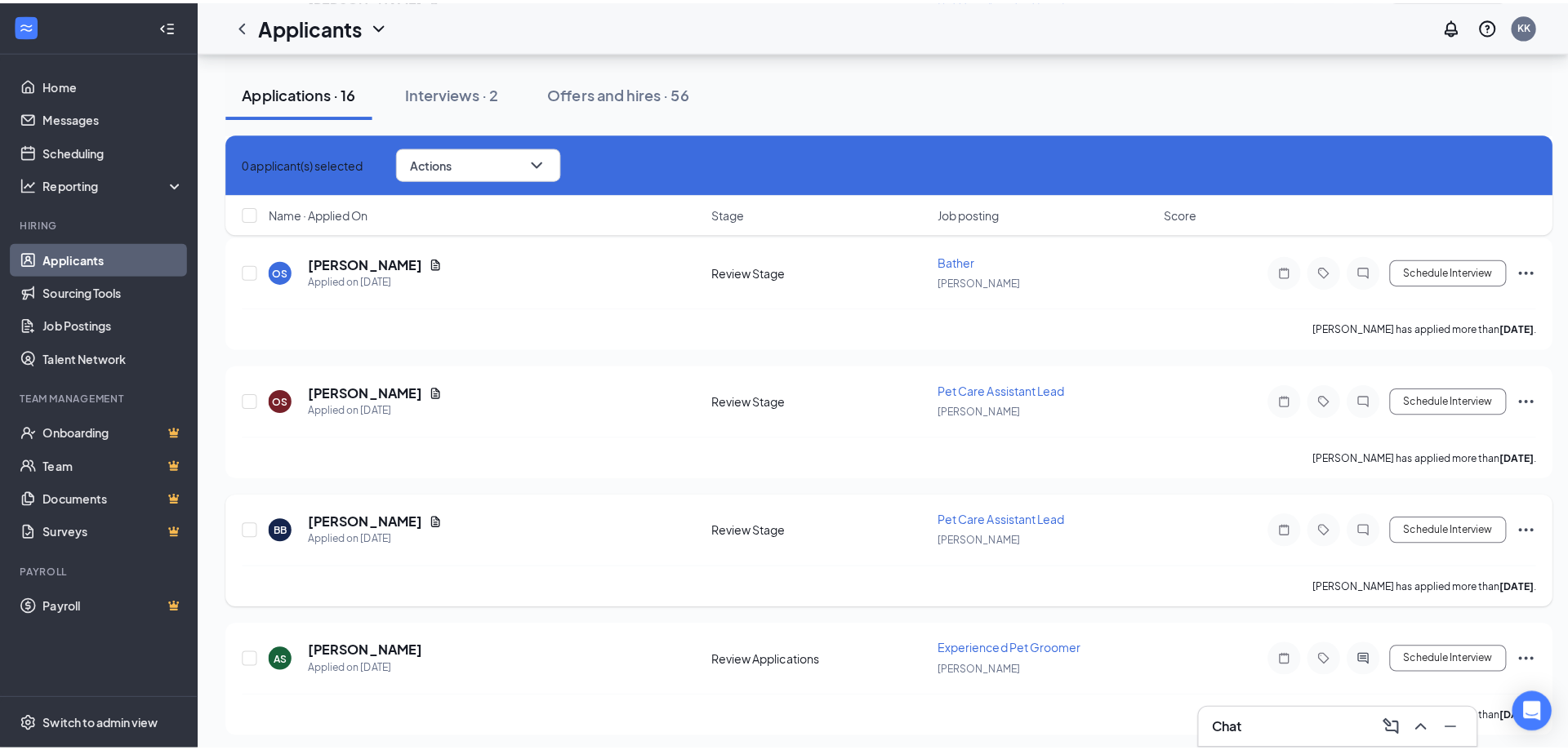
scroll to position [3205, 0]
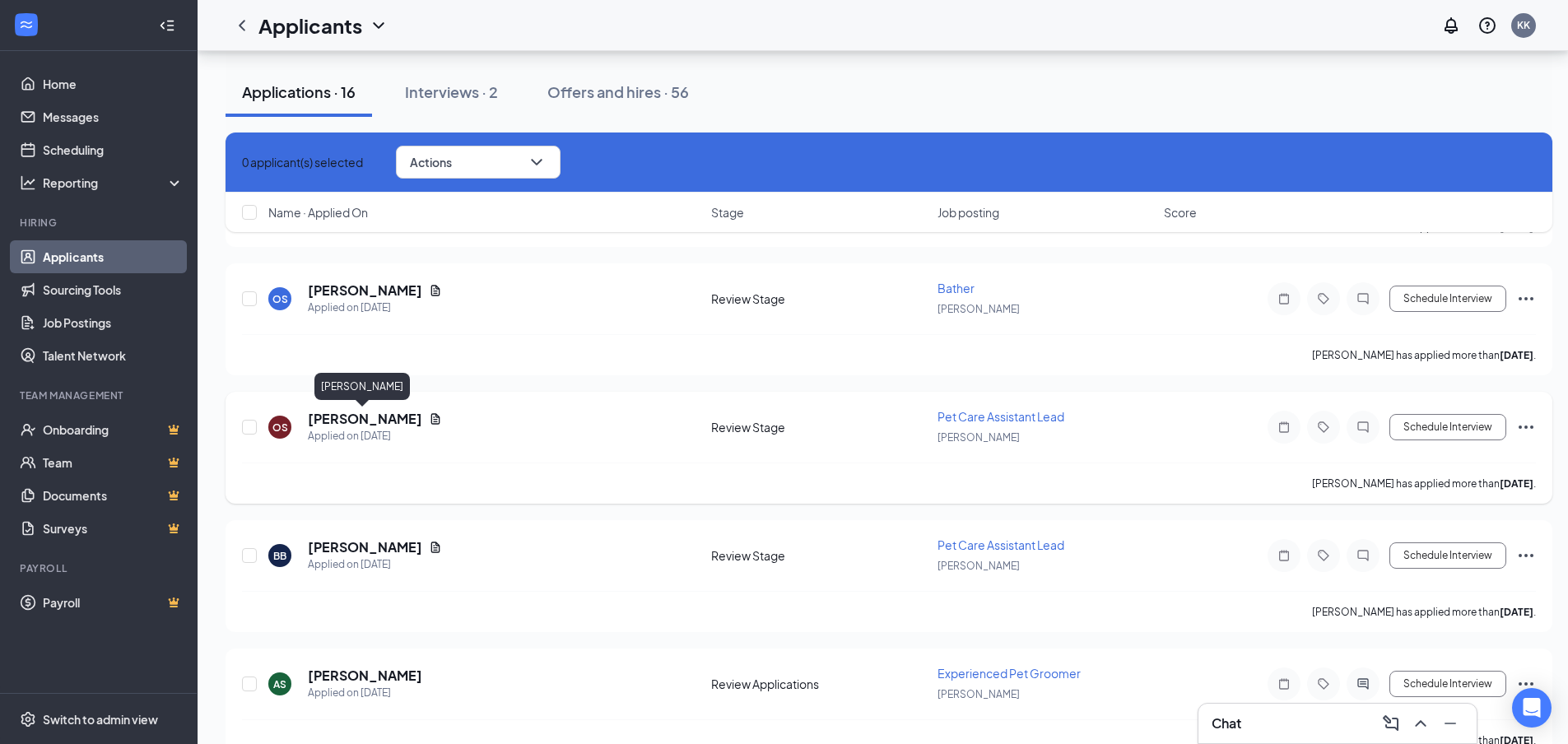
click at [360, 419] on h5 "Olivya Shroyer" at bounding box center [365, 418] width 114 height 18
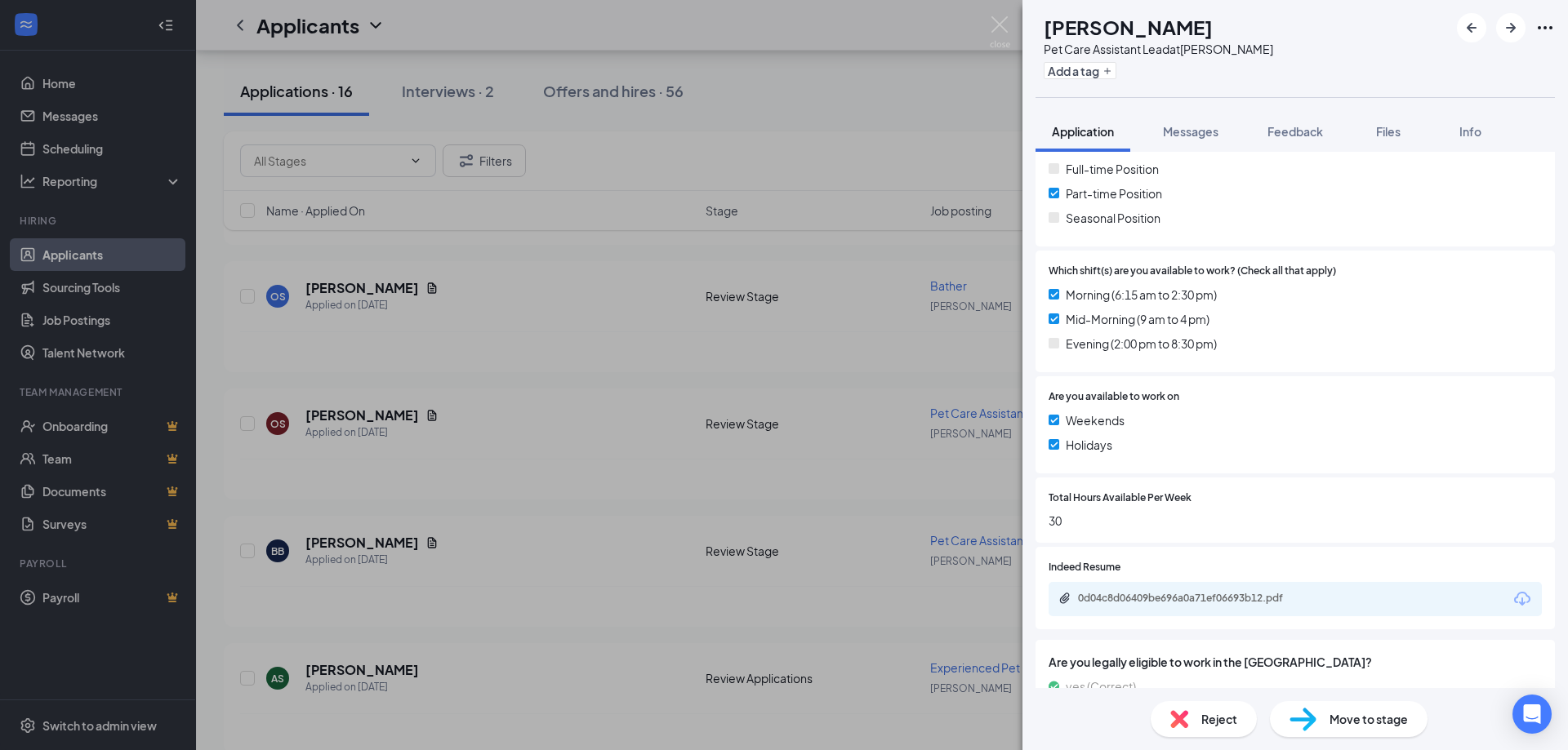
scroll to position [469, 0]
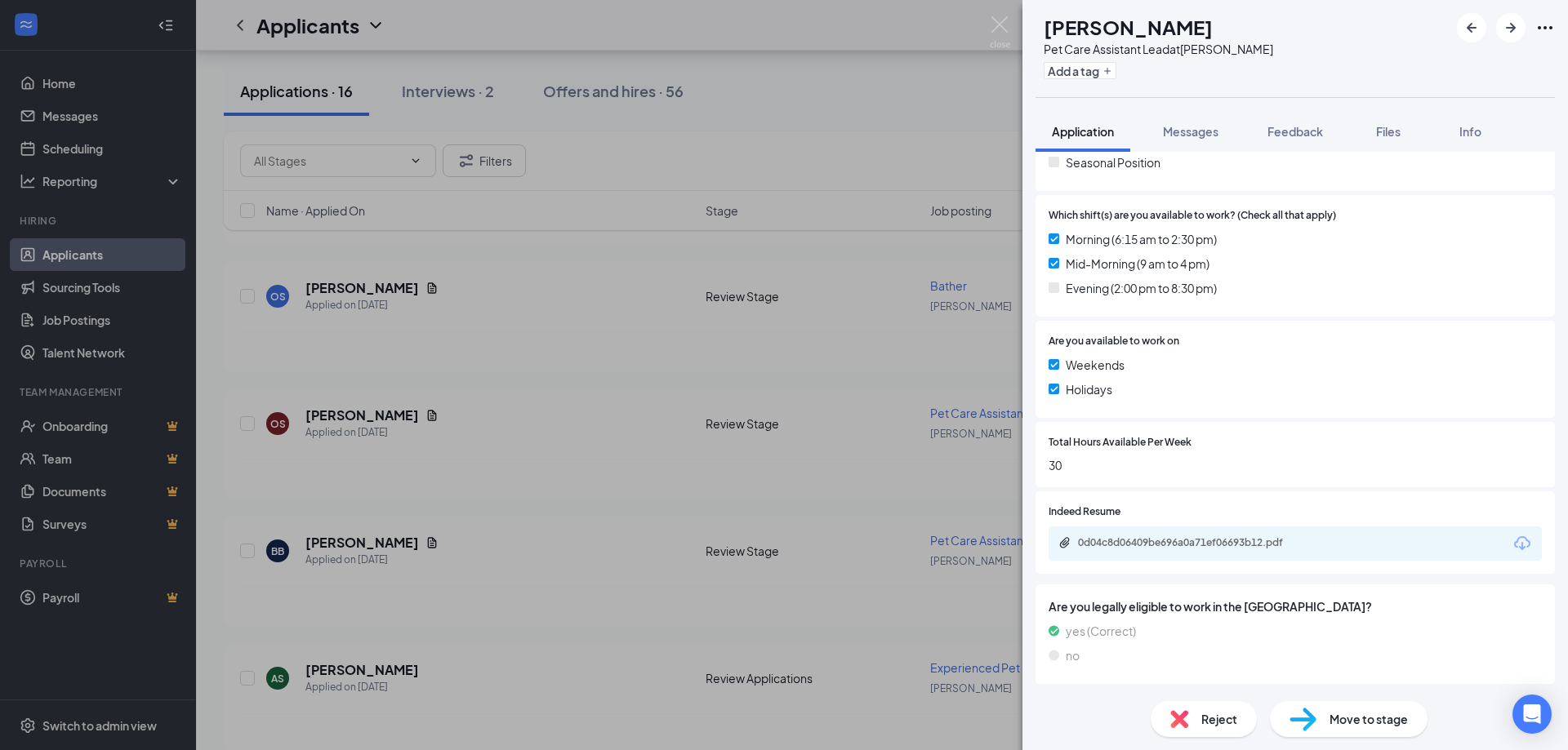
click at [1514, 538] on icon "Download" at bounding box center [1522, 543] width 16 height 13
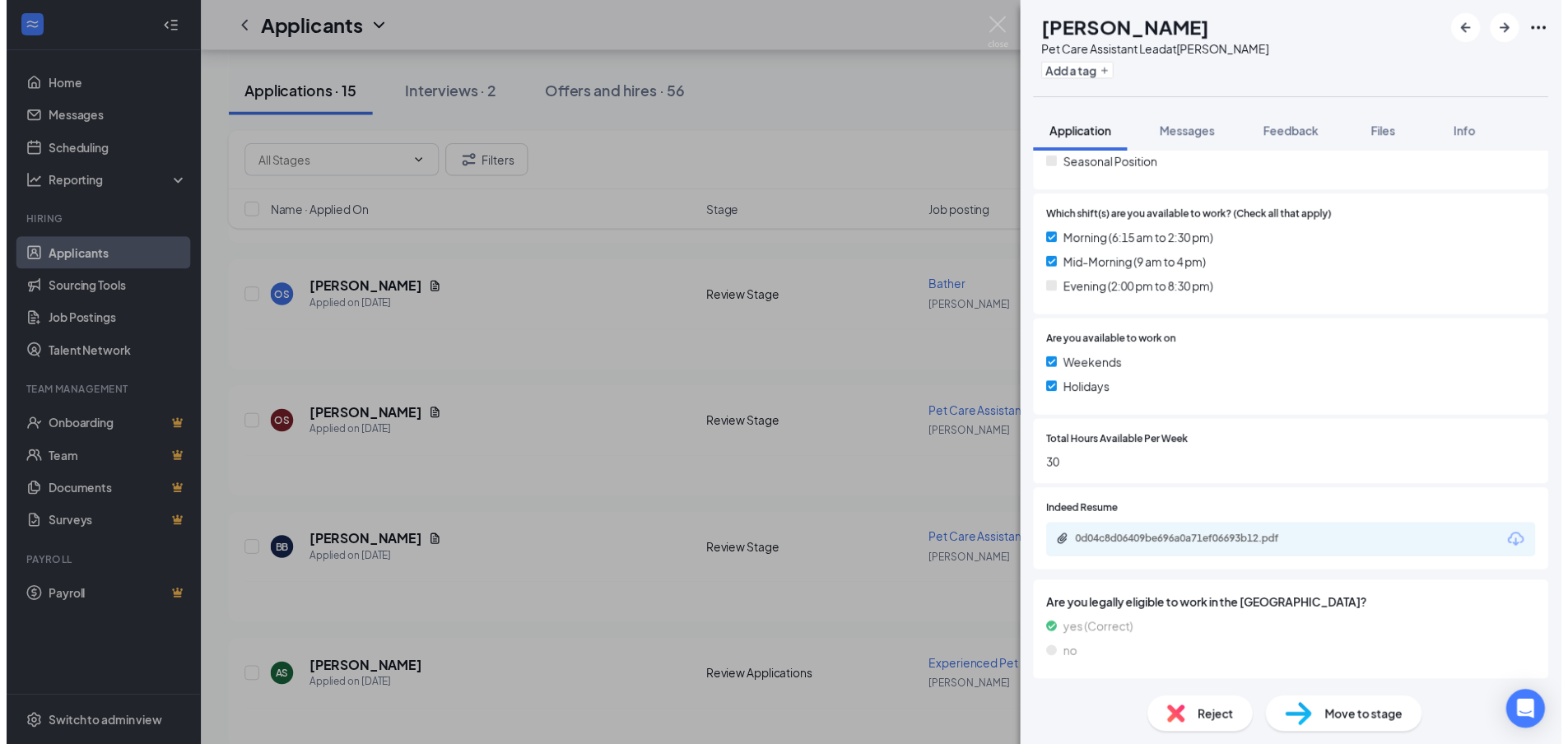
scroll to position [468, 0]
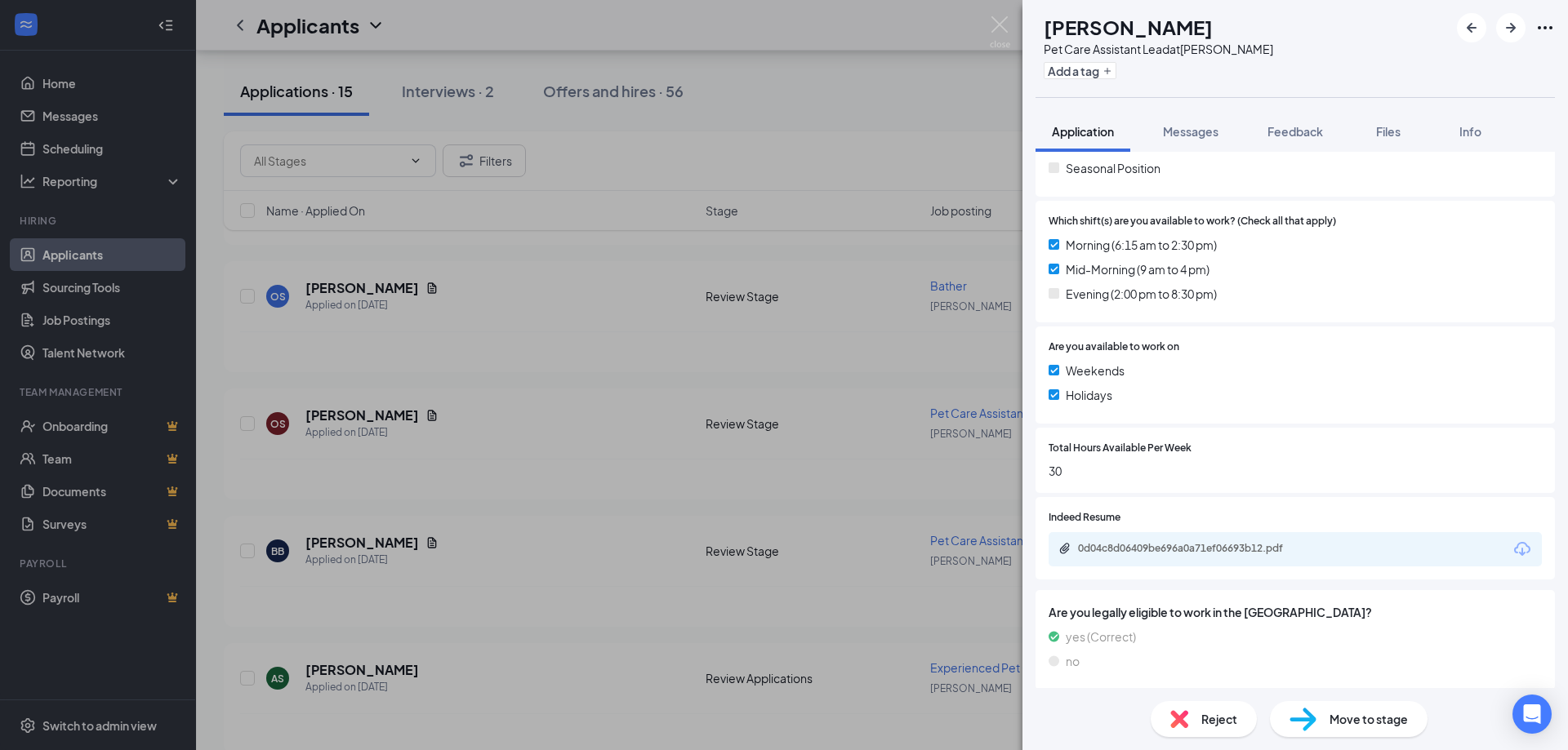
click at [988, 27] on div "OS Olivya Shroyer Pet Care Assistant Lead at Blaine Add a tag Application Messa…" at bounding box center [784, 375] width 1568 height 750
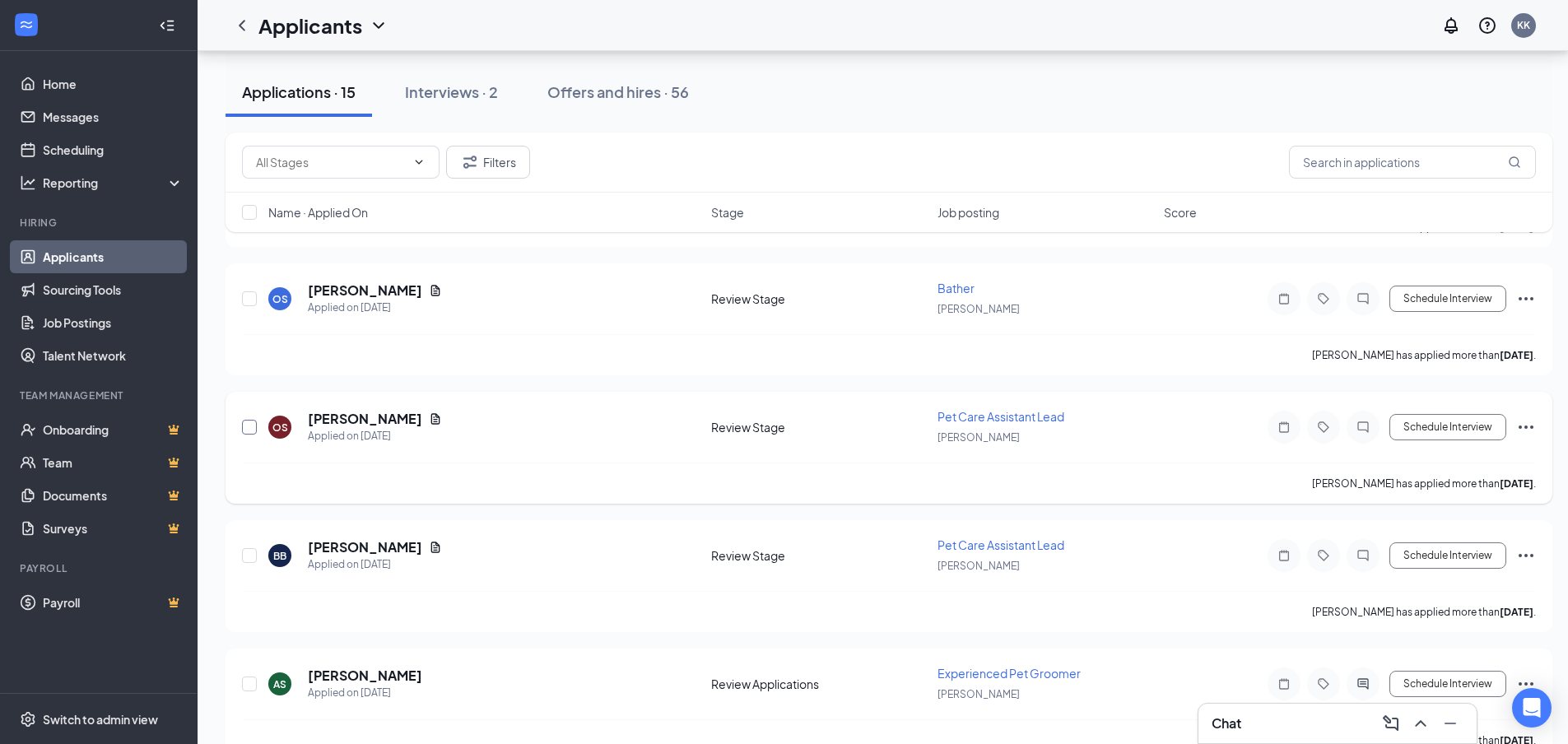
click at [249, 426] on input "checkbox" at bounding box center [249, 427] width 14 height 14
checkbox input "true"
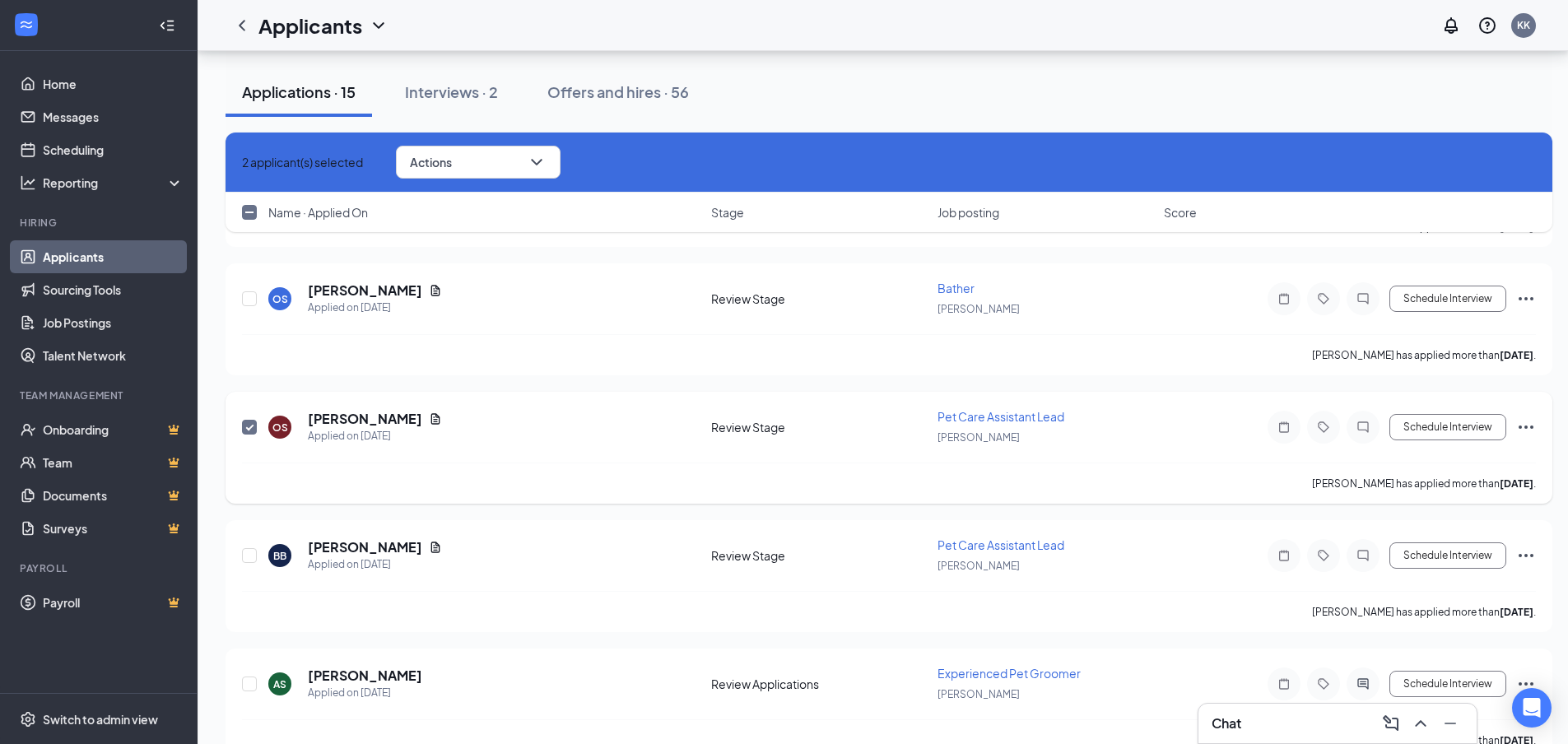
click at [1525, 429] on icon "Ellipses" at bounding box center [1526, 427] width 19 height 19
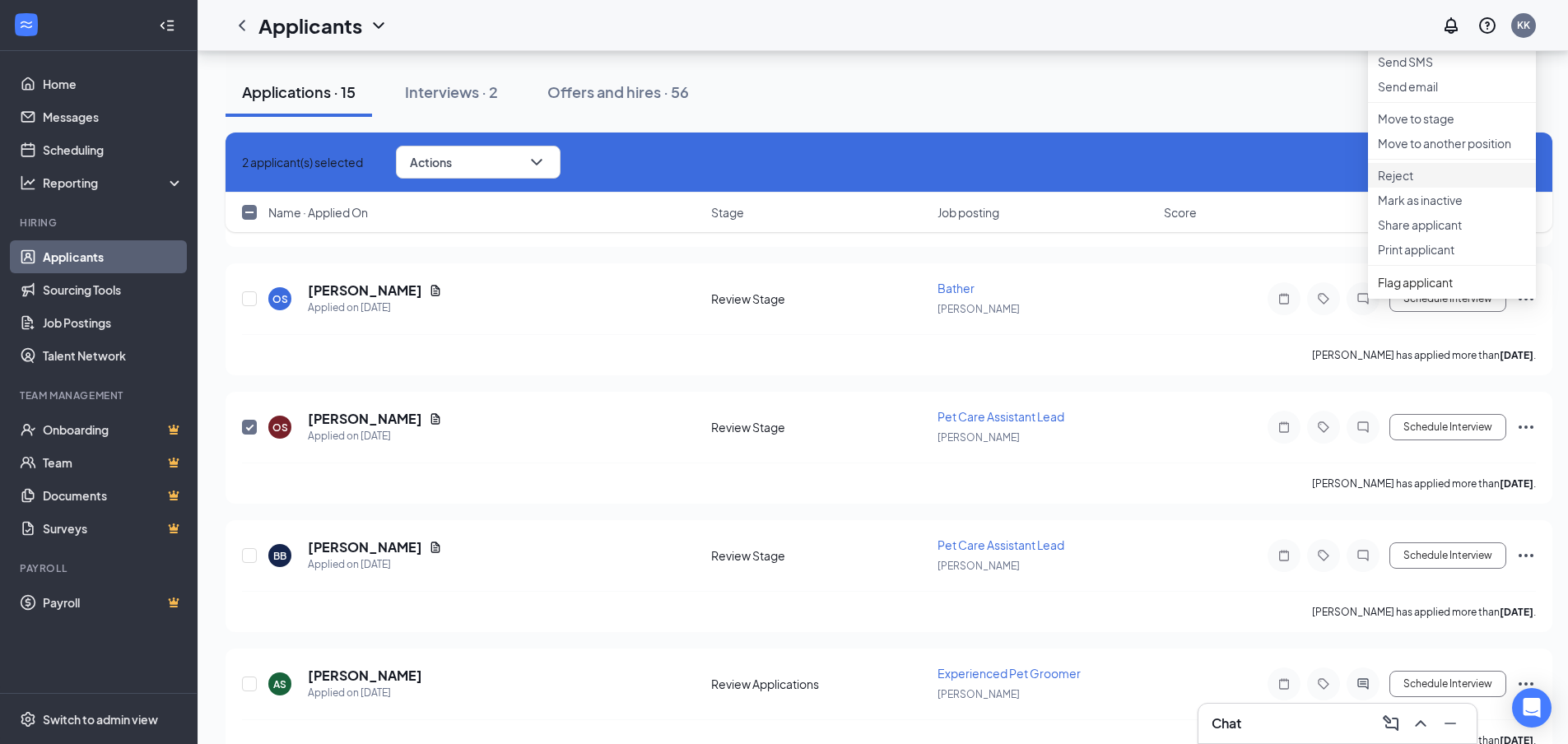
click at [1442, 184] on p "Reject" at bounding box center [1452, 175] width 148 height 16
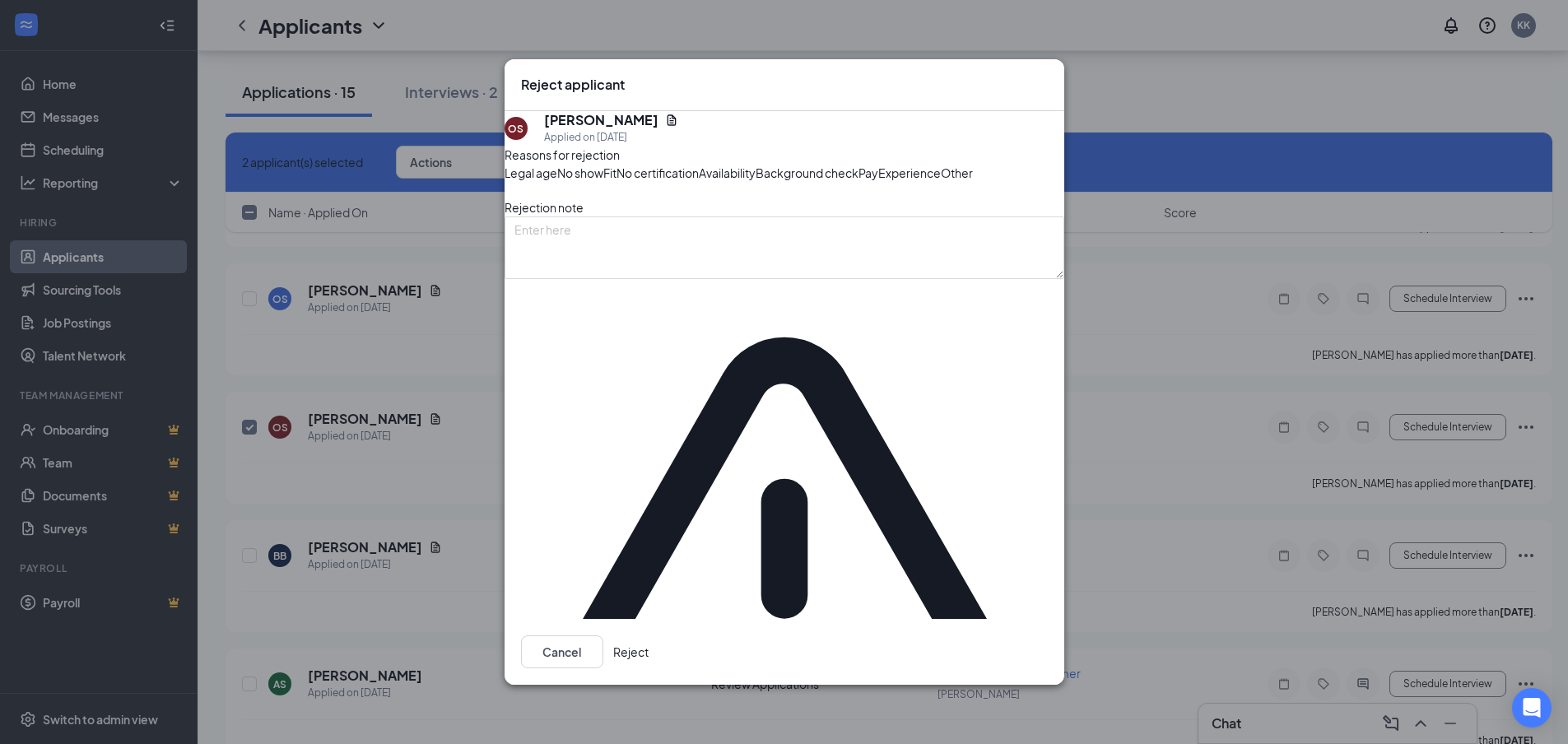
drag, startPoint x: 834, startPoint y: 305, endPoint x: 842, endPoint y: 308, distance: 8.5
click at [941, 182] on span "Other" at bounding box center [956, 173] width 32 height 18
click at [649, 636] on button "Reject" at bounding box center [631, 652] width 36 height 33
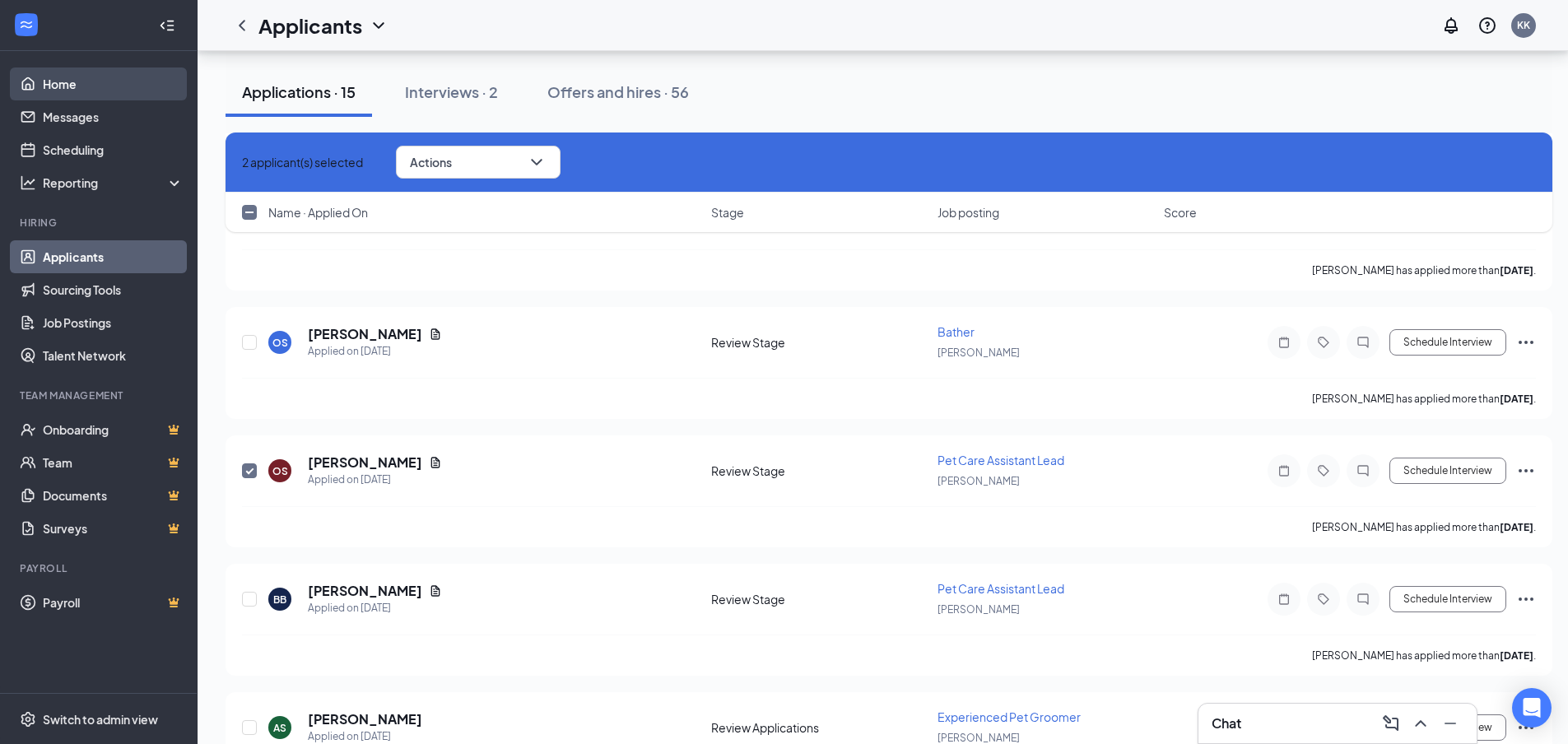
scroll to position [3151, 0]
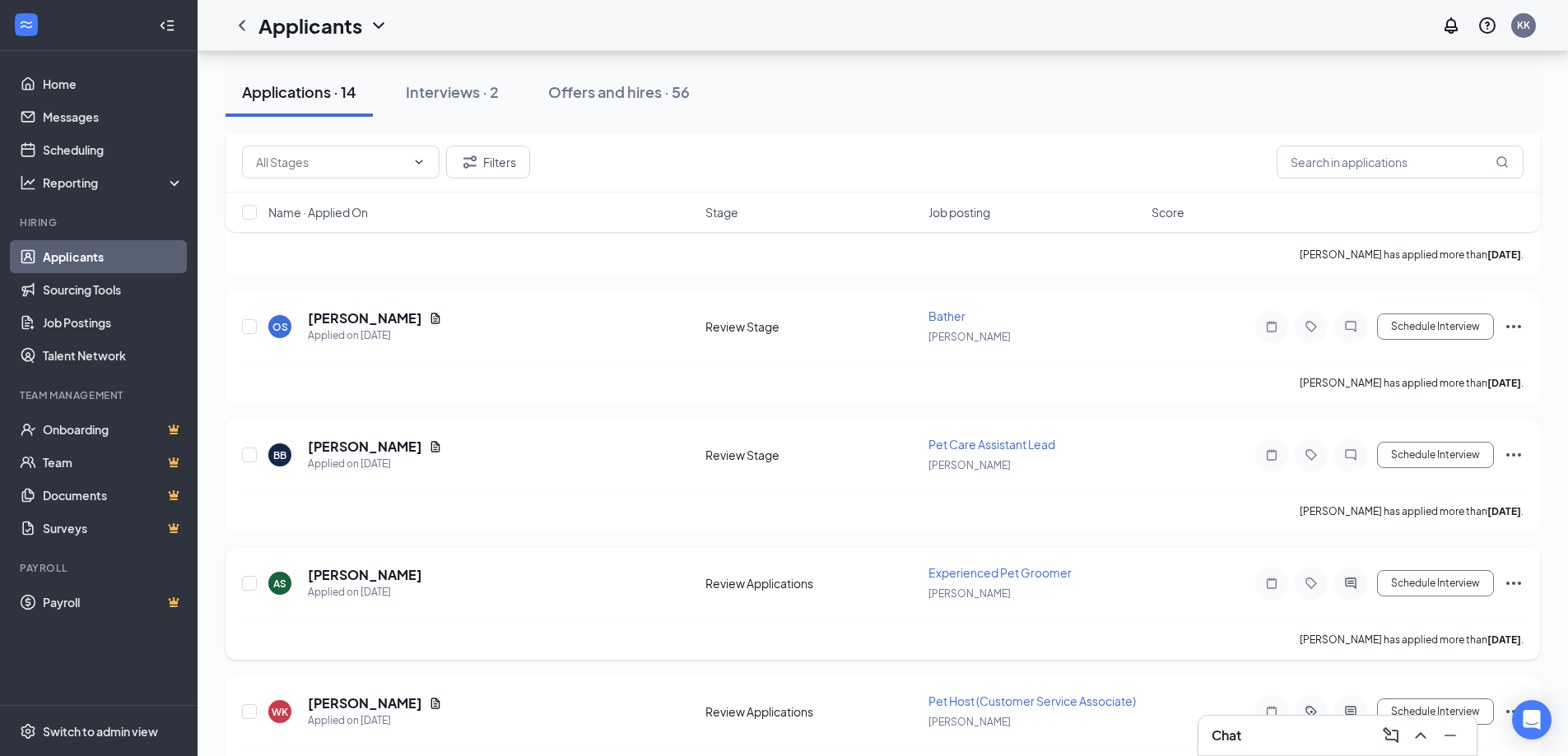
scroll to position [1211, 0]
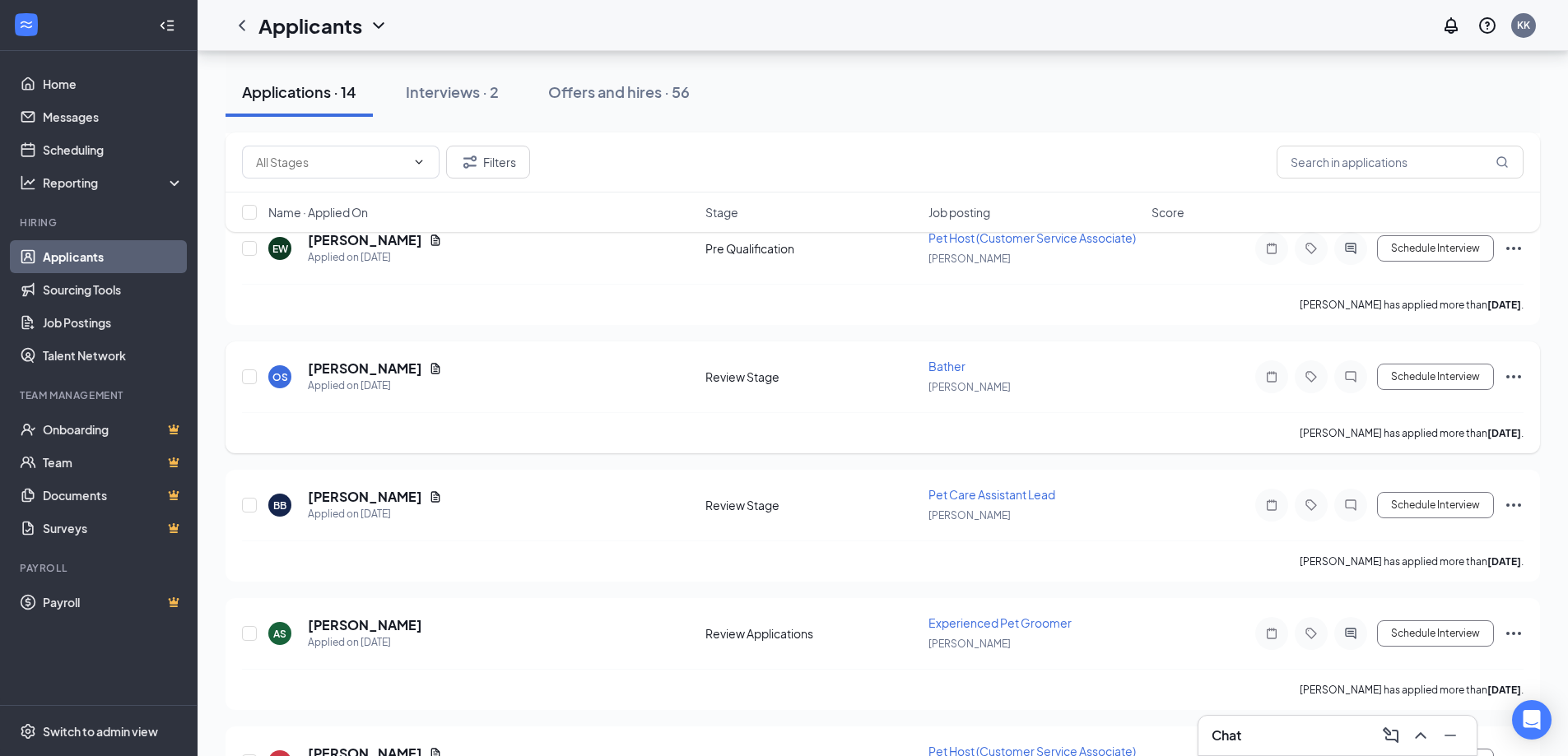
click at [257, 383] on div at bounding box center [250, 377] width 16 height 38
click at [245, 379] on input "checkbox" at bounding box center [249, 377] width 14 height 14
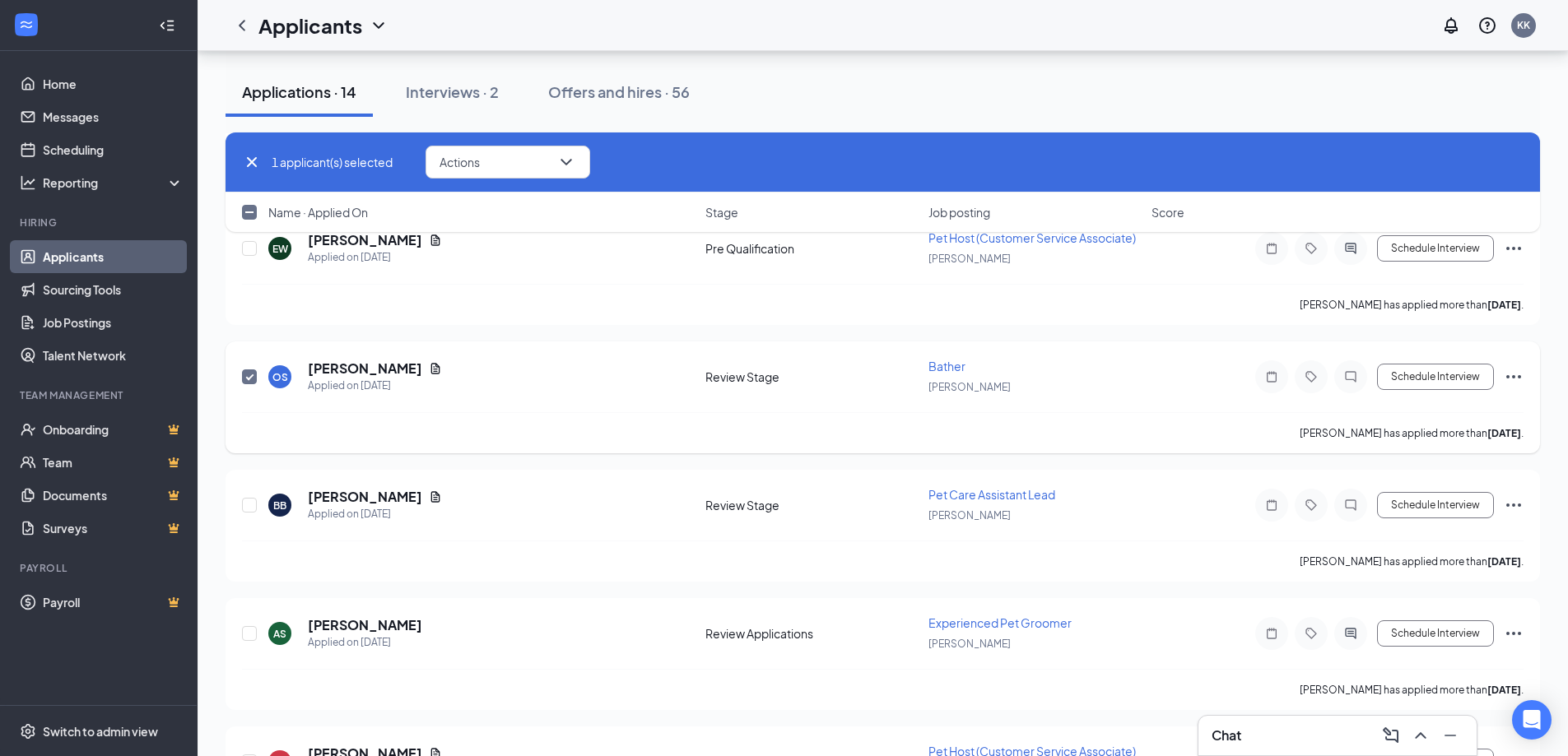
click at [1512, 376] on icon "Ellipses" at bounding box center [1514, 377] width 19 height 19
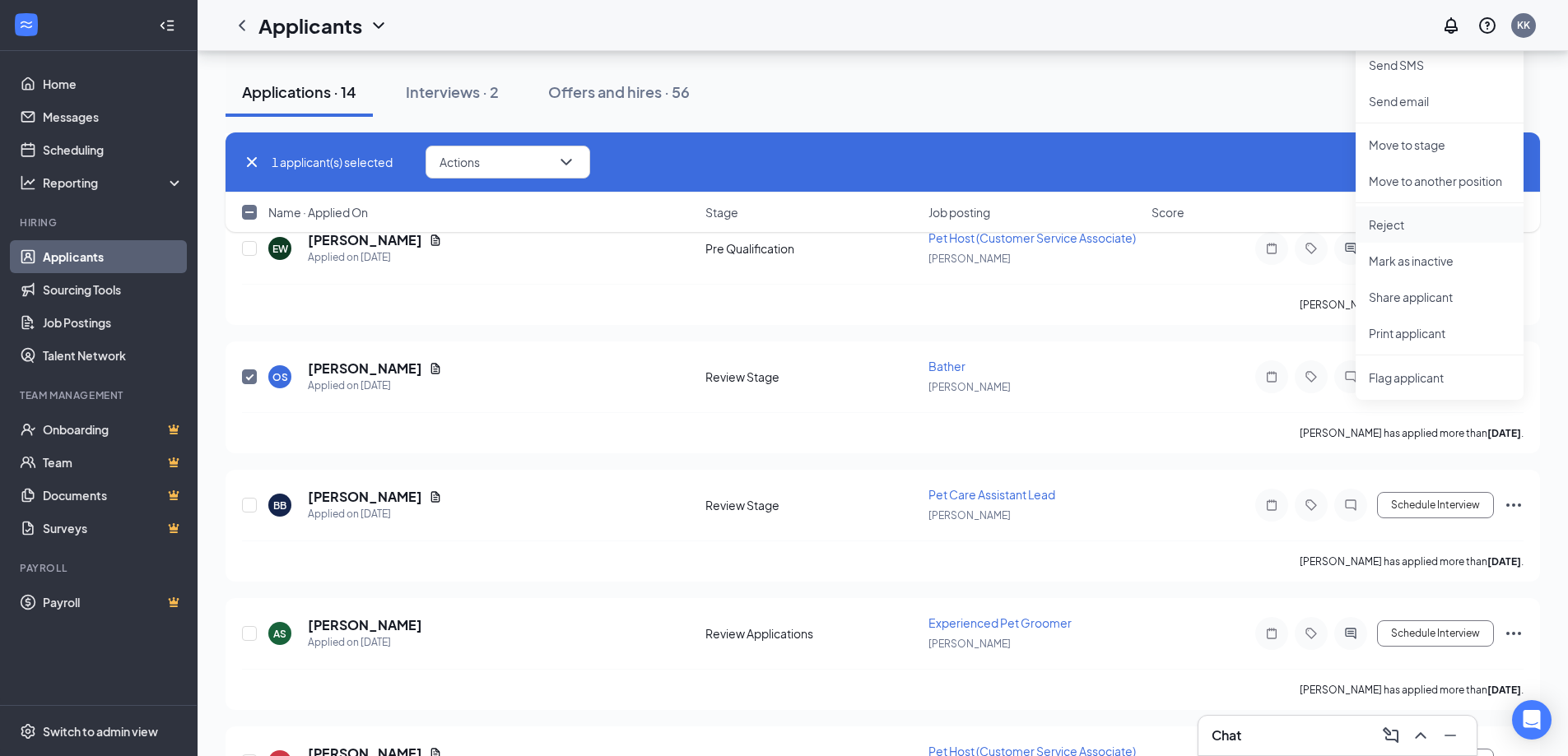
click at [1397, 226] on p "Reject" at bounding box center [1440, 224] width 142 height 16
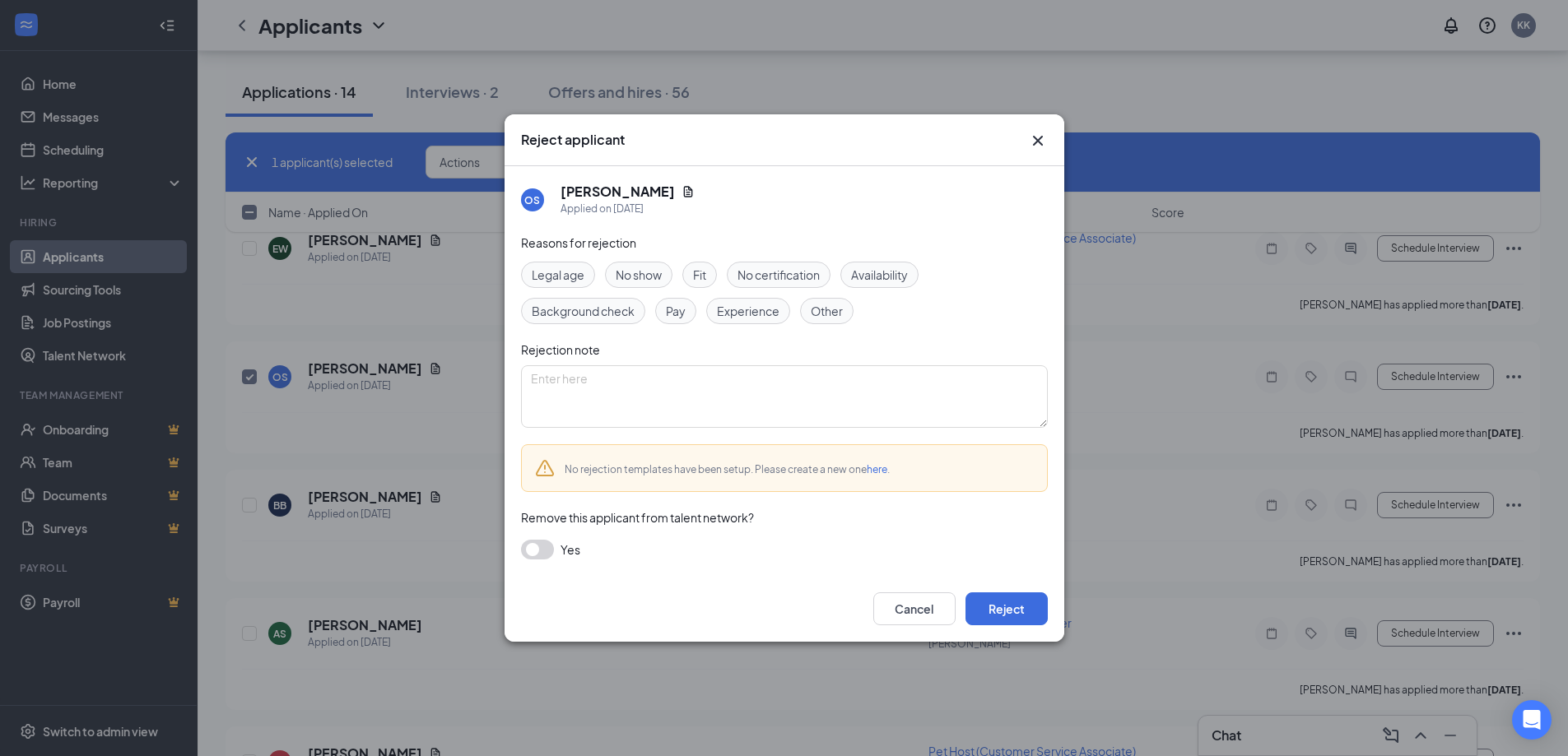
drag, startPoint x: 821, startPoint y: 304, endPoint x: 827, endPoint y: 312, distance: 10.0
click at [821, 306] on span "Other" at bounding box center [826, 311] width 32 height 18
click at [1022, 619] on button "Reject" at bounding box center [1007, 609] width 82 height 33
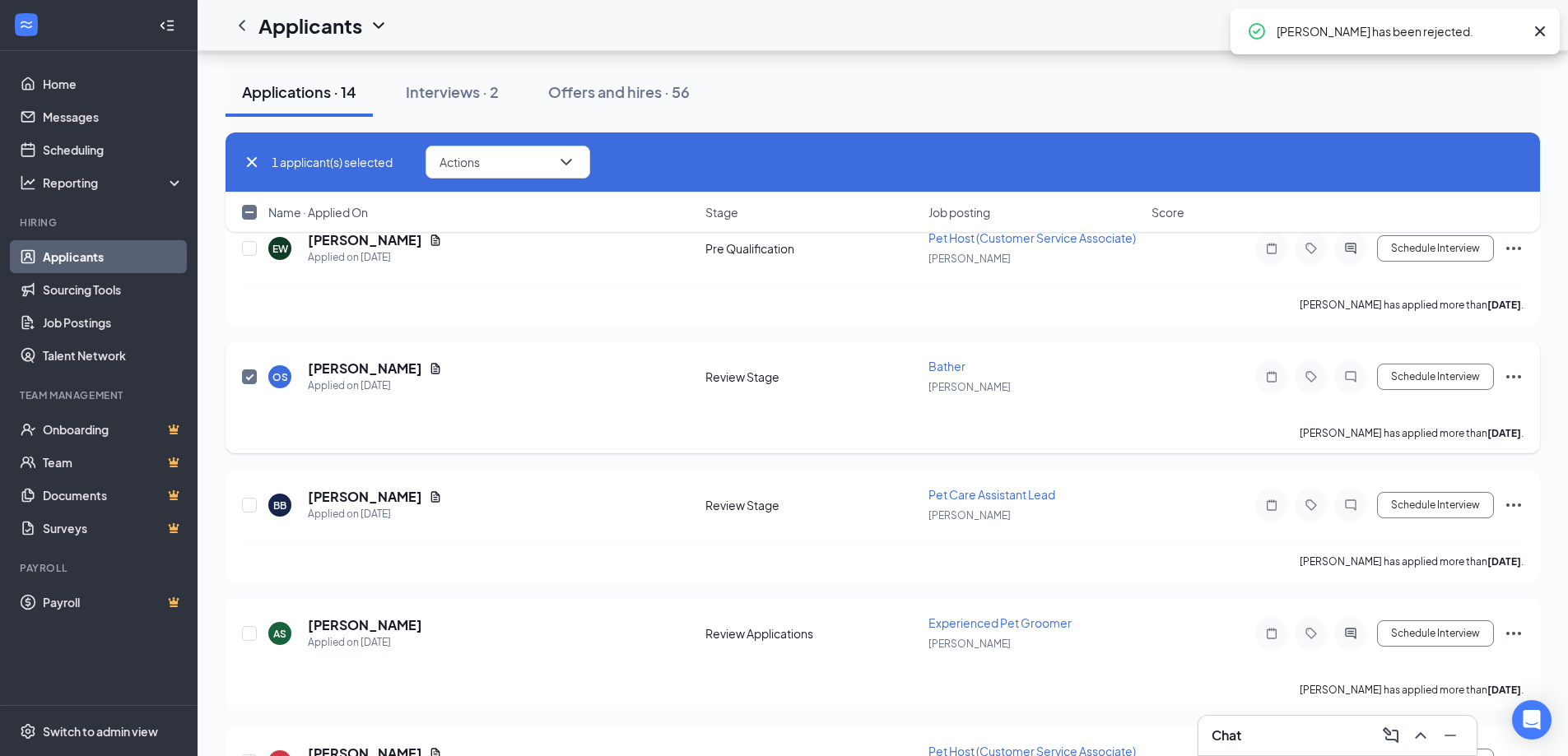
checkbox input "false"
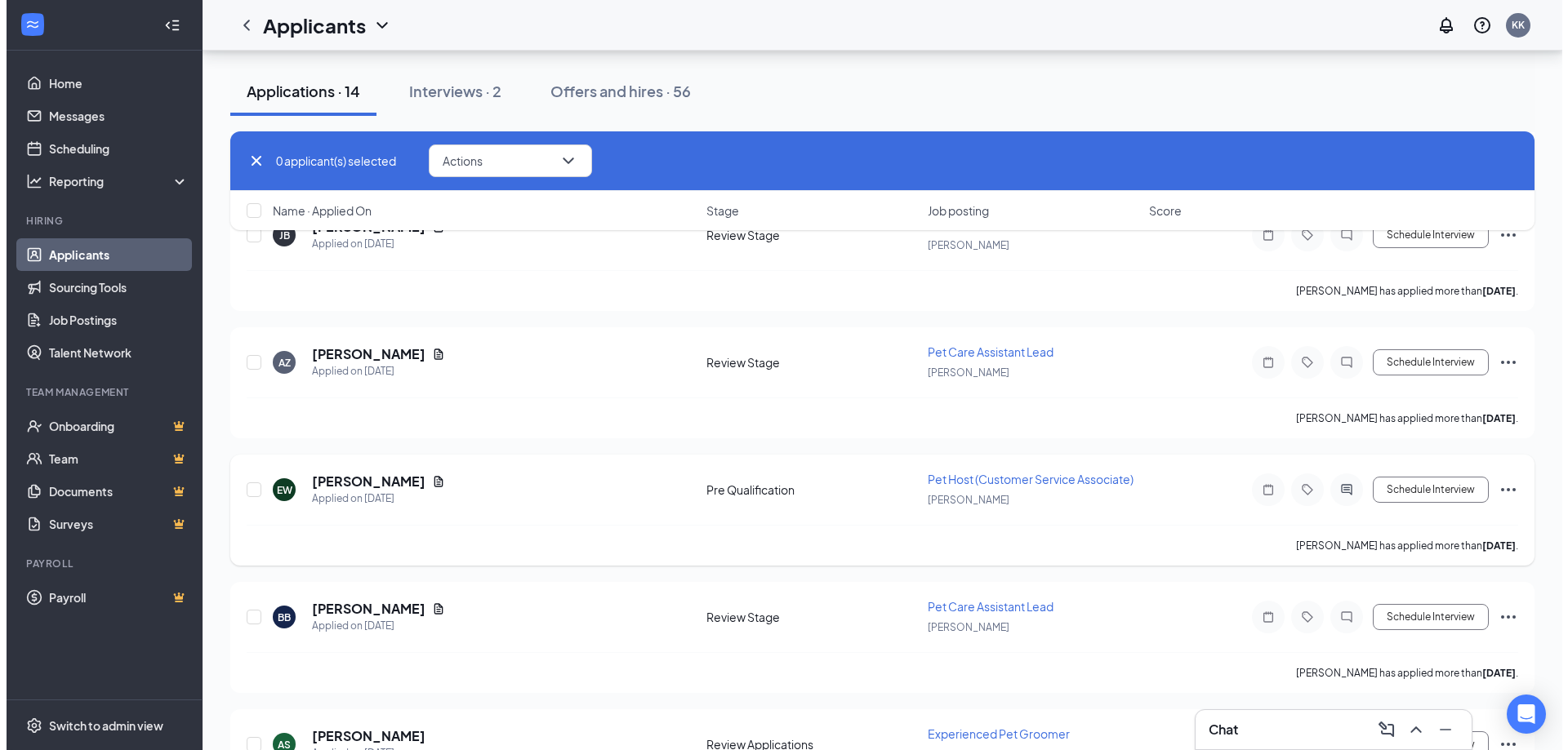
scroll to position [957, 0]
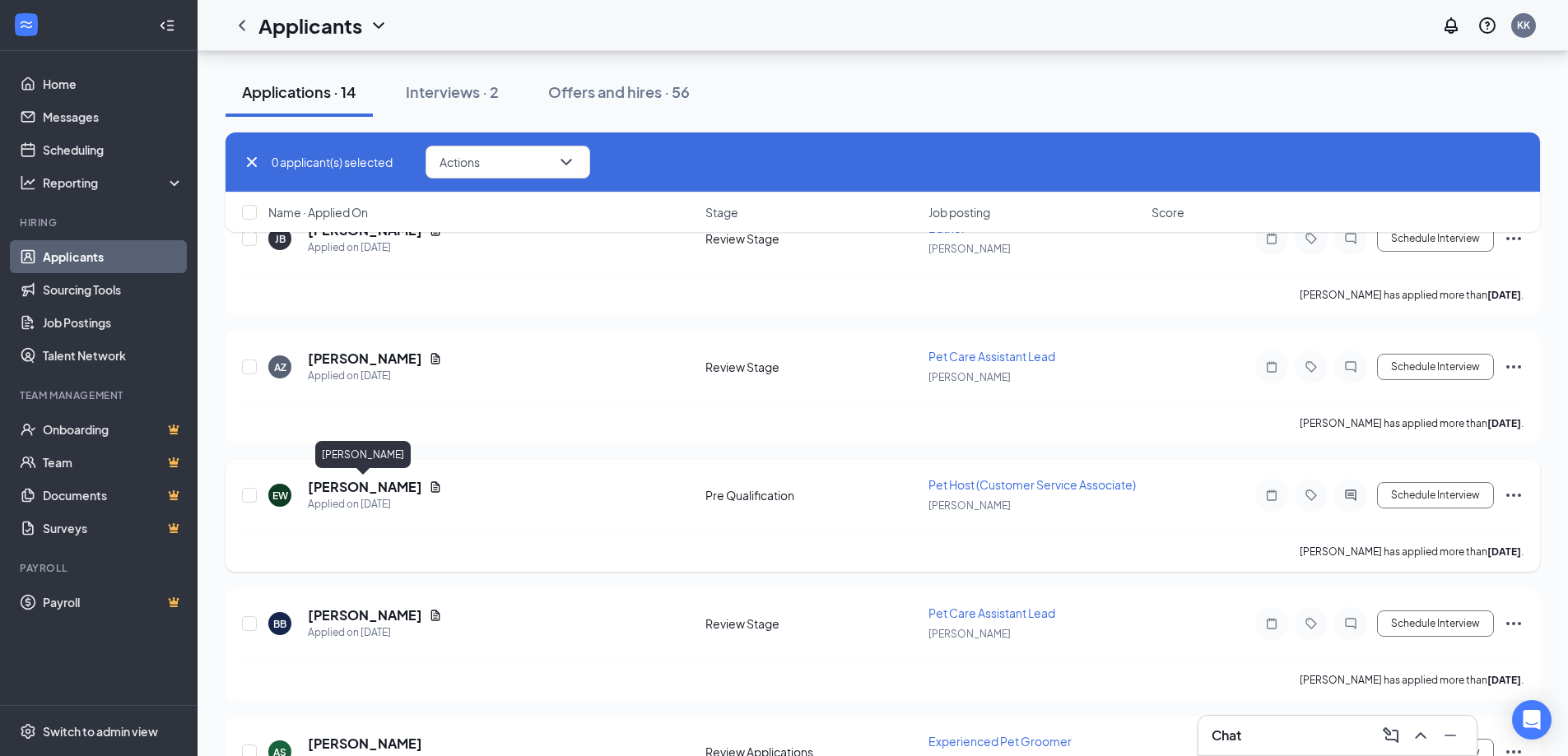
click at [369, 490] on h5 "[PERSON_NAME]" at bounding box center [365, 487] width 114 height 18
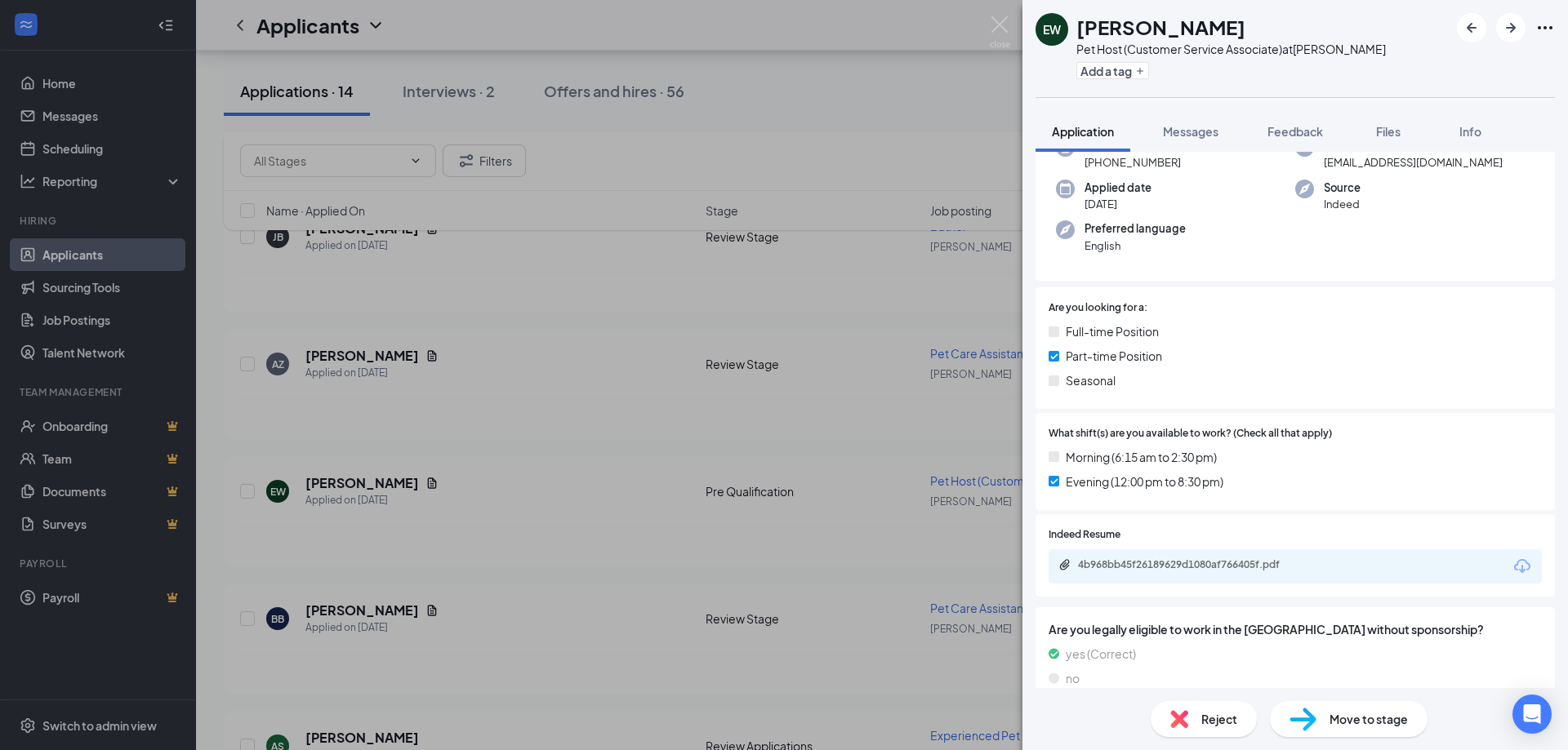
scroll to position [52, 0]
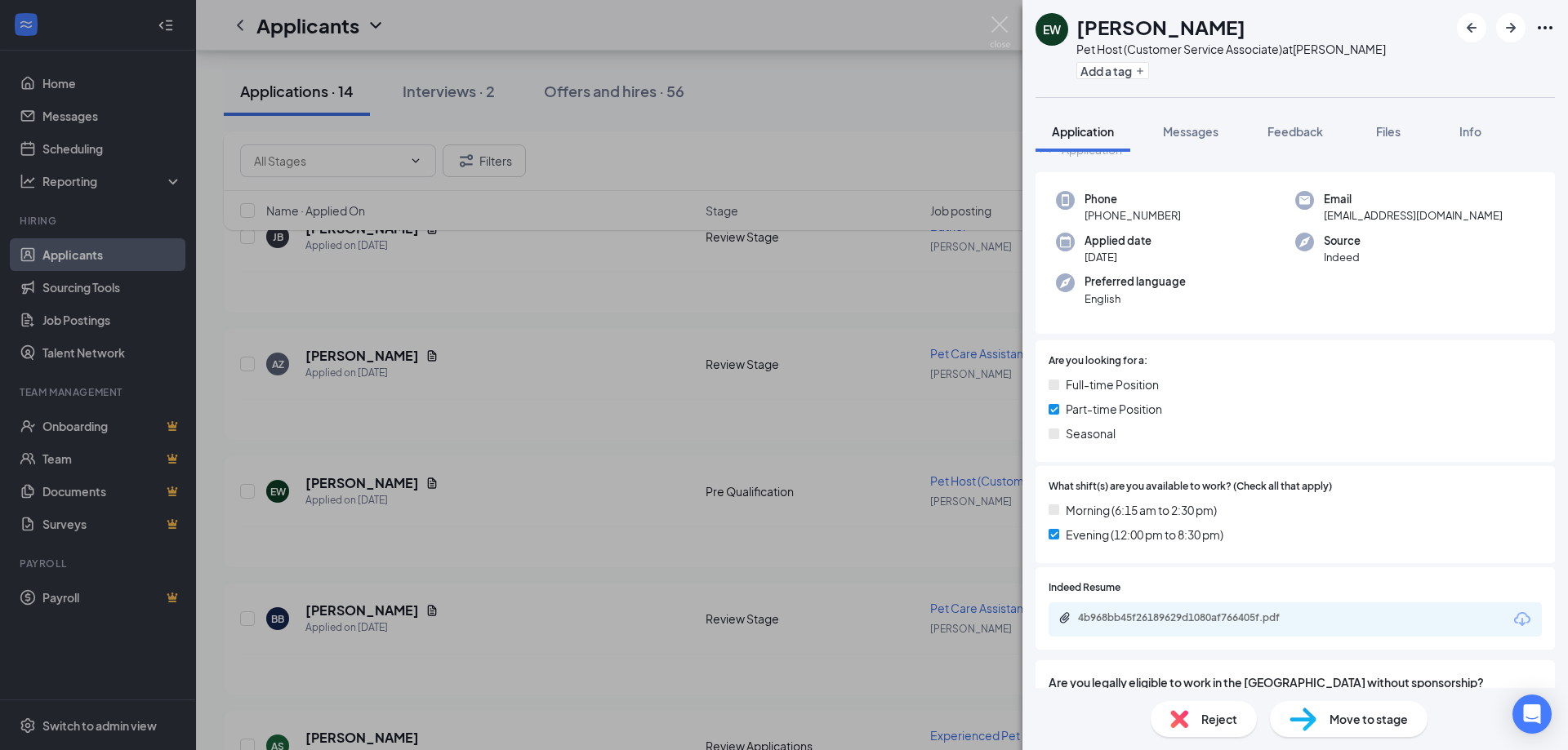
click at [1512, 616] on icon "Download" at bounding box center [1522, 620] width 19 height 19
click at [992, 24] on img at bounding box center [1000, 32] width 20 height 32
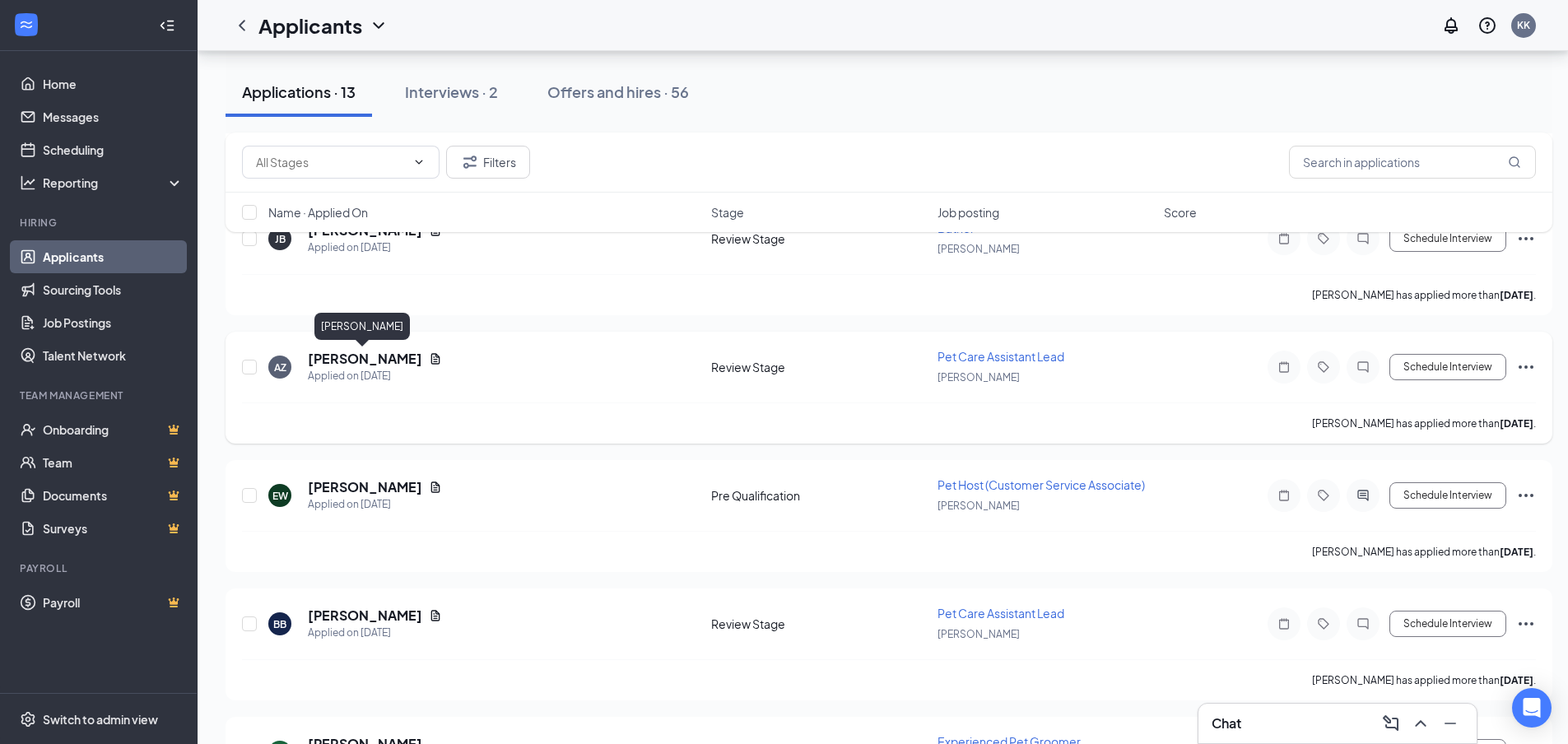
click at [341, 358] on h5 "Allison Zadach" at bounding box center [365, 358] width 114 height 18
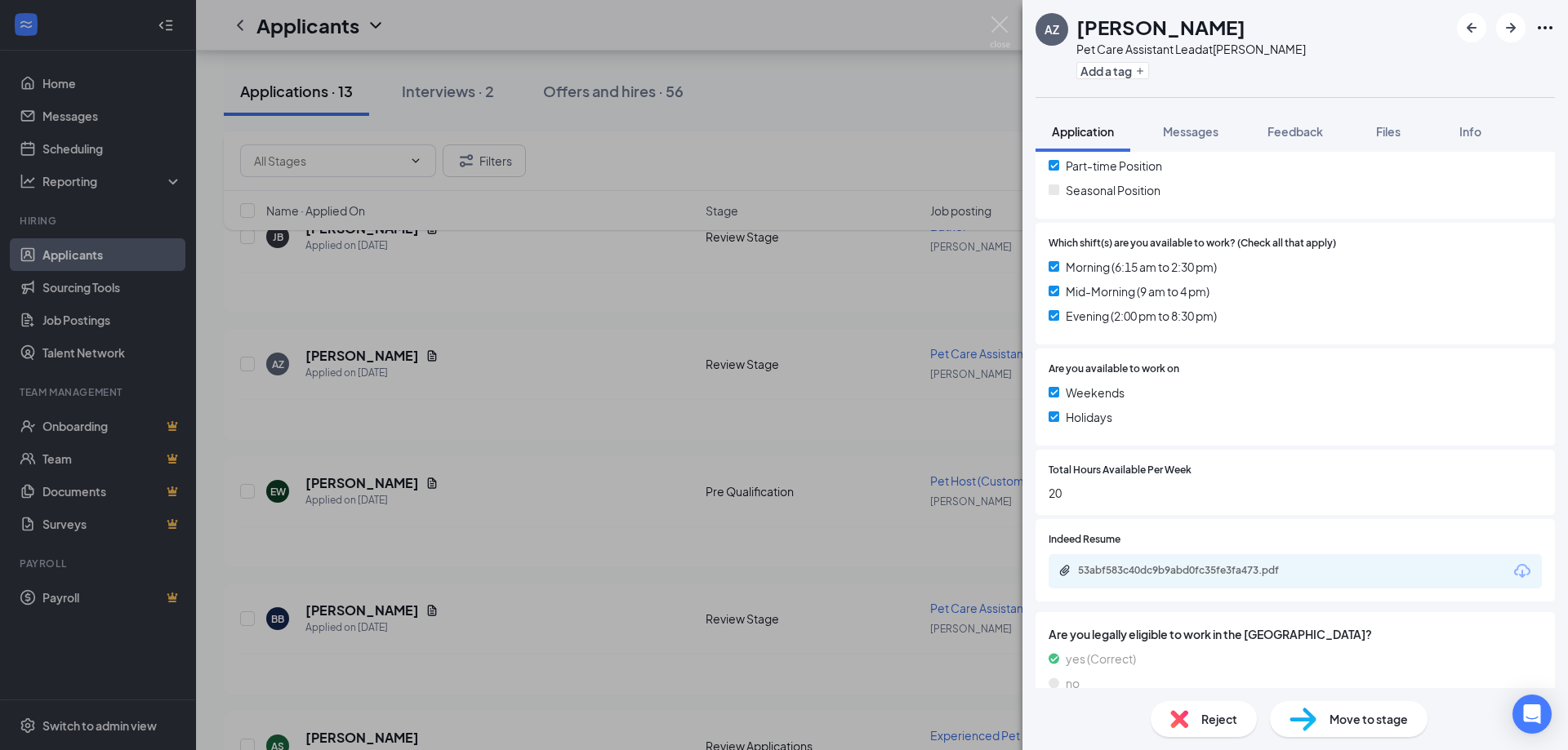
scroll to position [423, 0]
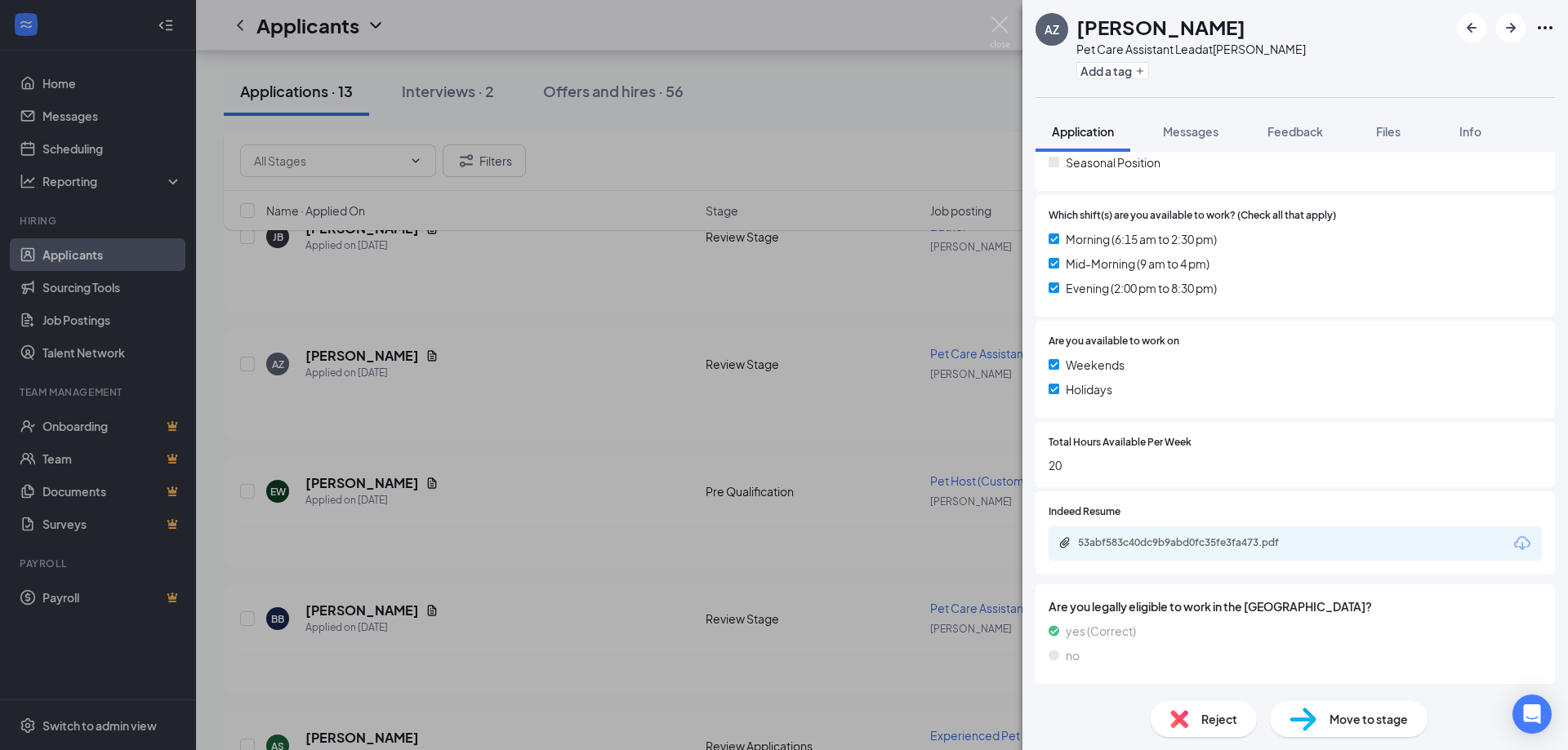
click at [1512, 551] on icon "Download" at bounding box center [1522, 543] width 19 height 19
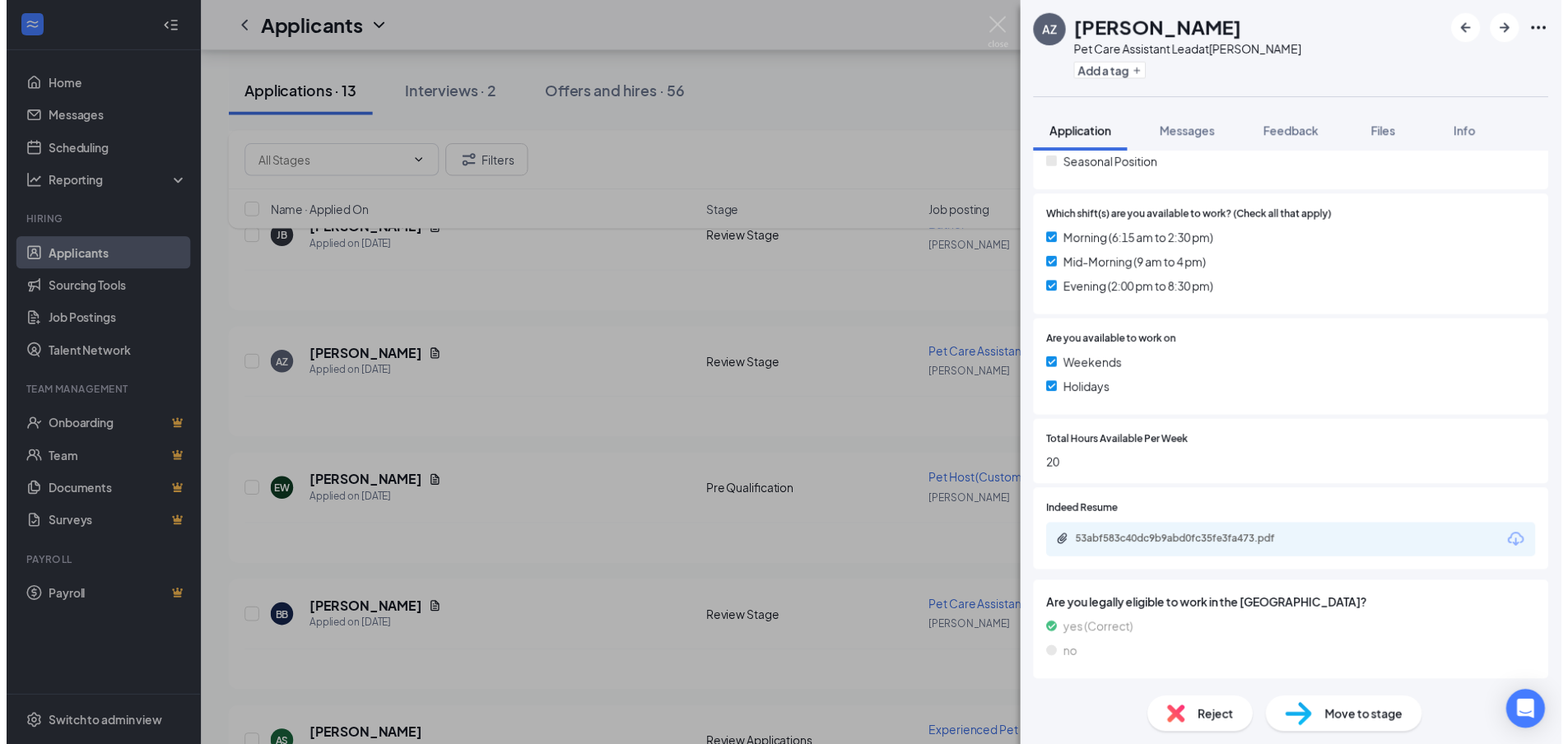
scroll to position [421, 0]
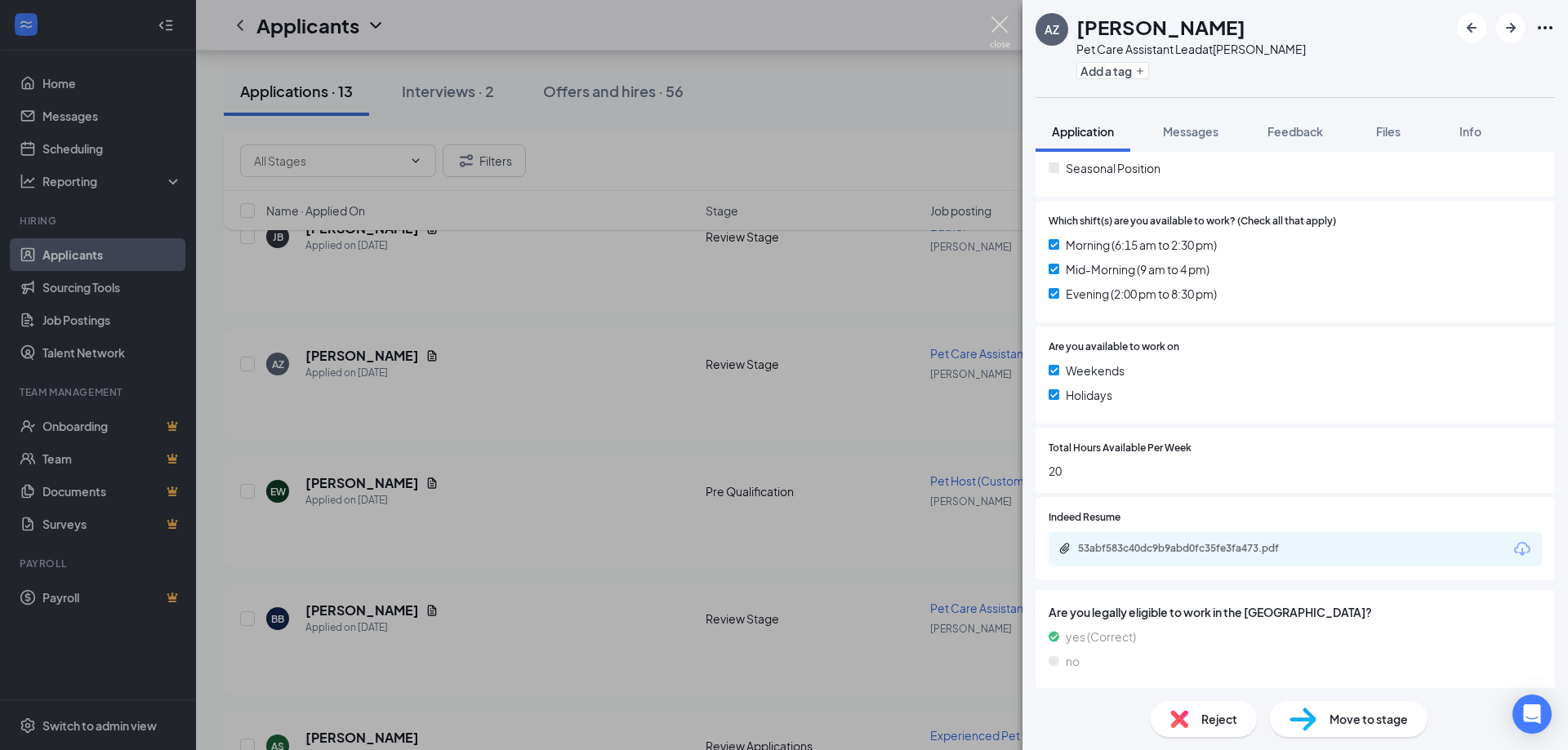
click at [998, 19] on img at bounding box center [1000, 32] width 20 height 32
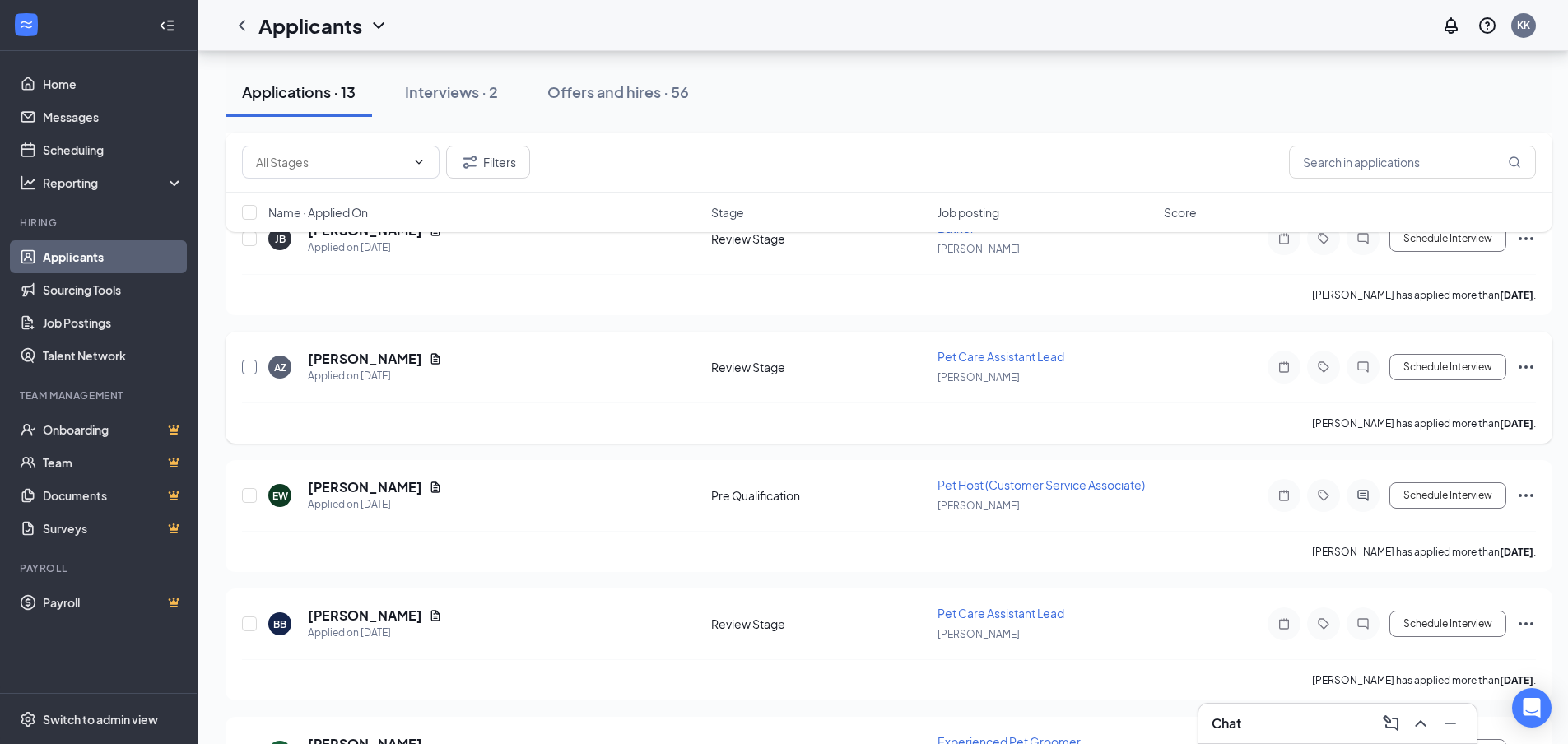
click at [248, 368] on input "checkbox" at bounding box center [249, 366] width 14 height 14
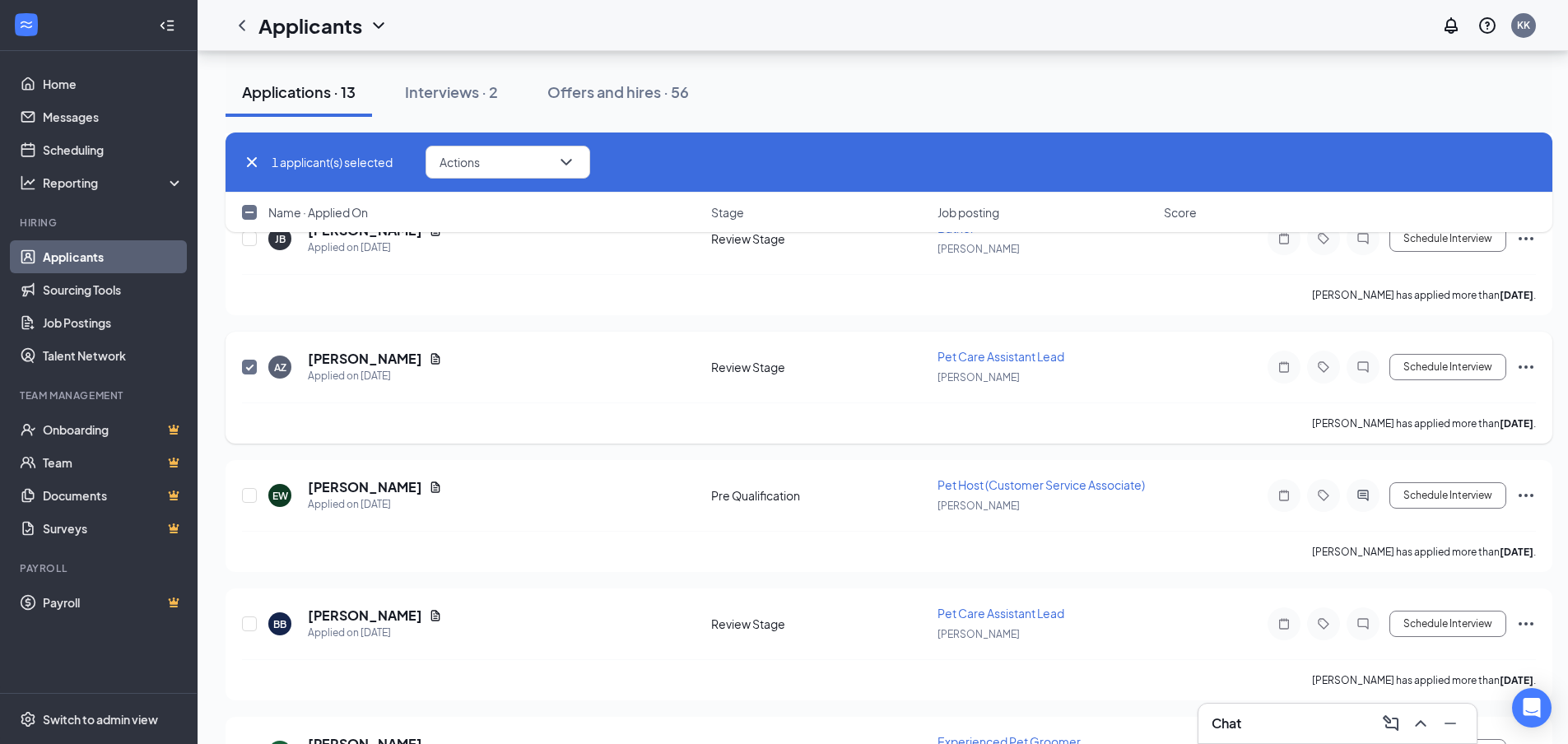
click at [1527, 365] on icon "Ellipses" at bounding box center [1526, 367] width 19 height 19
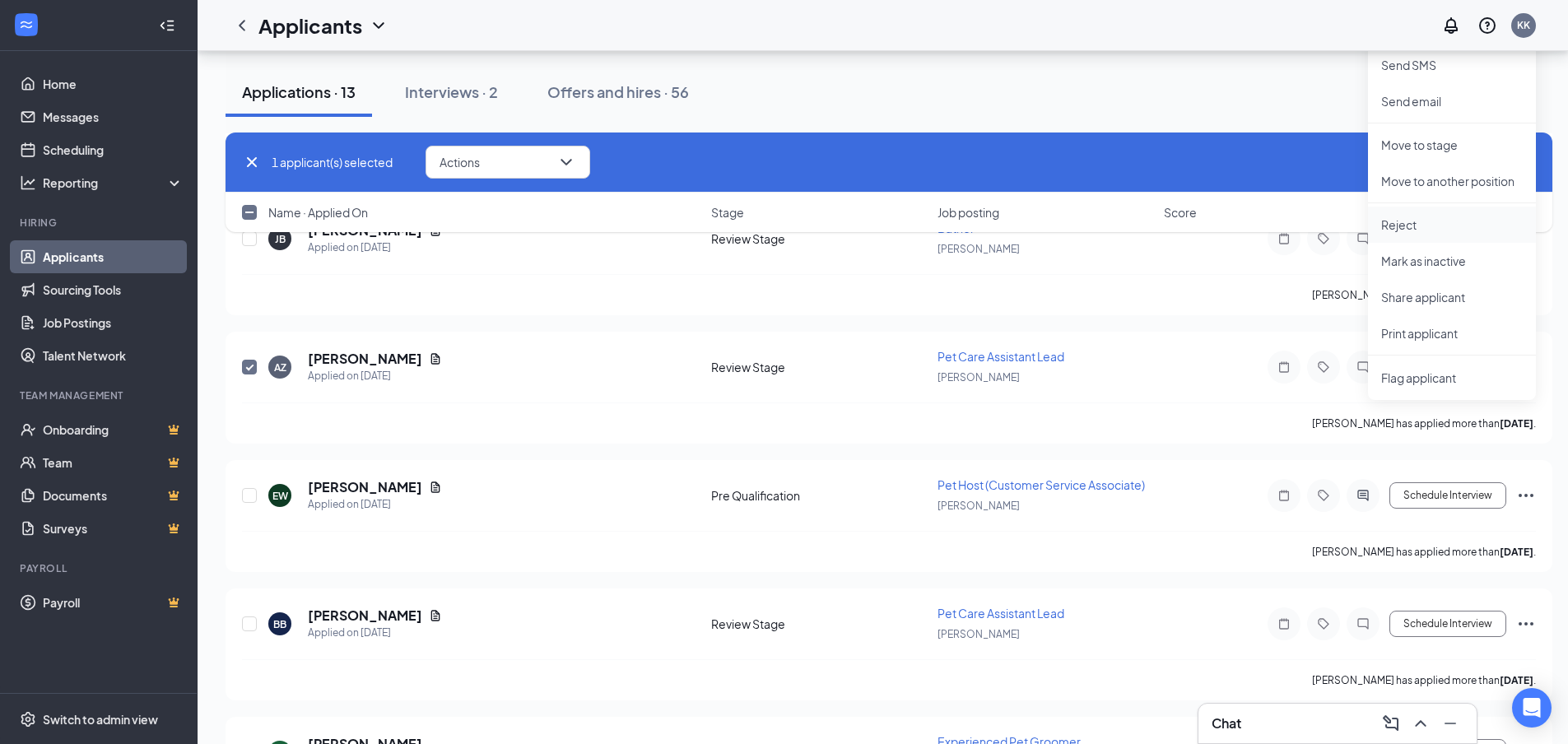
click at [1415, 228] on p "Reject" at bounding box center [1452, 224] width 142 height 16
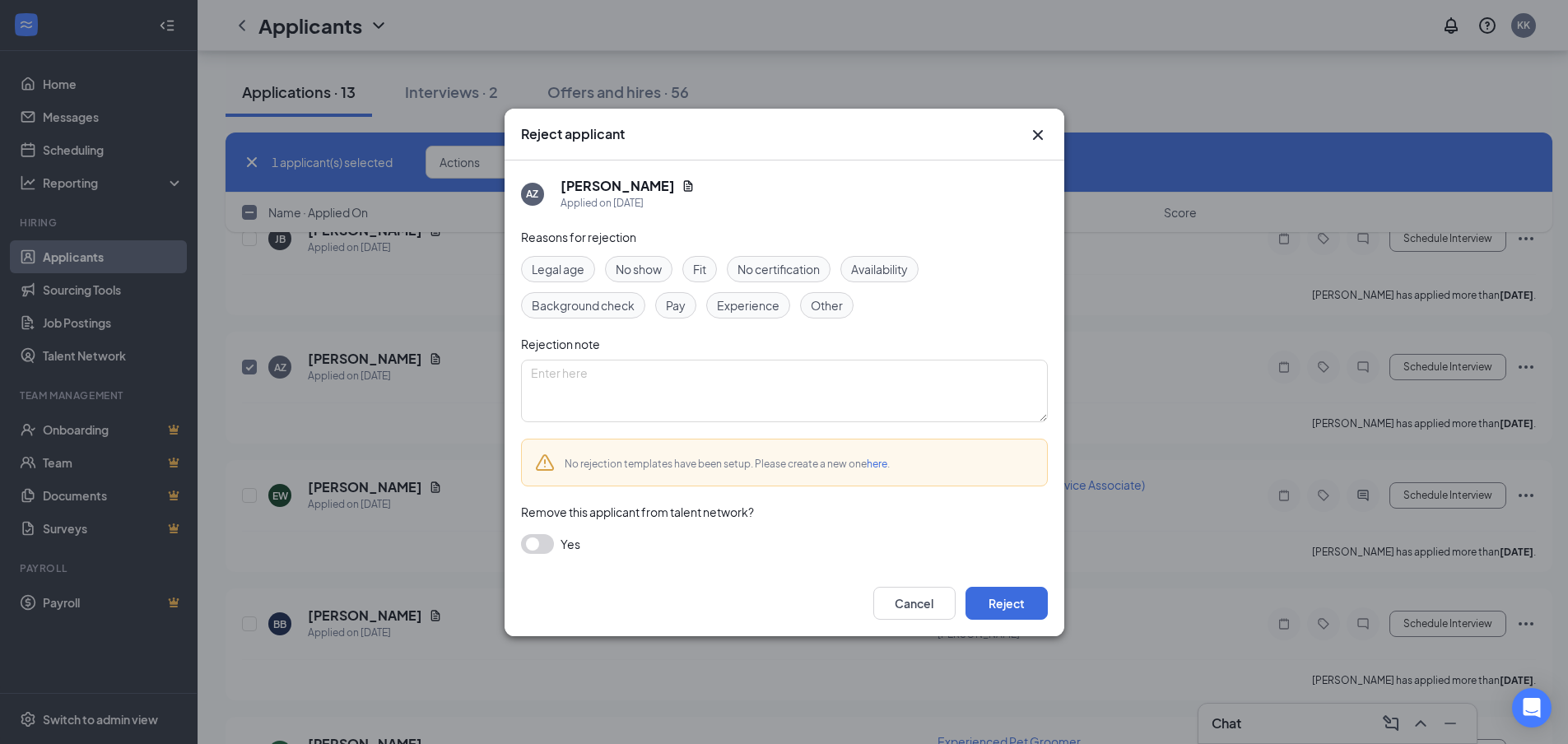
click at [811, 313] on span "Other" at bounding box center [826, 305] width 32 height 18
click at [1012, 602] on button "Reject" at bounding box center [1007, 604] width 82 height 33
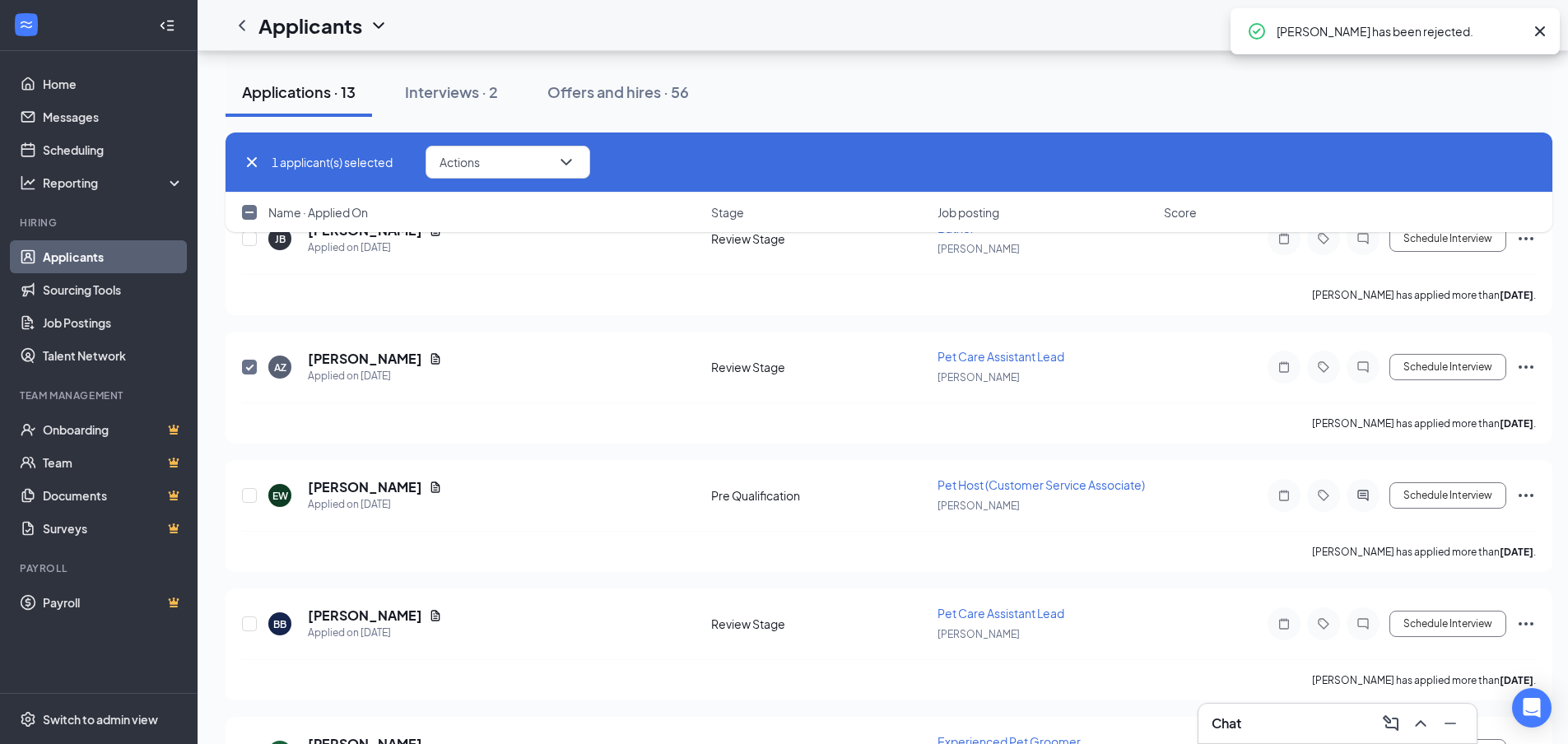
checkbox input "false"
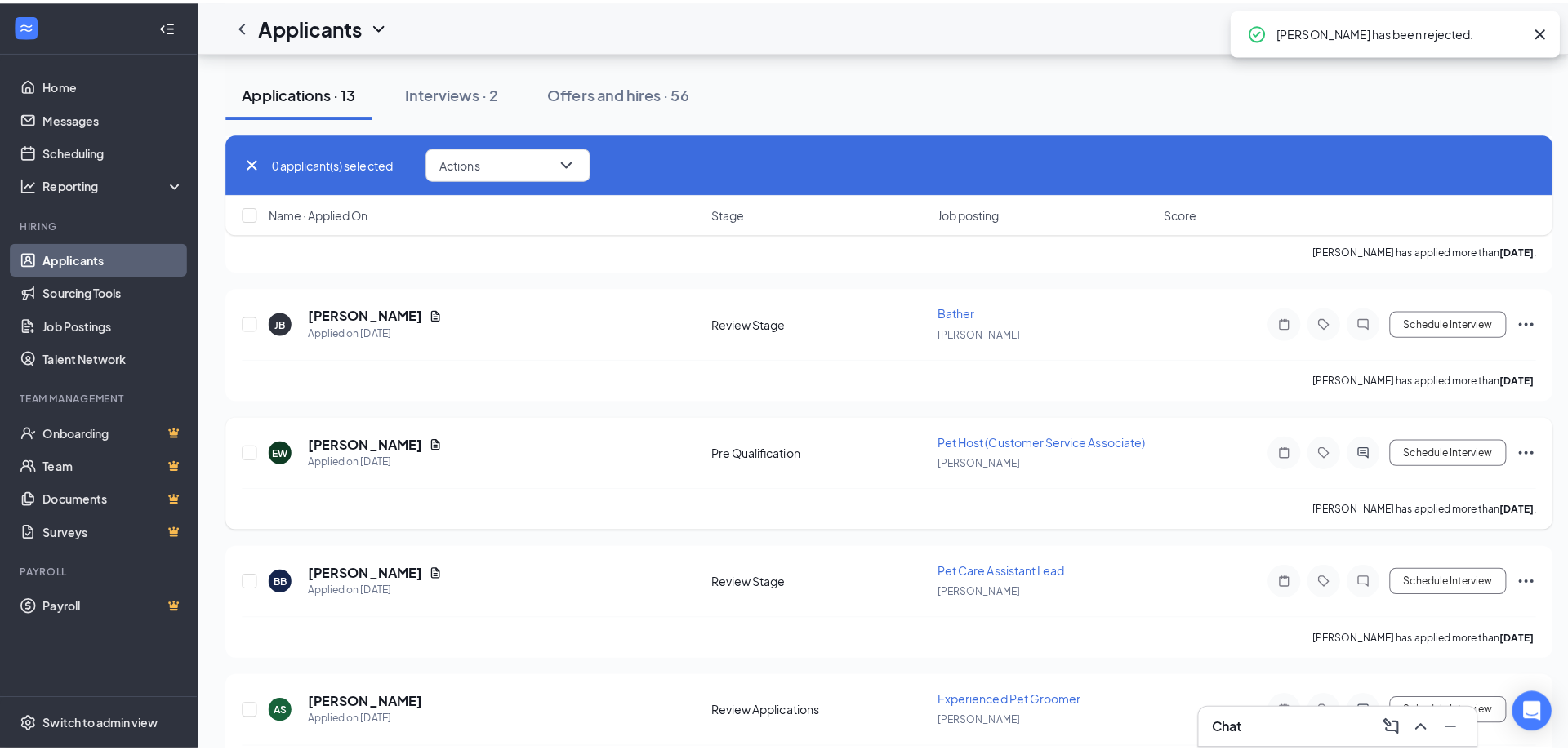
scroll to position [793, 0]
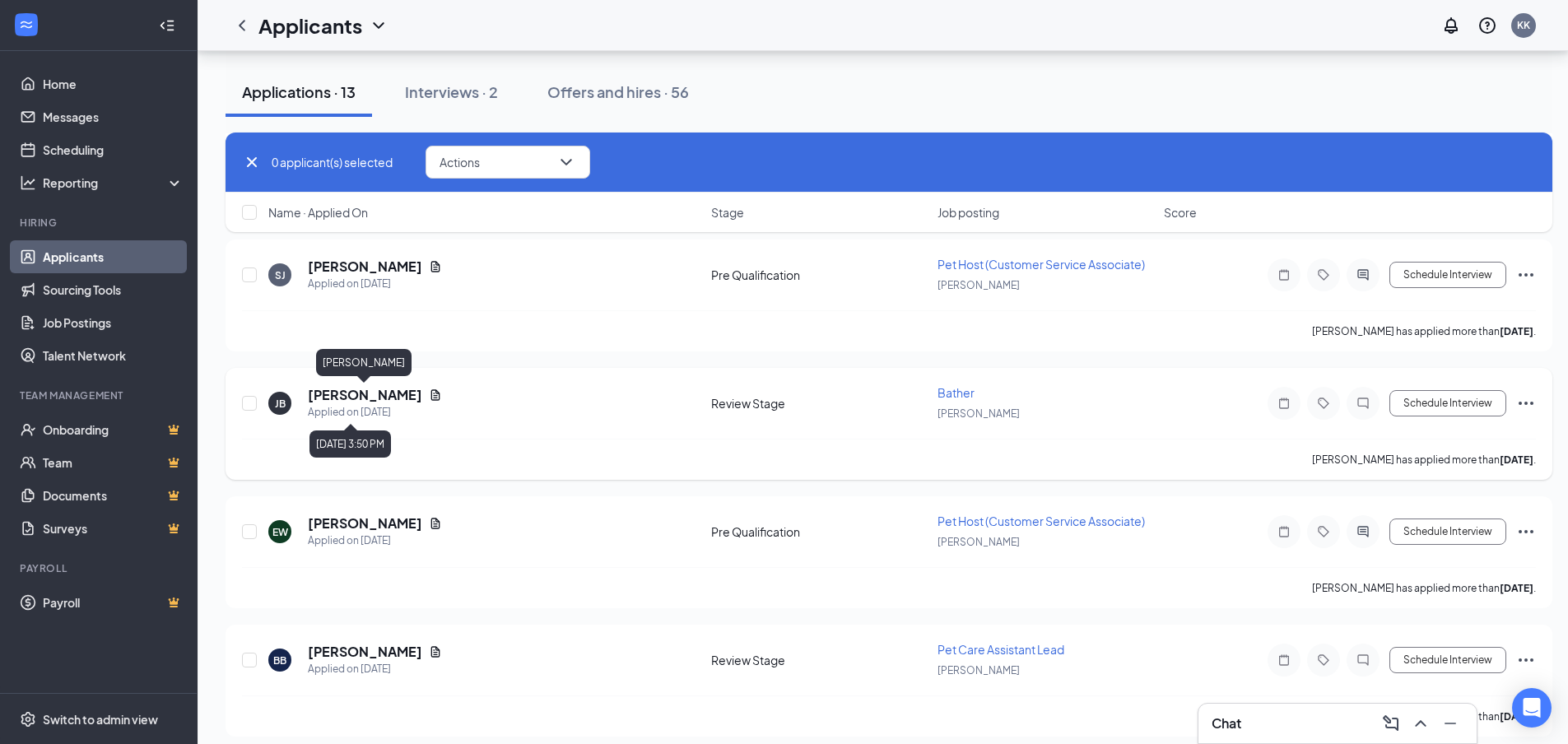
click at [368, 397] on h5 "Jody Bednarchuk" at bounding box center [365, 395] width 114 height 18
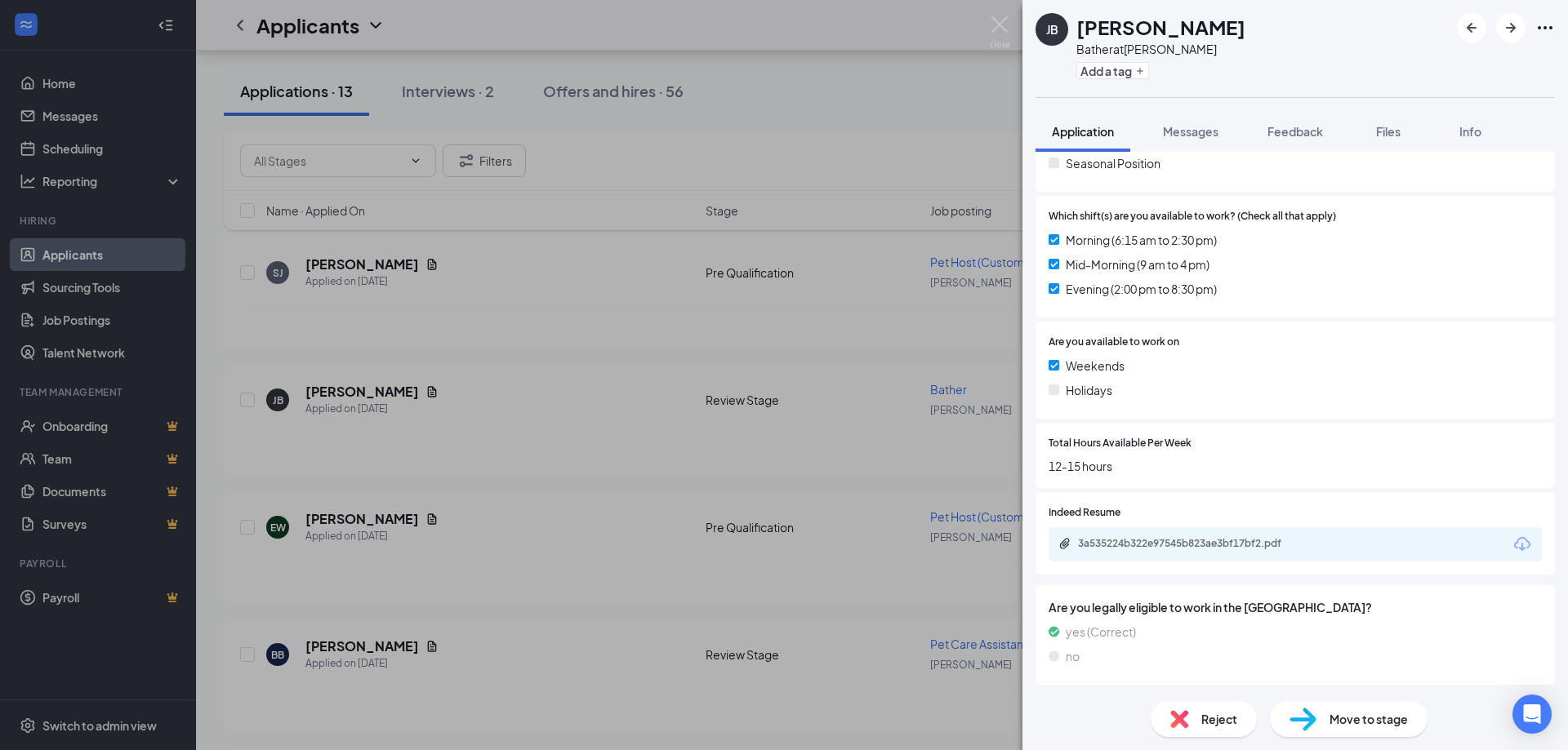
scroll to position [423, 0]
click at [1512, 543] on icon "Download" at bounding box center [1522, 543] width 19 height 19
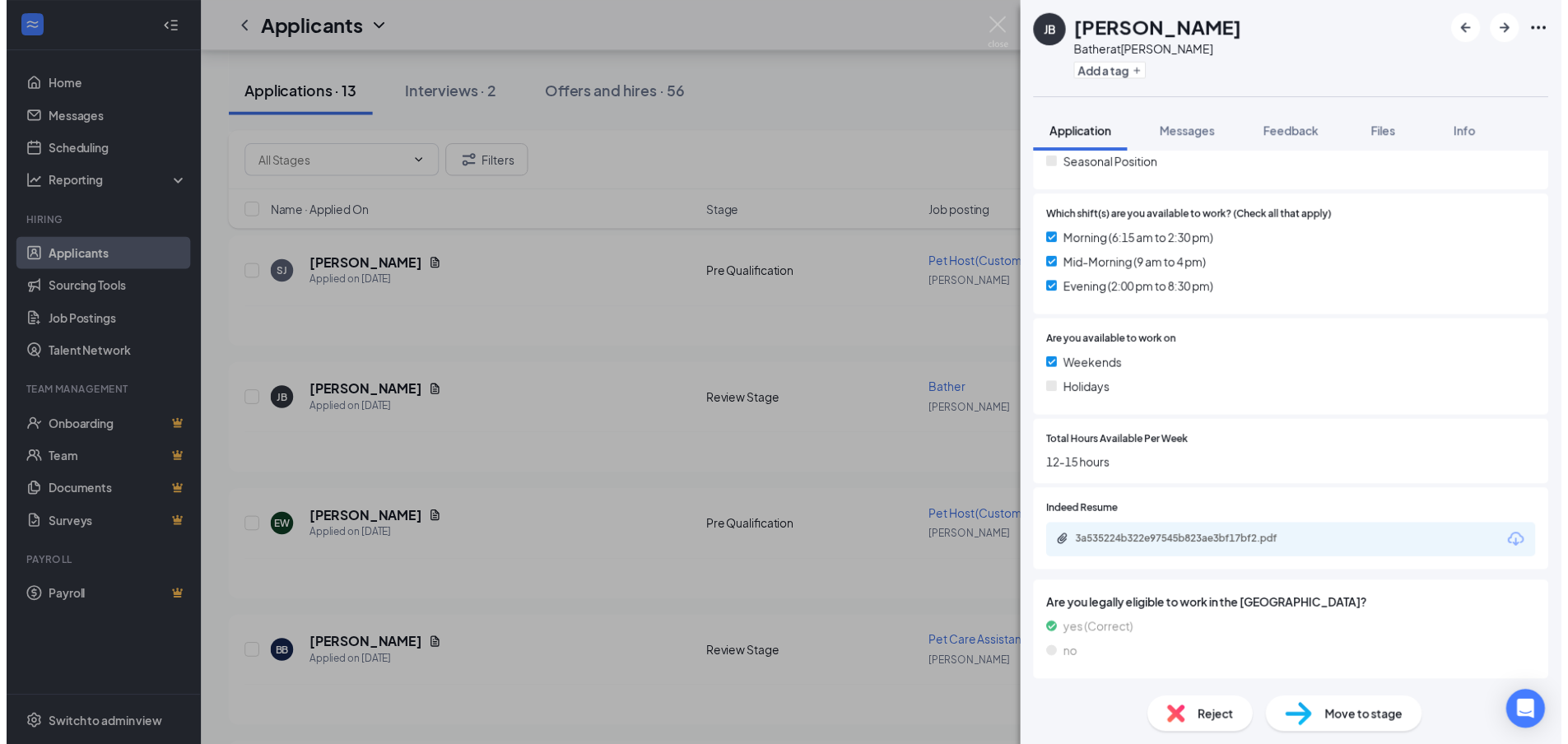
scroll to position [421, 0]
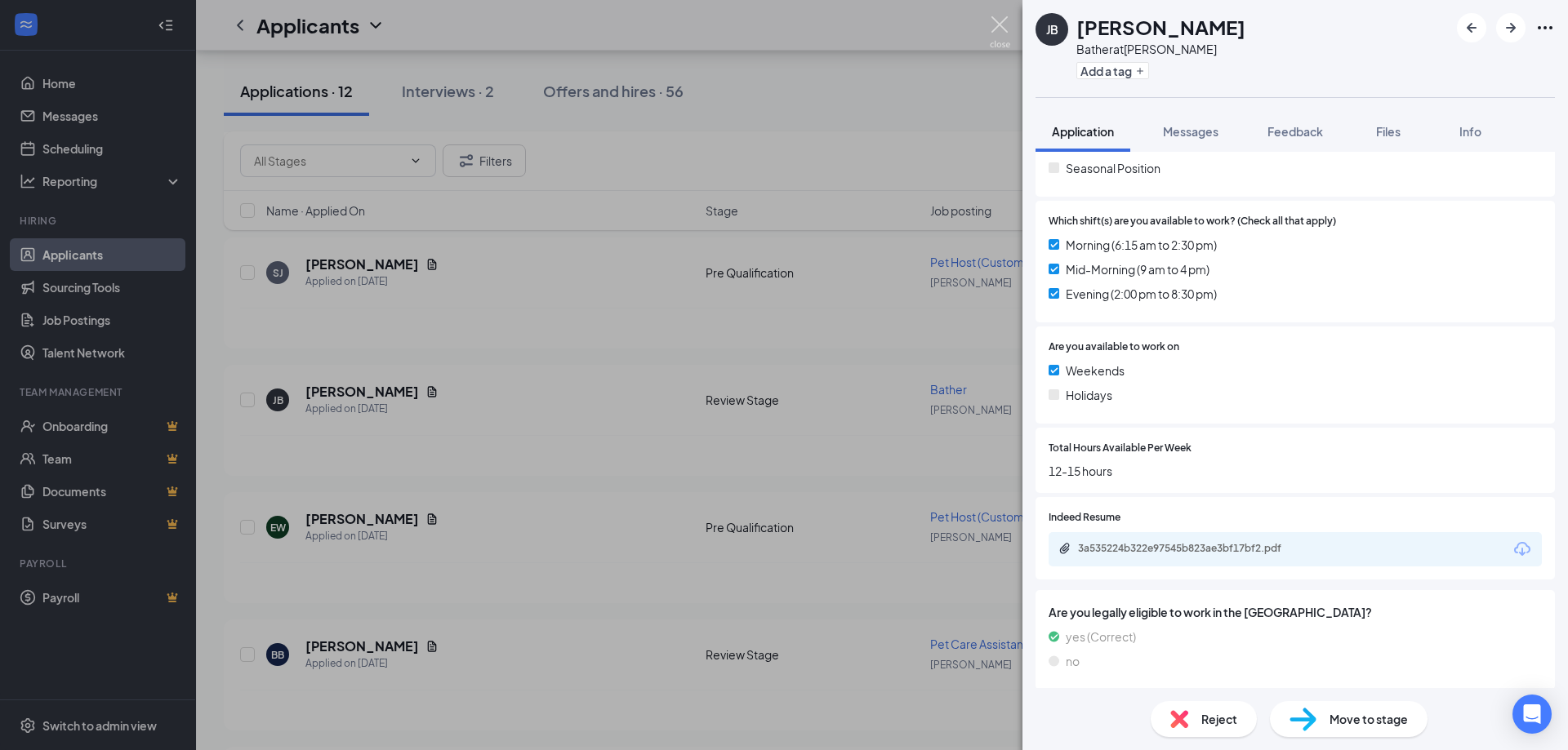
click at [997, 23] on img at bounding box center [1000, 32] width 20 height 32
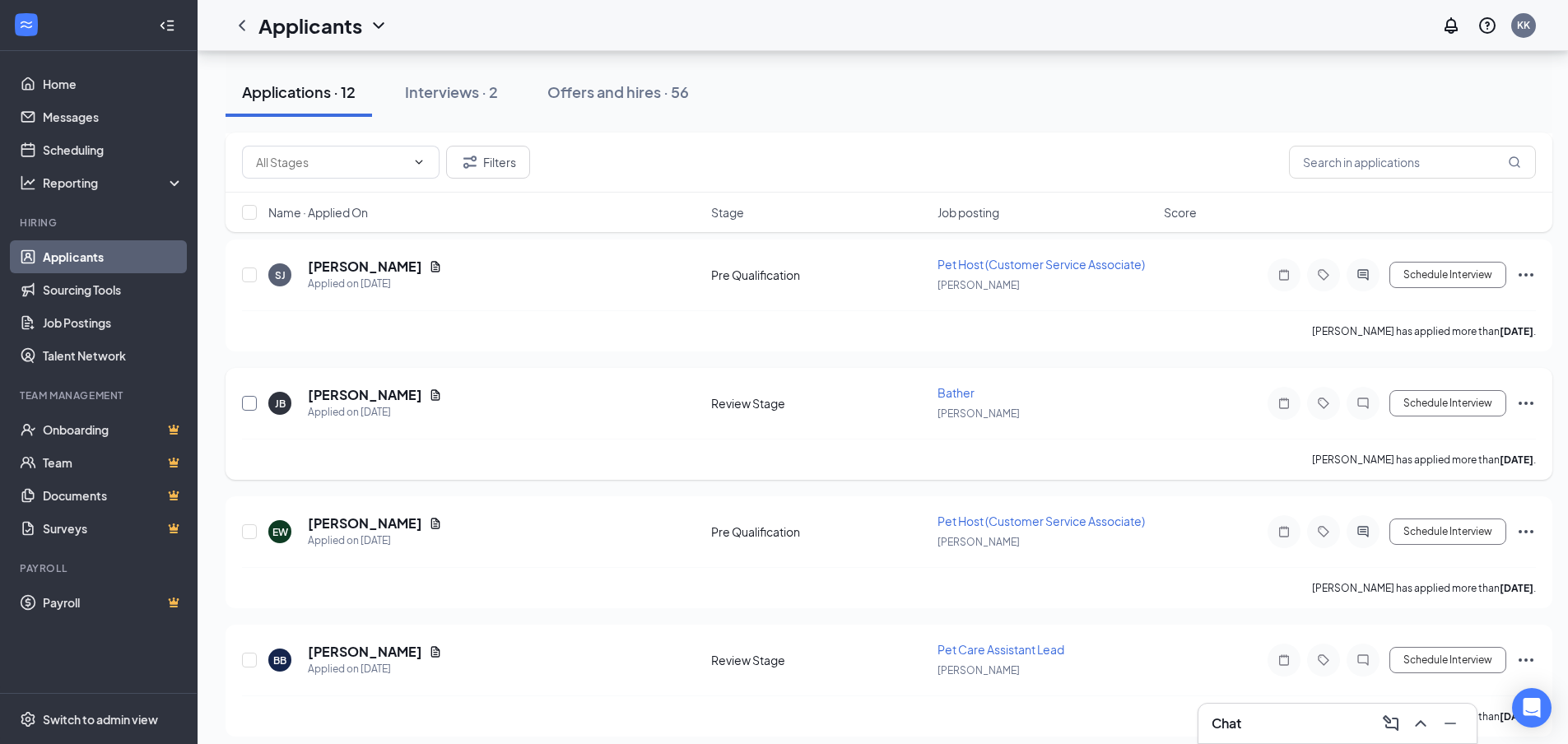
click at [246, 404] on input "checkbox" at bounding box center [249, 403] width 14 height 14
checkbox input "true"
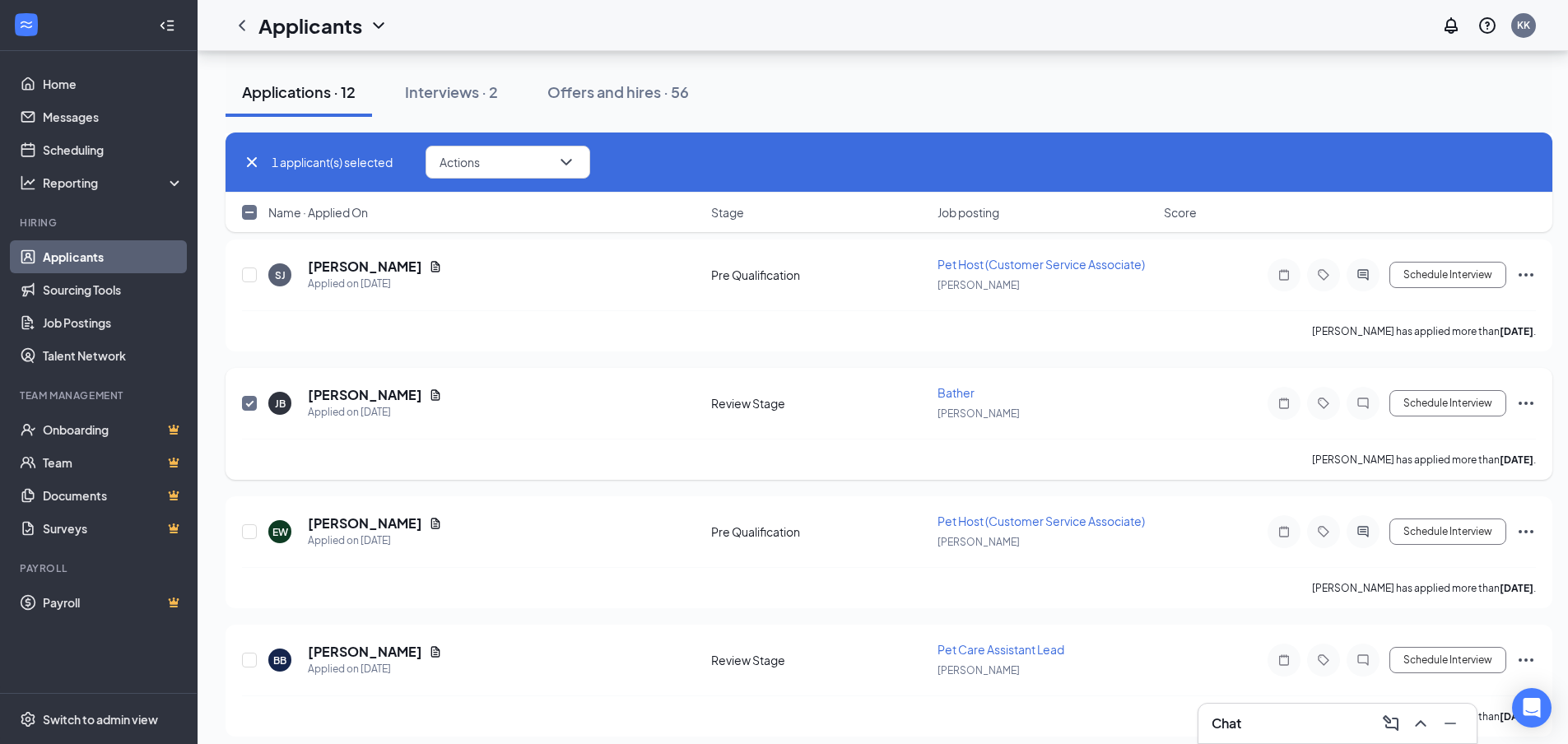
click at [1528, 404] on icon "Ellipses" at bounding box center [1526, 403] width 19 height 19
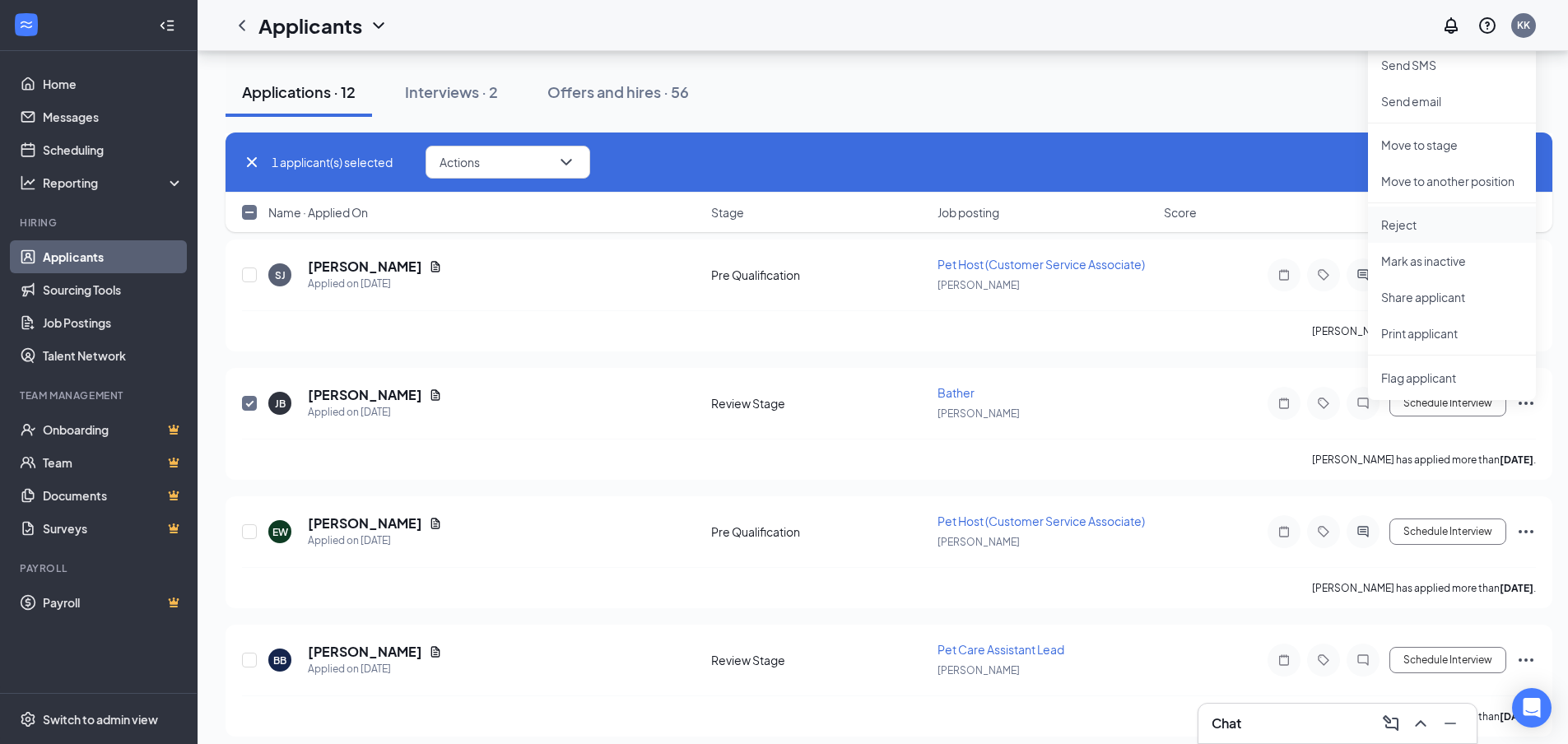
click at [1406, 230] on p "Reject" at bounding box center [1452, 224] width 142 height 16
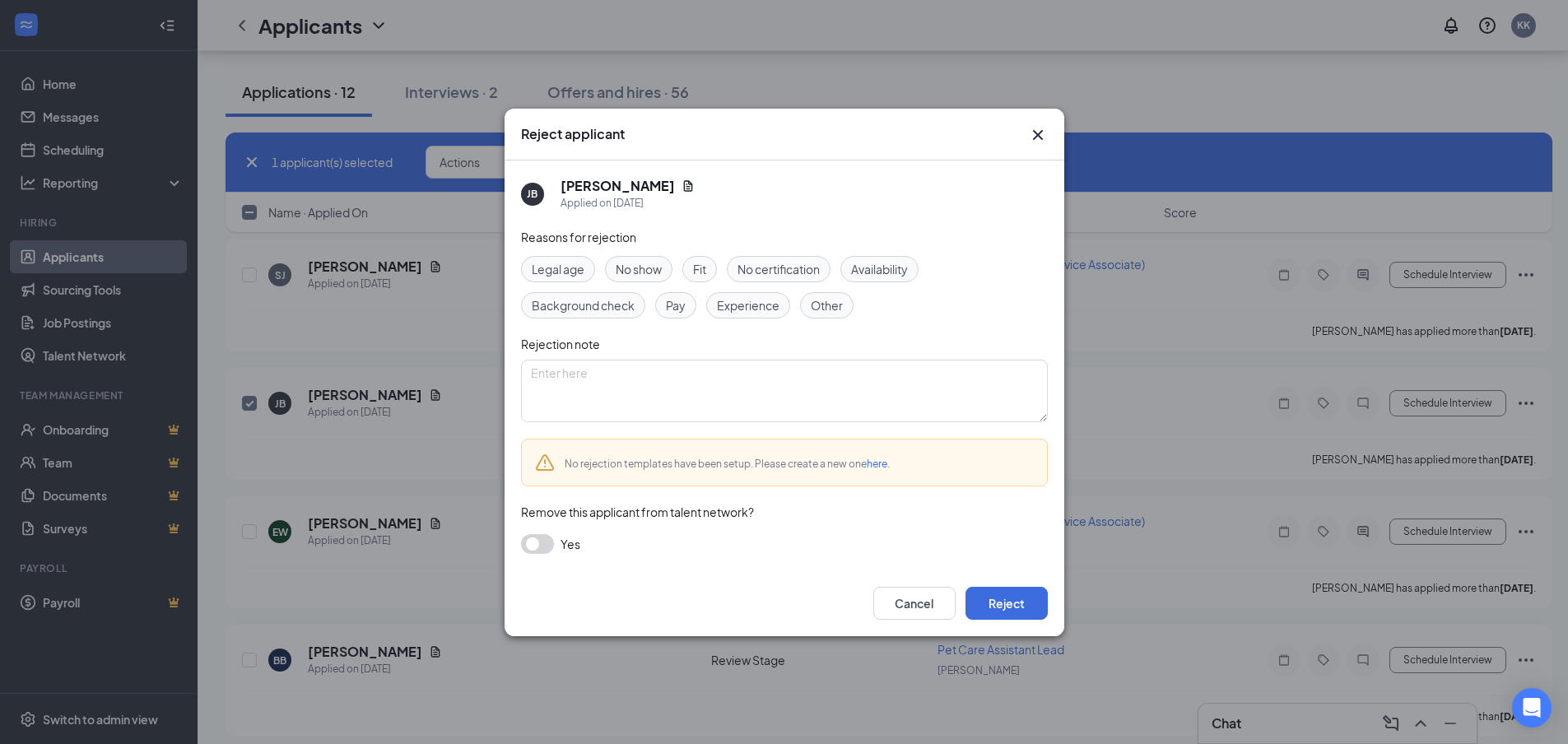
click at [818, 304] on span "Other" at bounding box center [826, 305] width 32 height 18
click at [1010, 607] on button "Reject" at bounding box center [1007, 604] width 82 height 33
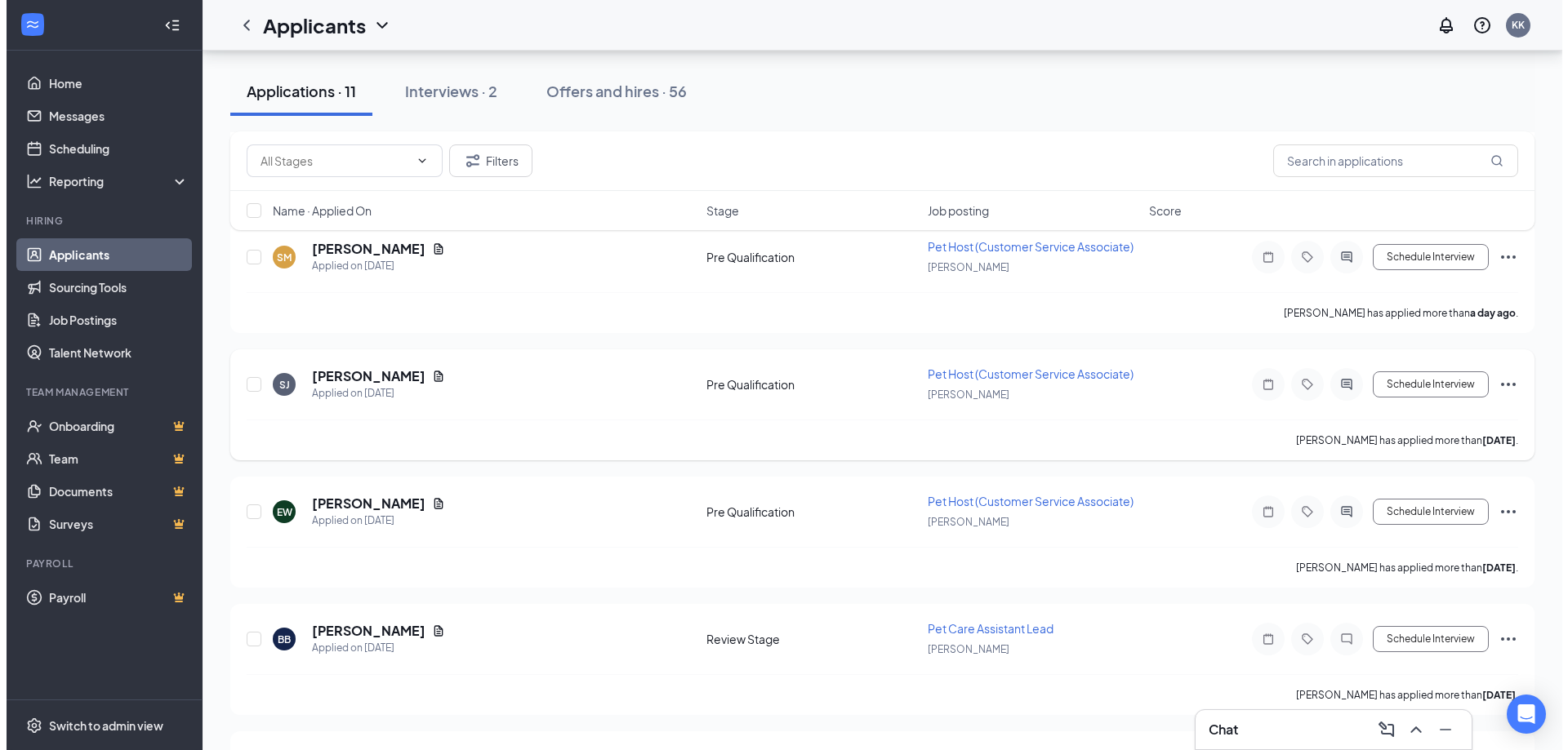
scroll to position [653, 0]
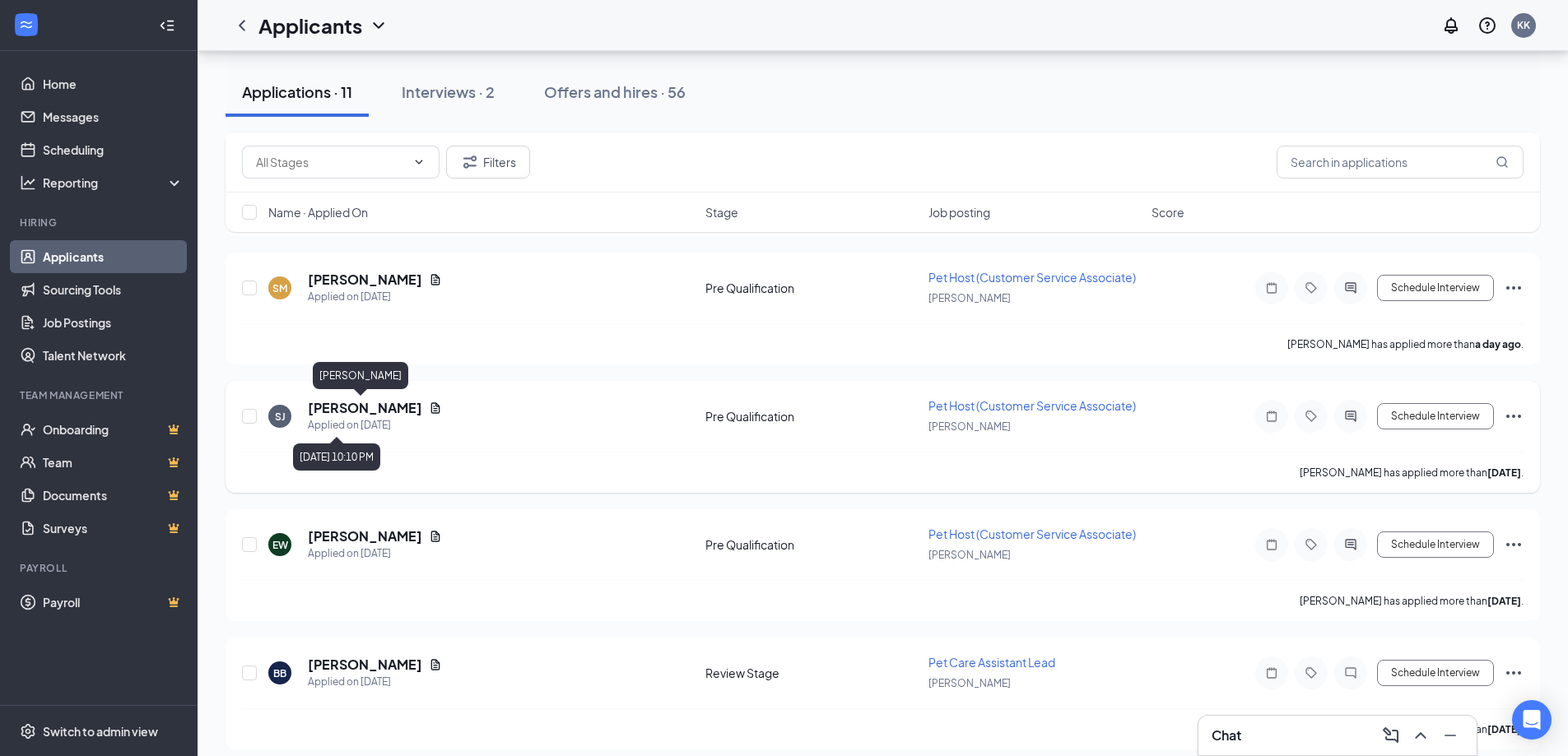
click at [341, 415] on h5 "[PERSON_NAME]" at bounding box center [365, 407] width 114 height 18
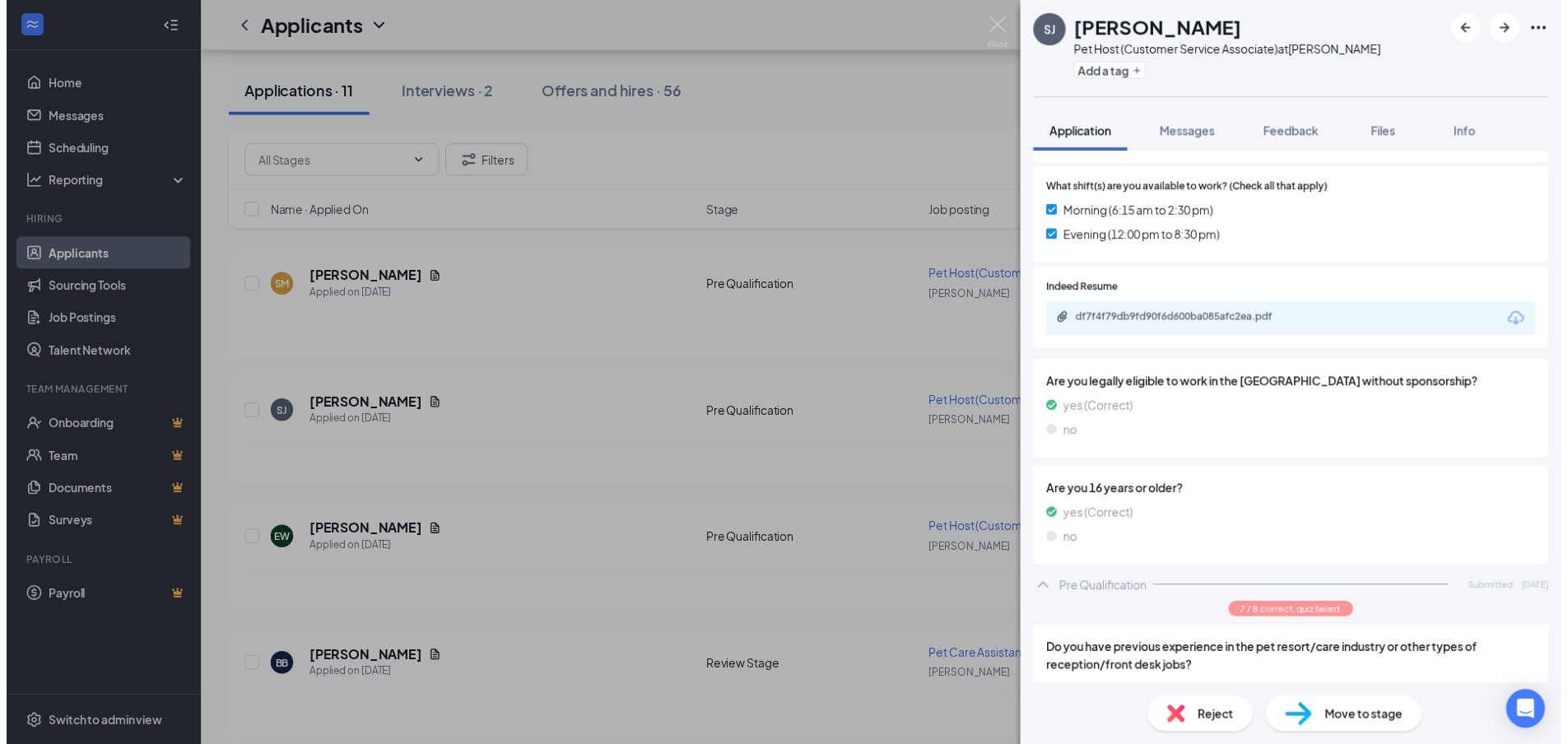
scroll to position [299, 0]
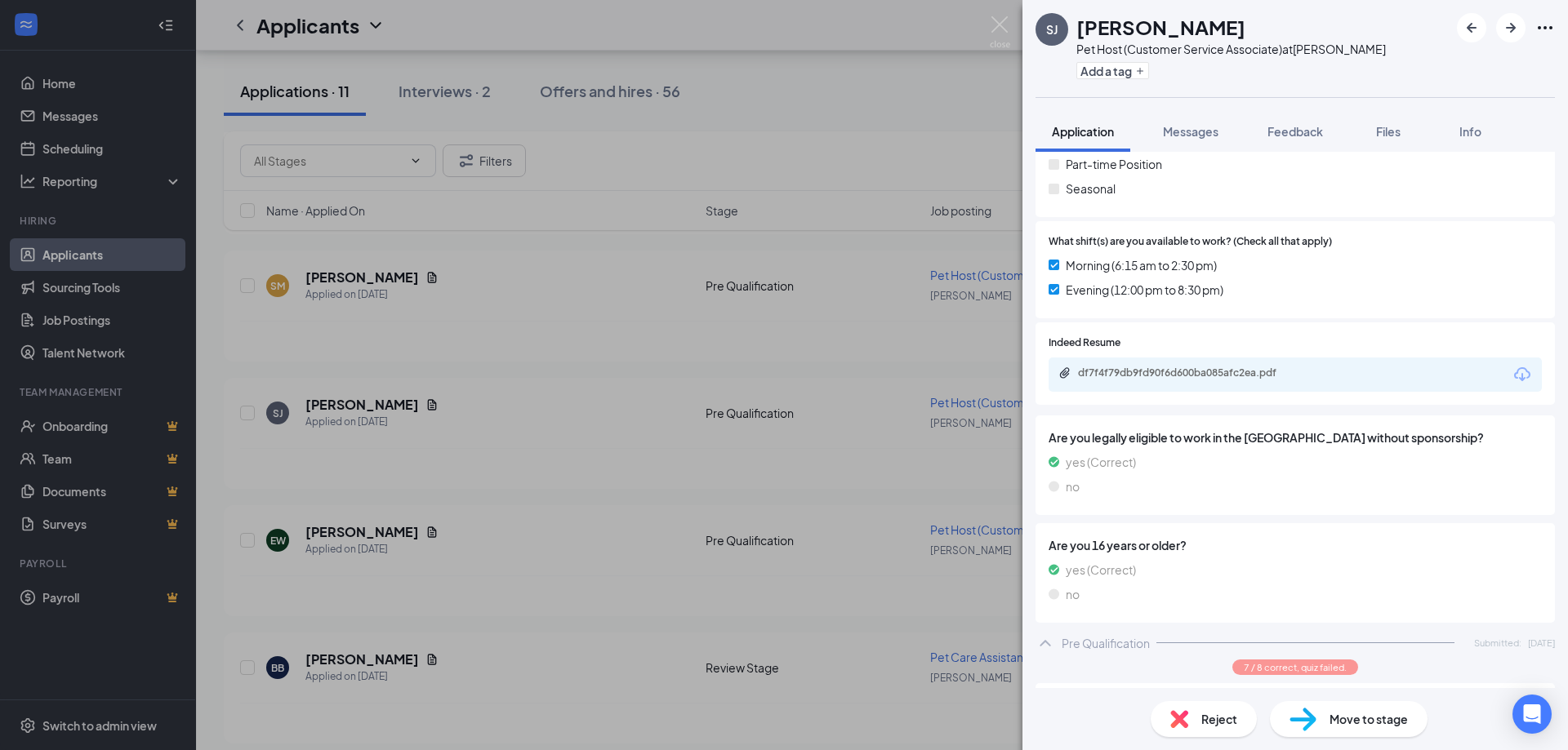
click at [1512, 368] on icon "Download" at bounding box center [1522, 375] width 19 height 19
click at [995, 27] on img at bounding box center [1000, 32] width 20 height 32
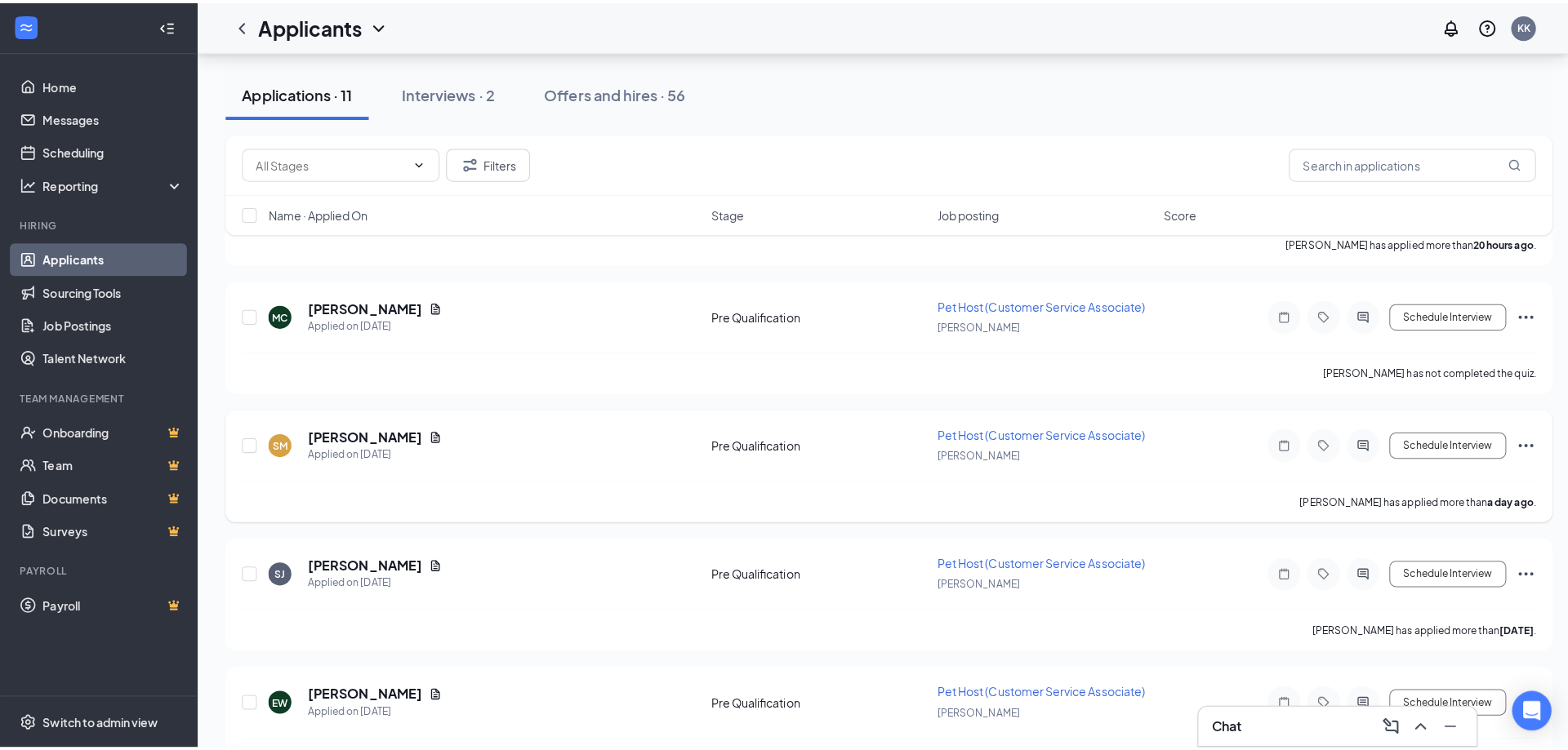
scroll to position [489, 0]
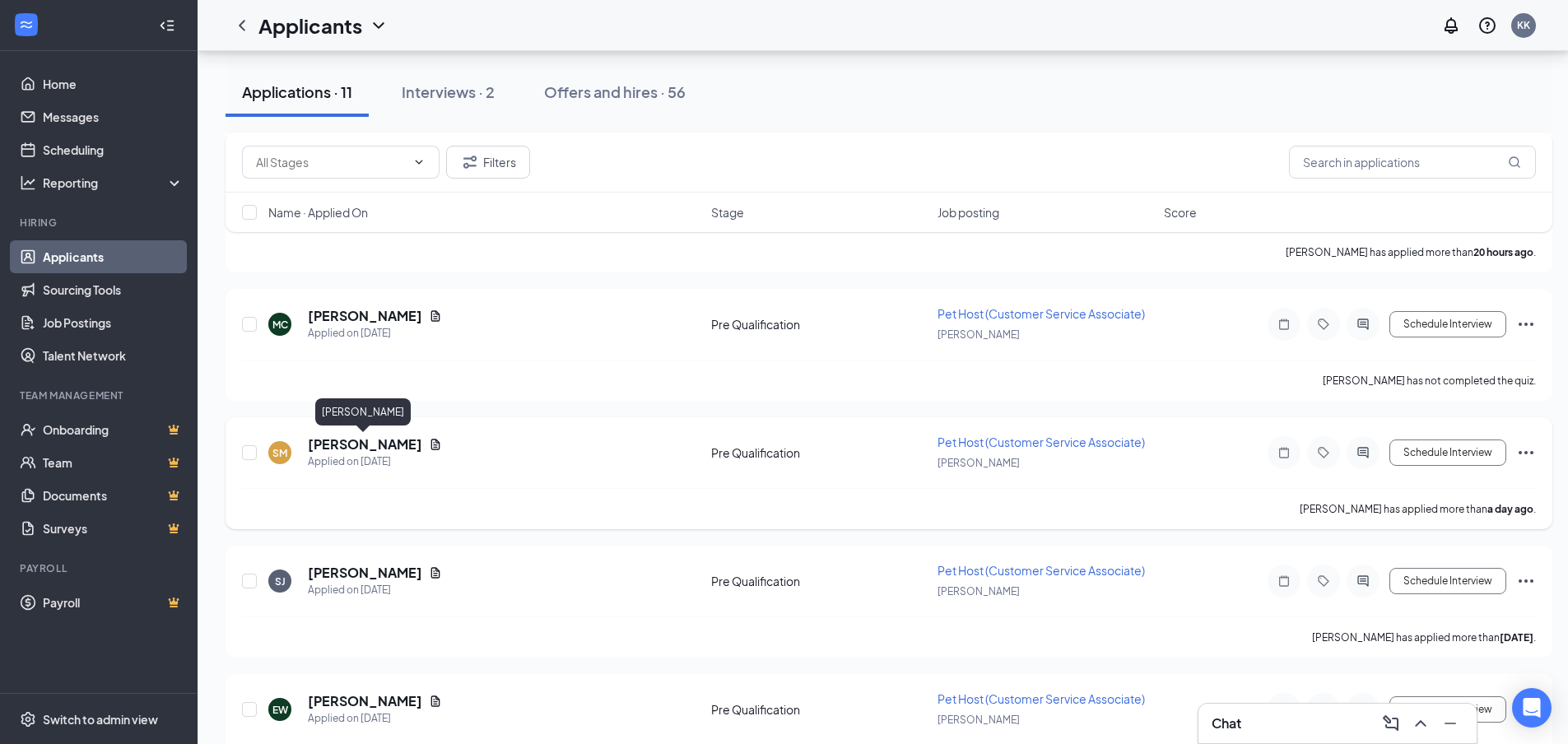
click at [375, 447] on h5 "[PERSON_NAME]" at bounding box center [365, 444] width 114 height 18
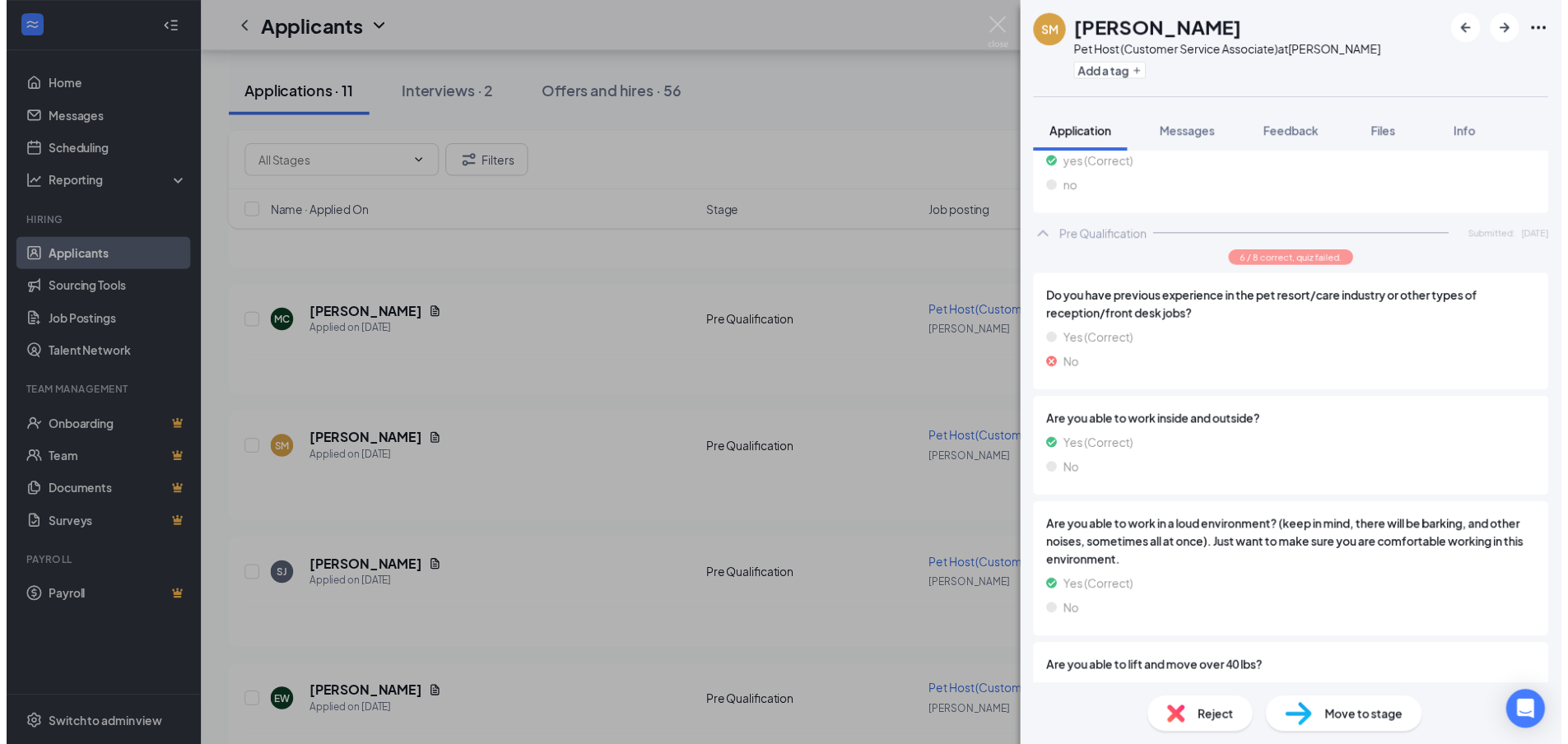
scroll to position [793, 0]
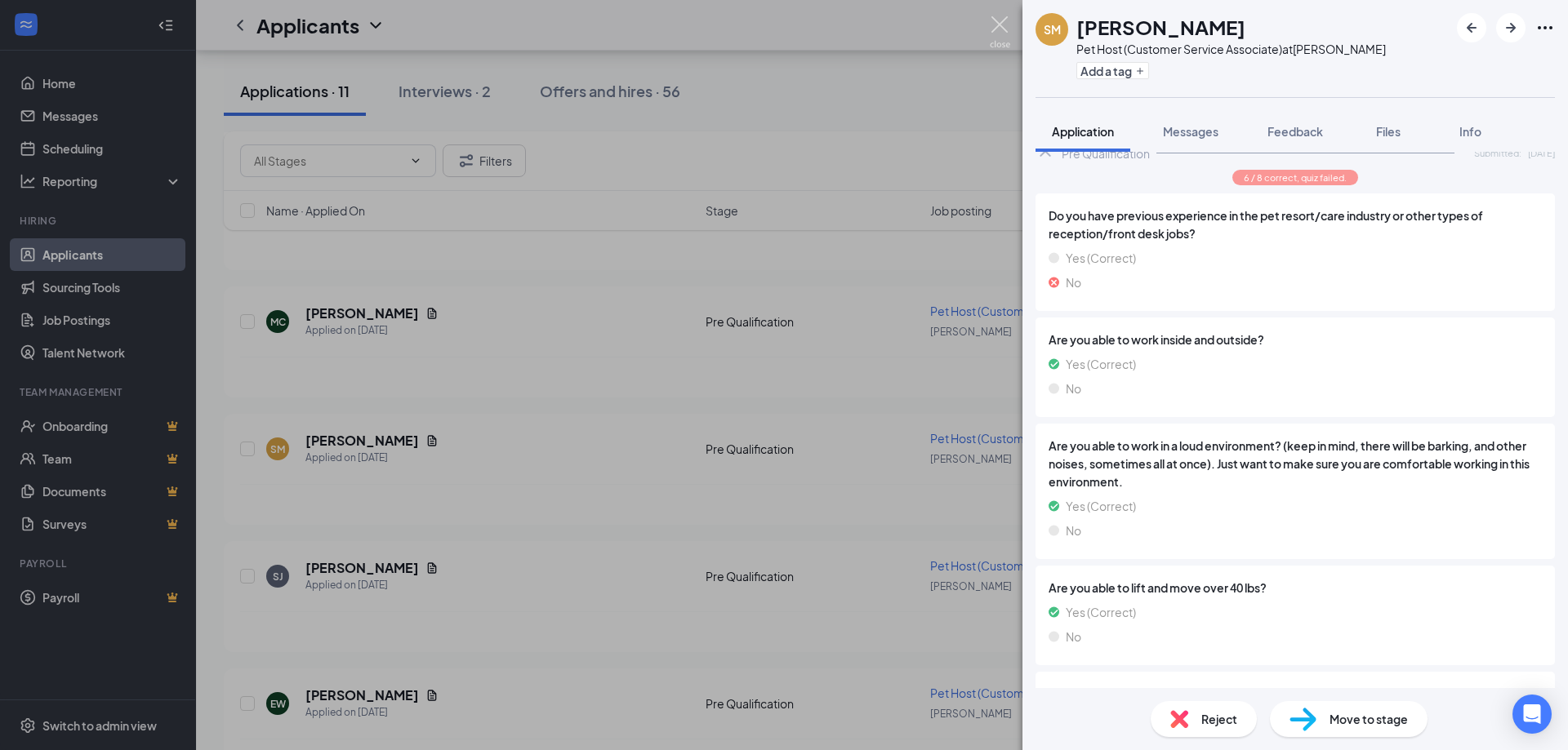
click at [1009, 25] on img at bounding box center [1000, 32] width 20 height 32
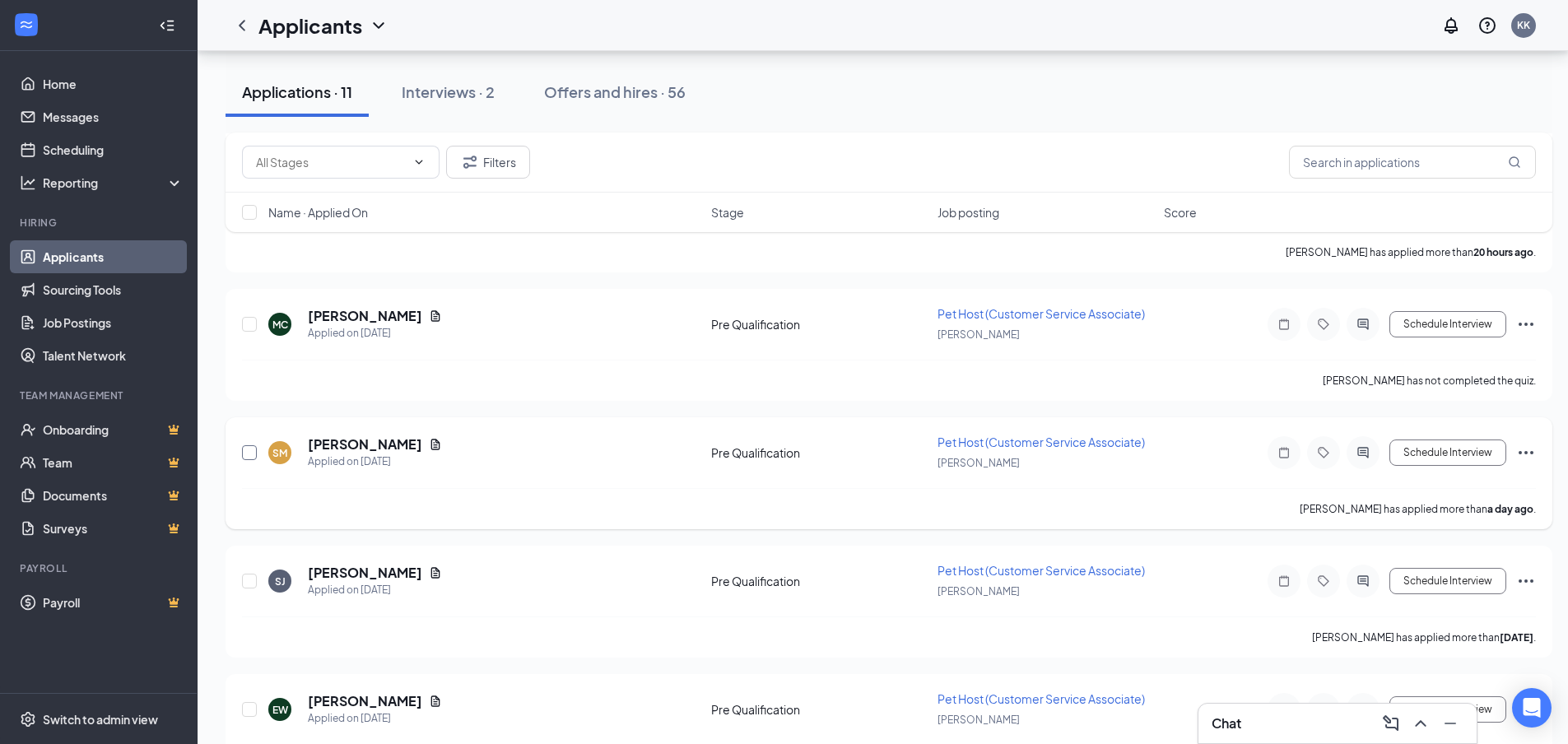
click at [248, 454] on input "checkbox" at bounding box center [249, 452] width 14 height 14
checkbox input "true"
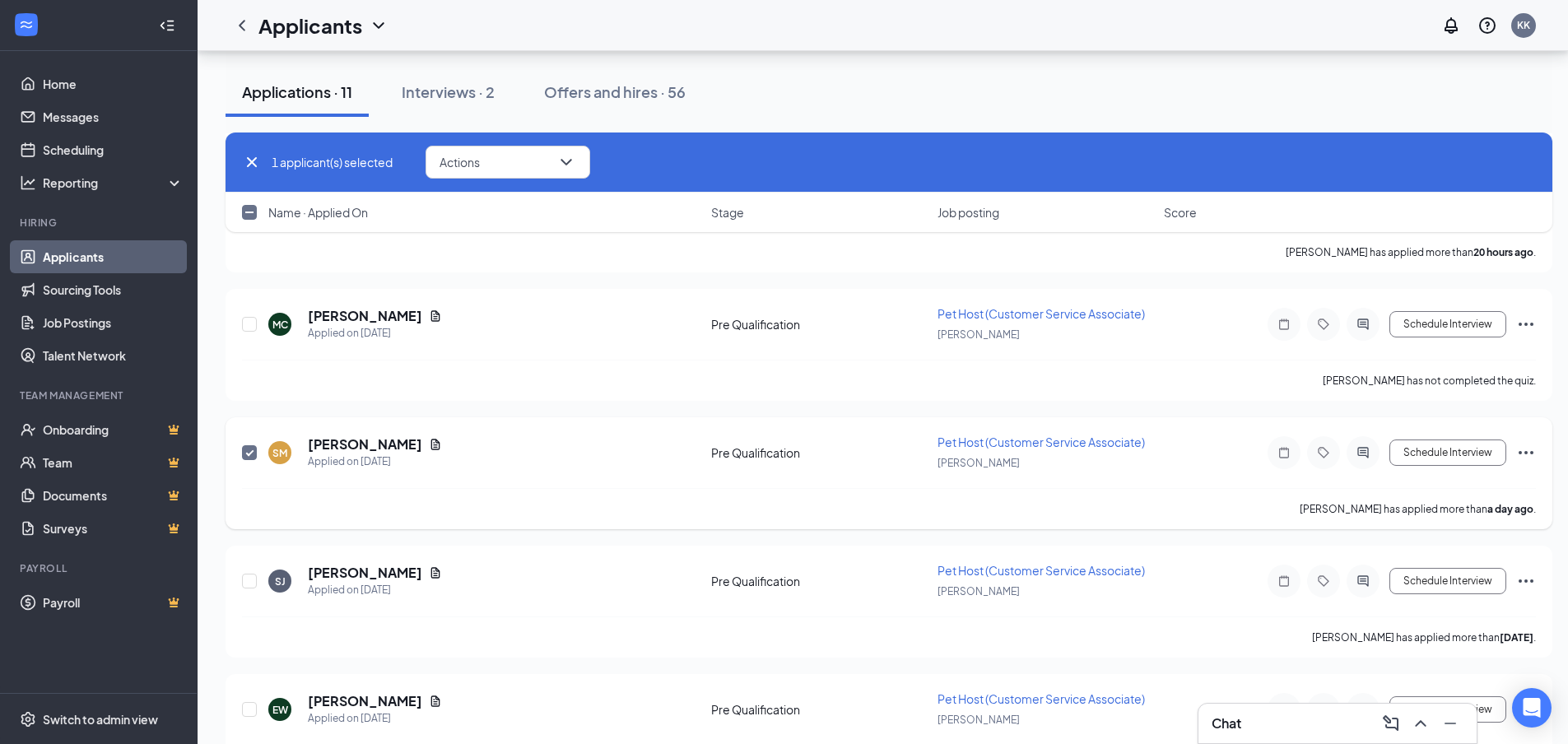
click at [1526, 451] on icon "Ellipses" at bounding box center [1525, 452] width 14 height 3
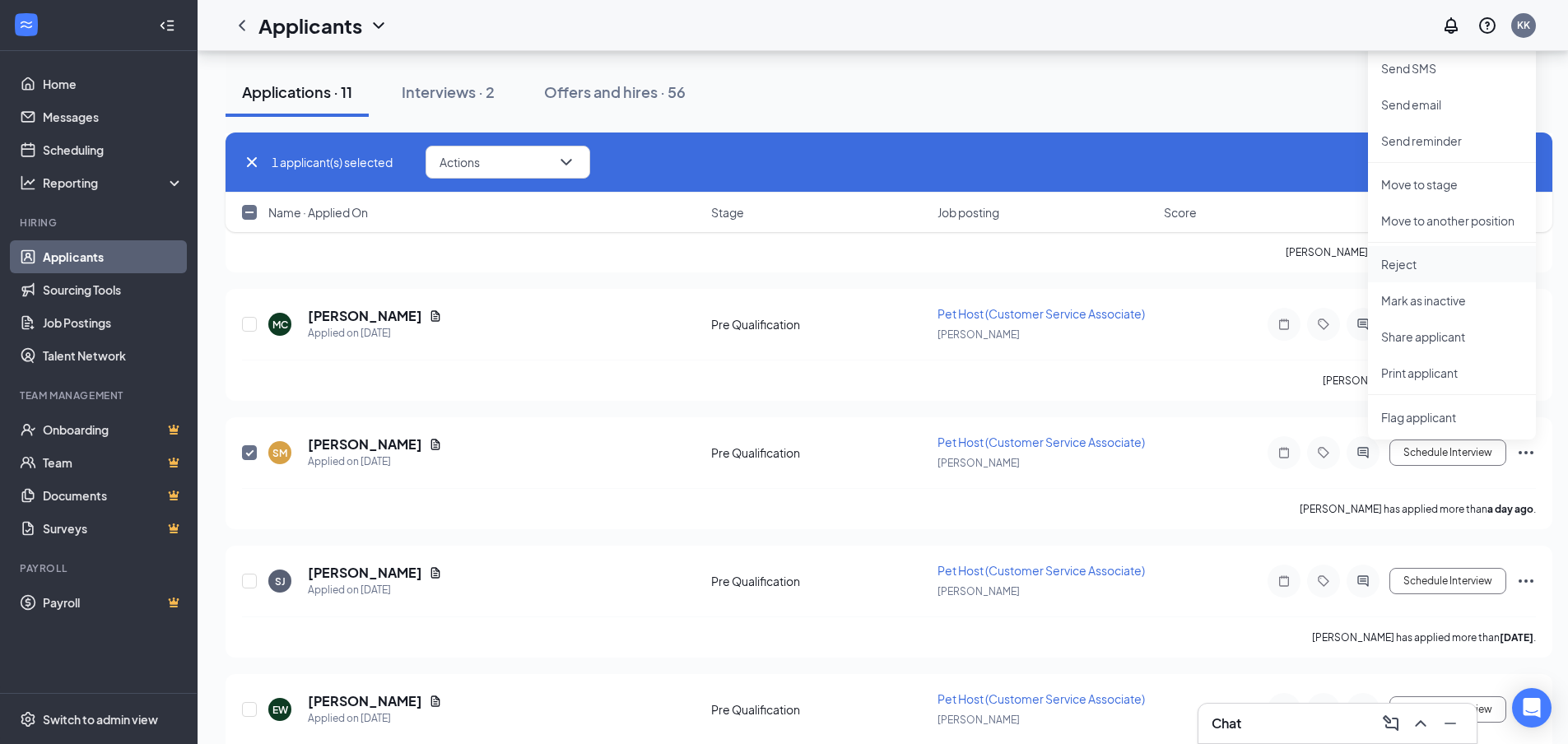
click at [1401, 262] on p "Reject" at bounding box center [1452, 264] width 142 height 16
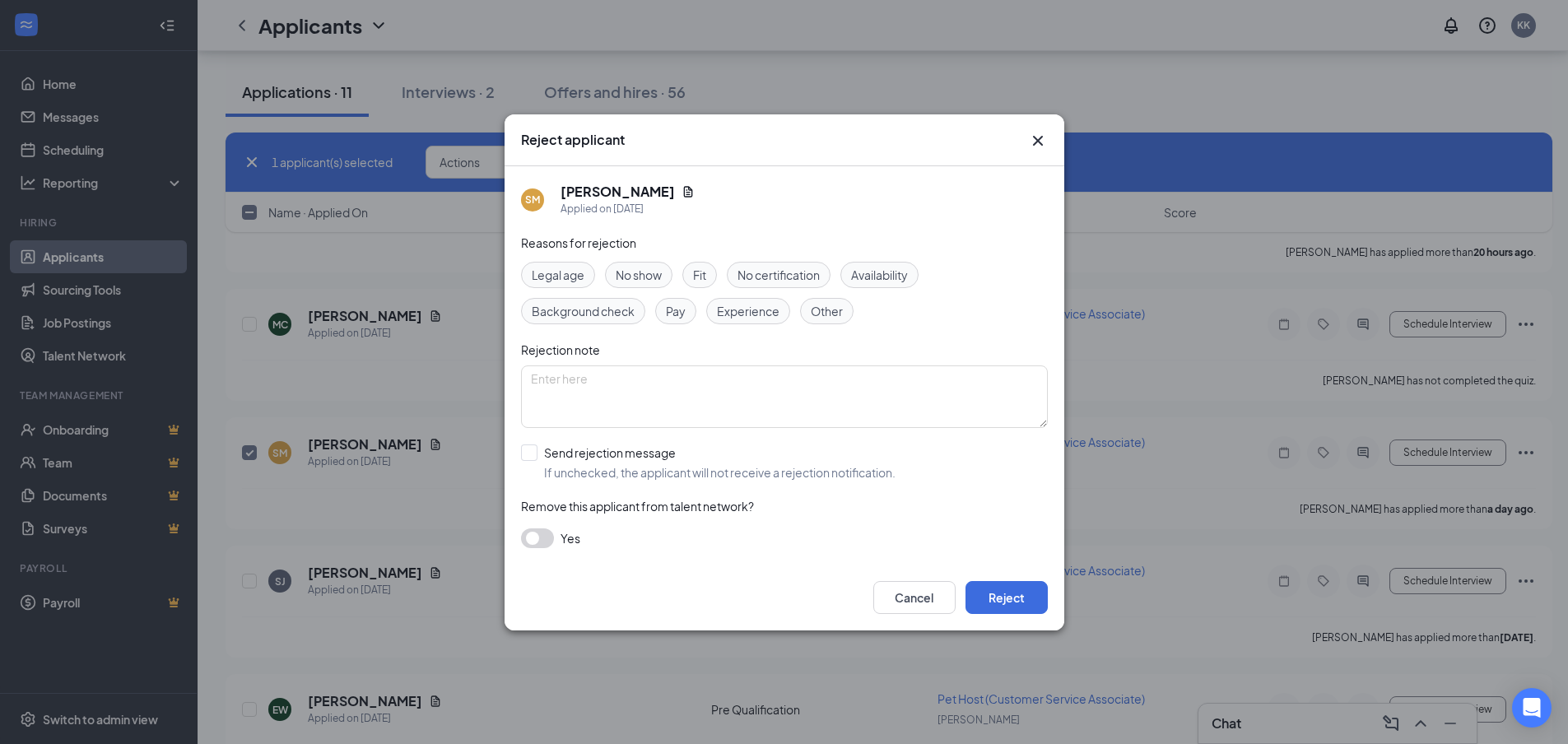
click at [814, 302] on span "Other" at bounding box center [826, 311] width 32 height 18
click at [525, 447] on input "Send rejection message If unchecked, the applicant will not receive a rejection…" at bounding box center [708, 462] width 375 height 36
checkbox input "true"
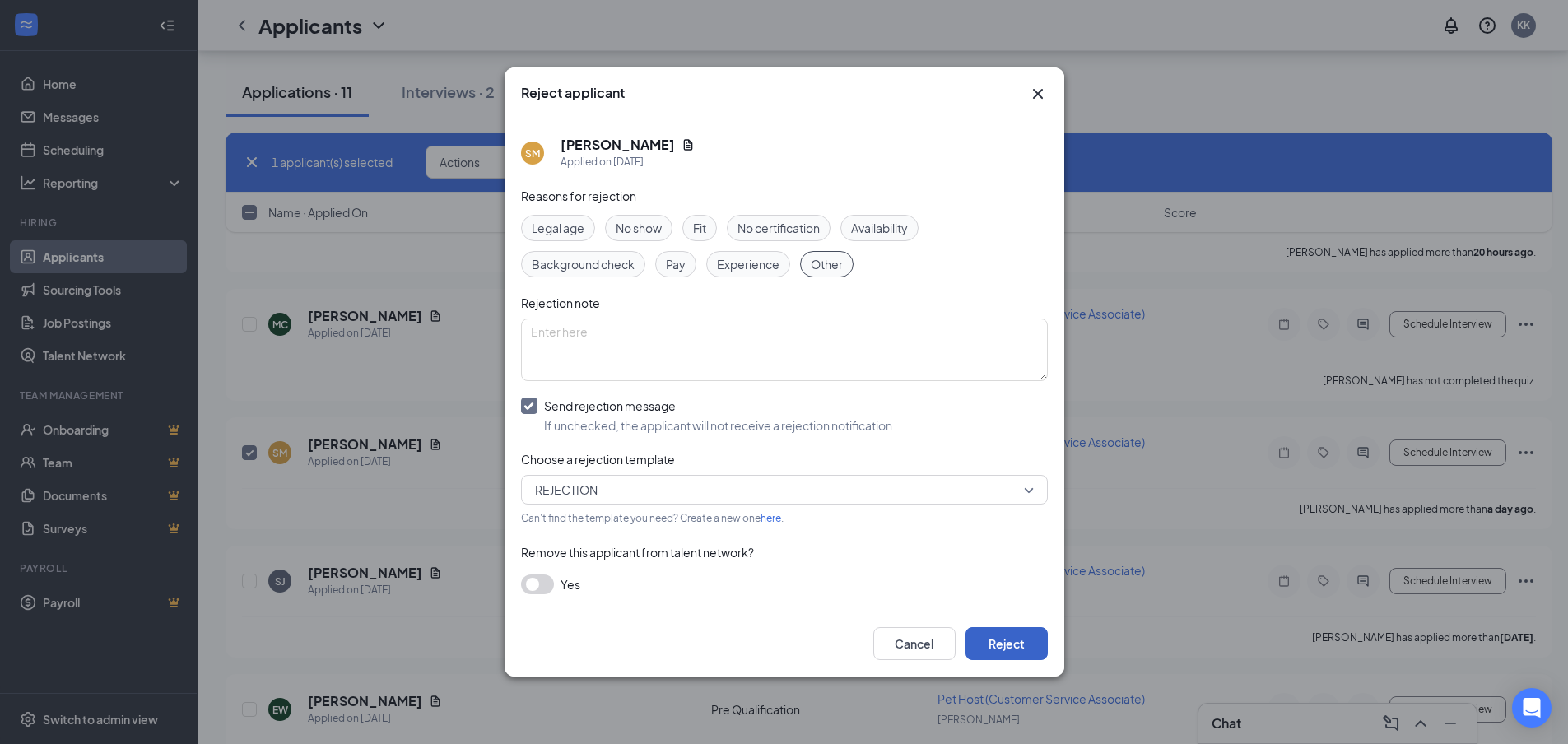
click at [1031, 643] on button "Reject" at bounding box center [1007, 644] width 82 height 33
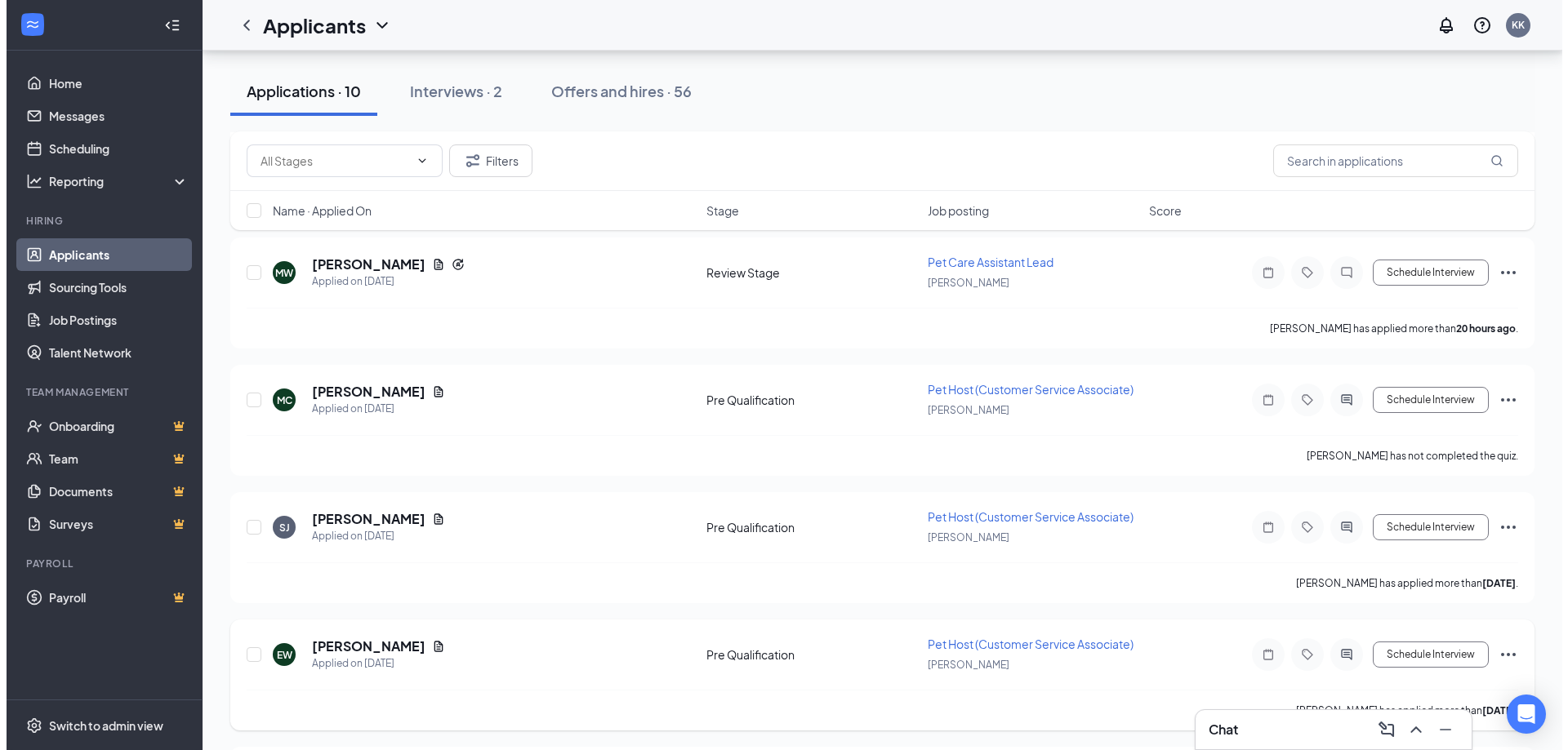
scroll to position [327, 0]
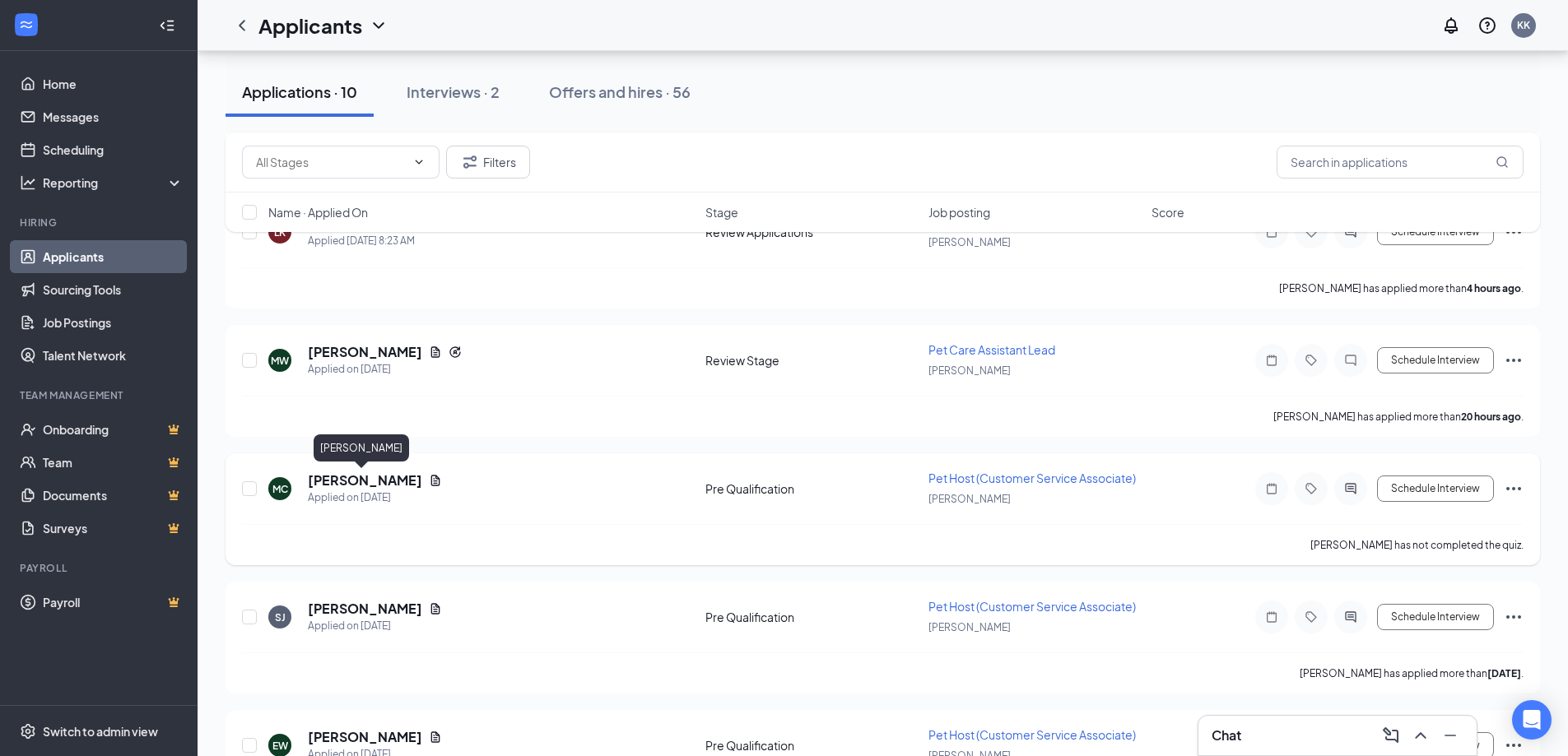
click at [353, 476] on h5 "[PERSON_NAME]" at bounding box center [365, 480] width 114 height 18
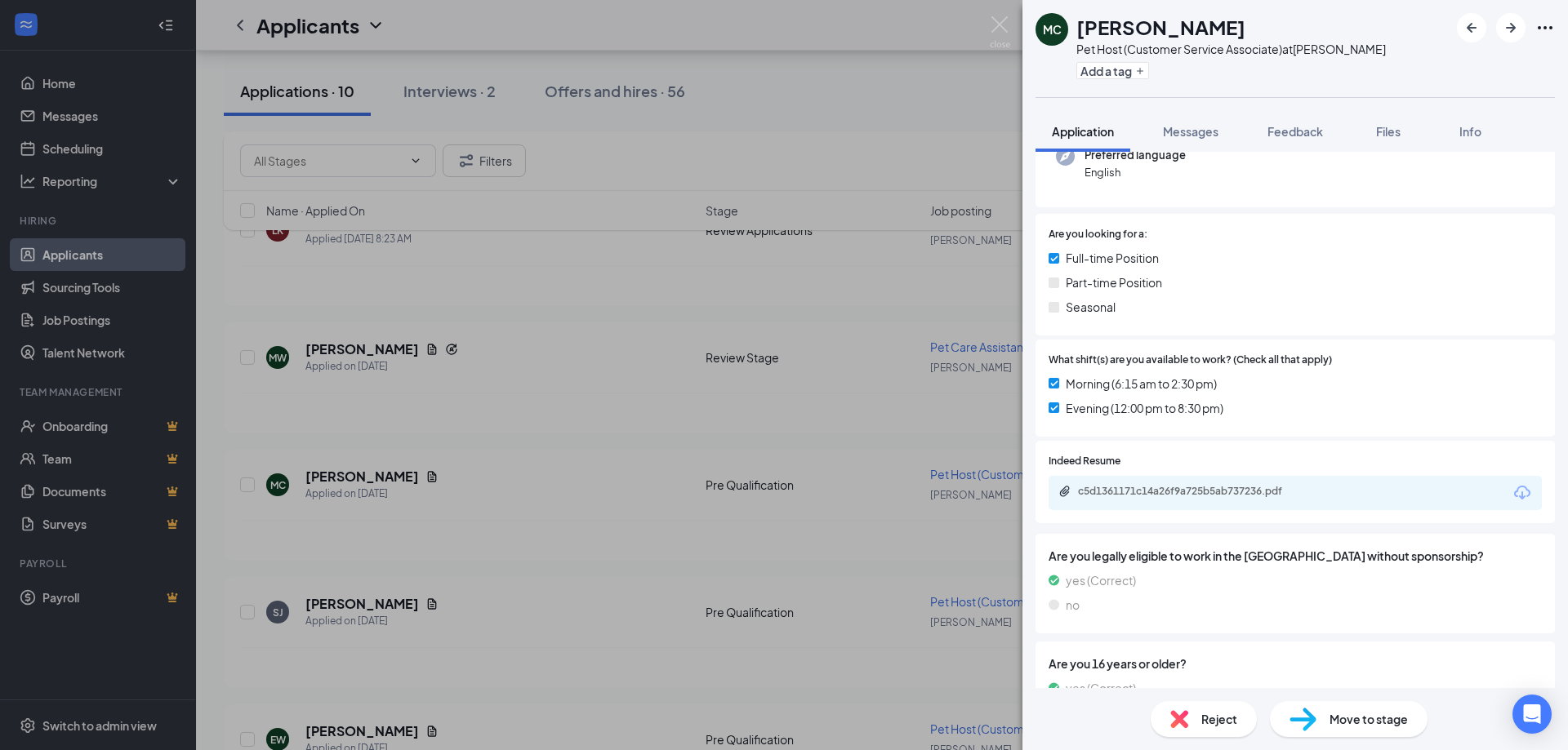
scroll to position [268, 0]
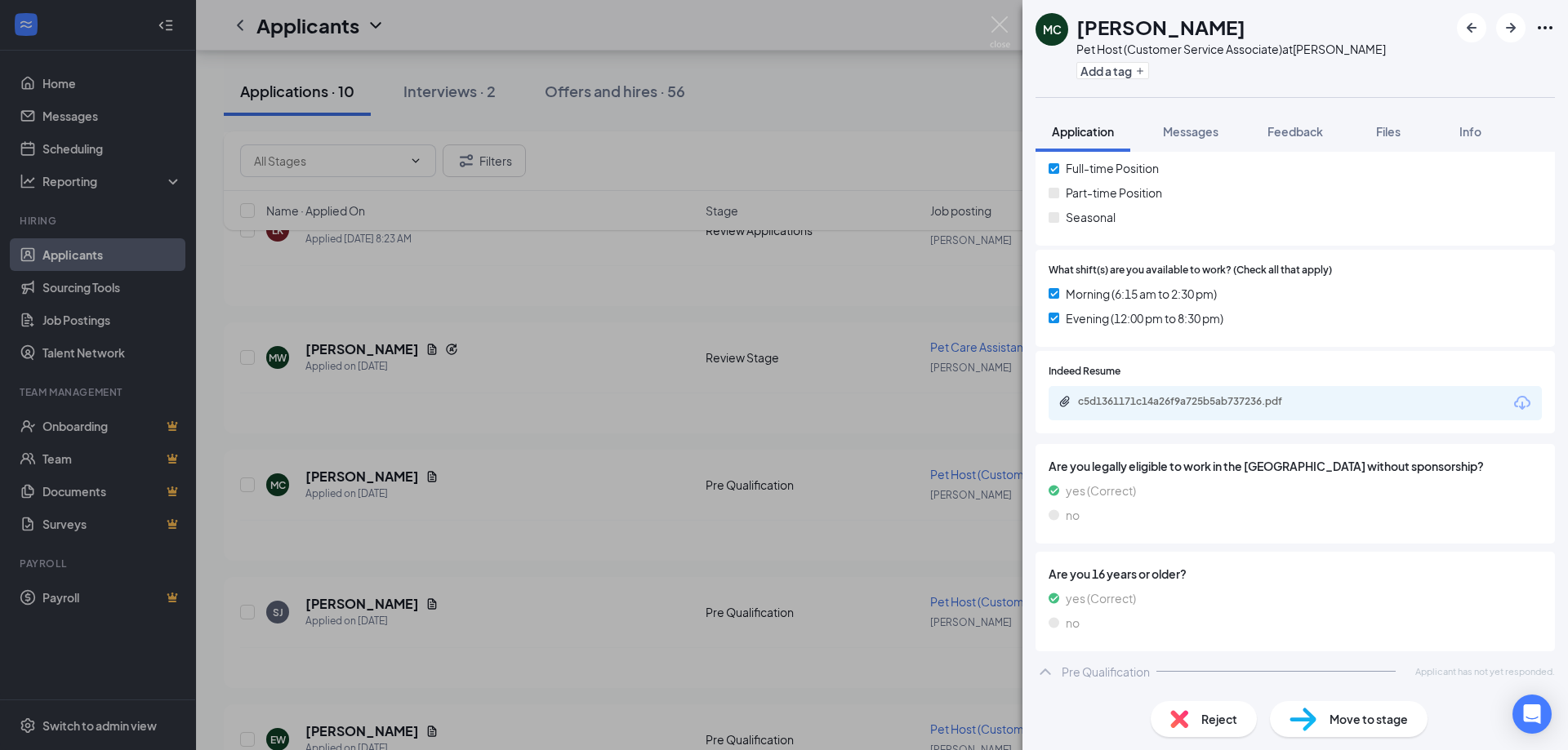
click at [1514, 406] on icon "Download" at bounding box center [1522, 402] width 16 height 13
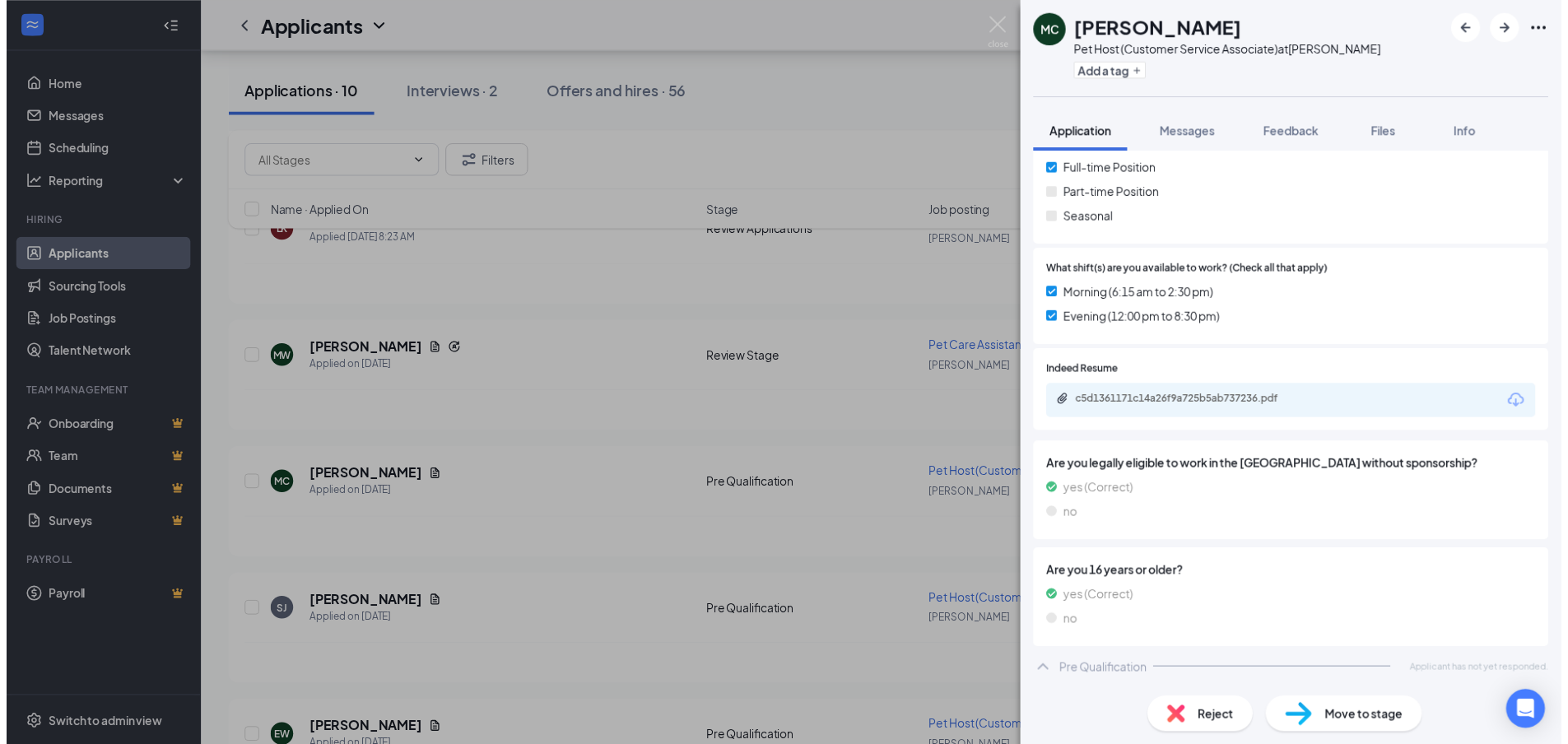
scroll to position [264, 0]
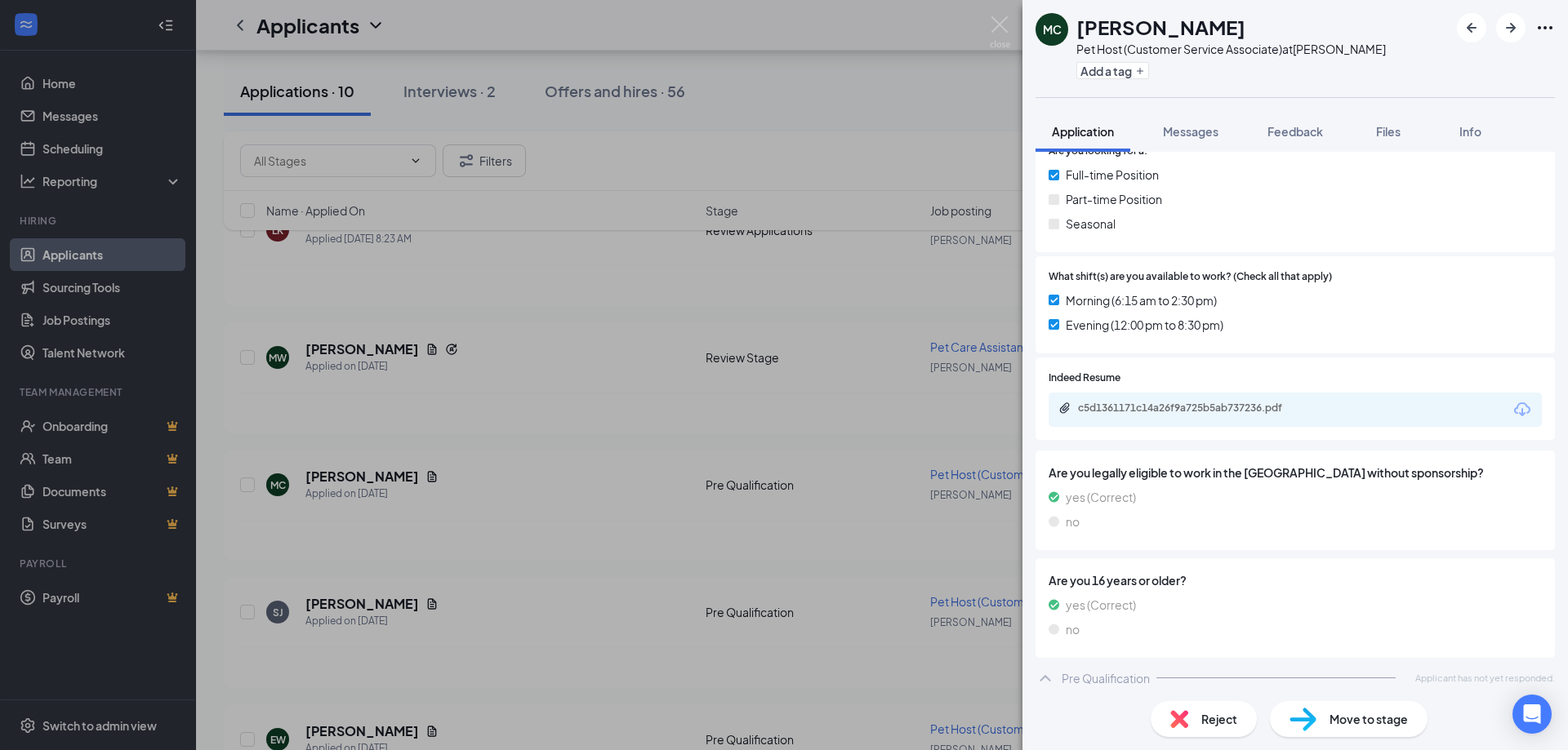
click at [987, 32] on div "MC [PERSON_NAME] Pet Host (Customer Service Associate) at [PERSON_NAME] Add a t…" at bounding box center [784, 375] width 1568 height 750
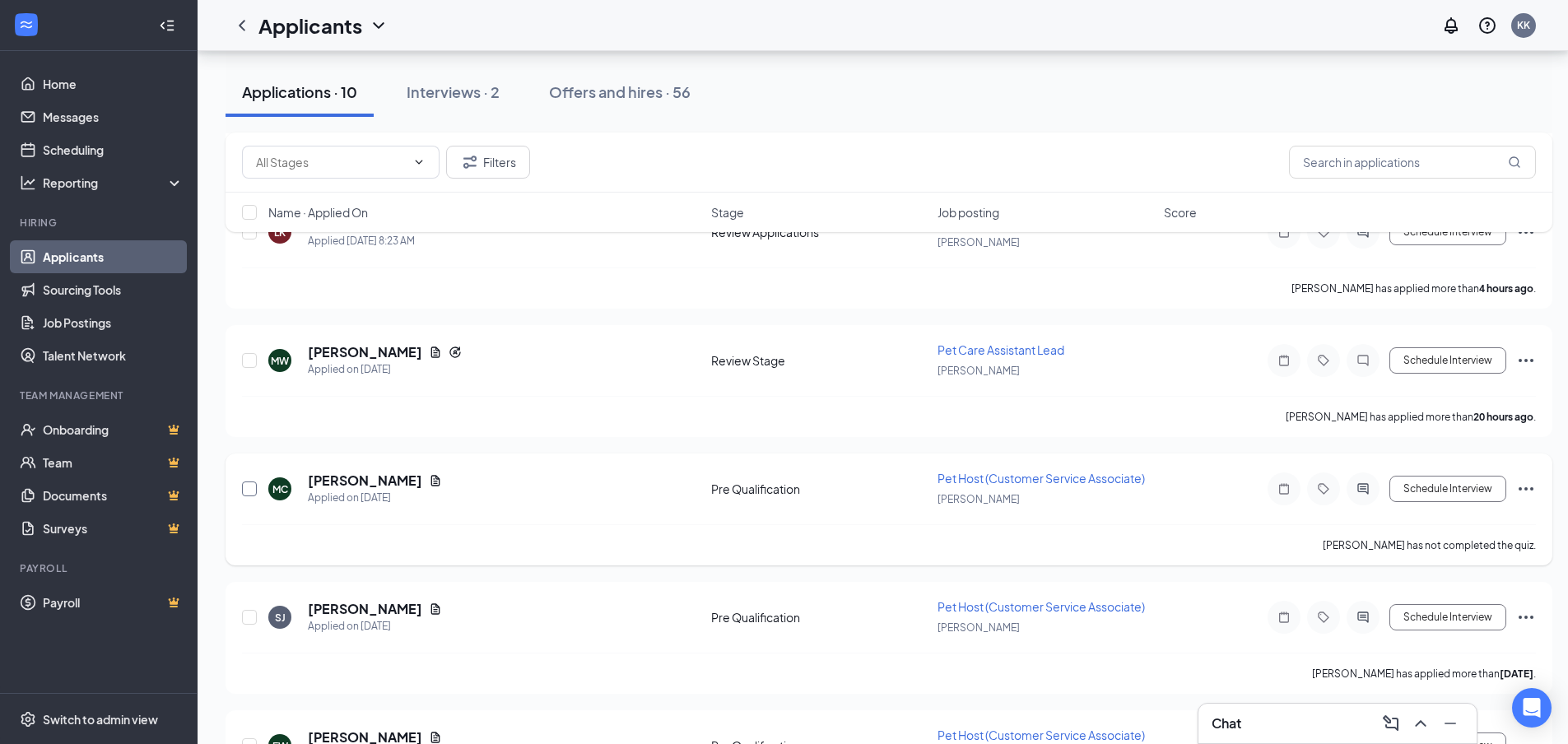
click at [242, 488] on input "checkbox" at bounding box center [249, 489] width 14 height 14
checkbox input "true"
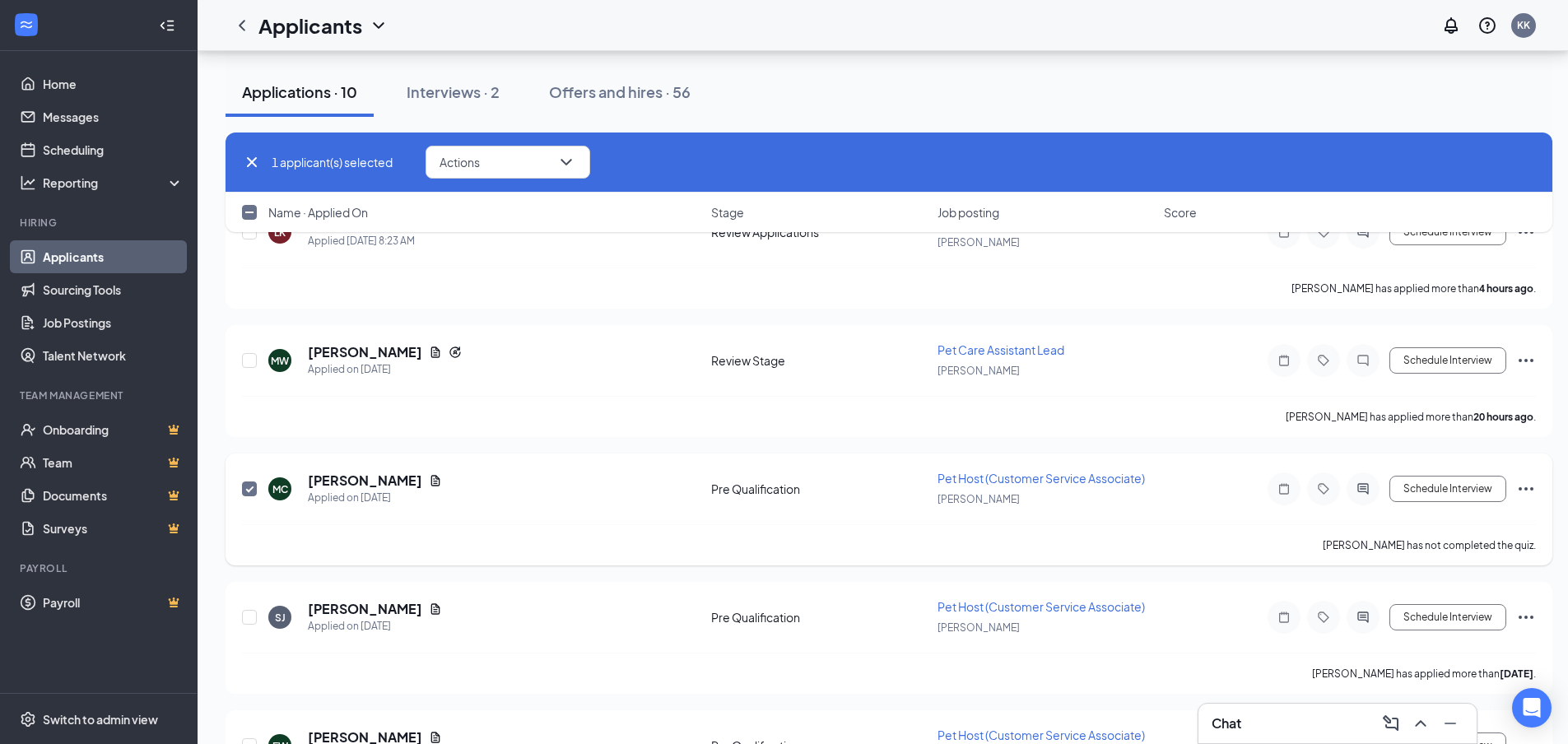
click at [1525, 489] on icon "Ellipses" at bounding box center [1525, 488] width 14 height 3
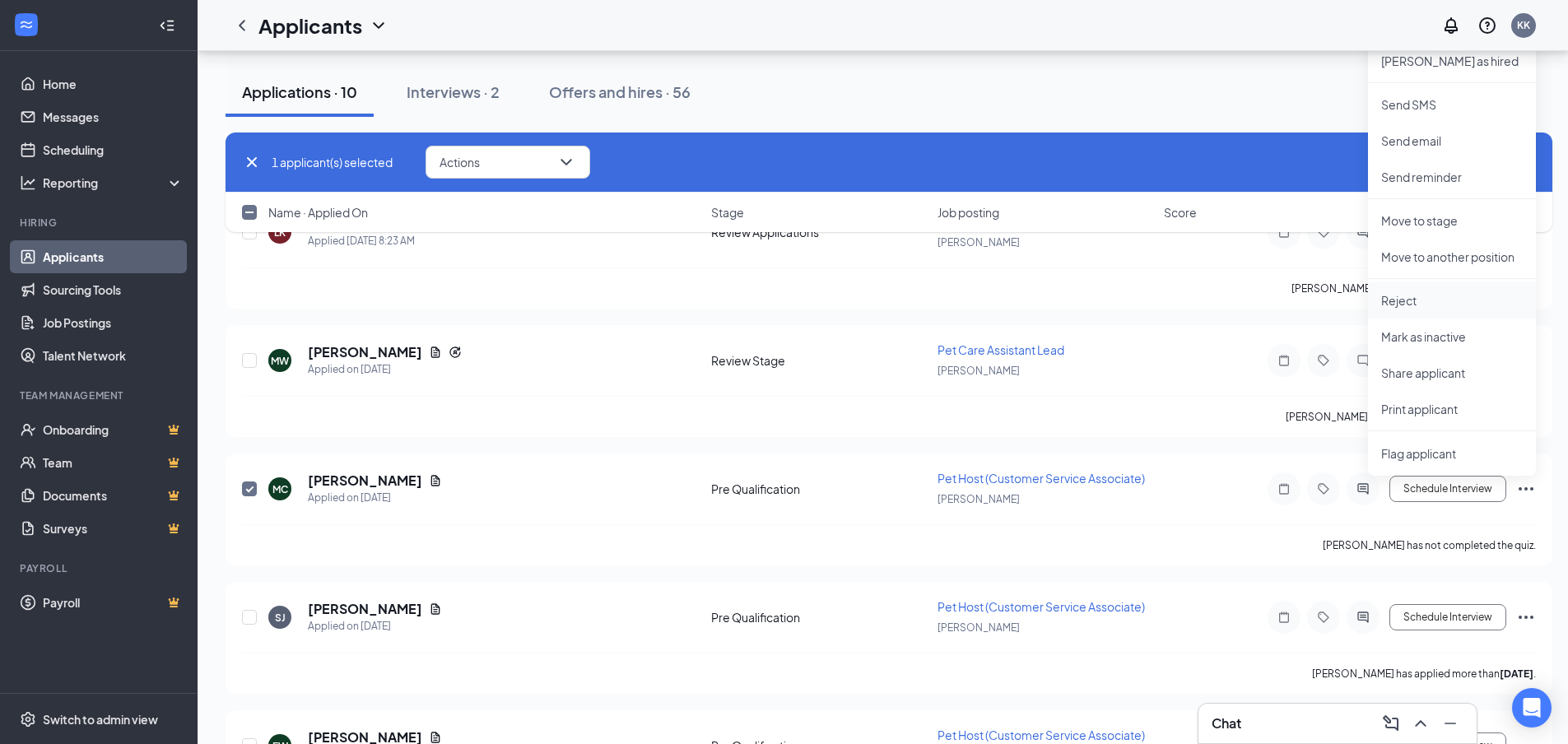
click at [1401, 302] on p "Reject" at bounding box center [1452, 300] width 142 height 16
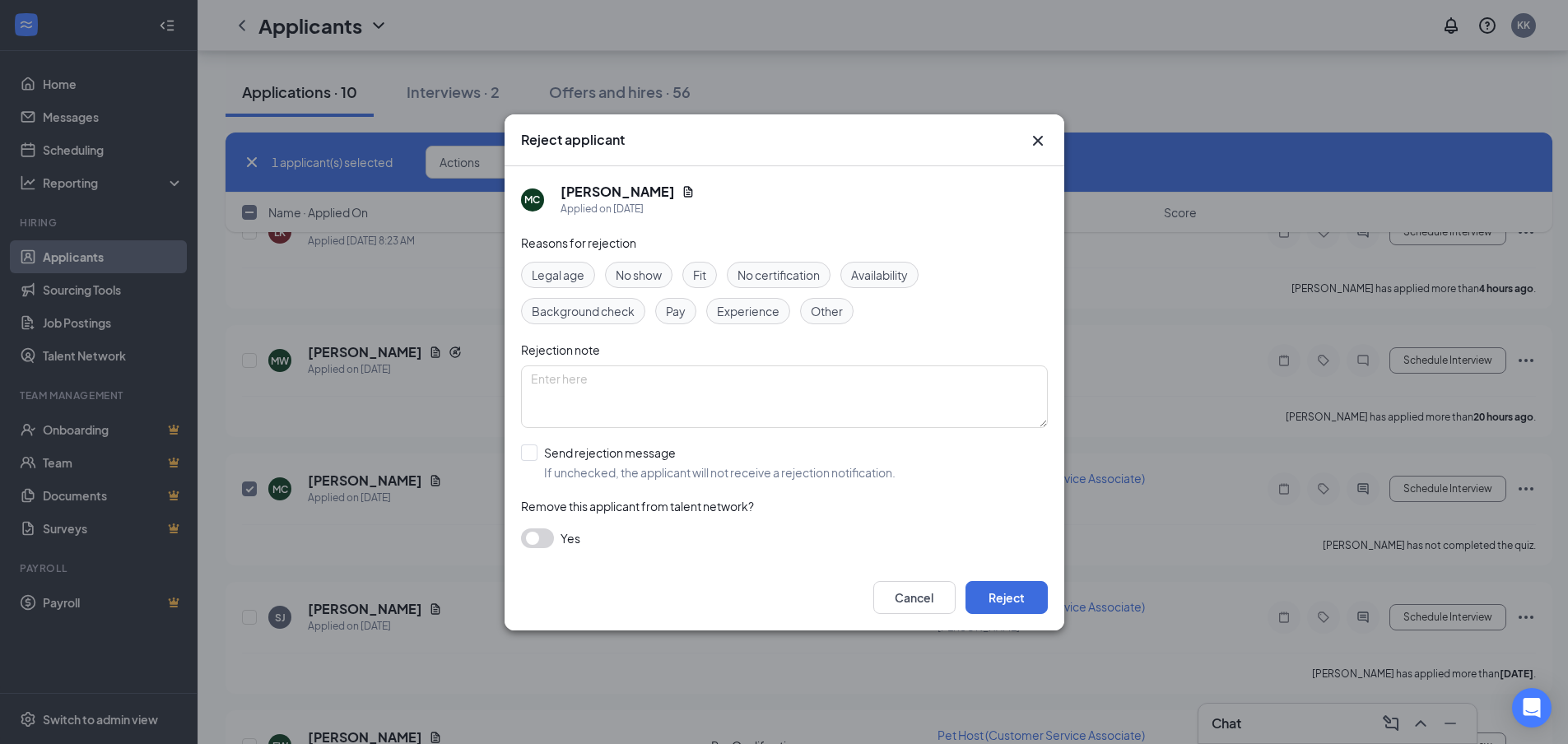
drag, startPoint x: 832, startPoint y: 310, endPoint x: 805, endPoint y: 354, distance: 51.6
click at [832, 309] on span "Other" at bounding box center [826, 311] width 32 height 18
click at [531, 455] on input "Send rejection message If unchecked, the applicant will not receive a rejection…" at bounding box center [708, 462] width 375 height 36
checkbox input "true"
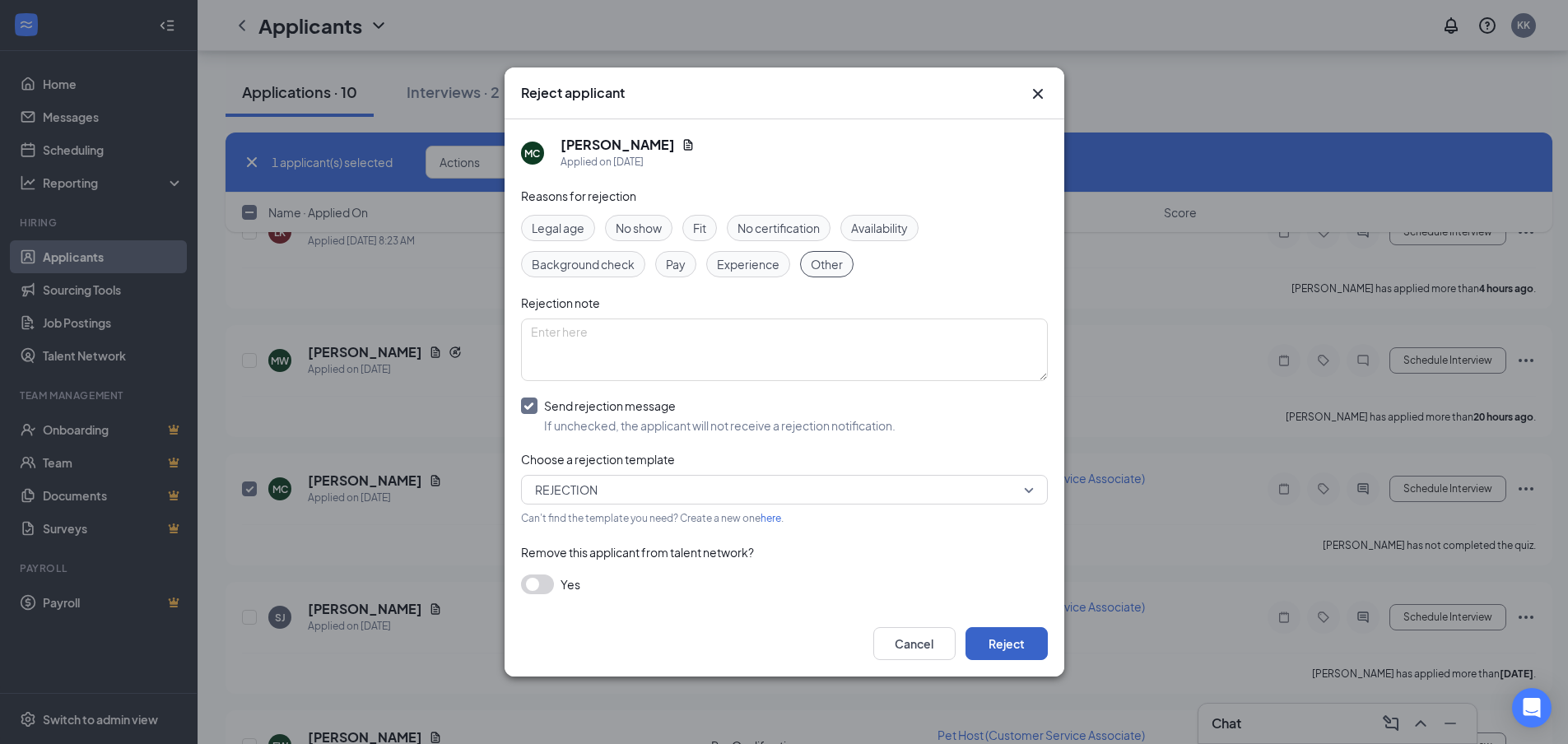
click at [1014, 647] on button "Reject" at bounding box center [1007, 644] width 82 height 33
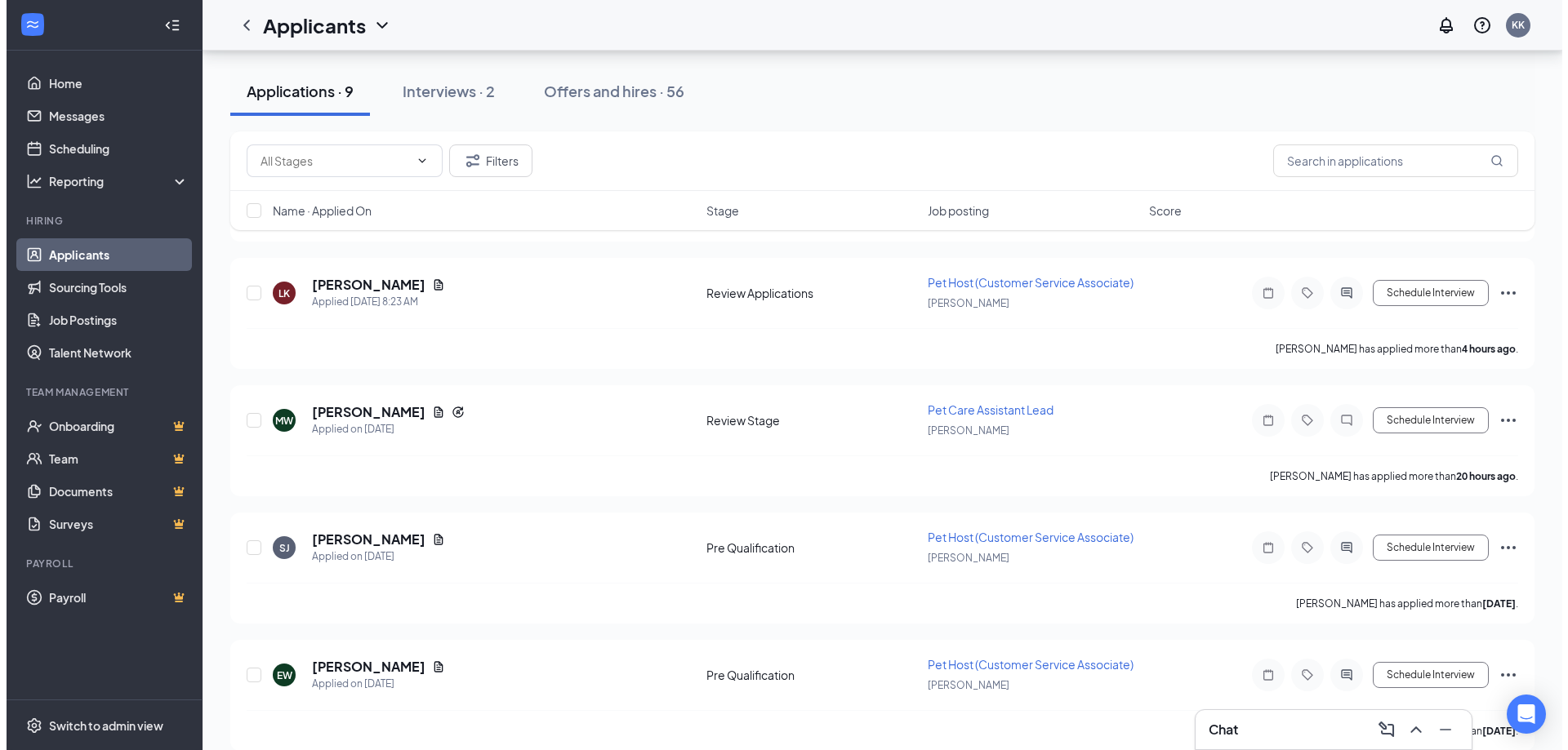
scroll to position [245, 0]
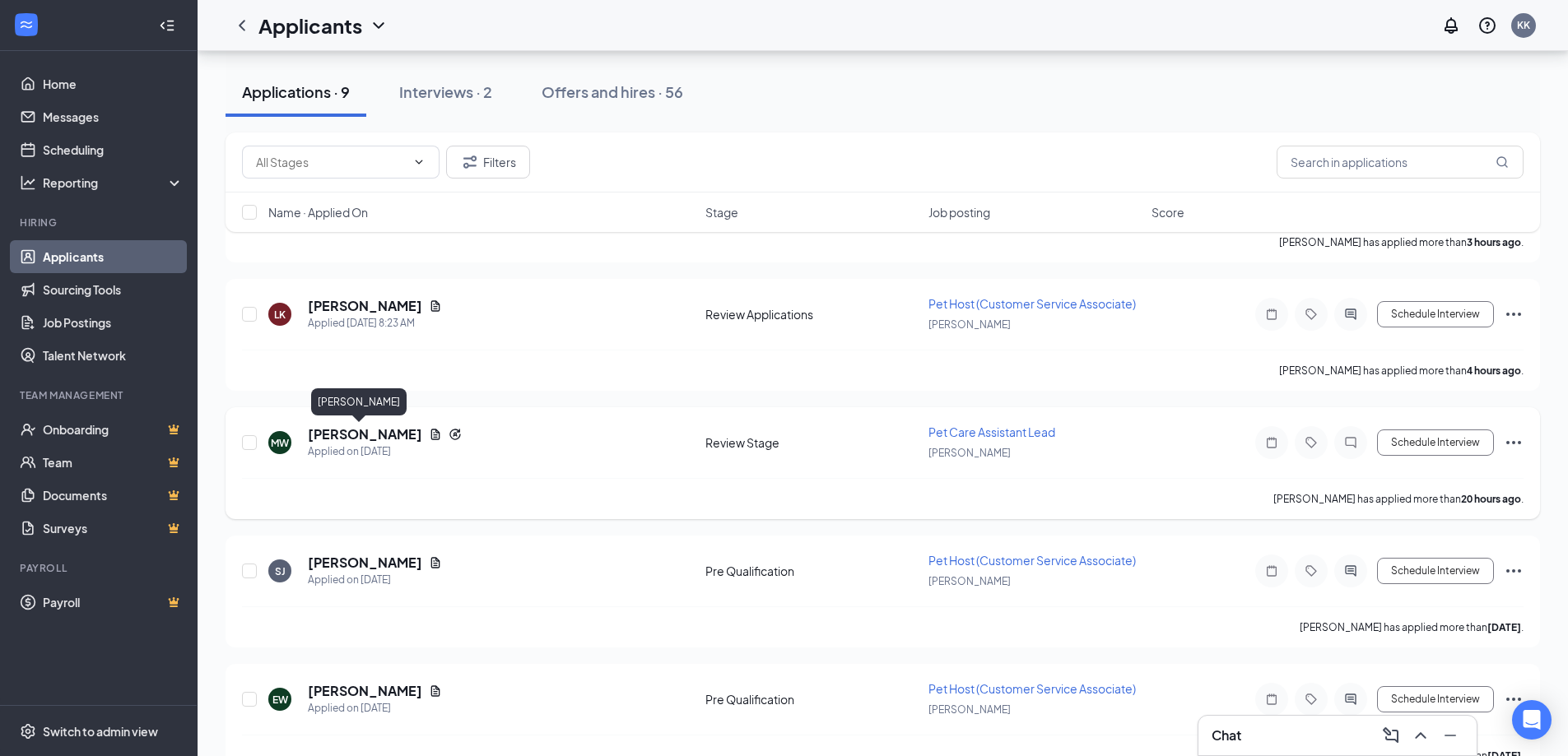
click at [331, 437] on h5 "[PERSON_NAME]" at bounding box center [365, 434] width 114 height 18
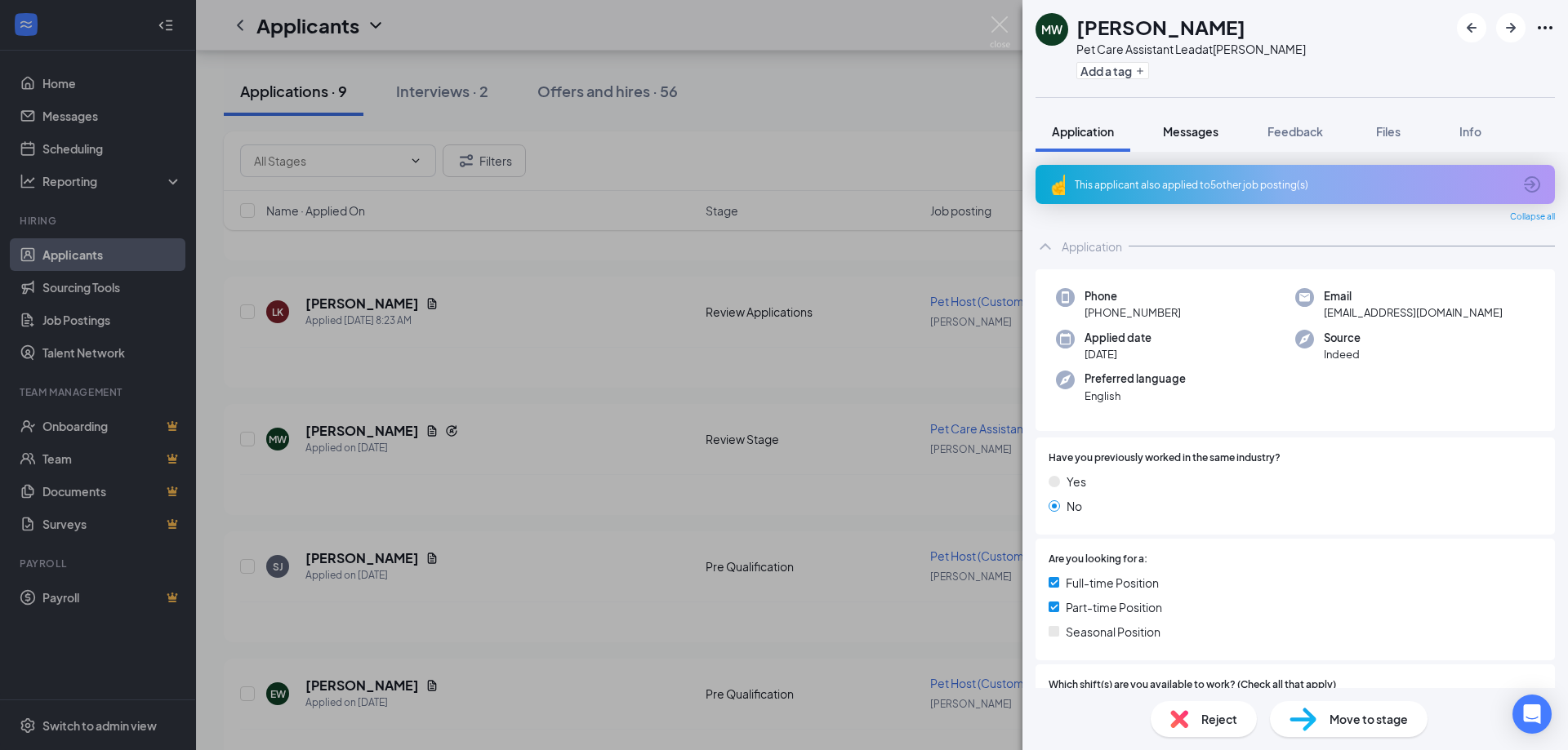
click at [1193, 141] on button "Messages" at bounding box center [1190, 131] width 88 height 41
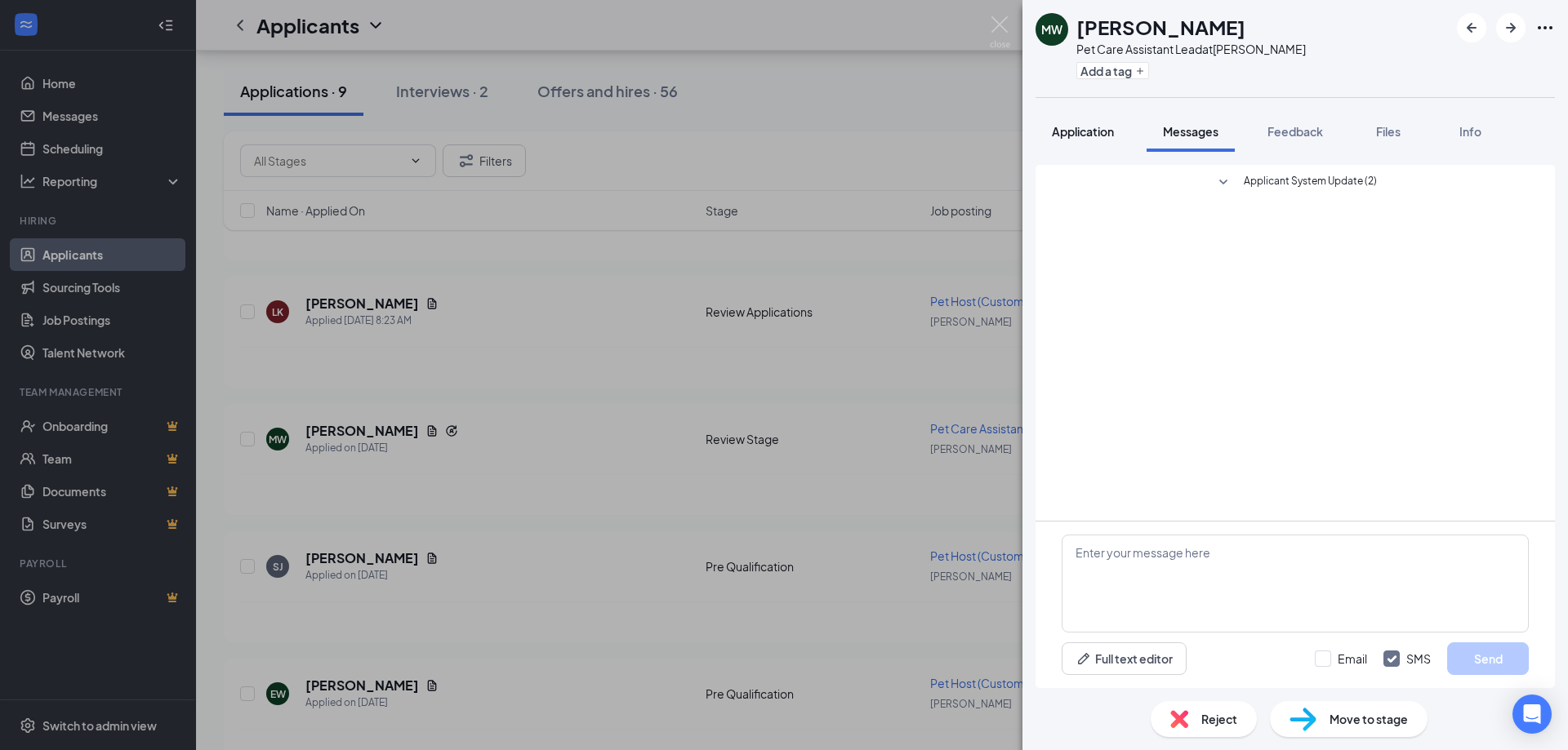
click at [1064, 129] on span "Application" at bounding box center [1083, 131] width 62 height 14
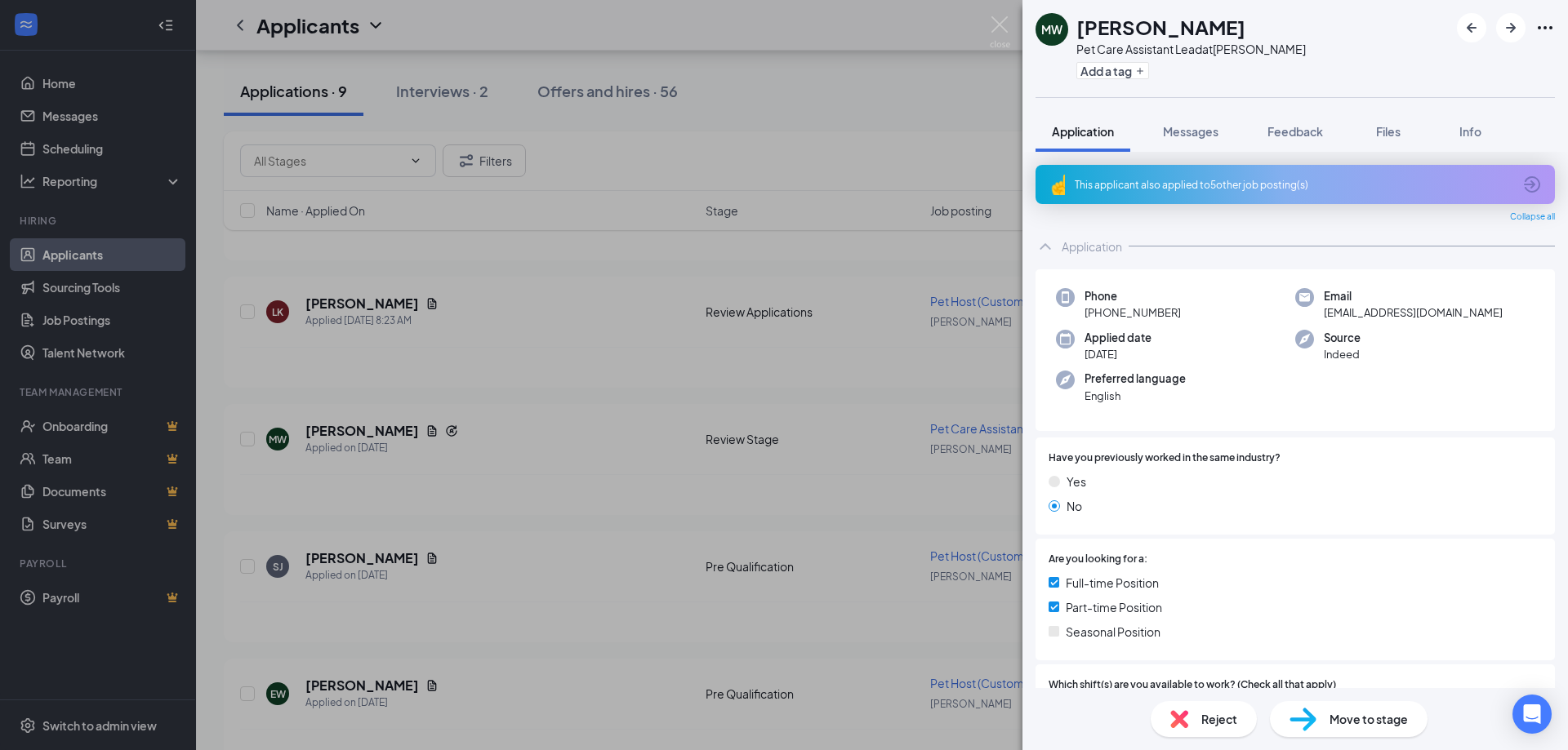
click at [1522, 182] on icon "ArrowCircle" at bounding box center [1532, 184] width 19 height 19
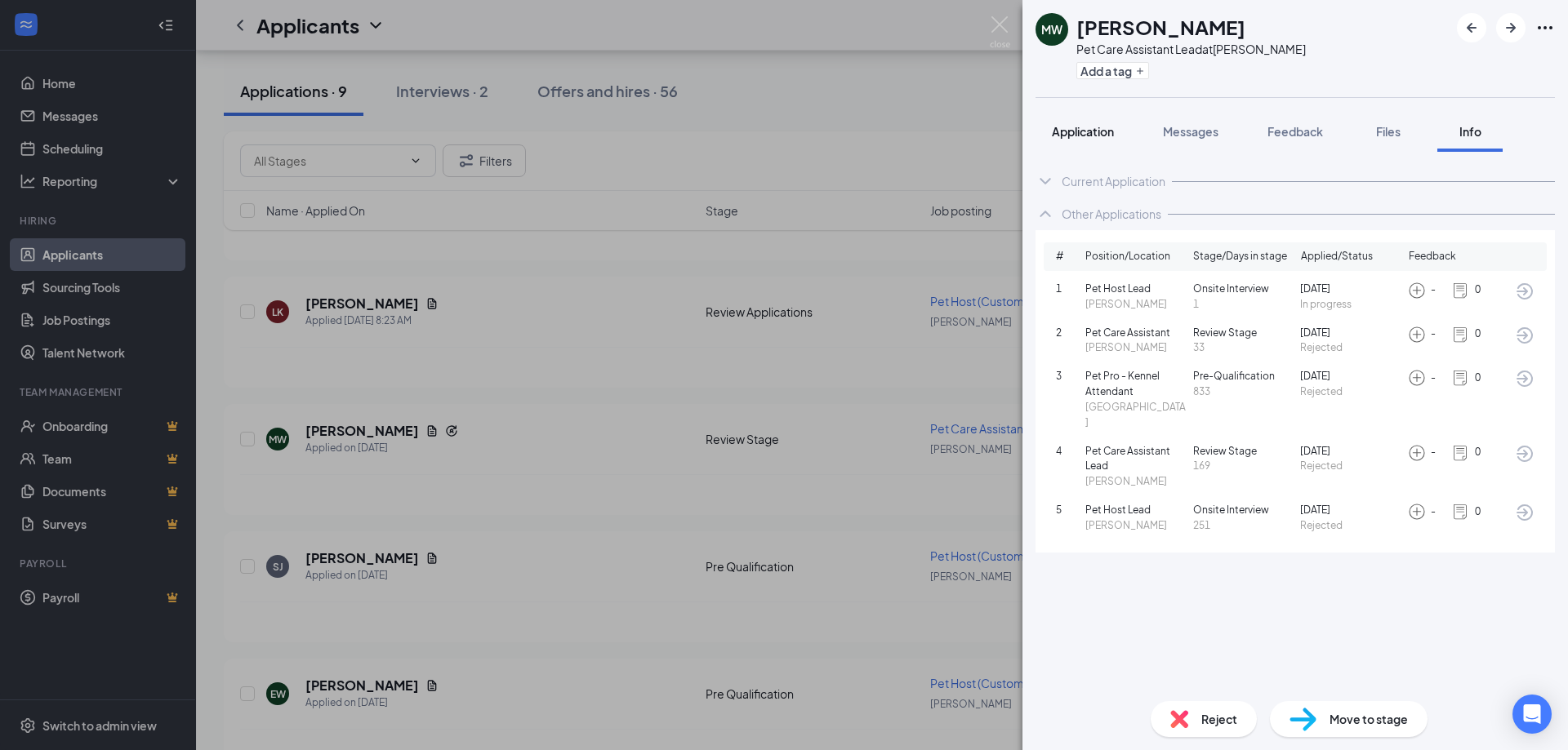
click at [1079, 141] on button "Application" at bounding box center [1083, 131] width 95 height 41
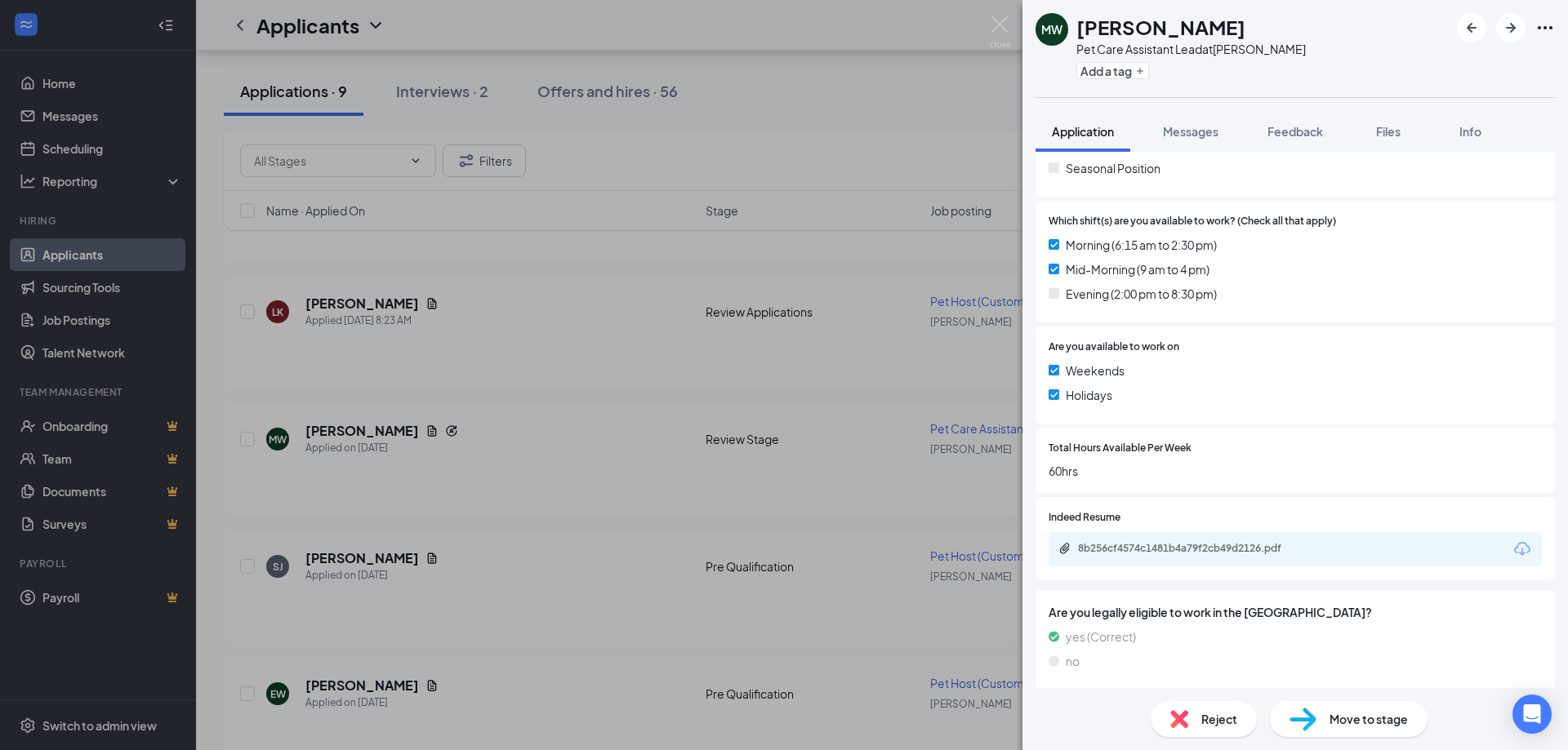
scroll to position [469, 0]
click at [1514, 538] on icon "Download" at bounding box center [1522, 543] width 19 height 19
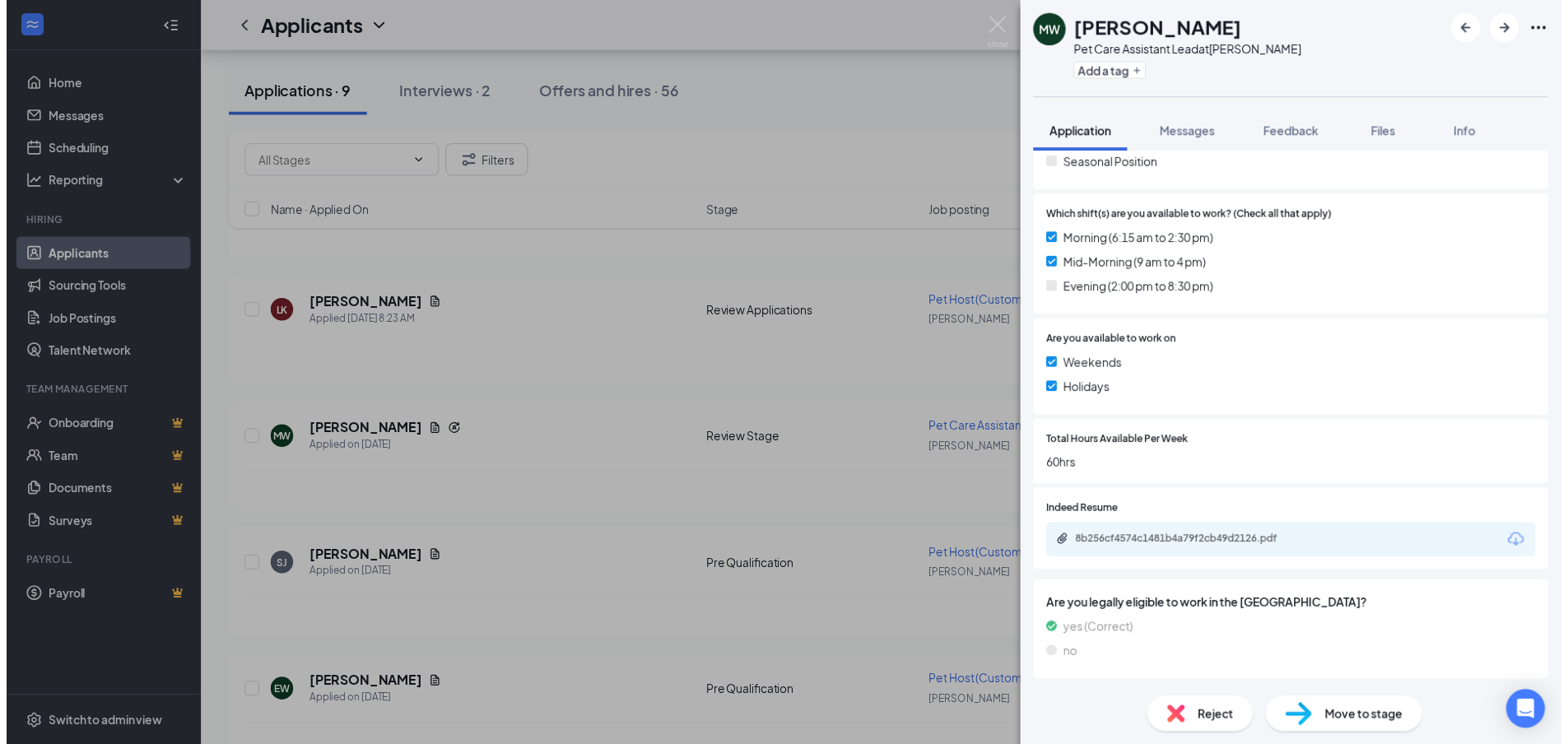
scroll to position [468, 0]
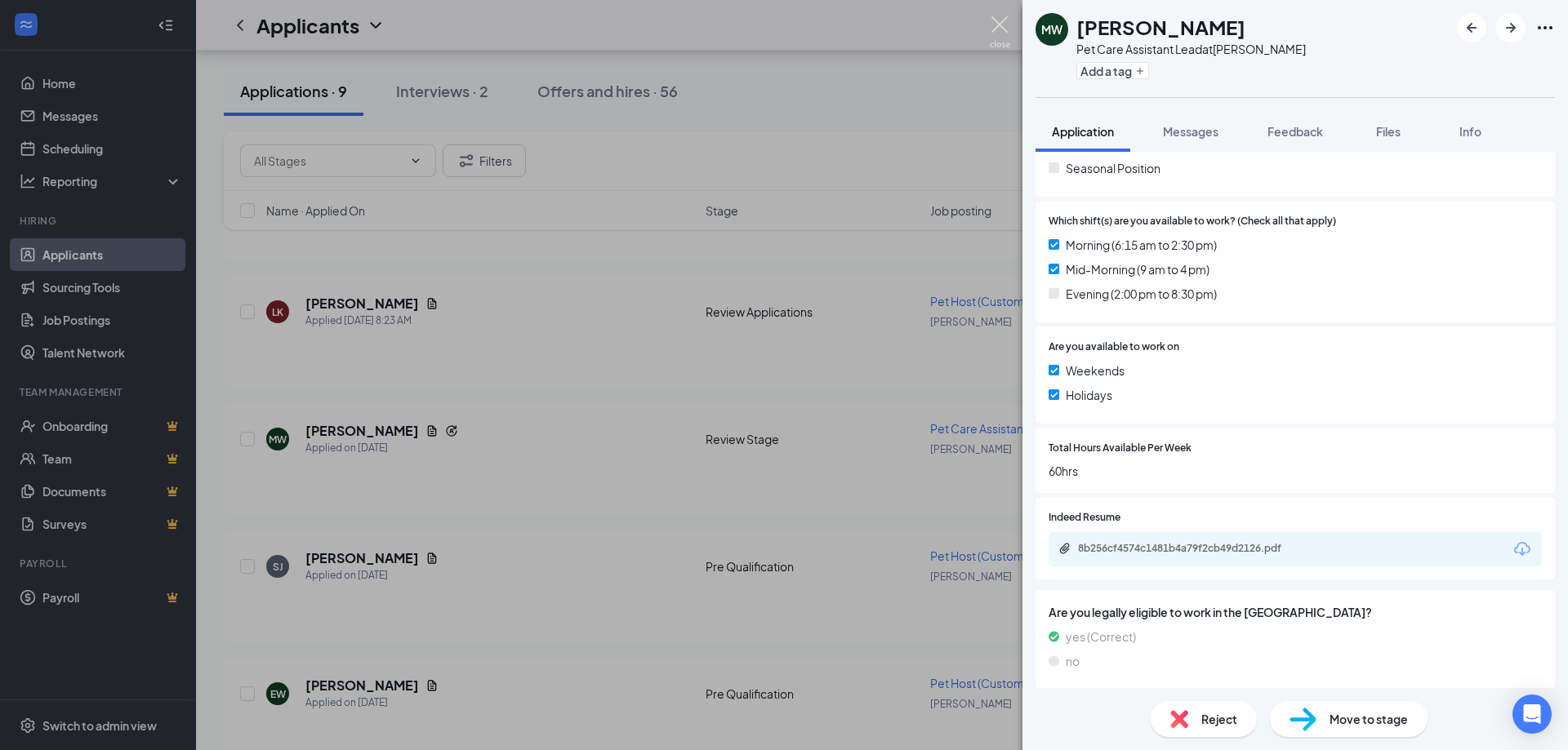
click at [997, 19] on img at bounding box center [1000, 32] width 20 height 32
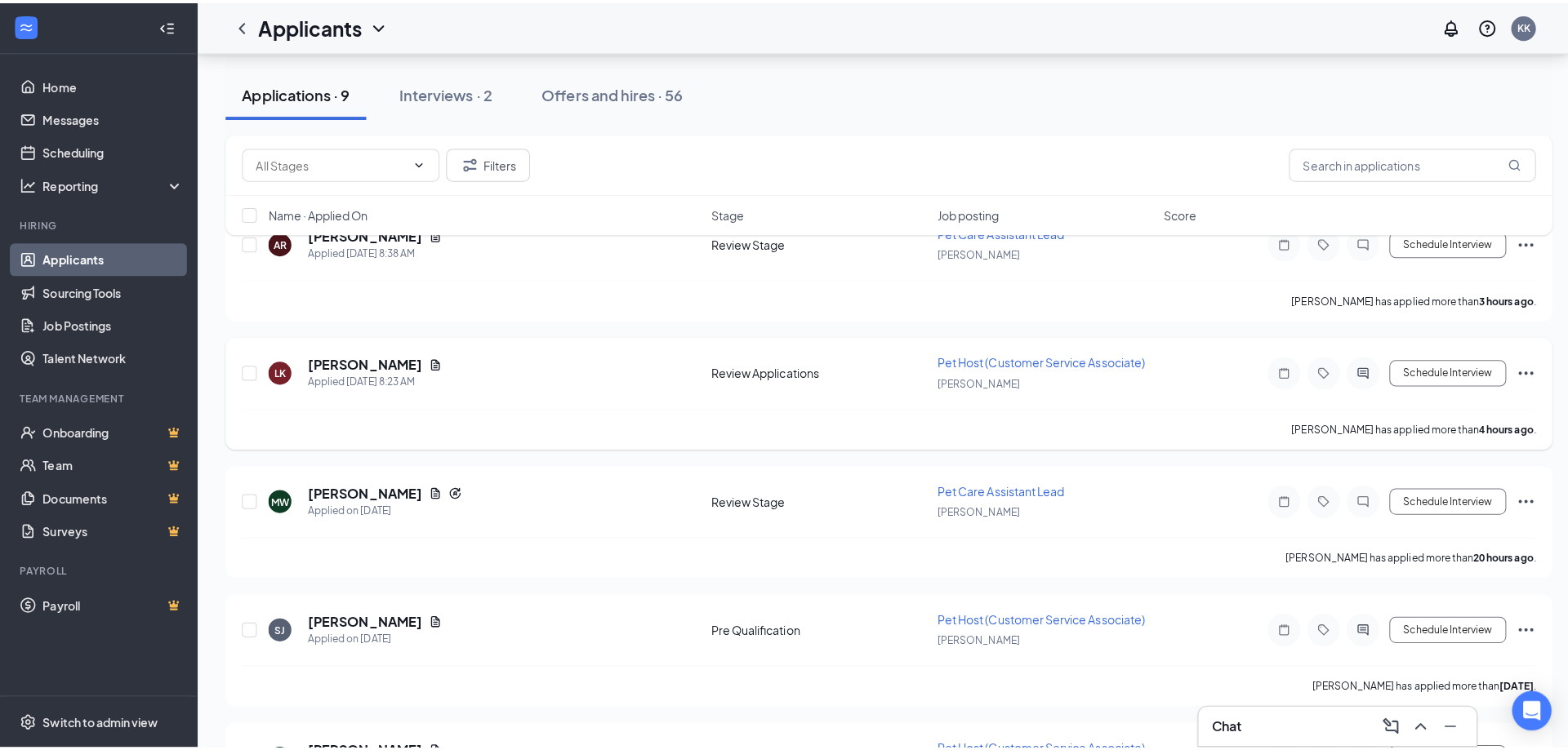
scroll to position [163, 0]
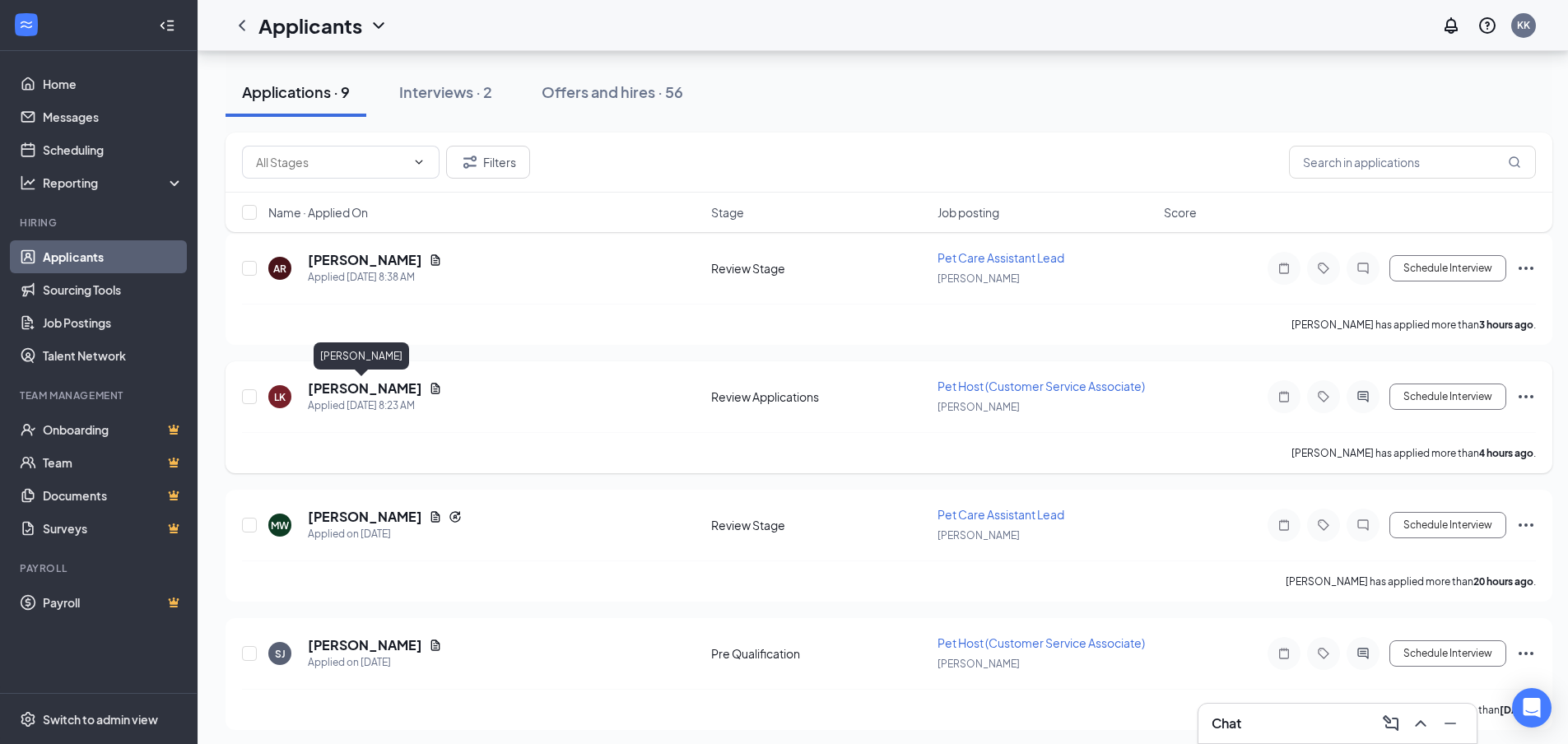
click at [375, 389] on h5 "[PERSON_NAME]" at bounding box center [365, 388] width 114 height 18
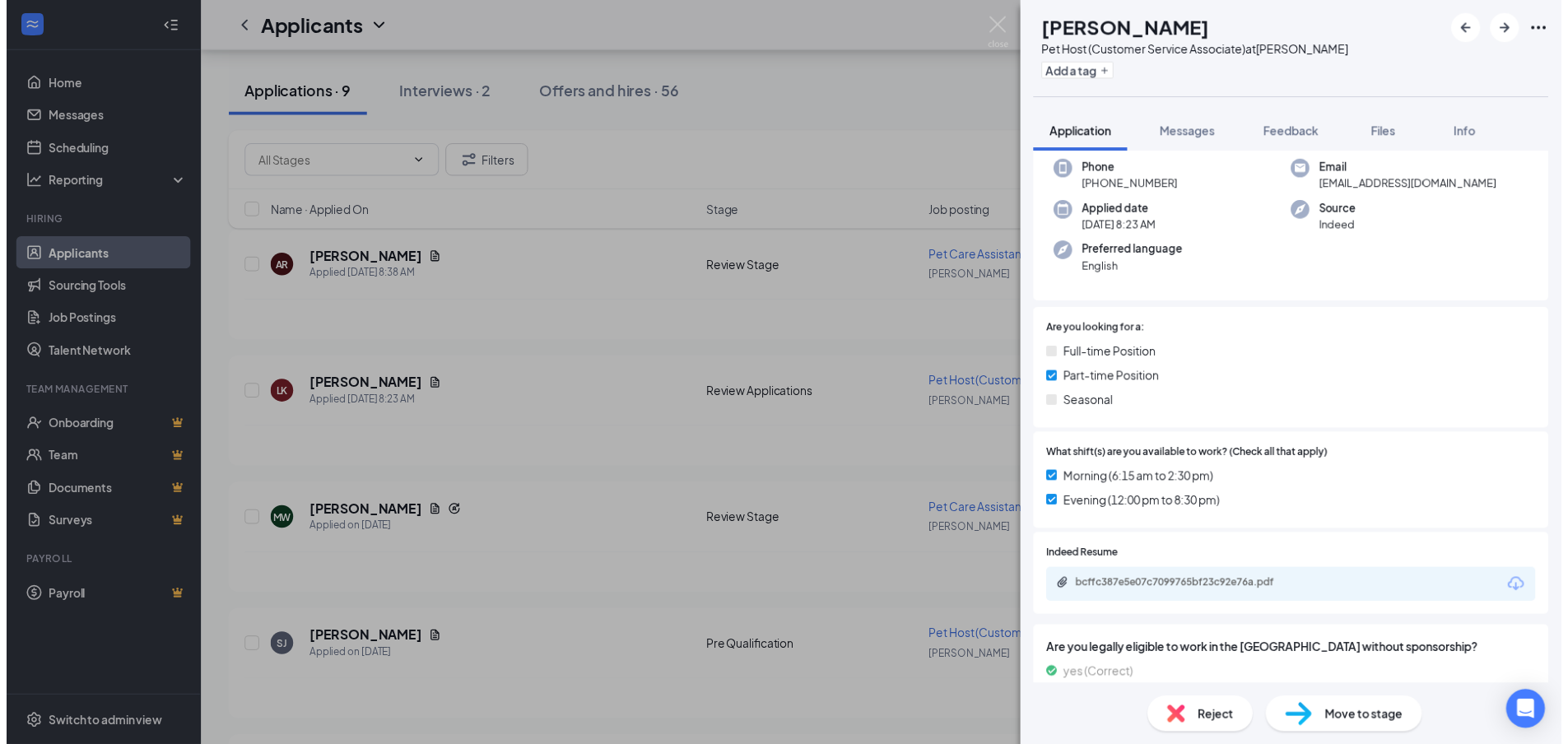
scroll to position [247, 0]
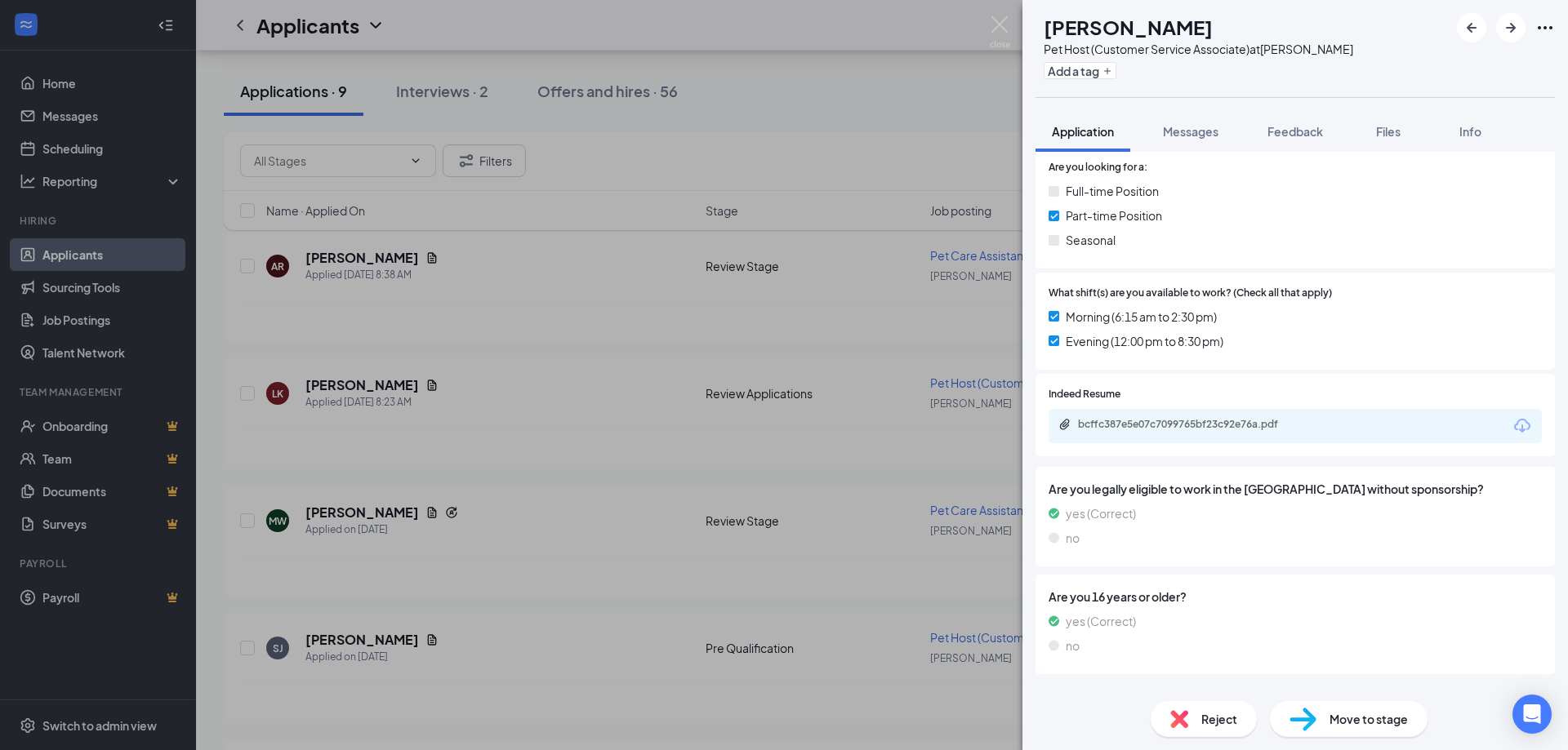
click at [1516, 420] on icon "Download" at bounding box center [1522, 426] width 19 height 19
click at [997, 17] on img at bounding box center [1000, 32] width 20 height 32
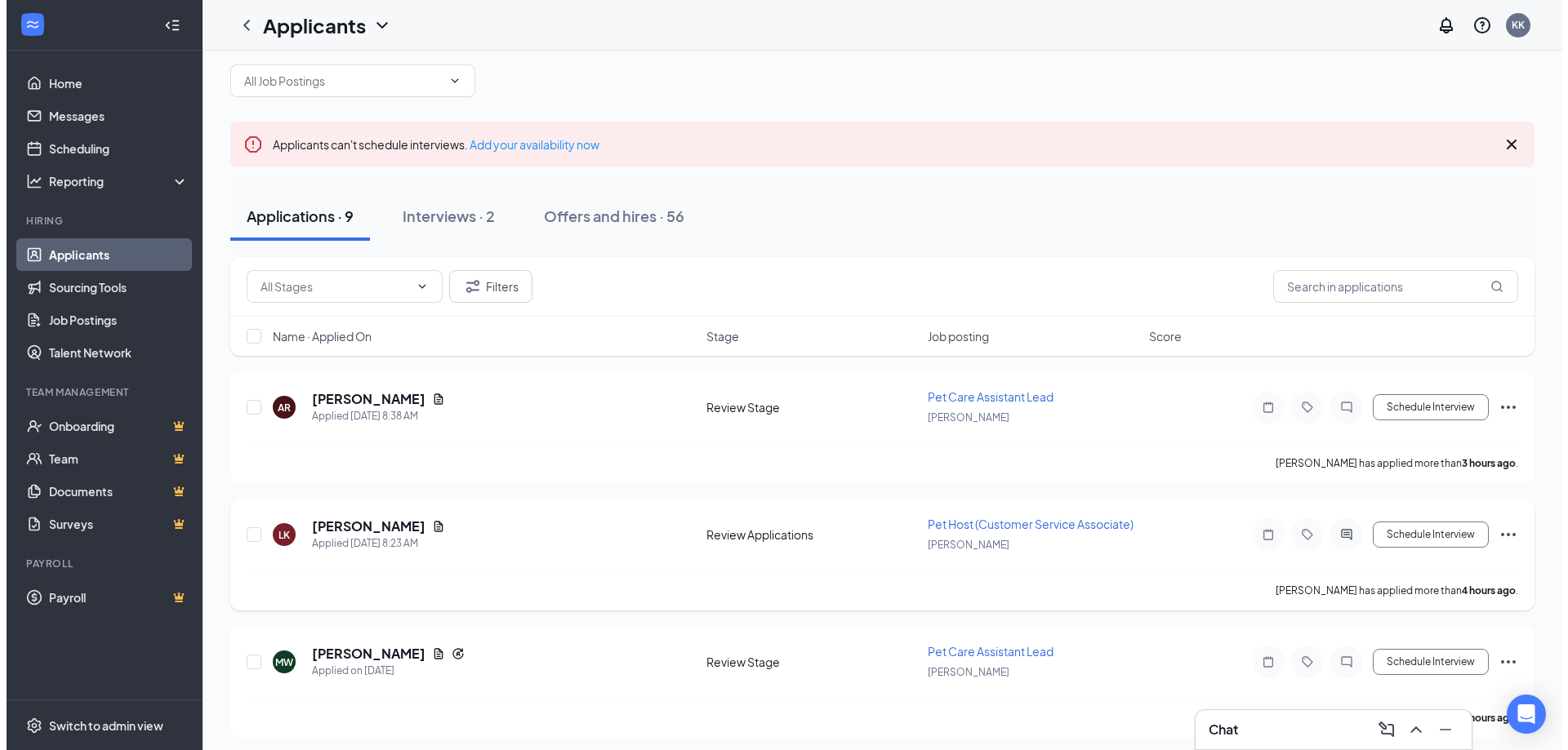
scroll to position [81, 0]
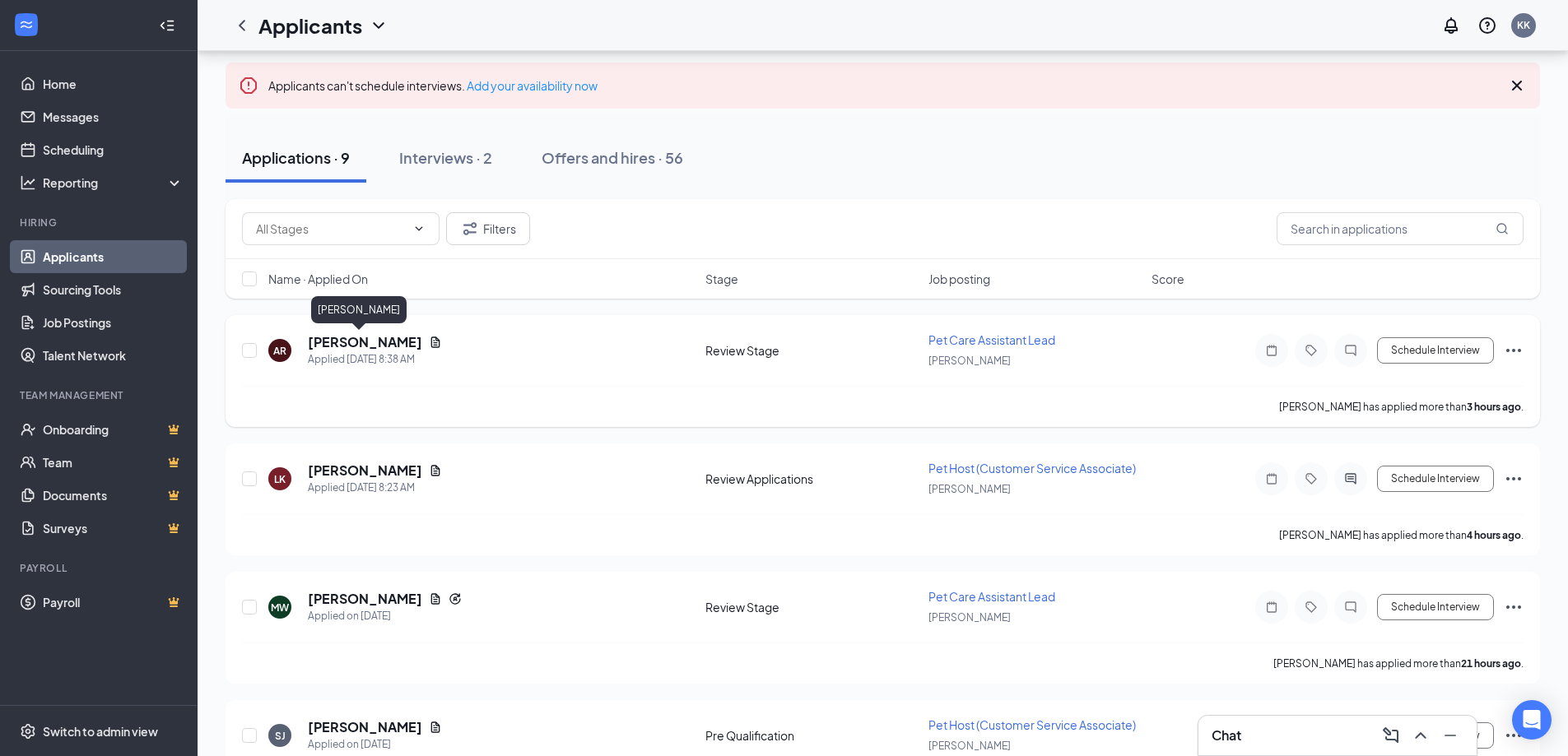
click at [333, 345] on h5 "[PERSON_NAME]" at bounding box center [365, 342] width 114 height 18
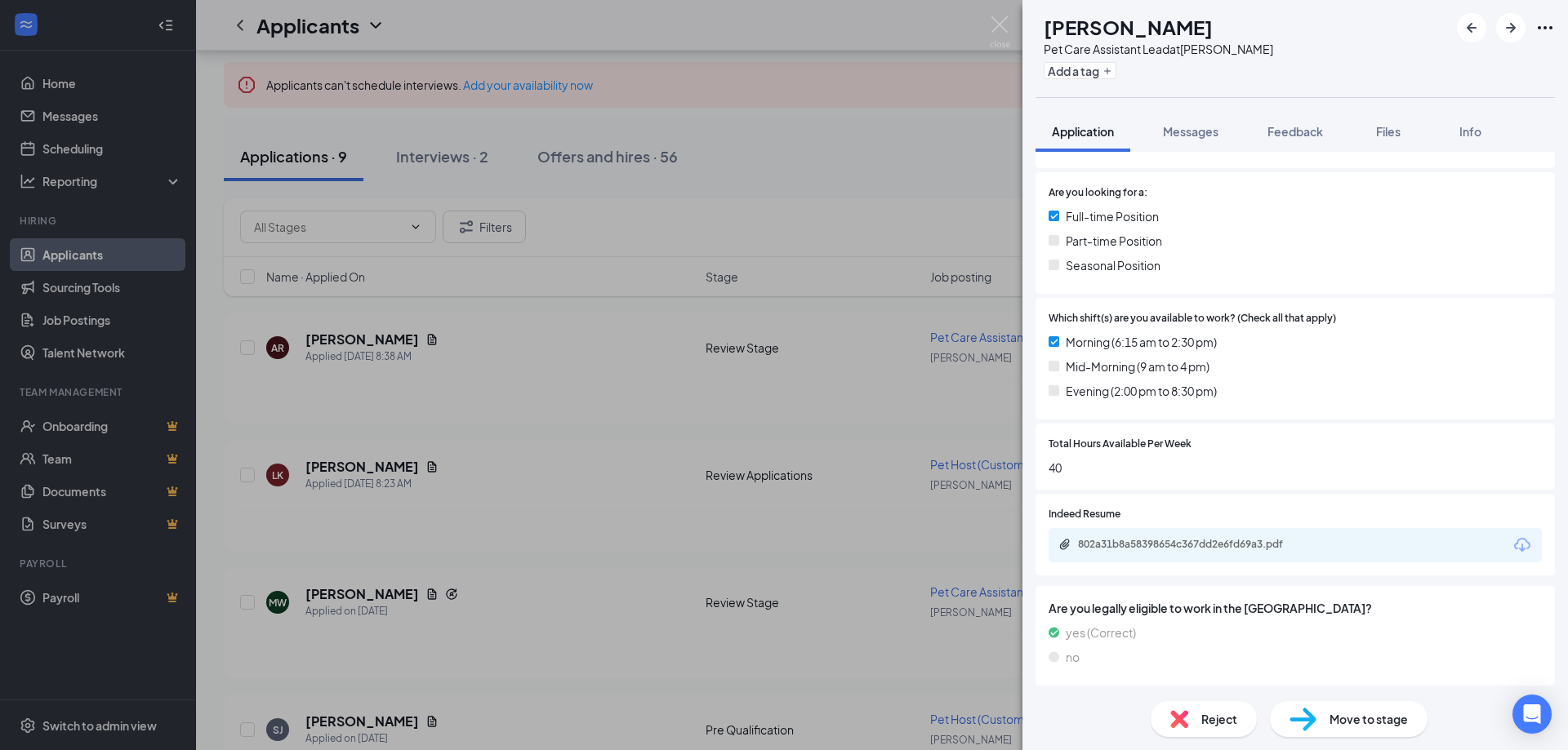
scroll to position [323, 0]
click at [1514, 539] on icon "Download" at bounding box center [1522, 543] width 16 height 13
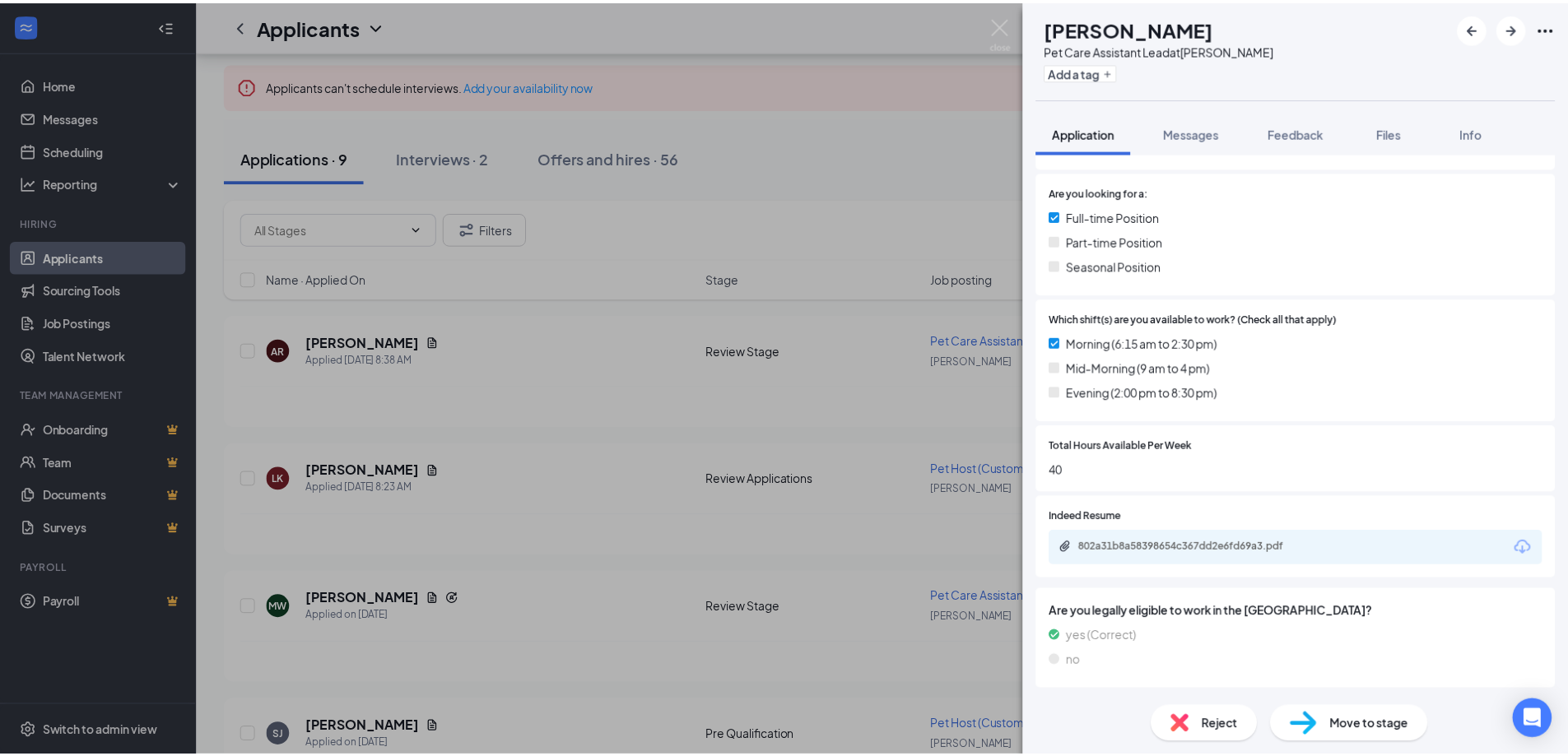
scroll to position [320, 0]
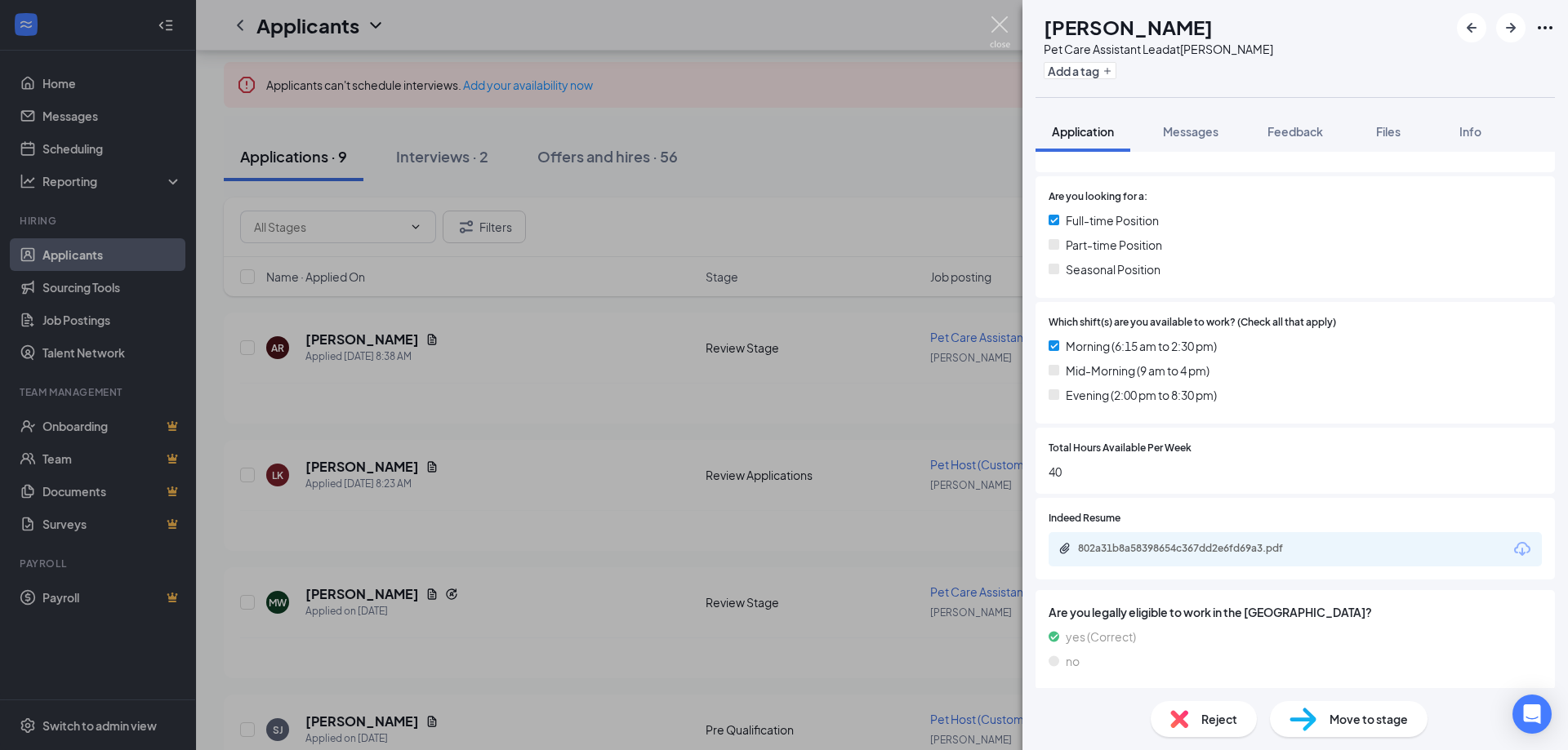
click at [1000, 31] on img at bounding box center [1000, 32] width 20 height 32
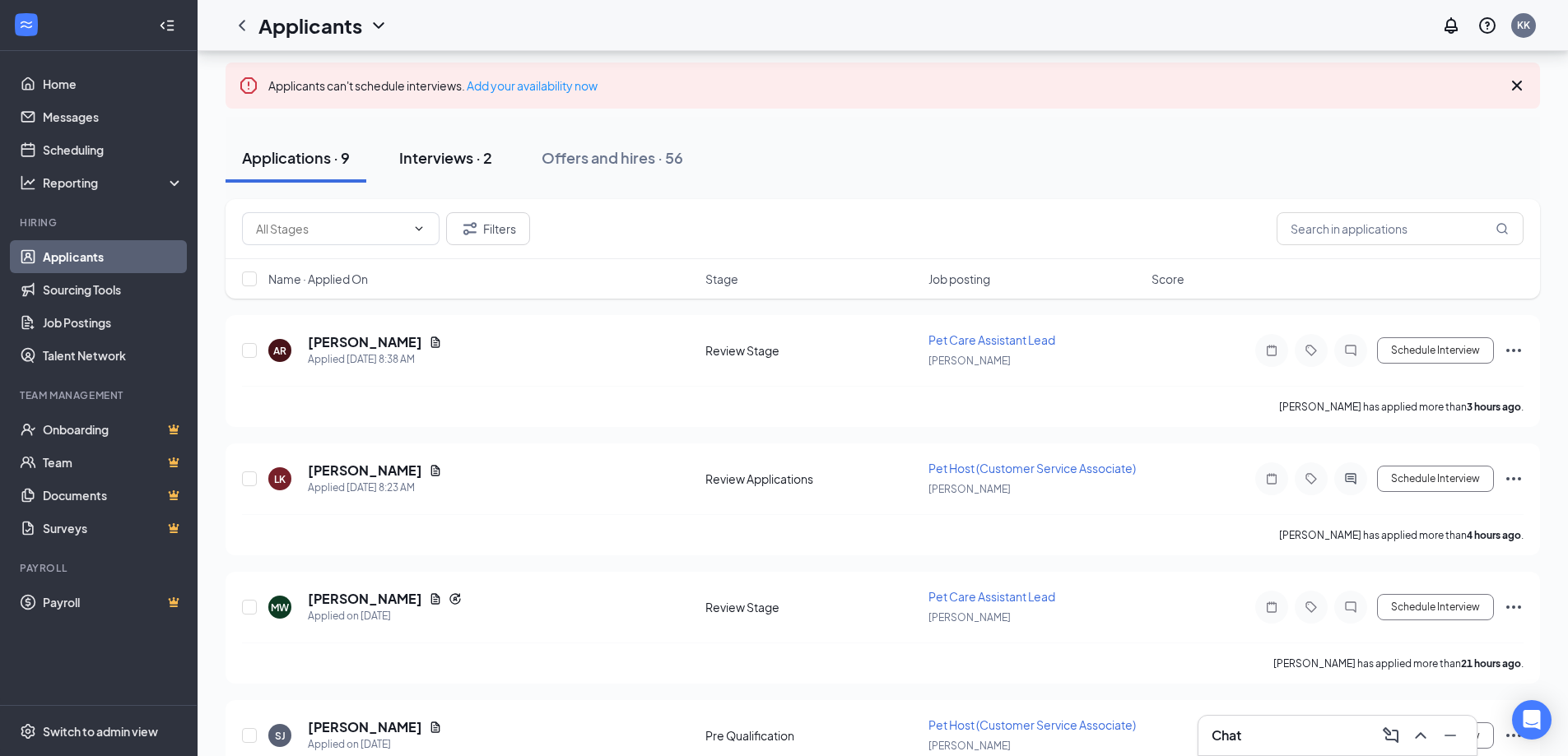
click at [454, 164] on div "Interviews · 2" at bounding box center [445, 157] width 93 height 20
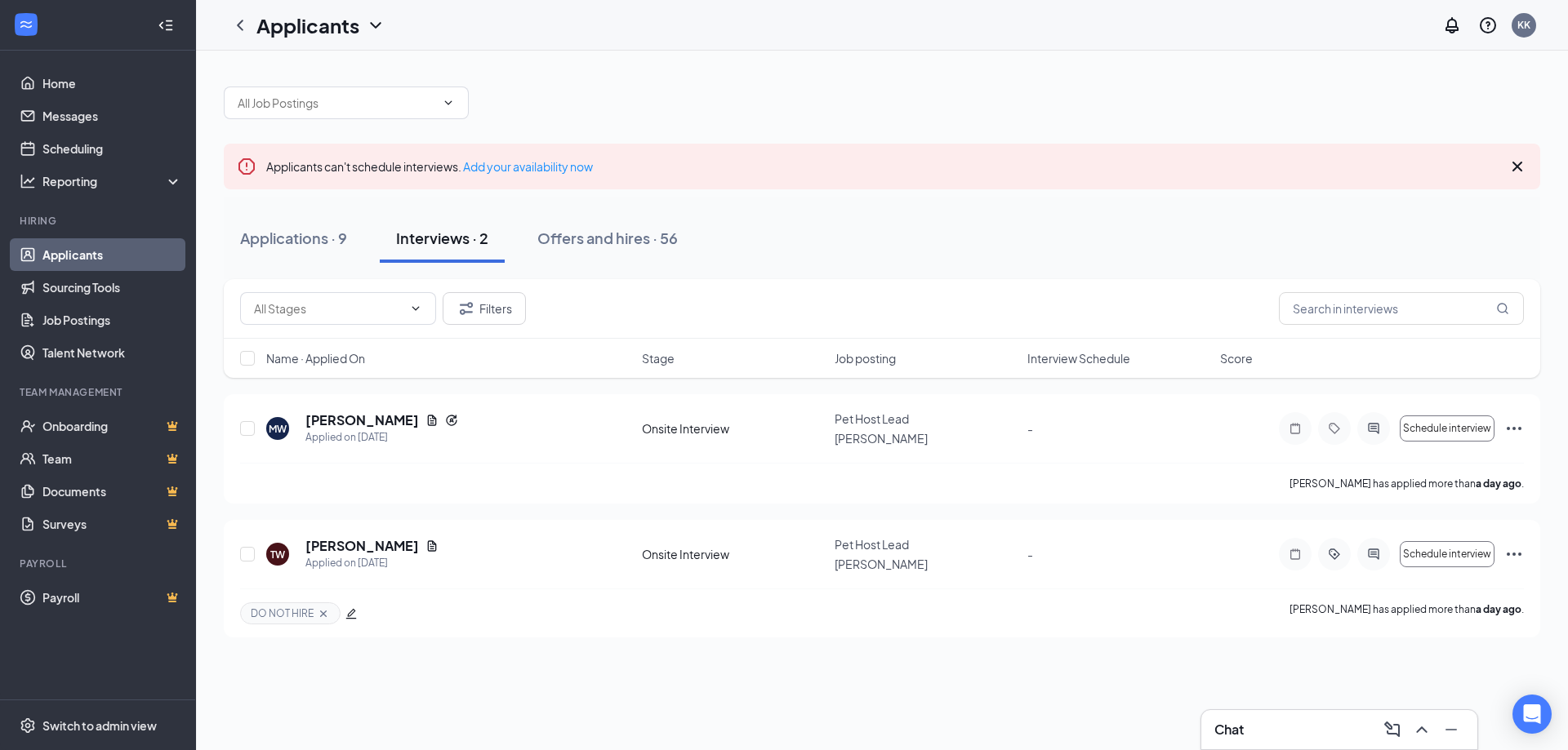
click at [62, 253] on link "Applicants" at bounding box center [112, 255] width 140 height 33
